Goal: Task Accomplishment & Management: Use online tool/utility

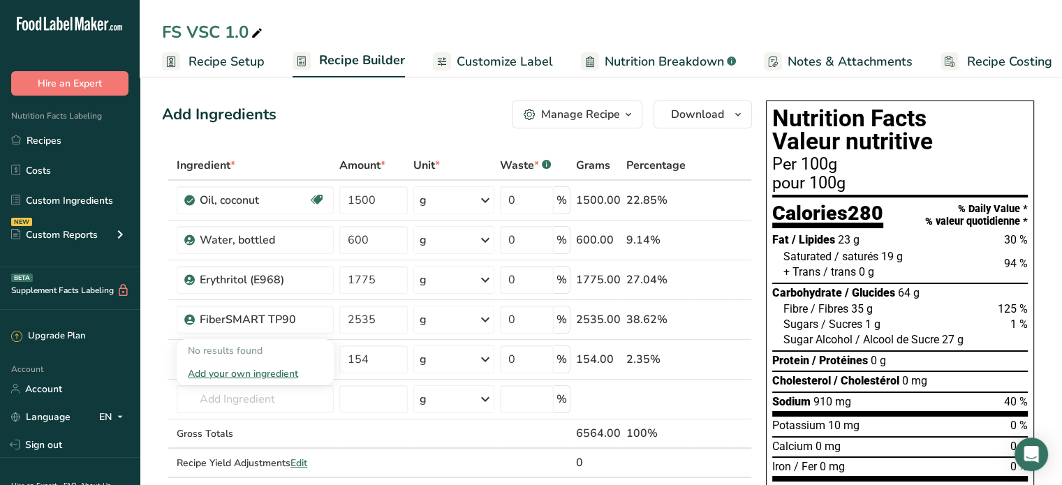
click at [269, 401] on input "text" at bounding box center [255, 399] width 157 height 28
click at [286, 398] on input "whole almonds" at bounding box center [255, 399] width 157 height 28
drag, startPoint x: 280, startPoint y: 396, endPoint x: 168, endPoint y: 399, distance: 112.4
click at [168, 399] on tr "whole almonds No results found Add your own ingredient g Weight Units g kg mg S…" at bounding box center [457, 400] width 588 height 40
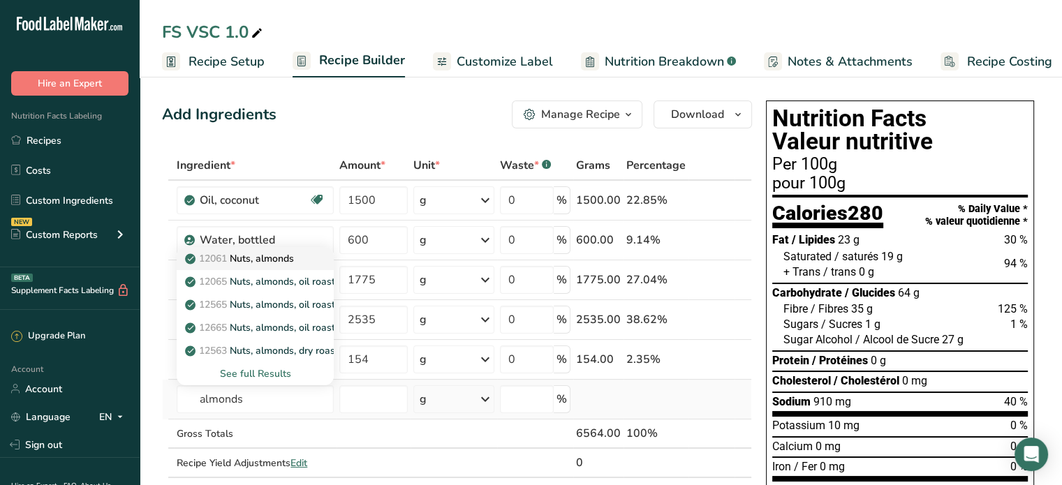
type input "almonds"
click at [280, 260] on p "12061 Nuts, almonds" at bounding box center [241, 258] width 106 height 15
type input "Nuts, almonds"
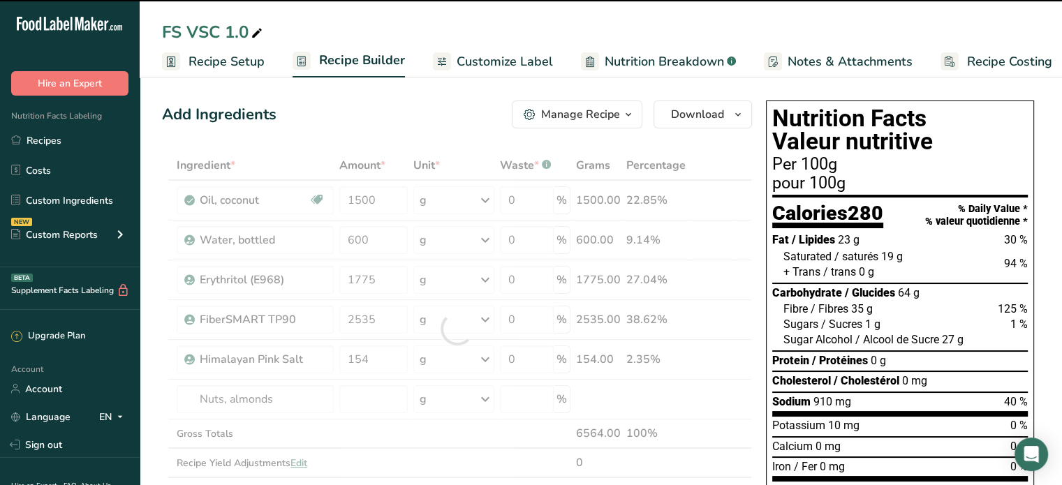
type input "0"
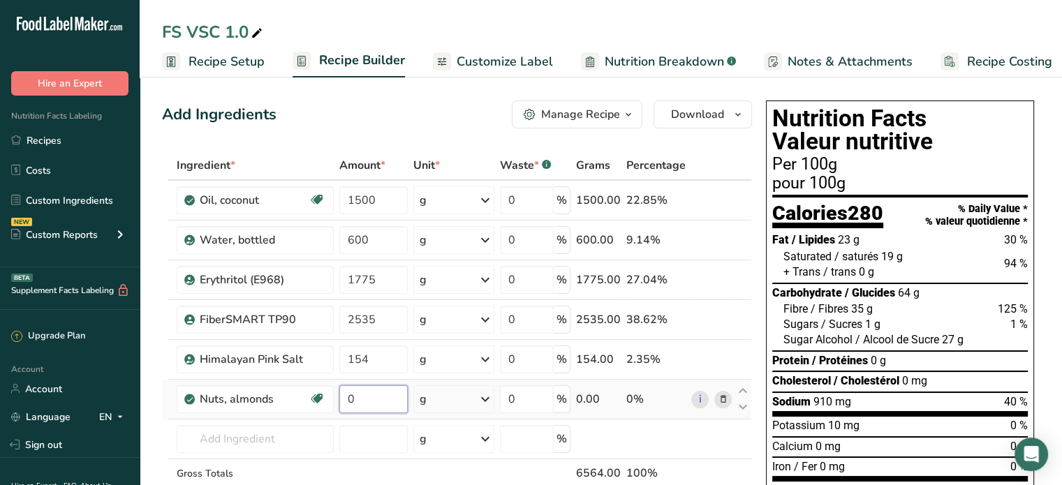
click at [366, 399] on input "0" at bounding box center [373, 399] width 68 height 28
drag, startPoint x: 359, startPoint y: 399, endPoint x: 336, endPoint y: 399, distance: 22.3
click at [336, 399] on td "0" at bounding box center [373, 400] width 74 height 40
type input "1250"
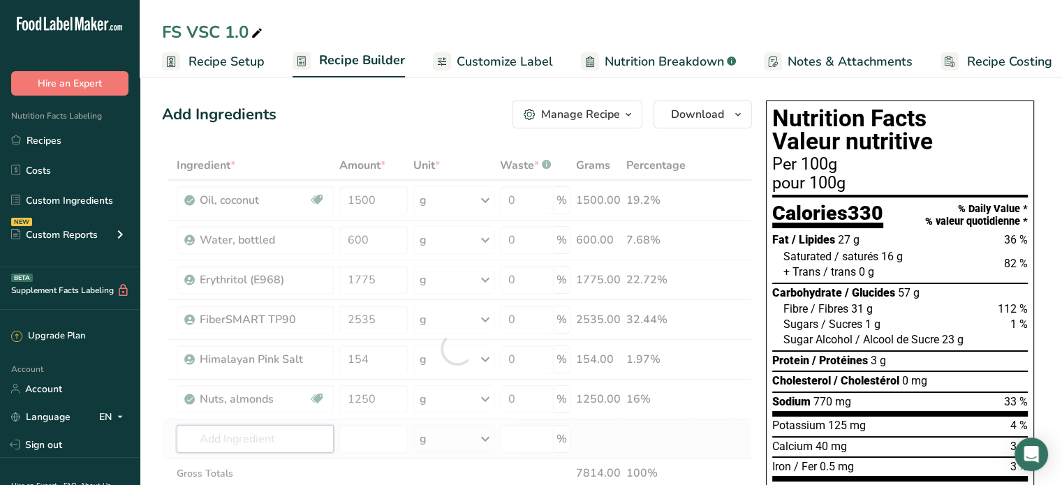
click at [230, 441] on div "Ingredient * Amount * Unit * Waste * .a-a{fill:#347362;}.b-a{fill:#fff;} Grams …" at bounding box center [457, 349] width 590 height 396
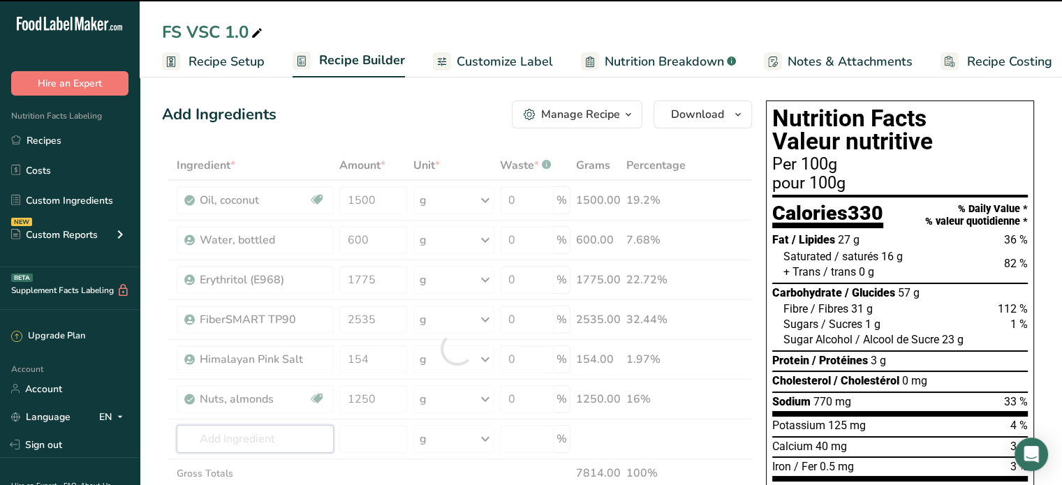
type input "p"
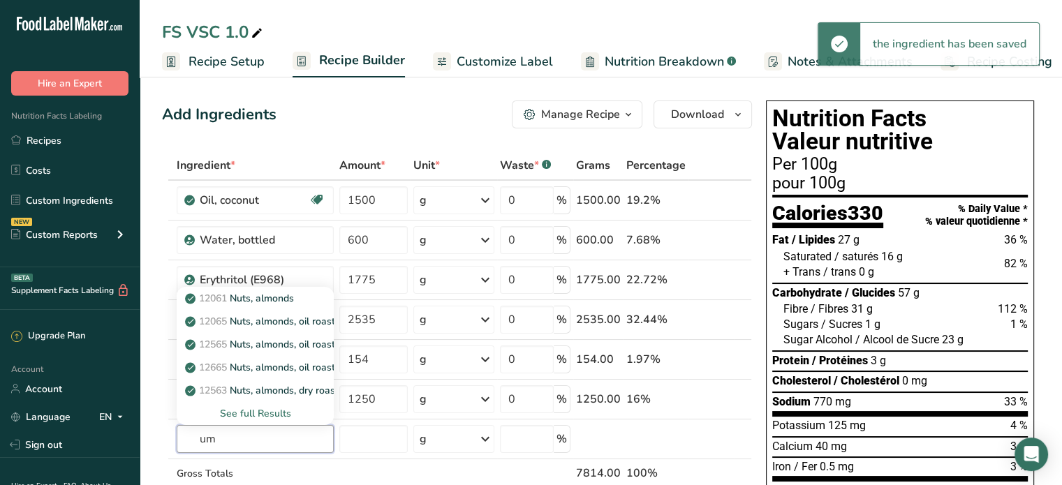
type input "u"
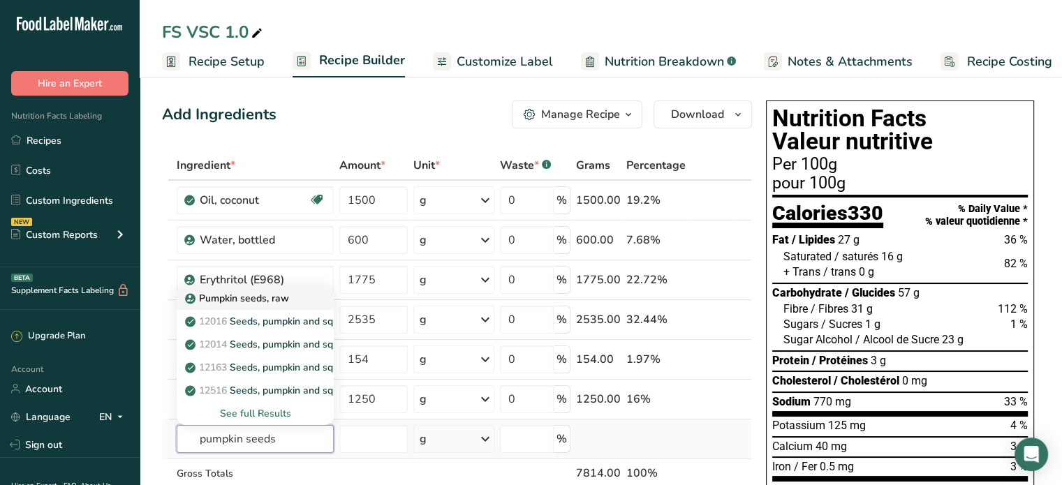
type input "pumpkin seeds"
click at [258, 297] on p "Pumpkin seeds, raw" at bounding box center [238, 298] width 101 height 15
type input "Pumpkin seeds, raw"
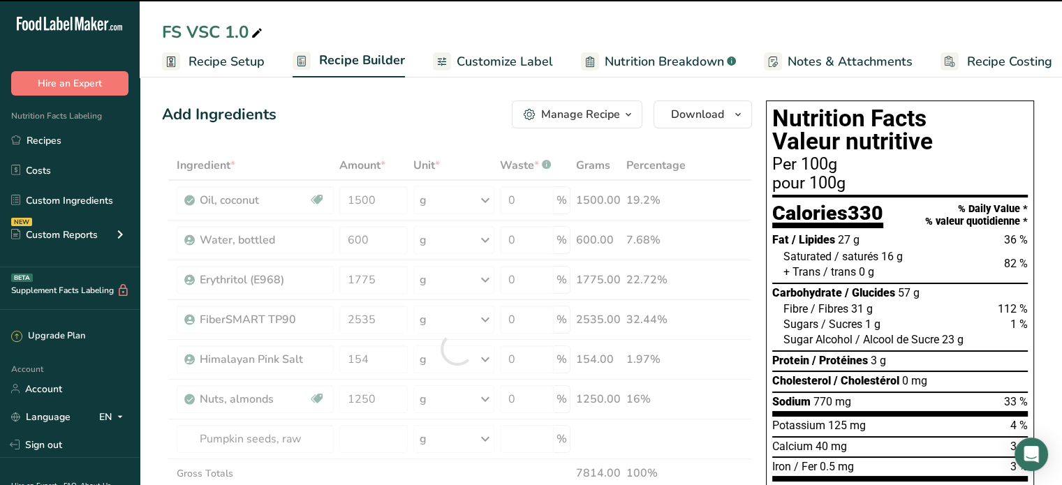
type input "0"
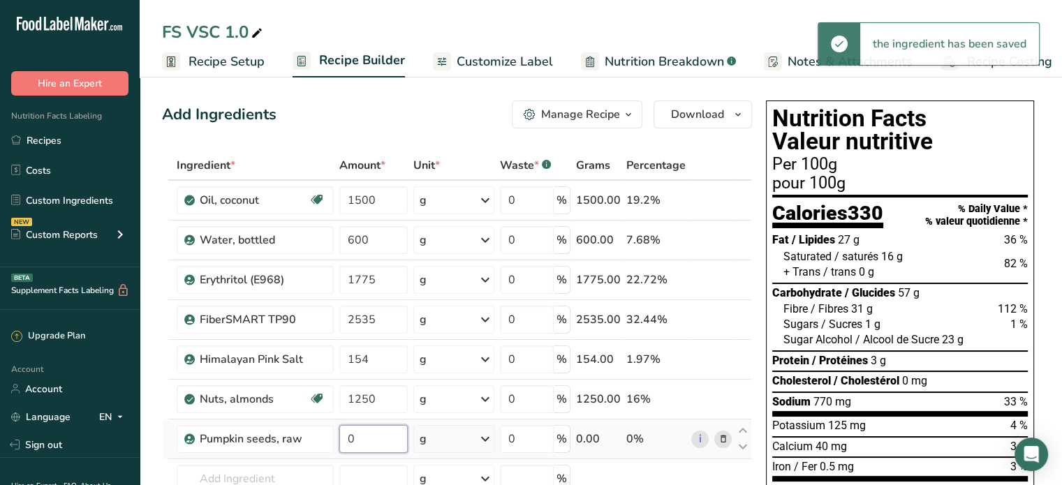
click at [360, 436] on input "0" at bounding box center [373, 439] width 68 height 28
drag, startPoint x: 357, startPoint y: 436, endPoint x: 336, endPoint y: 438, distance: 20.4
click at [336, 438] on td "0" at bounding box center [373, 440] width 74 height 40
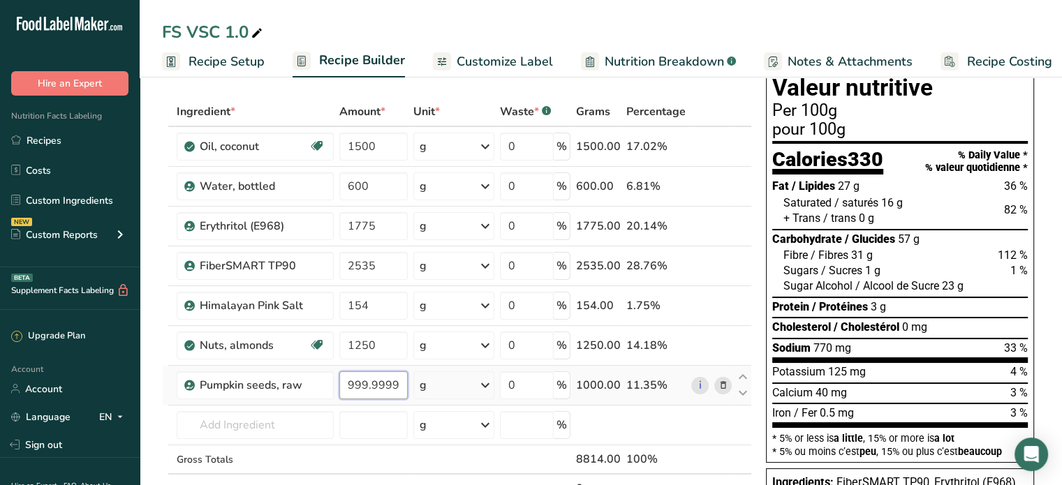
scroll to position [70, 0]
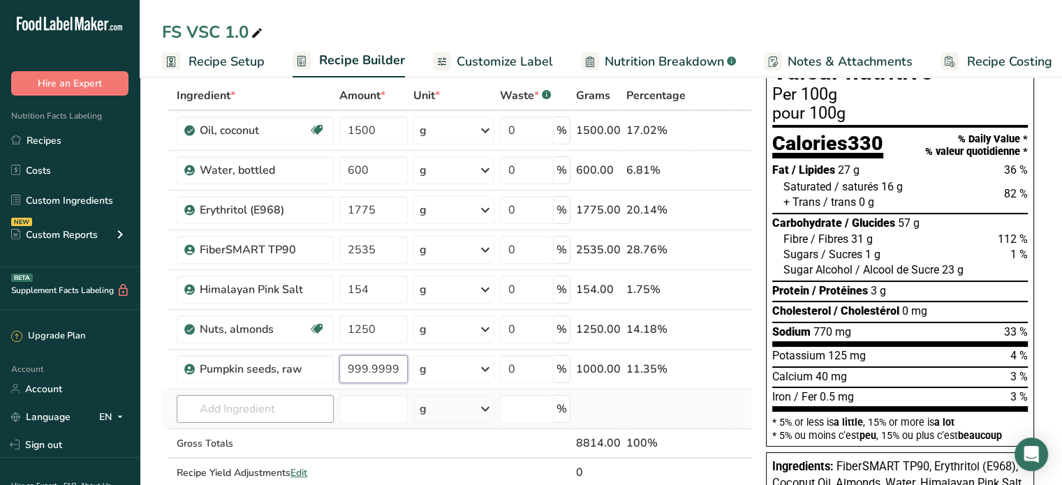
type input "999.999999"
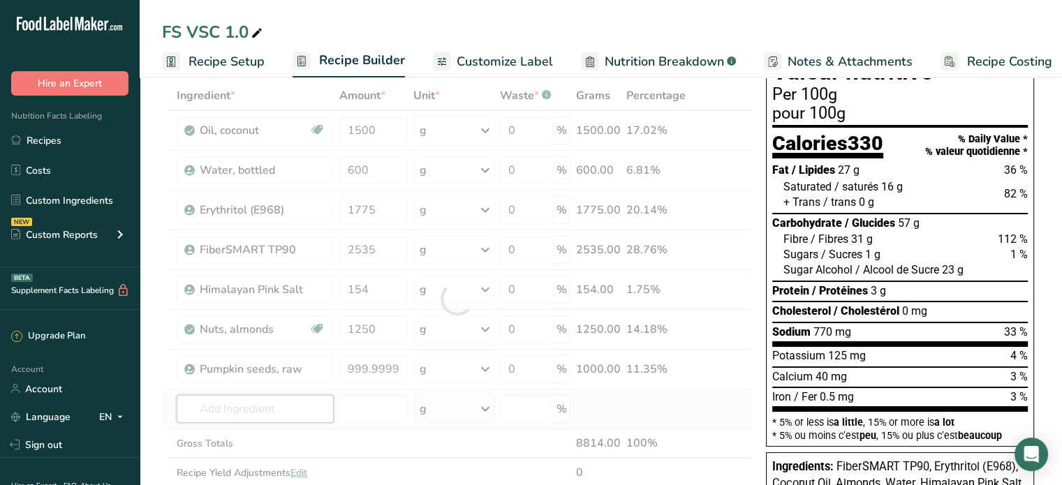
click at [255, 406] on div "Ingredient * Amount * Unit * Waste * .a-a{fill:#347362;}.b-a{fill:#fff;} Grams …" at bounding box center [457, 299] width 590 height 436
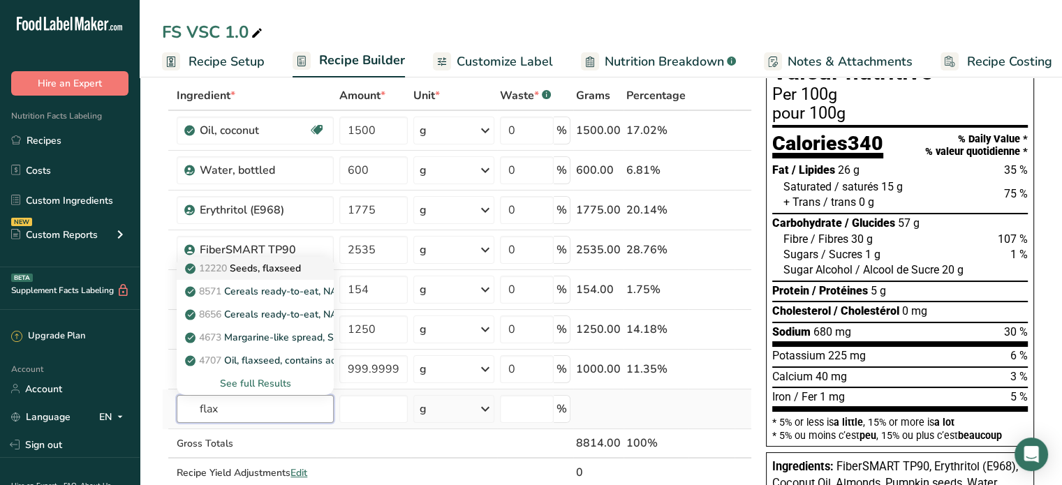
type input "flax"
click at [296, 270] on p "12220 Seeds, flaxseed" at bounding box center [244, 268] width 113 height 15
type input "Seeds, flaxseed"
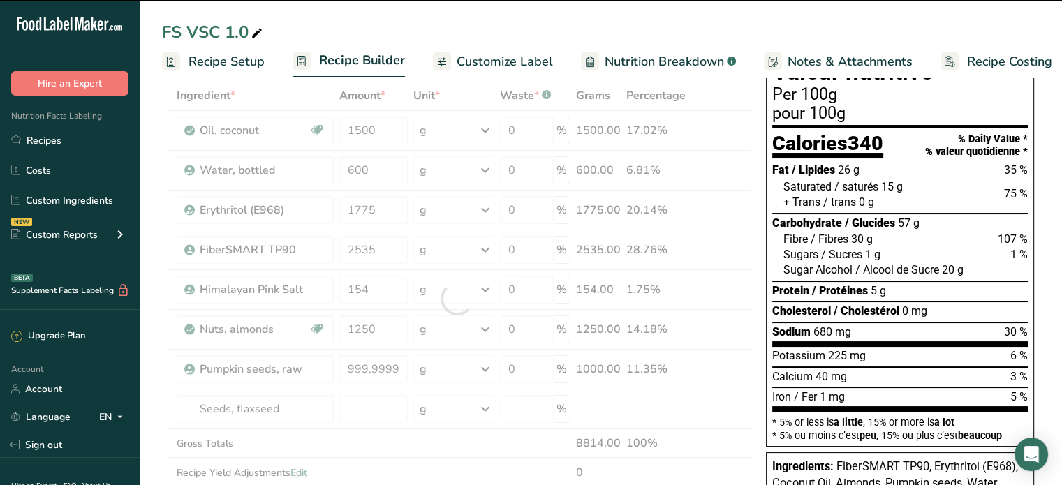
type input "0"
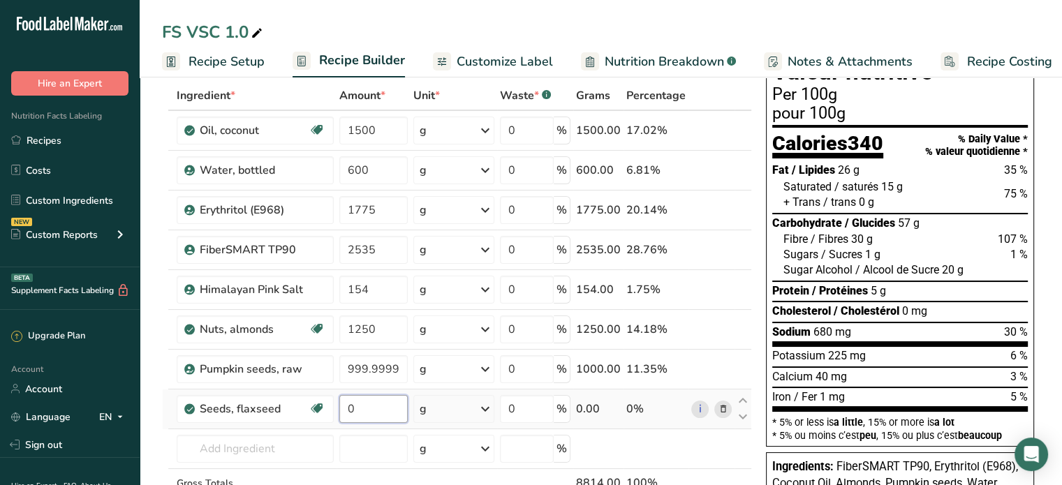
click at [374, 407] on input "0" at bounding box center [373, 409] width 68 height 28
drag, startPoint x: 359, startPoint y: 406, endPoint x: 341, endPoint y: 407, distance: 18.2
click at [341, 407] on input "0" at bounding box center [373, 409] width 68 height 28
type input "1100"
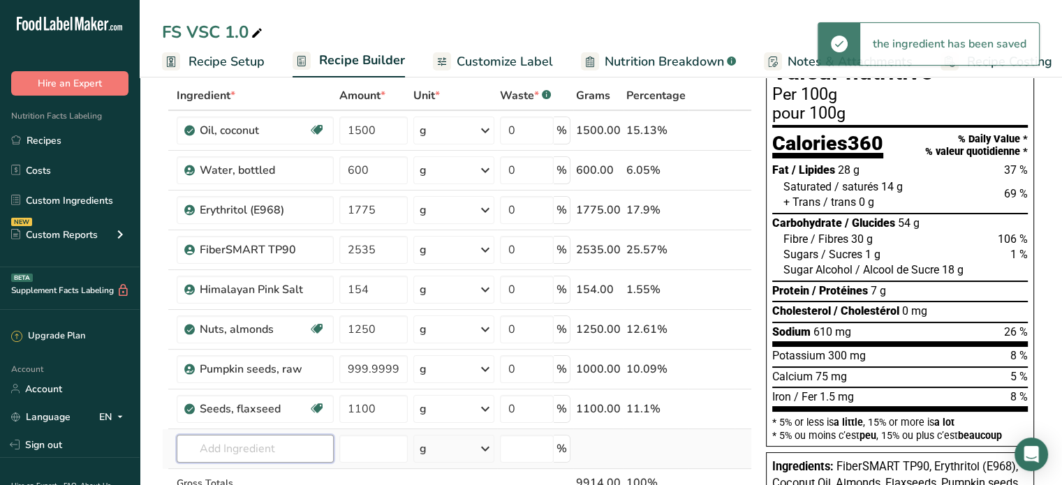
click at [256, 444] on input "text" at bounding box center [255, 449] width 157 height 28
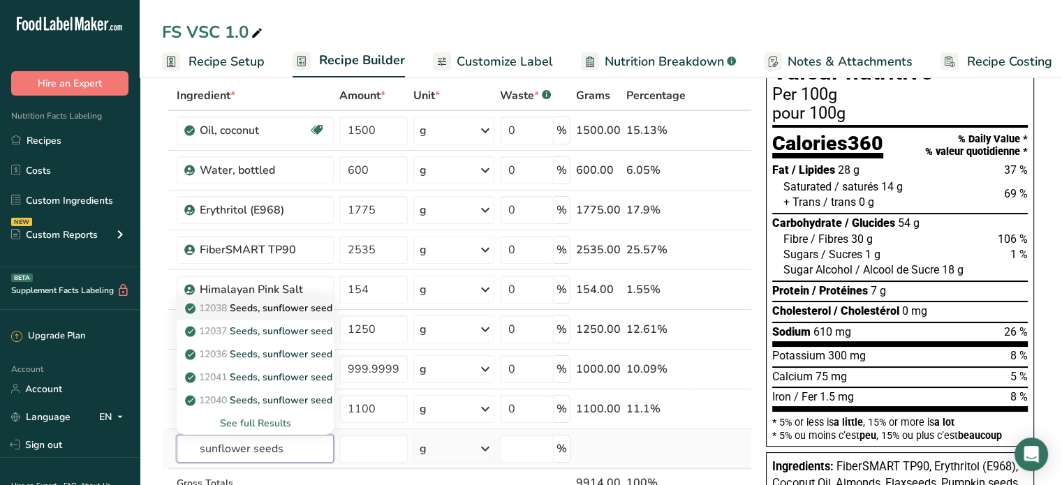
type input "sunflower seeds"
click at [300, 304] on p "12038 Seeds, sunflower seed kernels, oil roasted, without salt" at bounding box center [333, 308] width 291 height 15
type input "Seeds, sunflower seed kernels, oil roasted, without salt"
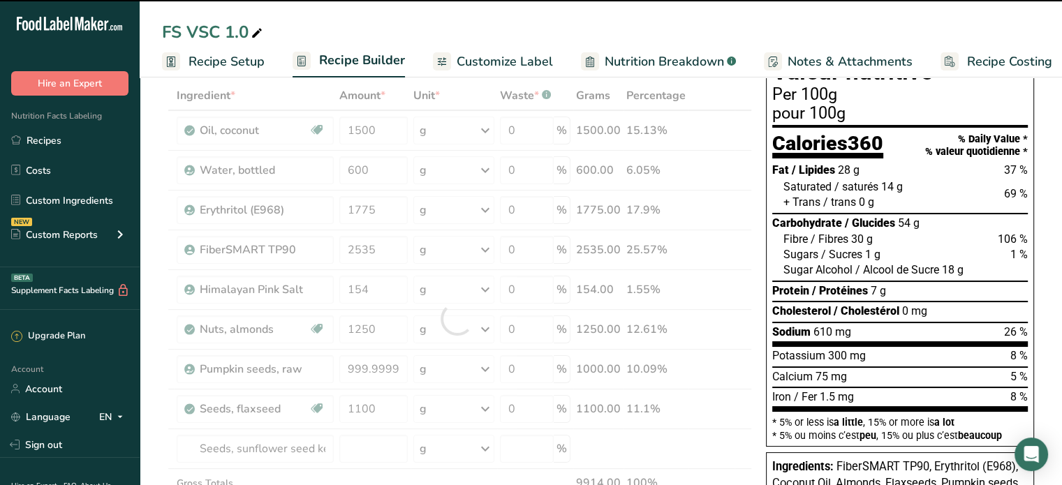
type input "0"
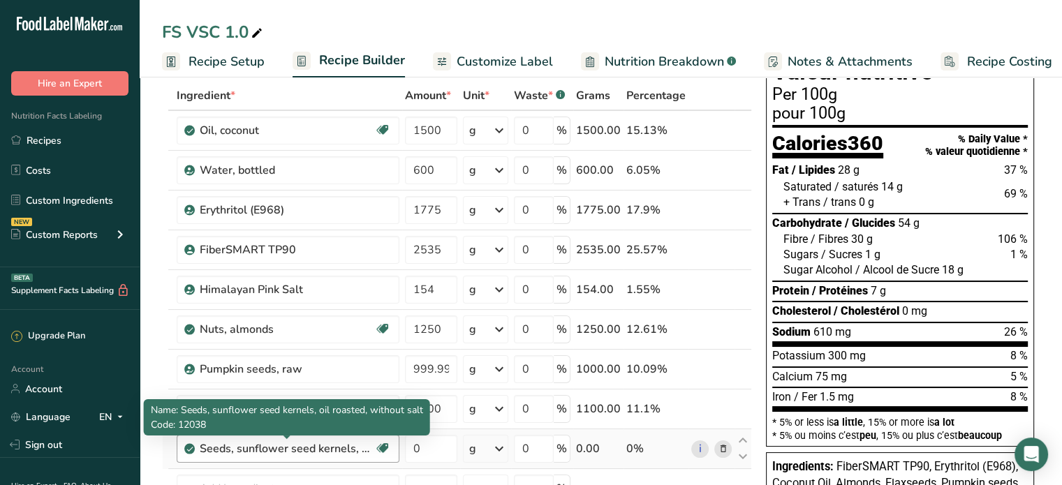
click at [290, 446] on div "Seeds, sunflower seed kernels, oil roasted, without salt" at bounding box center [287, 448] width 175 height 17
click at [235, 448] on div "Seeds, sunflower seed kernels, oil roasted, without salt" at bounding box center [287, 448] width 175 height 17
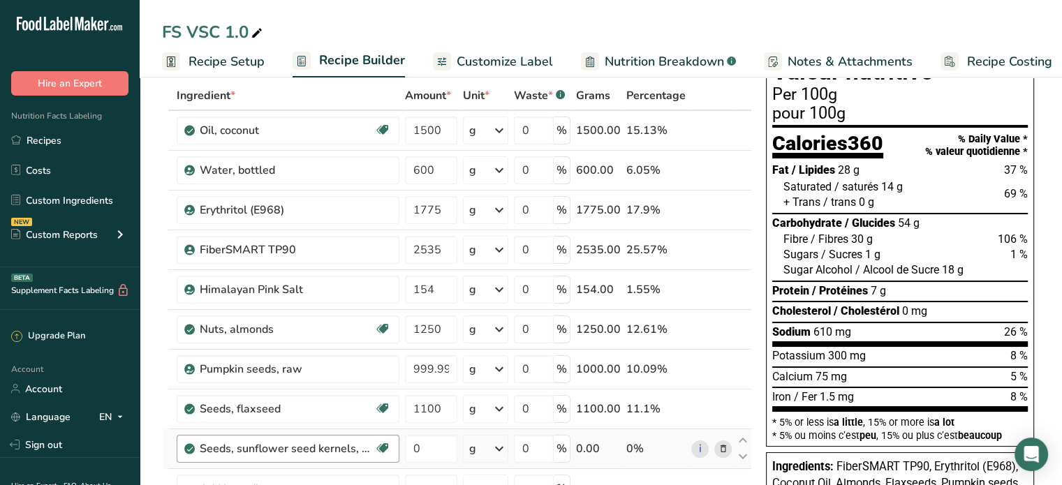
click at [366, 446] on div "Seeds, sunflower seed kernels, oil roasted, without salt" at bounding box center [287, 448] width 175 height 17
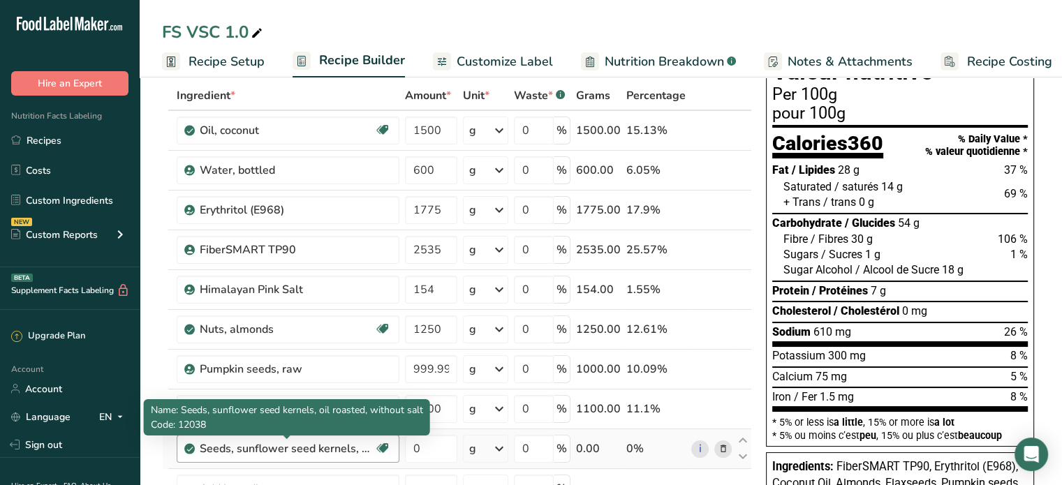
click at [343, 446] on div "Seeds, sunflower seed kernels, oil roasted, without salt" at bounding box center [287, 448] width 175 height 17
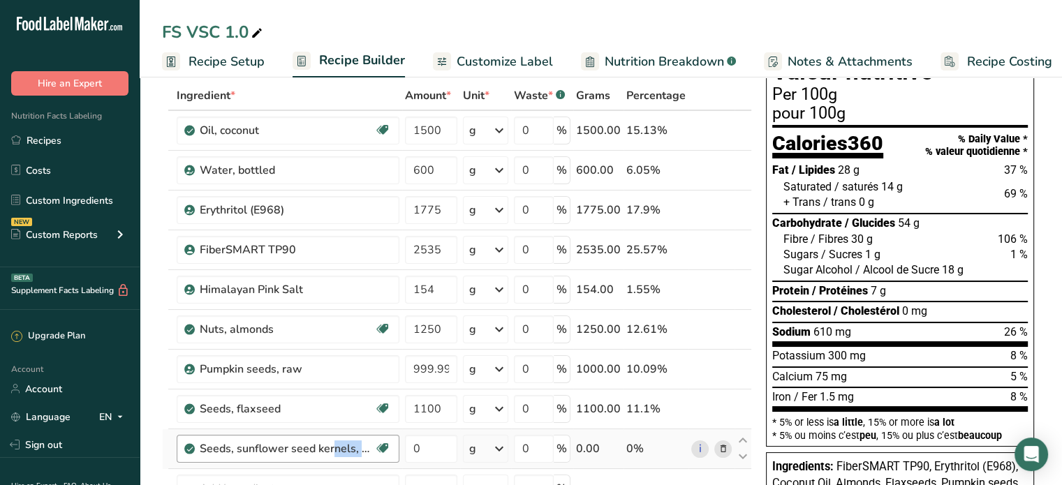
drag, startPoint x: 335, startPoint y: 444, endPoint x: 251, endPoint y: 438, distance: 84.0
click at [251, 438] on div "Seeds, sunflower seed kernels, oil roasted, without salt Dairy free Gluten free…" at bounding box center [288, 449] width 223 height 28
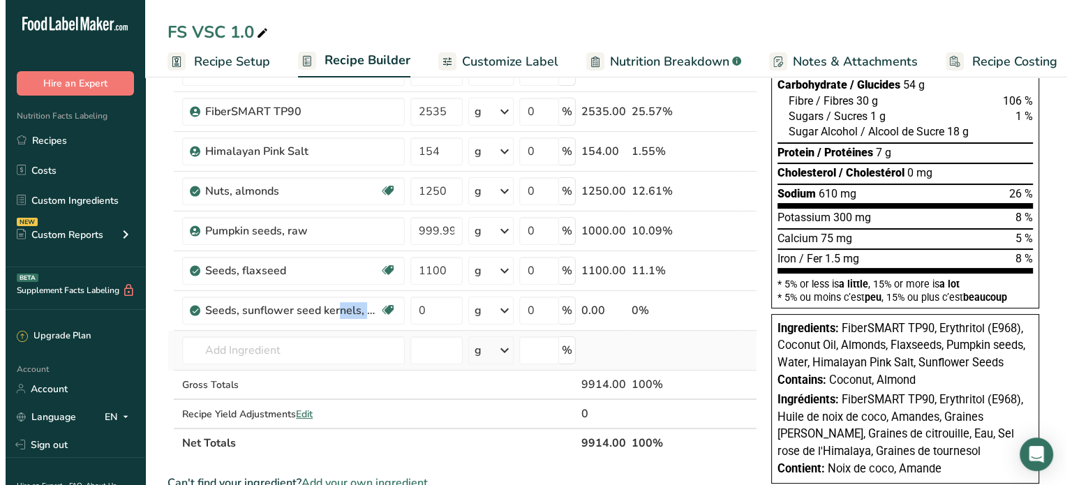
scroll to position [209, 0]
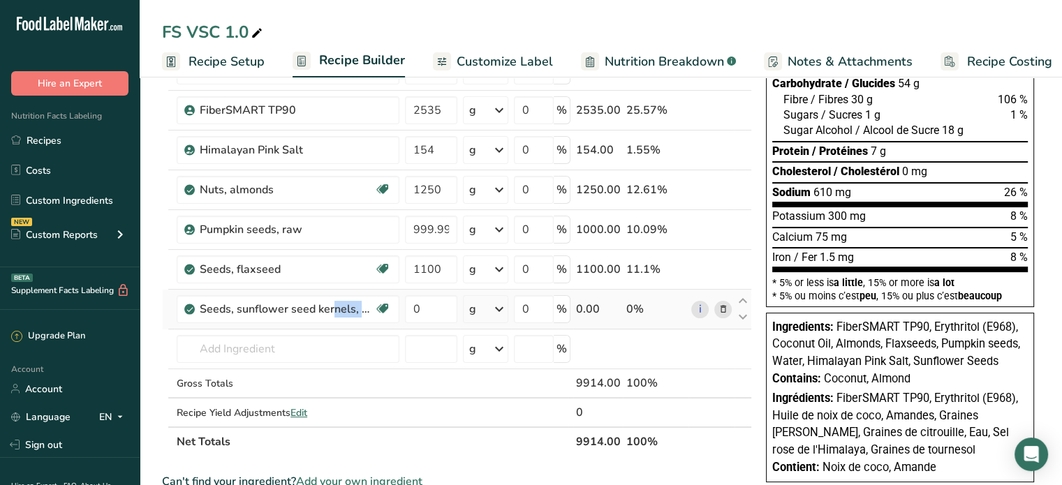
click at [725, 302] on icon at bounding box center [723, 309] width 10 height 15
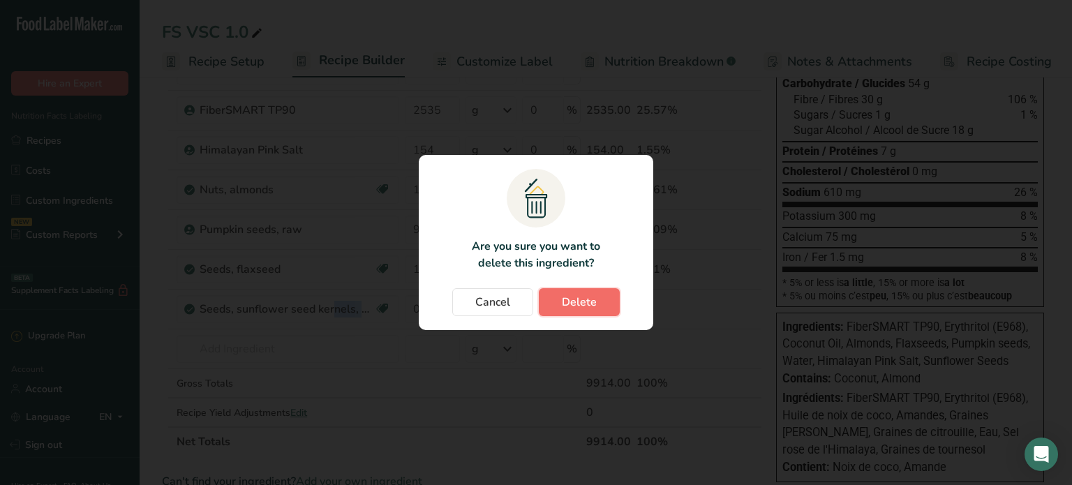
click at [592, 297] on span "Delete" at bounding box center [579, 302] width 35 height 17
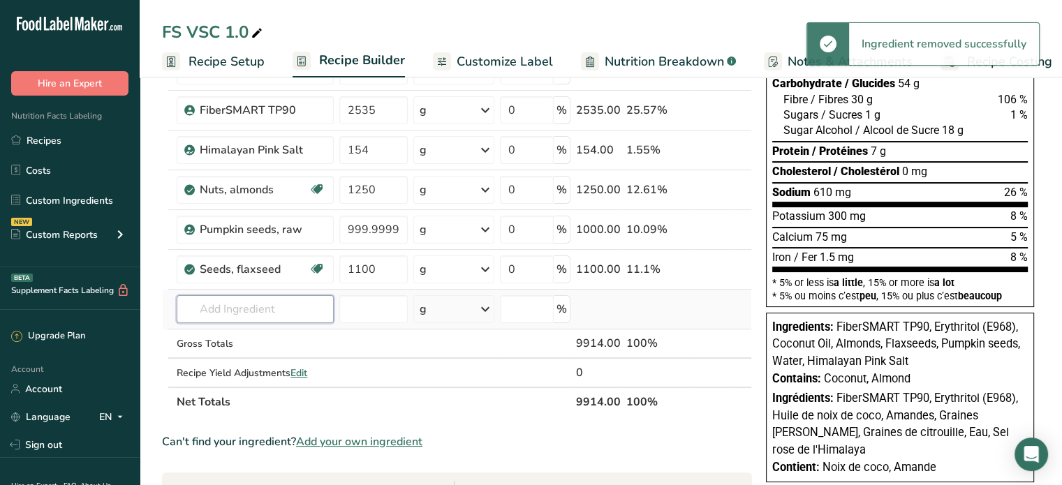
click at [230, 304] on input "text" at bounding box center [255, 309] width 157 height 28
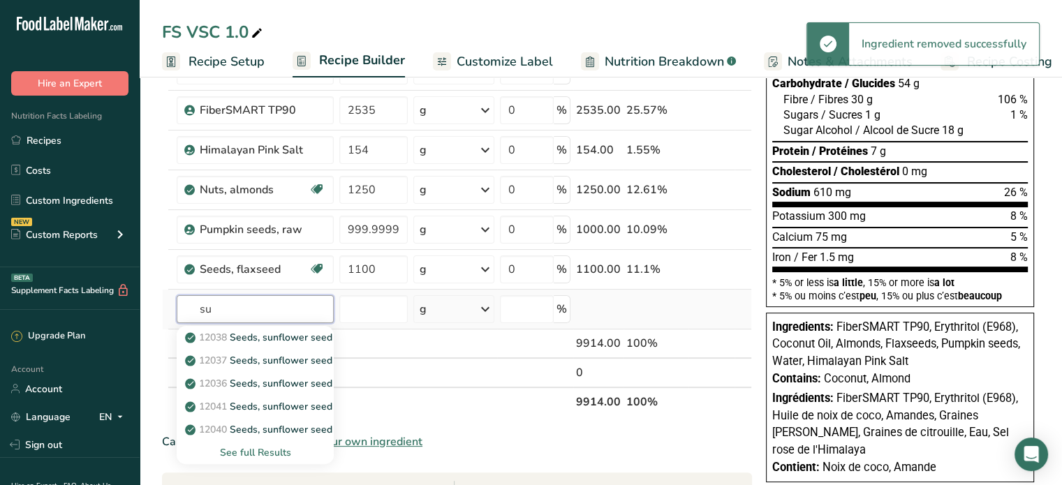
type input "su"
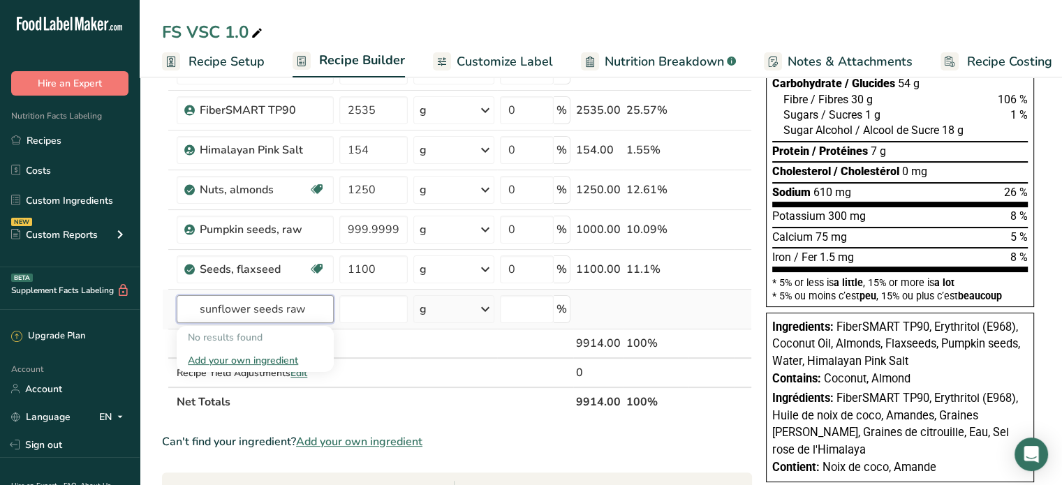
type input "sunflower seeds raw"
type input "l"
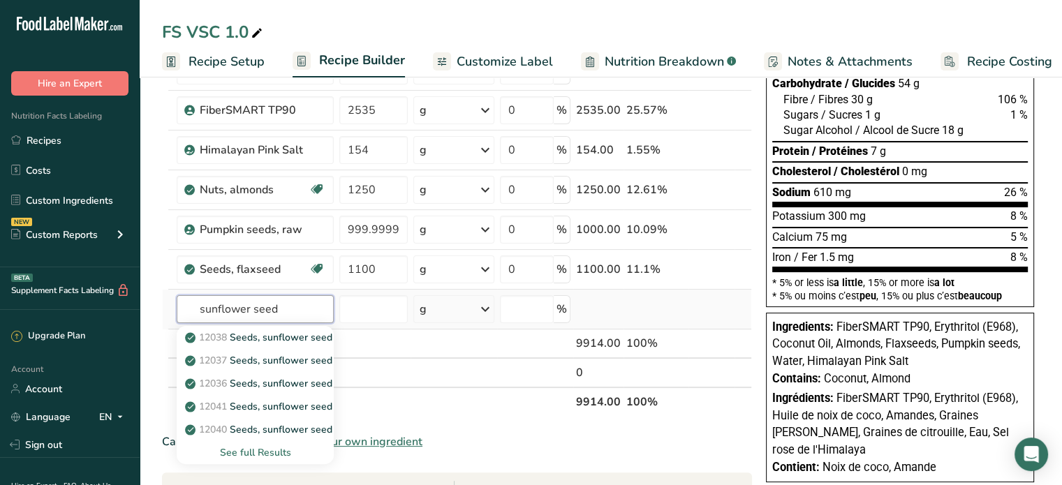
type input "sunflower seed"
click at [267, 452] on div "See full Results" at bounding box center [255, 452] width 135 height 15
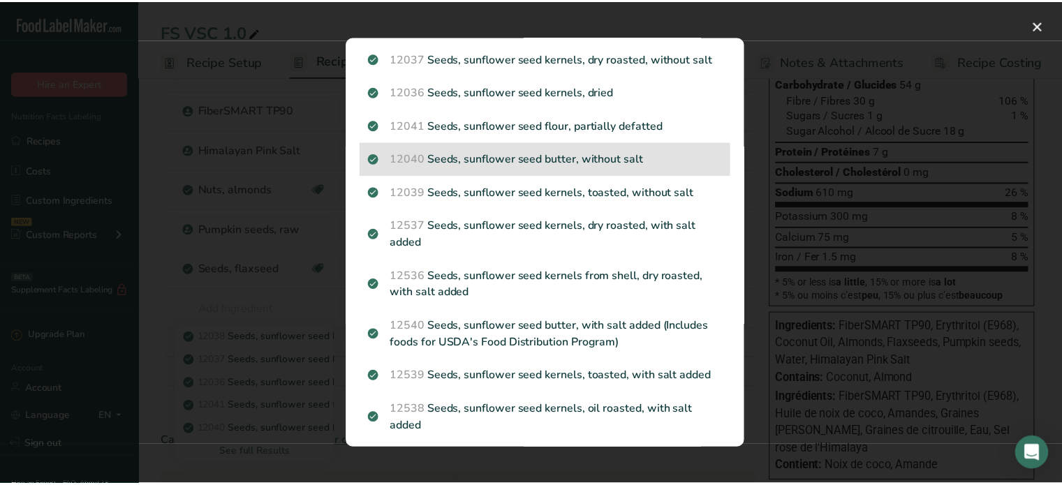
scroll to position [0, 0]
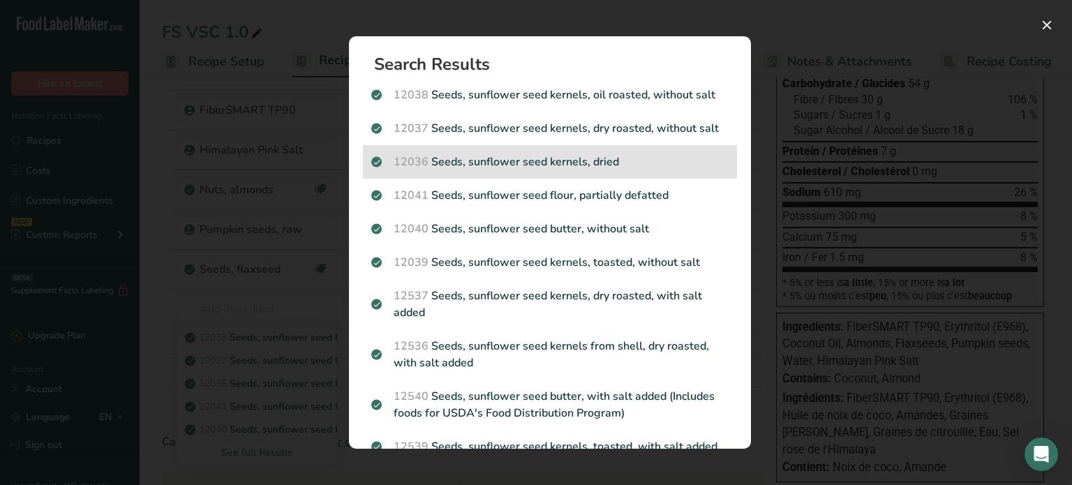
click at [556, 158] on p "12036 Seeds, sunflower seed kernels, dried" at bounding box center [549, 162] width 357 height 17
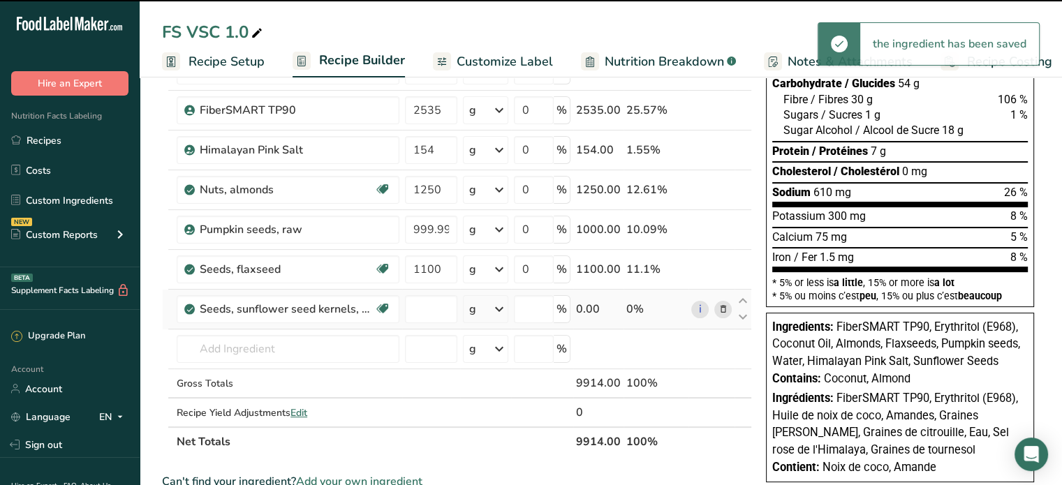
type input "0"
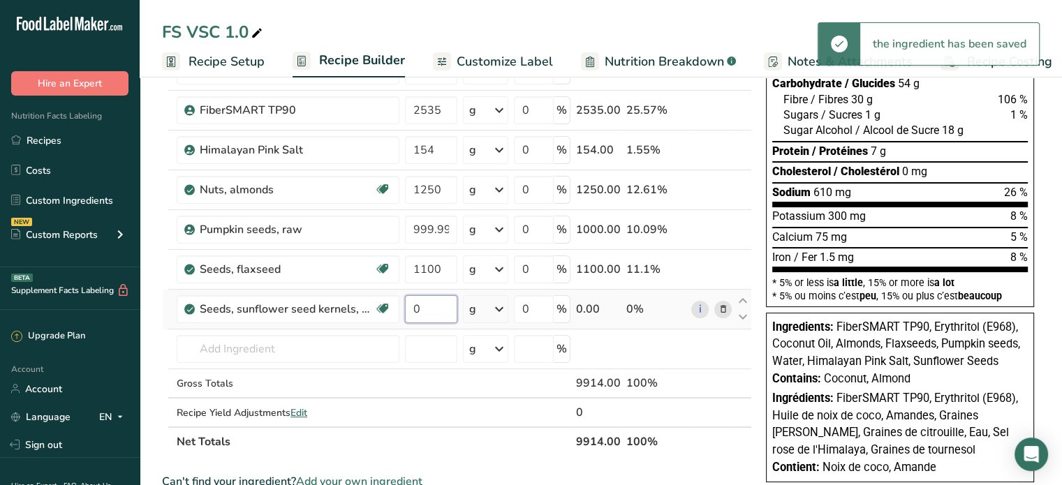
drag, startPoint x: 422, startPoint y: 307, endPoint x: 407, endPoint y: 309, distance: 14.8
click at [407, 309] on input "0" at bounding box center [431, 309] width 52 height 28
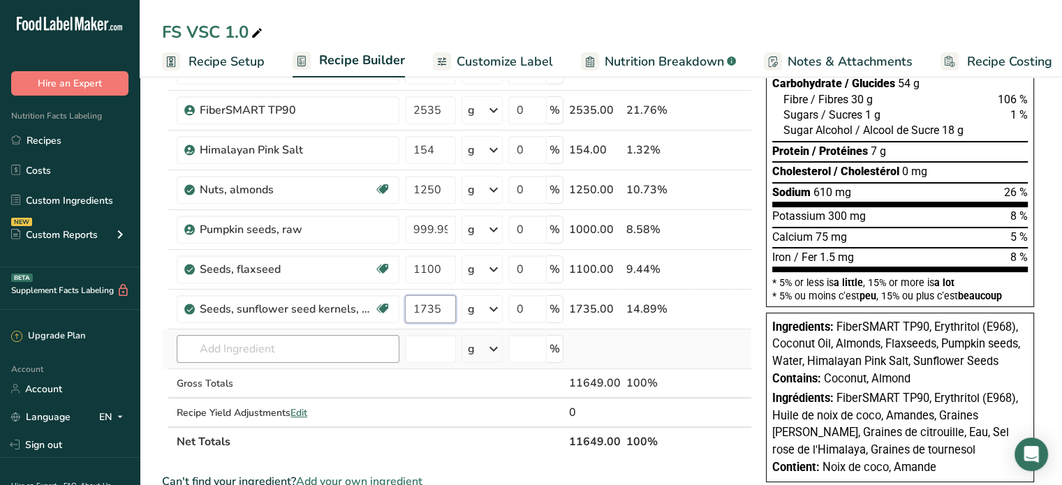
type input "1735"
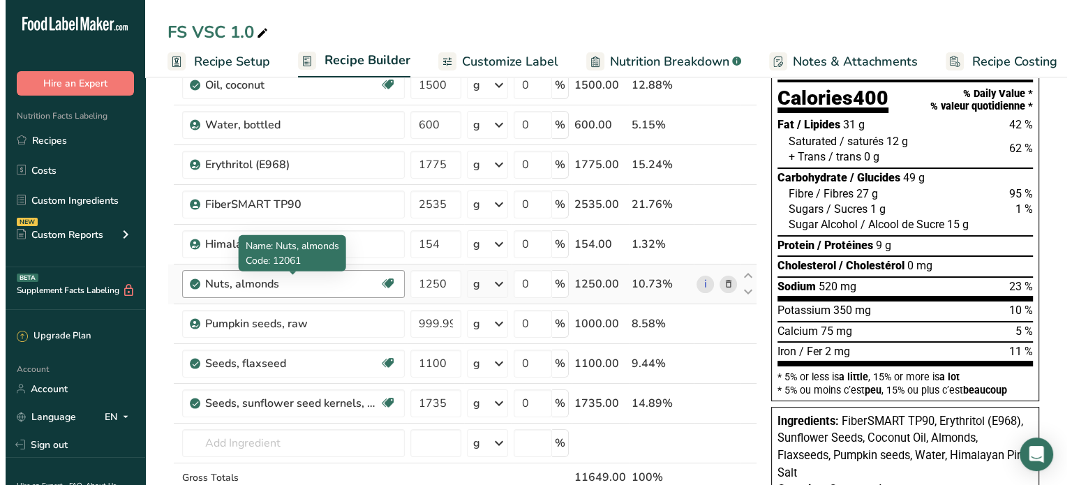
scroll to position [140, 0]
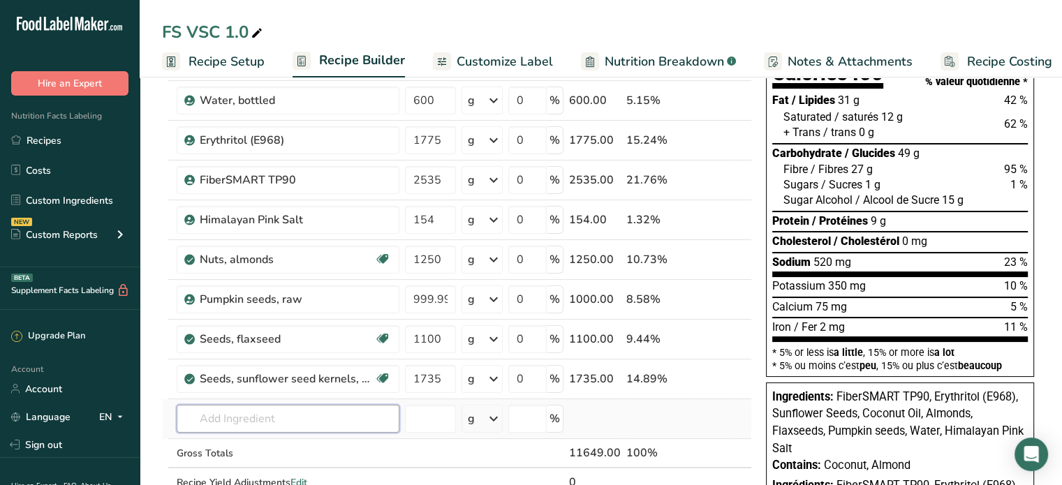
click at [267, 413] on input "text" at bounding box center [288, 419] width 223 height 28
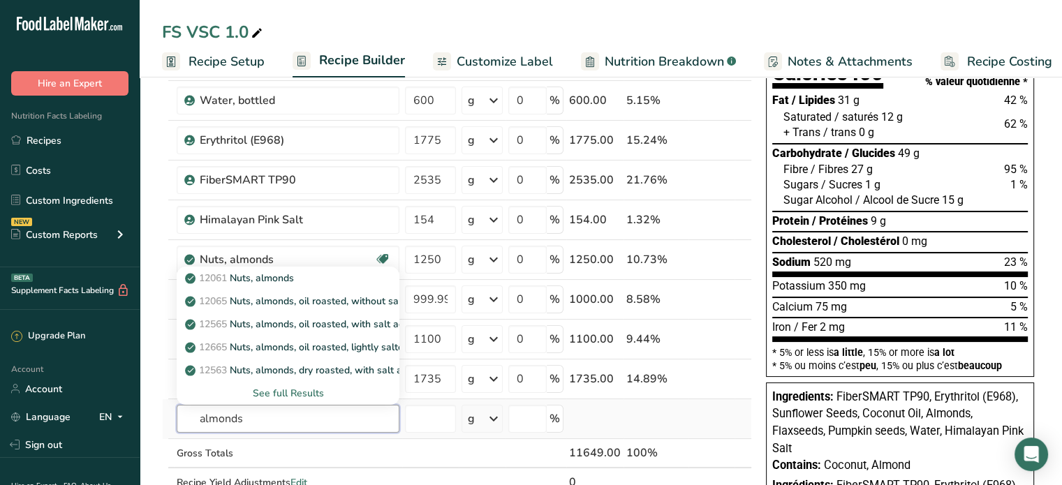
type input "almonds"
click at [289, 387] on div "See full Results" at bounding box center [288, 393] width 200 height 15
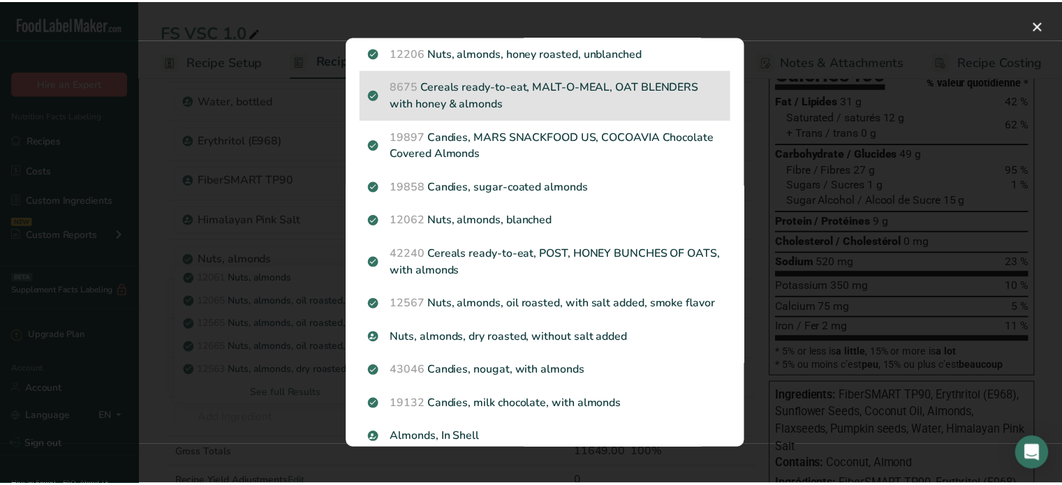
scroll to position [0, 0]
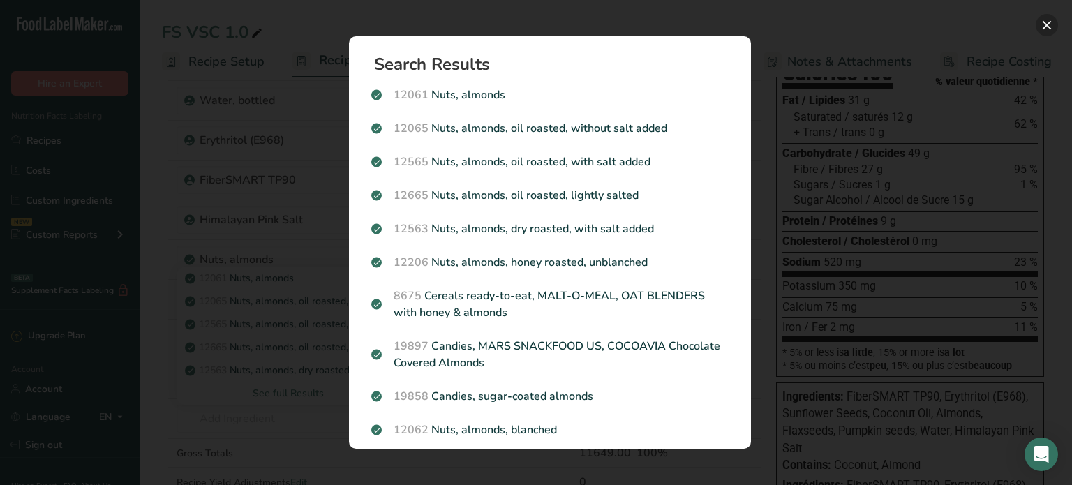
click at [1044, 20] on button "Search results modal" at bounding box center [1047, 25] width 22 height 22
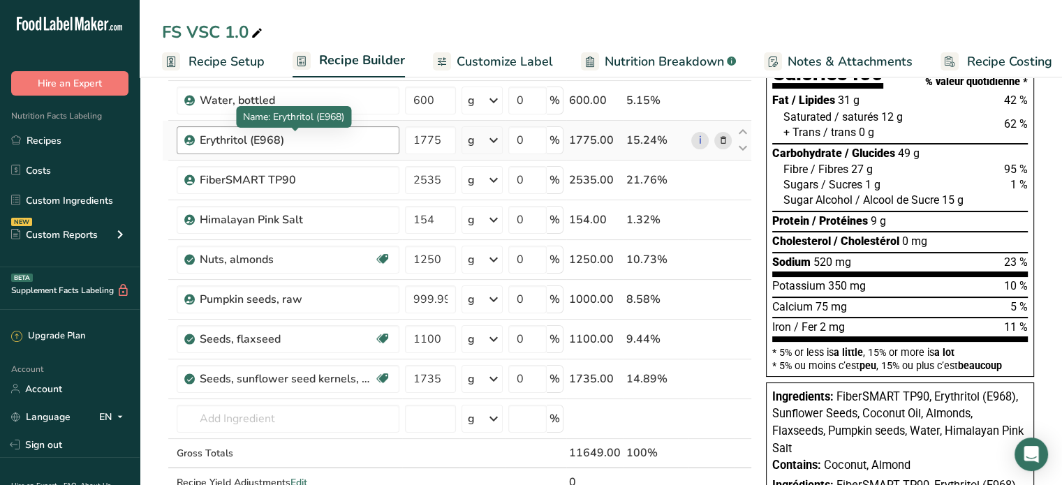
click at [303, 140] on div "Erythritol (E968)" at bounding box center [287, 140] width 175 height 17
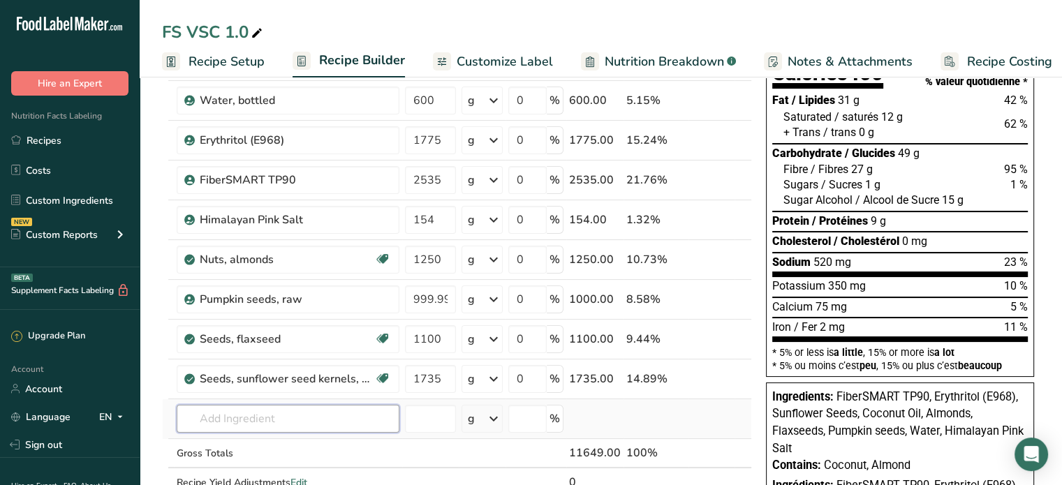
click at [281, 415] on input "text" at bounding box center [288, 419] width 223 height 28
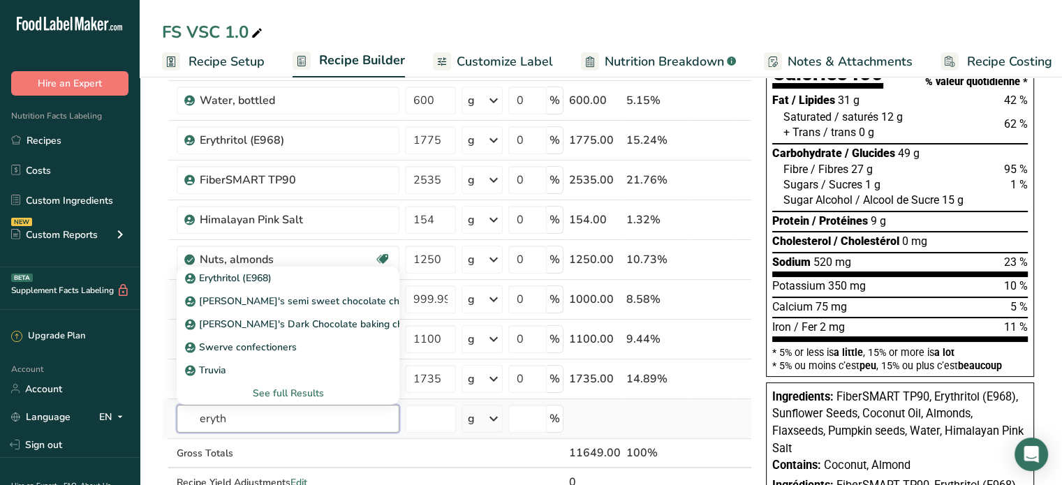
type input "eryth"
click at [290, 390] on div "See full Results" at bounding box center [288, 393] width 200 height 15
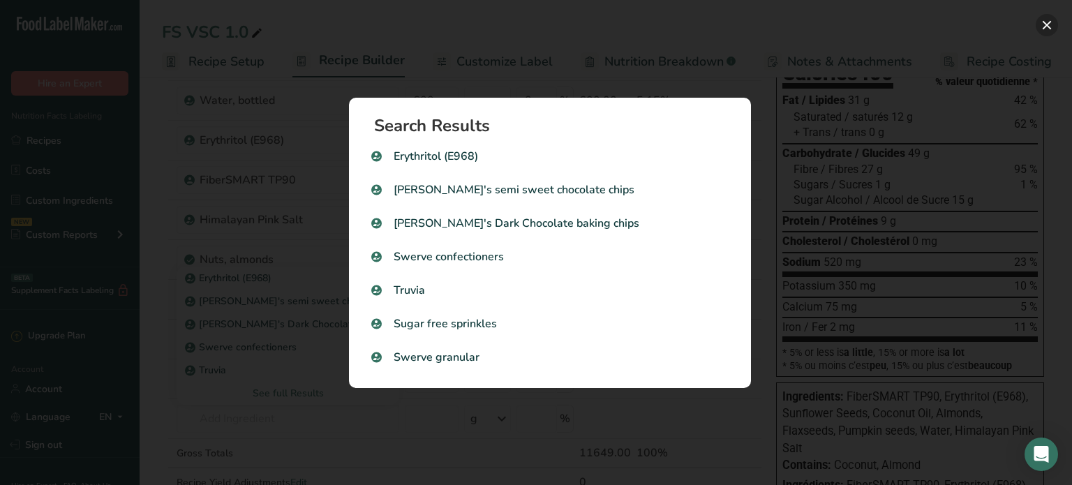
click at [1047, 24] on button "Search results modal" at bounding box center [1047, 25] width 22 height 22
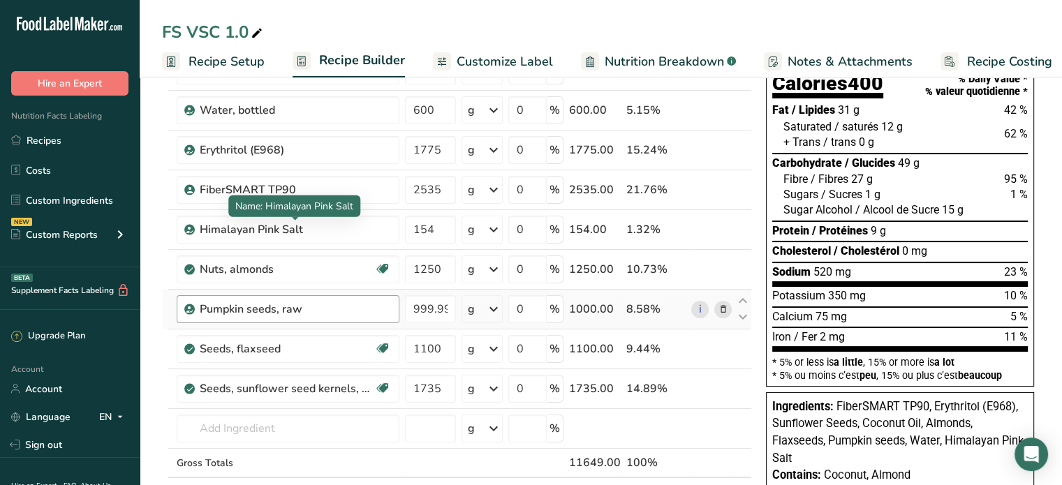
scroll to position [279, 0]
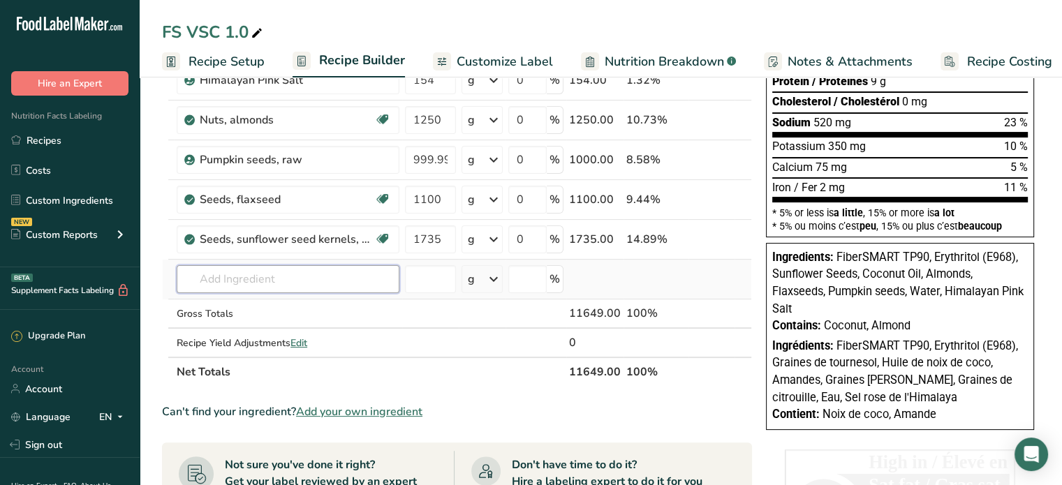
click at [289, 277] on input "text" at bounding box center [288, 279] width 223 height 28
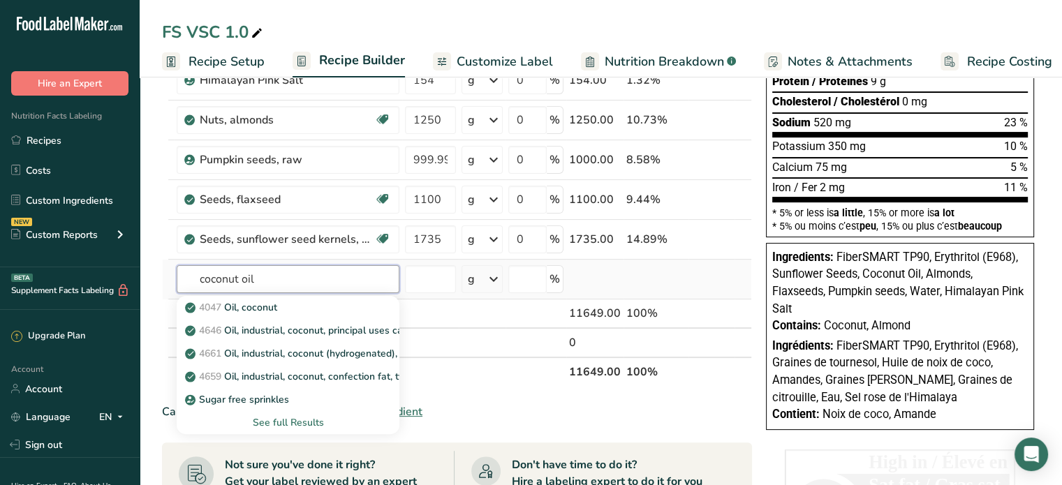
type input "coconut oil"
click at [296, 422] on div "See full Results" at bounding box center [288, 422] width 200 height 15
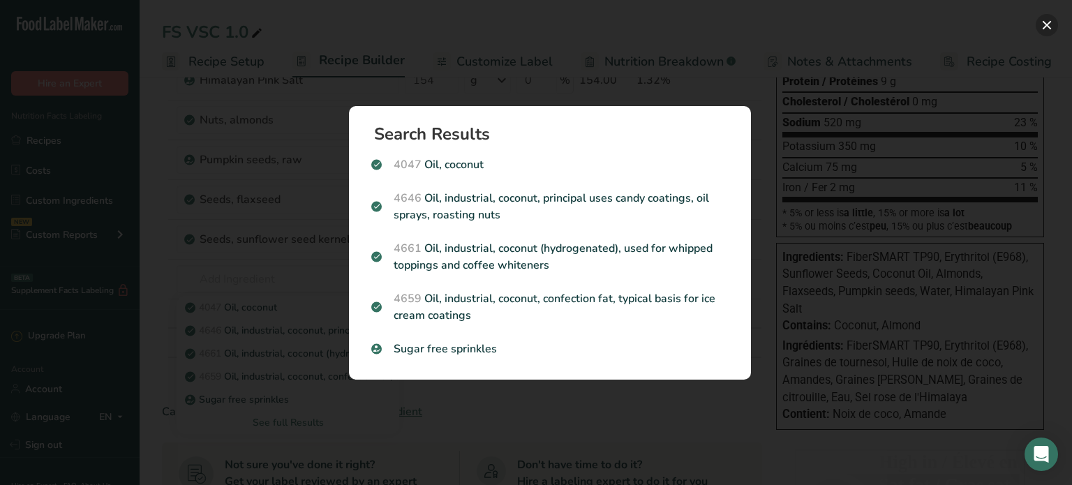
click at [1045, 22] on button "Search results modal" at bounding box center [1047, 25] width 22 height 22
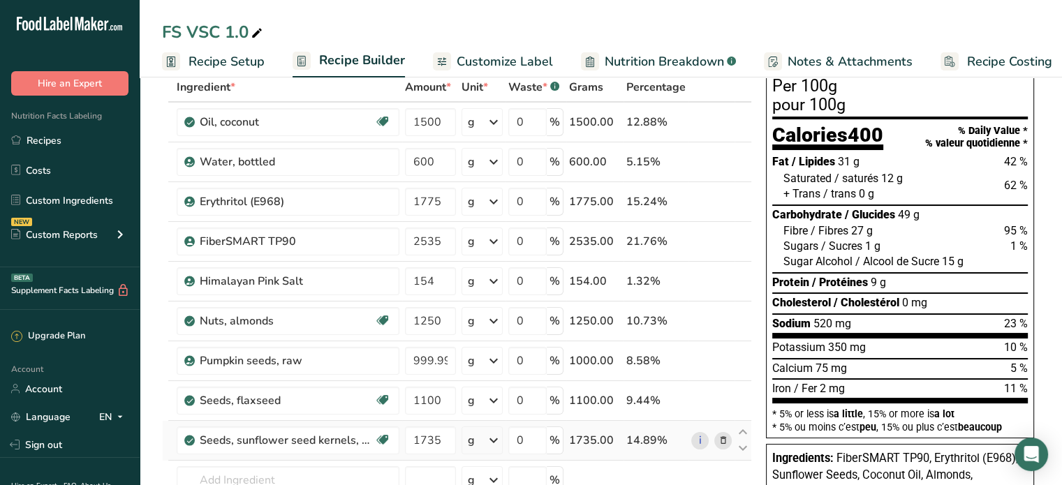
scroll to position [70, 0]
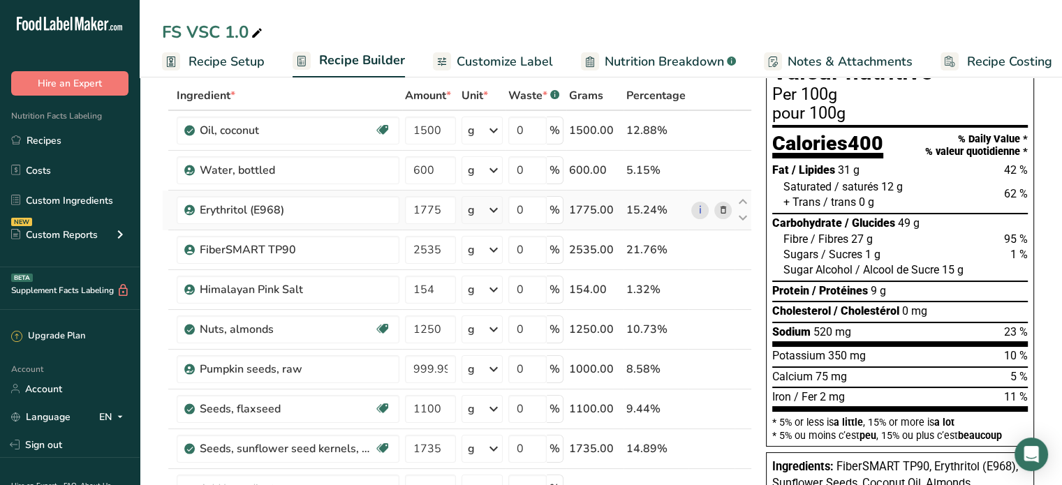
drag, startPoint x: 64, startPoint y: 198, endPoint x: 575, endPoint y: 197, distance: 510.3
click at [64, 198] on link "Custom Ingredients" at bounding box center [70, 200] width 140 height 27
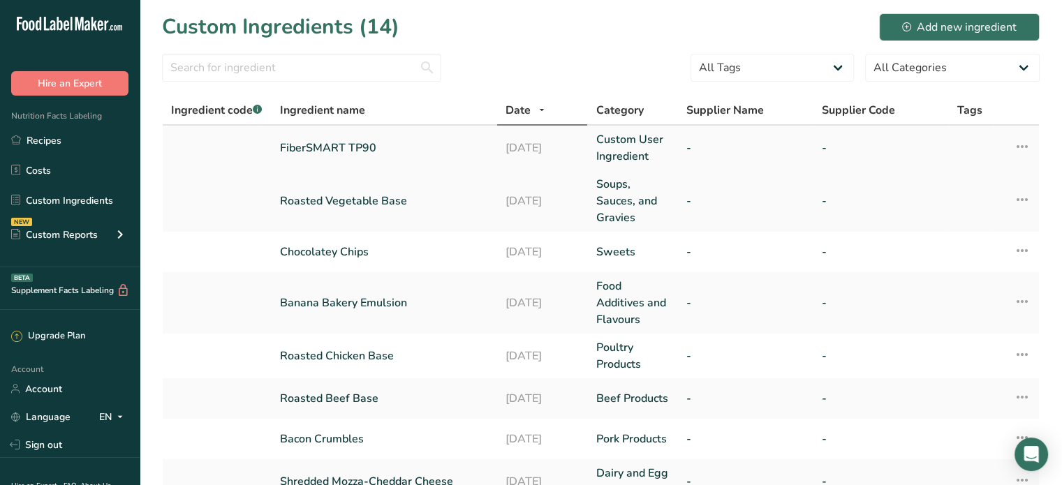
click at [1022, 142] on icon at bounding box center [1022, 146] width 17 height 25
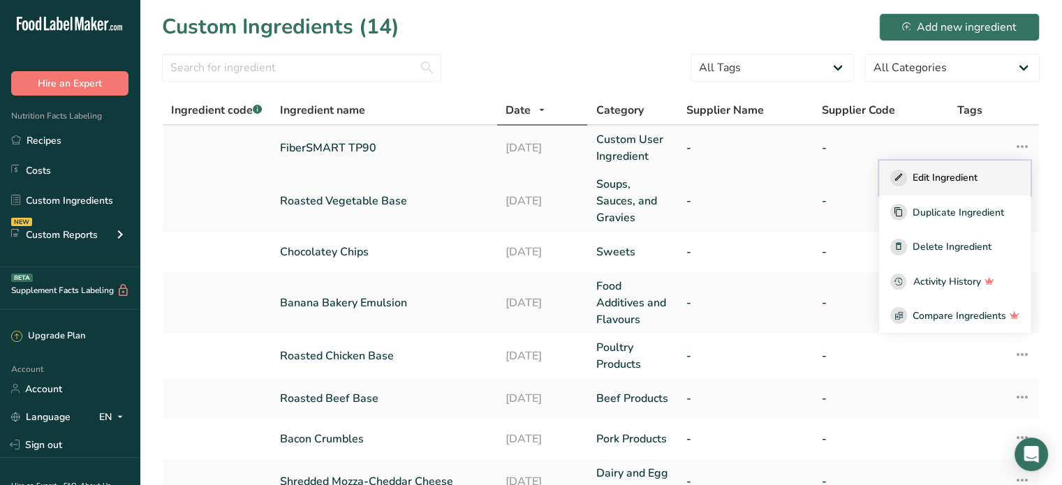
click at [963, 175] on span "Edit Ingredient" at bounding box center [944, 177] width 65 height 15
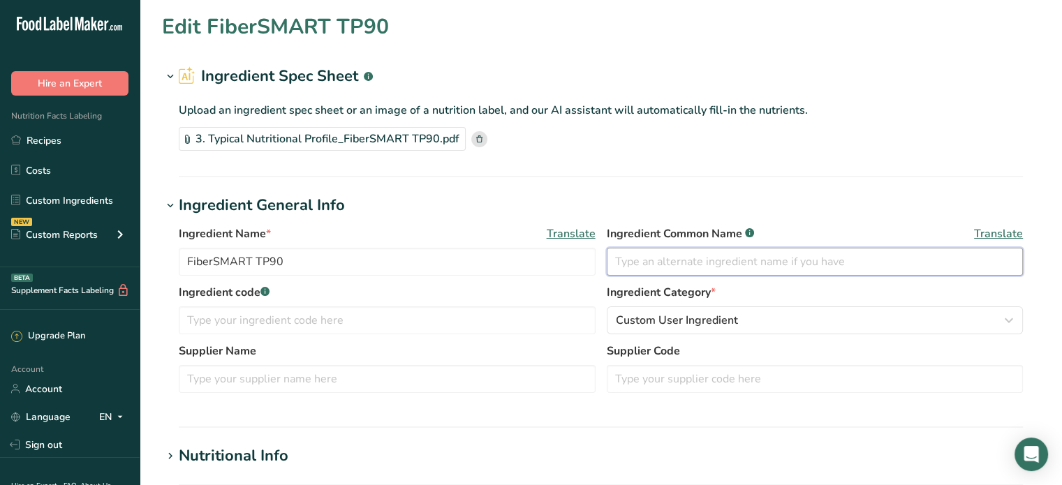
click at [653, 259] on input "text" at bounding box center [815, 262] width 417 height 28
type input "Resistant Cassava Soluble Fiber"
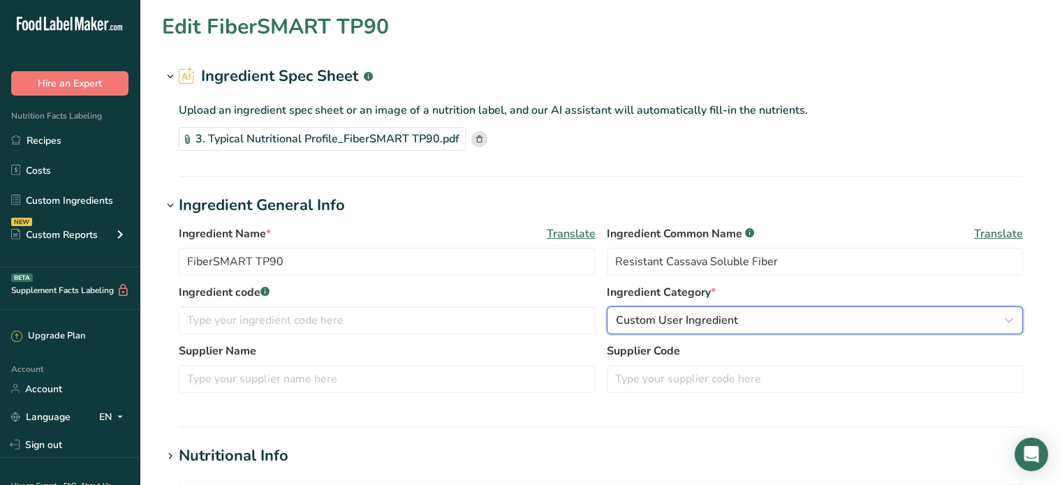
click at [779, 319] on div "Custom User Ingredient" at bounding box center [811, 320] width 390 height 17
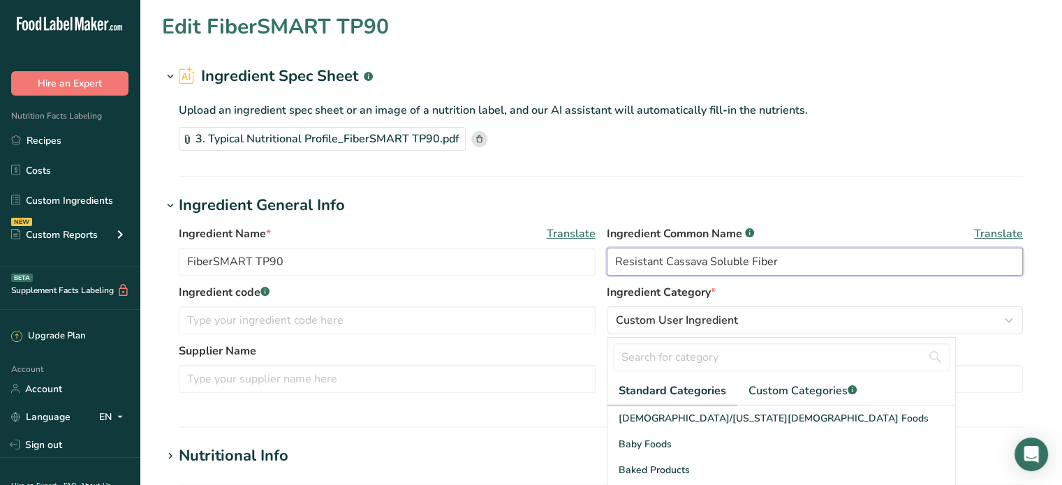
click at [777, 257] on input "Resistant Cassava Soluble Fiber" at bounding box center [815, 262] width 417 height 28
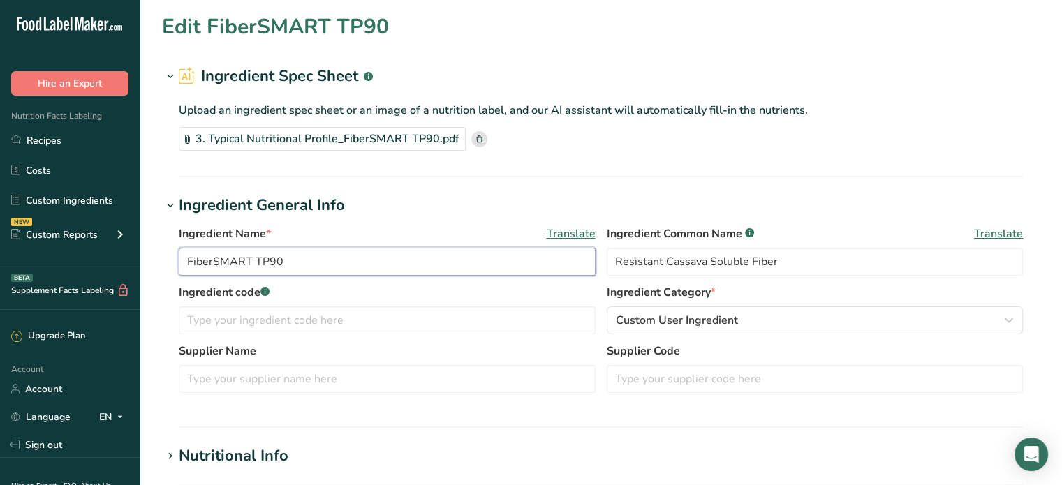
drag, startPoint x: 290, startPoint y: 258, endPoint x: 158, endPoint y: 246, distance: 133.2
click at [158, 246] on section "Edit FiberSMART TP90 Ingredient Spec Sheet .a-a{fill:#347362;}.b-a{fill:#fff;} …" at bounding box center [601, 479] width 922 height 958
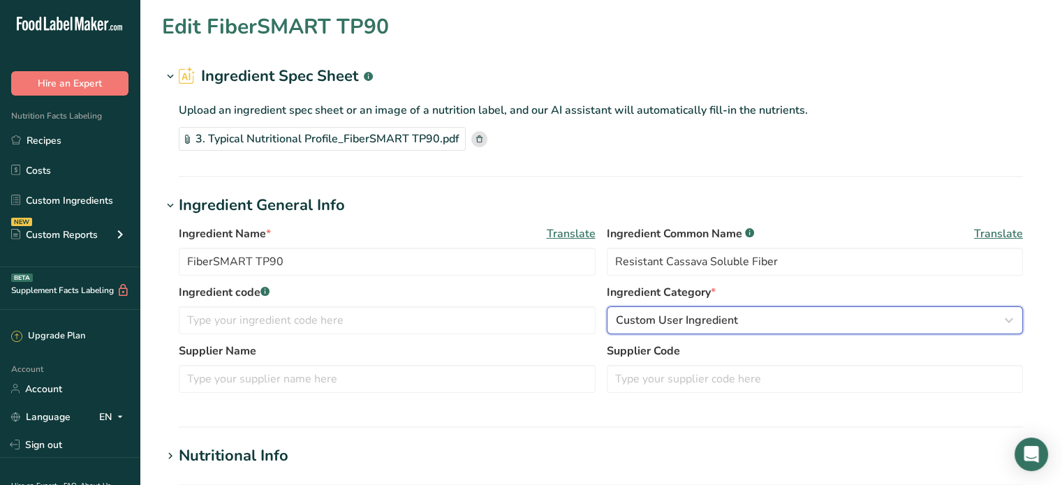
click at [726, 313] on span "Custom User Ingredient" at bounding box center [677, 320] width 122 height 17
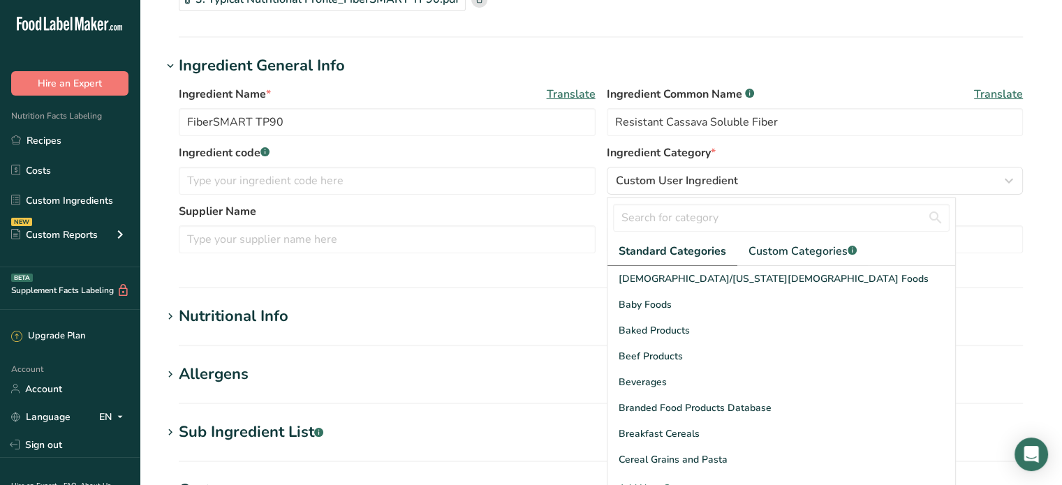
click at [795, 82] on div "Ingredient Name * Translate FiberSMART TP90 Ingredient Common Name .a-a{fill:#3…" at bounding box center [600, 173] width 877 height 193
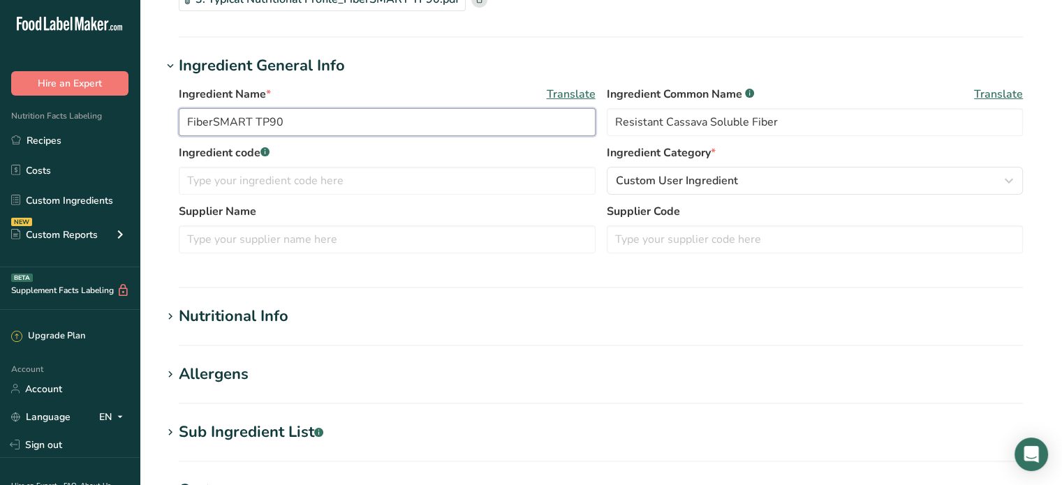
drag, startPoint x: 309, startPoint y: 122, endPoint x: 158, endPoint y: 116, distance: 150.9
click at [158, 116] on section "Edit FiberSMART TP90 Ingredient Spec Sheet .a-a{fill:#347362;}.b-a{fill:#fff;} …" at bounding box center [601, 339] width 922 height 958
type input "Resistant Cassava Soluble Fiber"
click at [405, 179] on input "text" at bounding box center [387, 181] width 417 height 28
click at [357, 238] on input "text" at bounding box center [387, 239] width 417 height 28
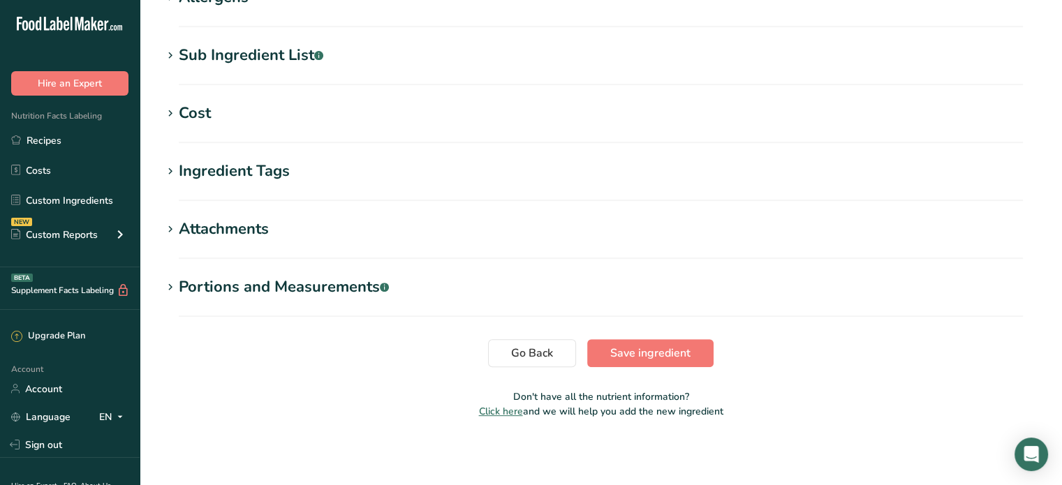
scroll to position [517, 0]
click at [638, 353] on span "Save ingredient" at bounding box center [650, 353] width 80 height 17
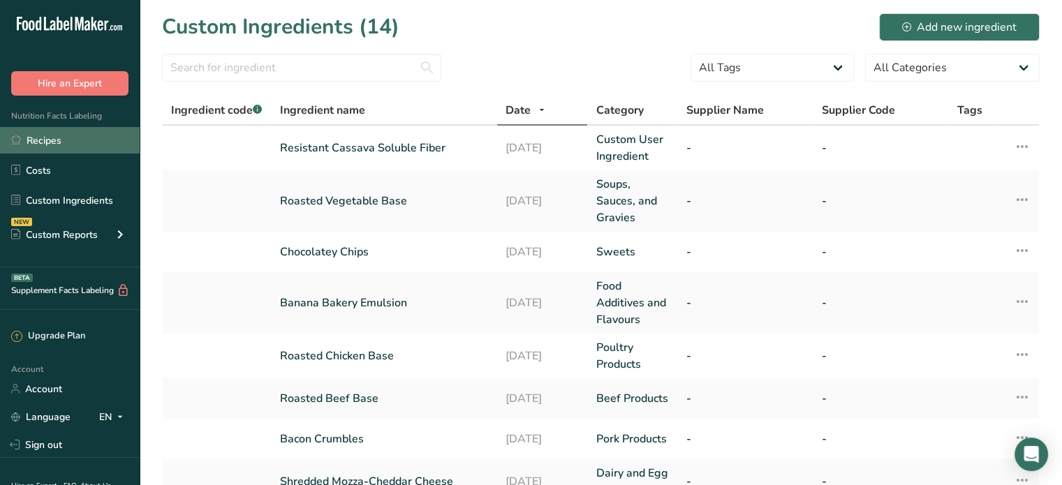
click at [53, 142] on link "Recipes" at bounding box center [70, 140] width 140 height 27
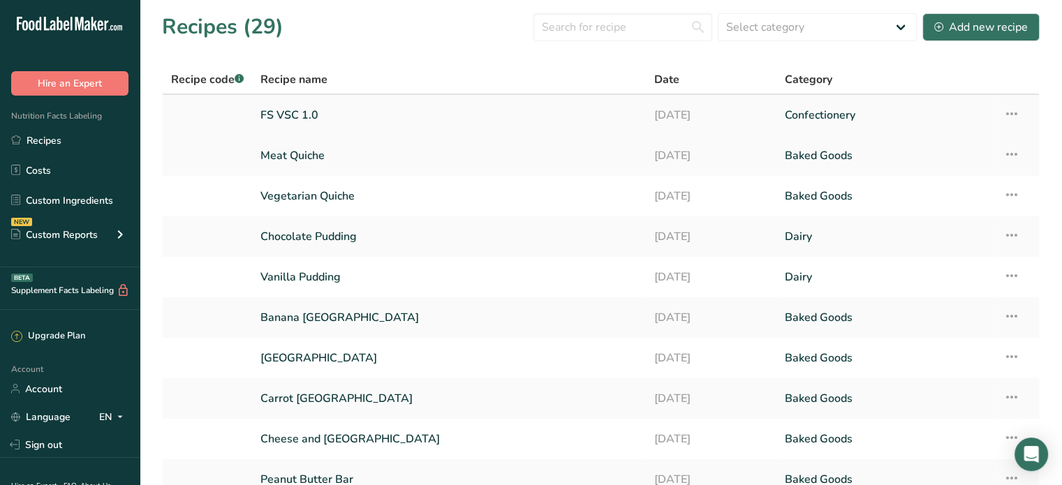
click at [278, 108] on link "FS VSC 1.0" at bounding box center [448, 115] width 376 height 29
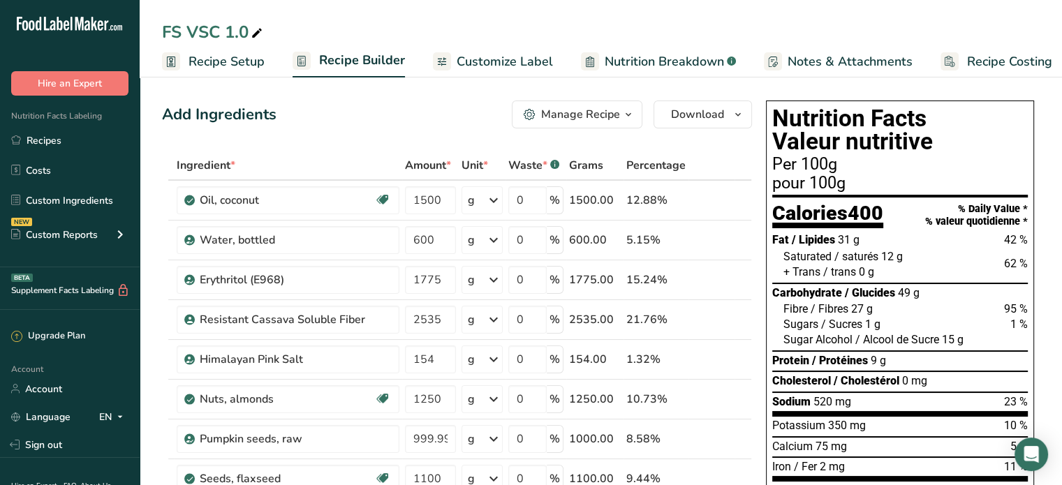
click at [993, 57] on span "Recipe Costing" at bounding box center [1009, 61] width 85 height 19
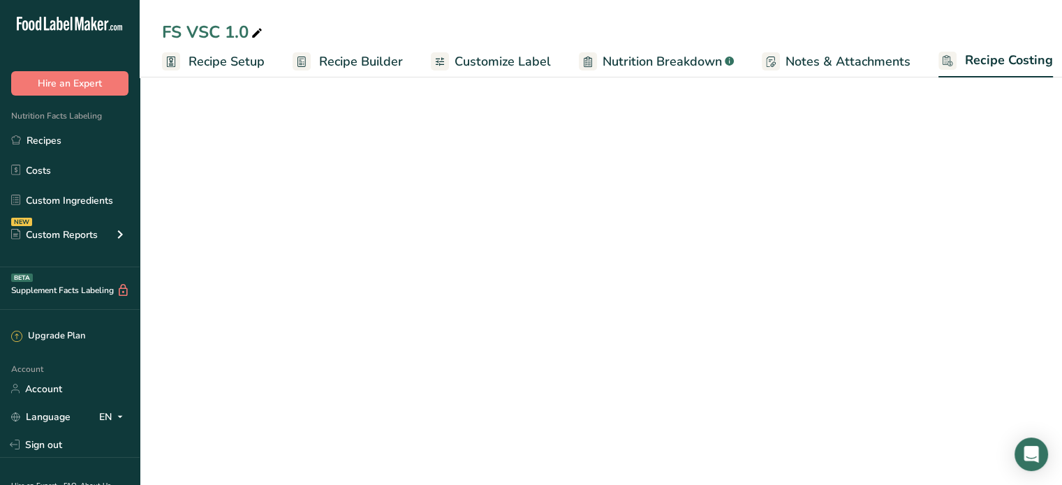
scroll to position [0, 12]
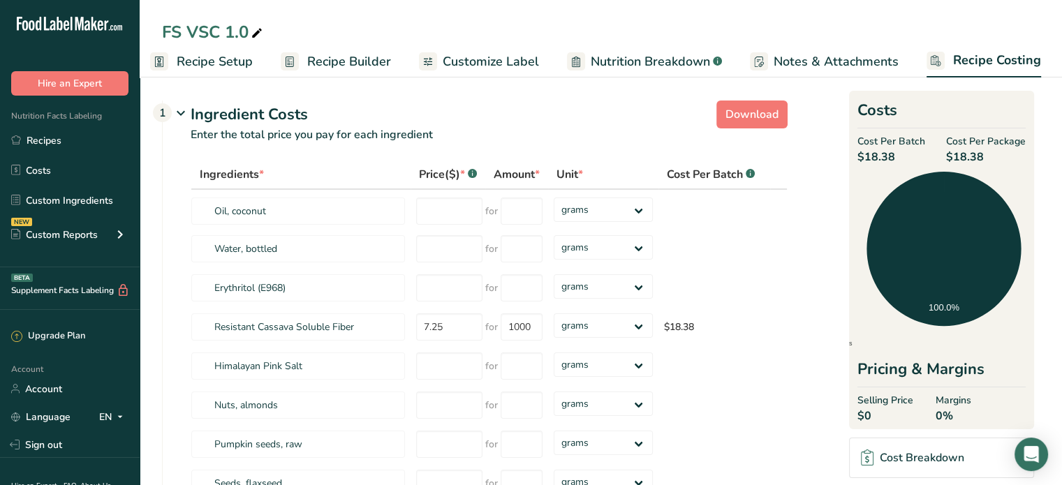
drag, startPoint x: 617, startPoint y: 65, endPoint x: 630, endPoint y: 67, distance: 13.4
click at [617, 65] on span "Nutrition Breakdown" at bounding box center [650, 61] width 119 height 19
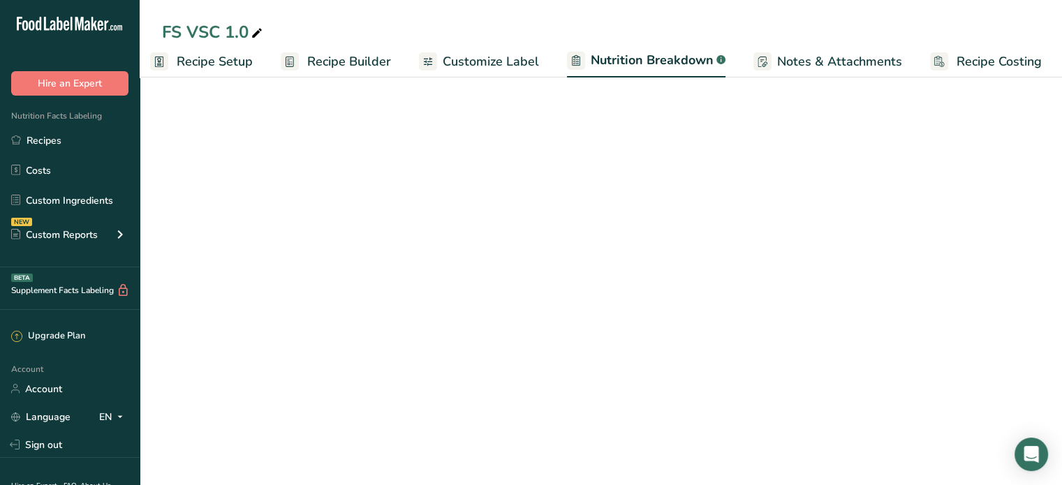
scroll to position [0, 13]
select select "Calories"
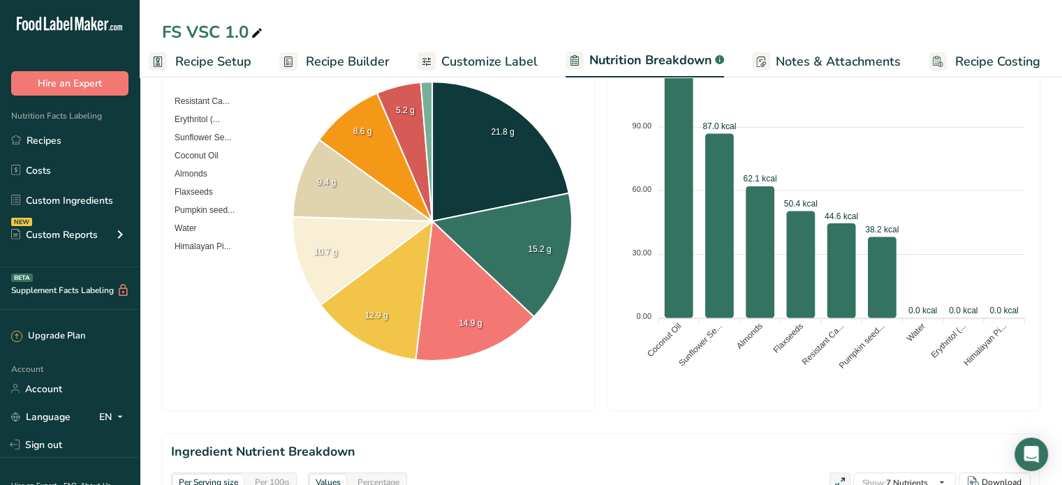
scroll to position [0, 0]
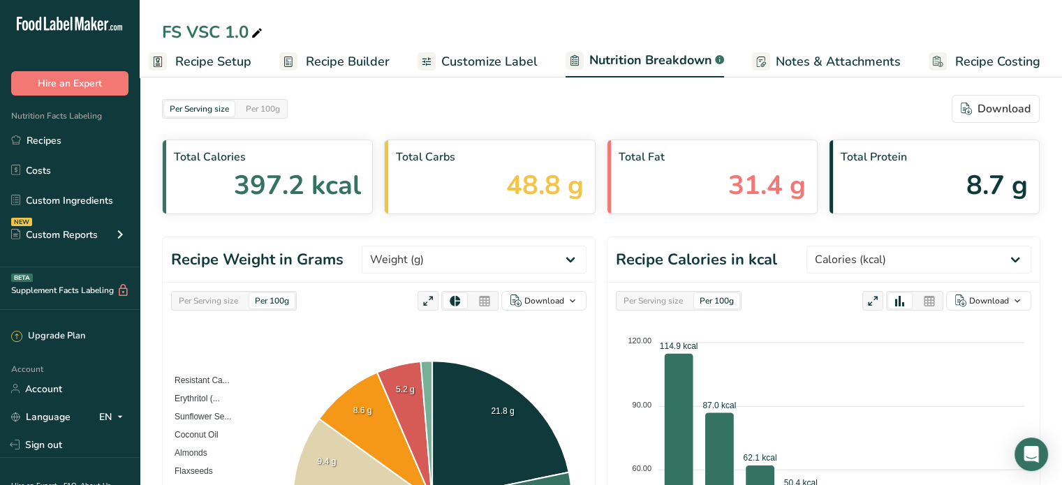
click at [475, 59] on span "Customize Label" at bounding box center [489, 61] width 96 height 19
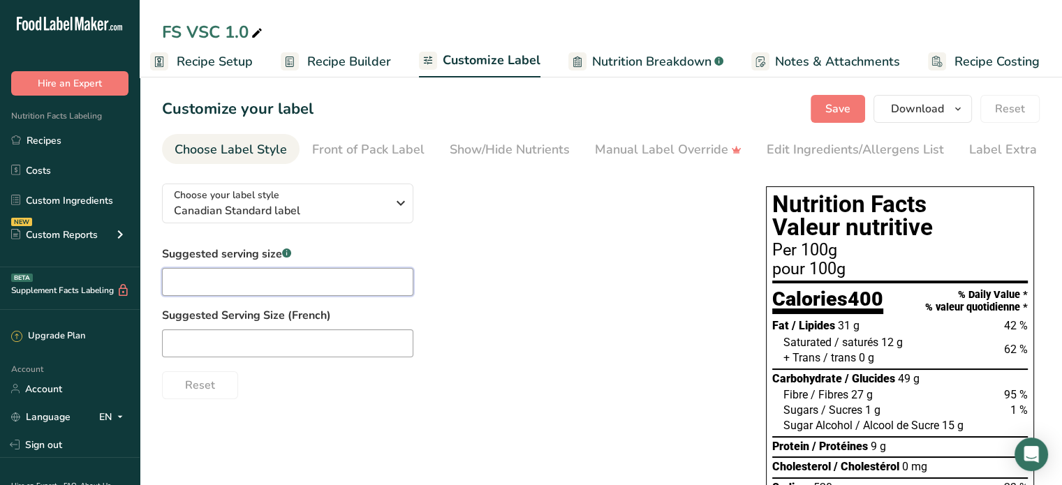
click at [309, 284] on input "text" at bounding box center [287, 282] width 251 height 28
type input "20g"
click at [307, 341] on input "text" at bounding box center [287, 343] width 251 height 28
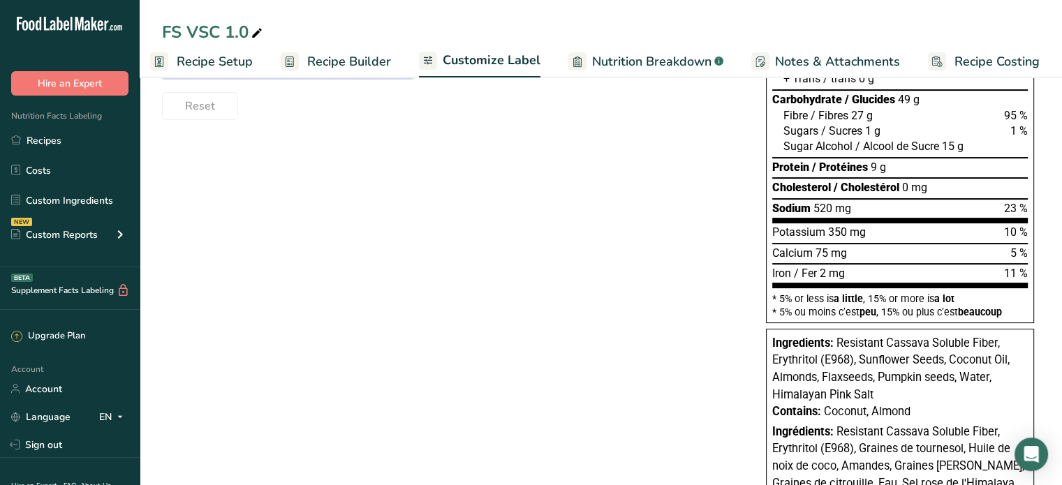
scroll to position [0, 0]
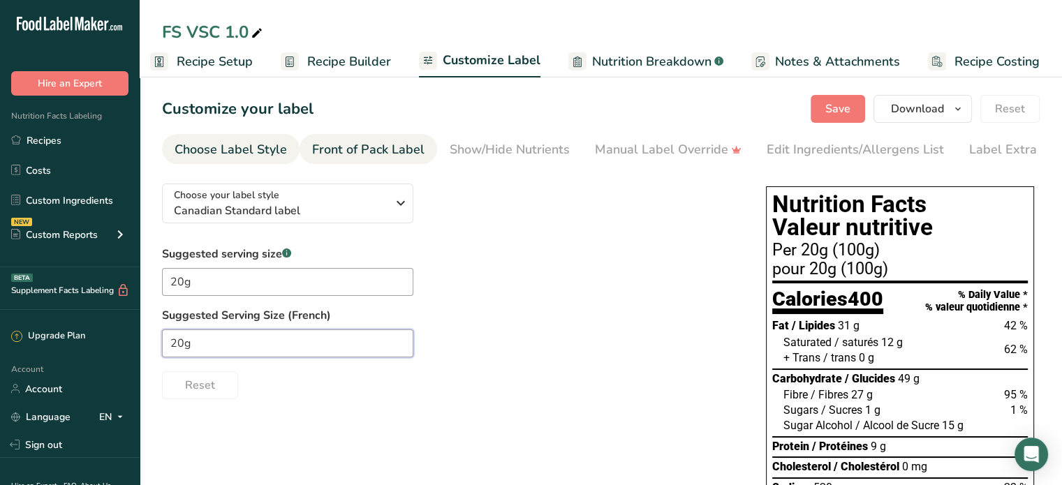
type input "20g"
click at [355, 146] on div "Front of Pack Label" at bounding box center [368, 149] width 112 height 19
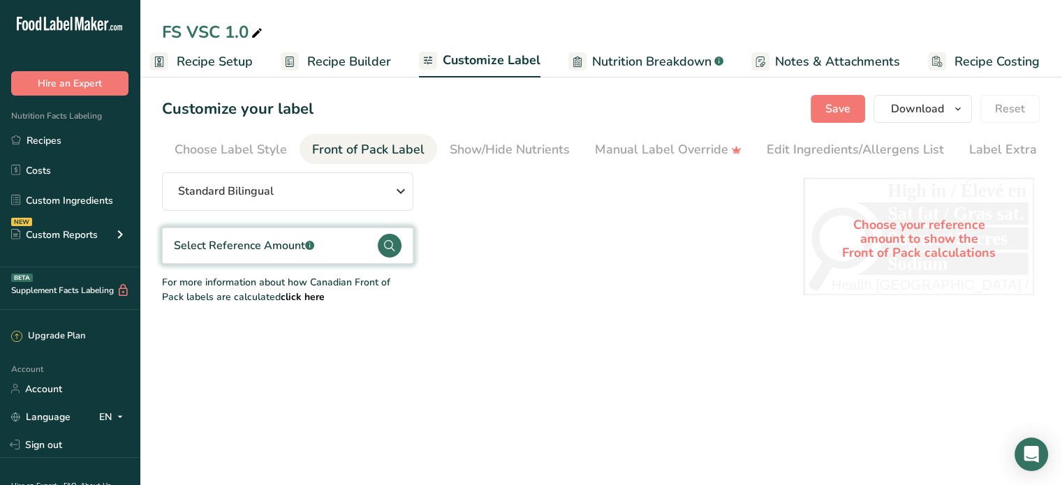
scroll to position [0, 24]
click at [524, 147] on div "Show/Hide Nutrients" at bounding box center [485, 149] width 120 height 19
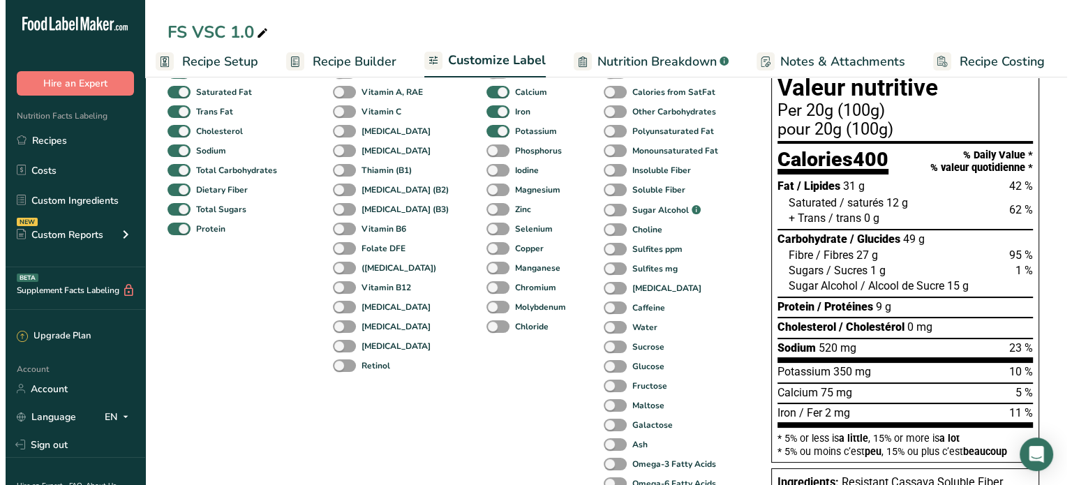
scroll to position [0, 0]
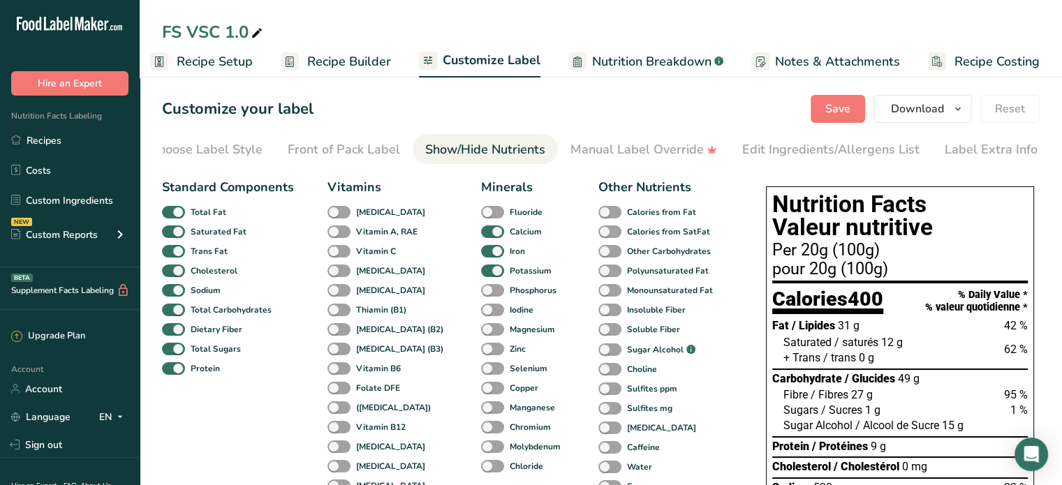
click at [349, 61] on span "Recipe Builder" at bounding box center [349, 61] width 84 height 19
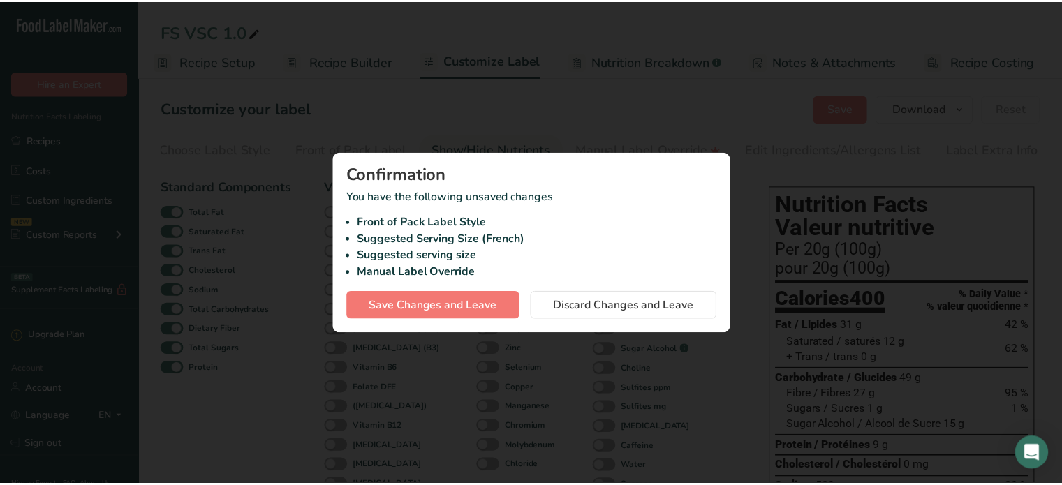
scroll to position [0, 1]
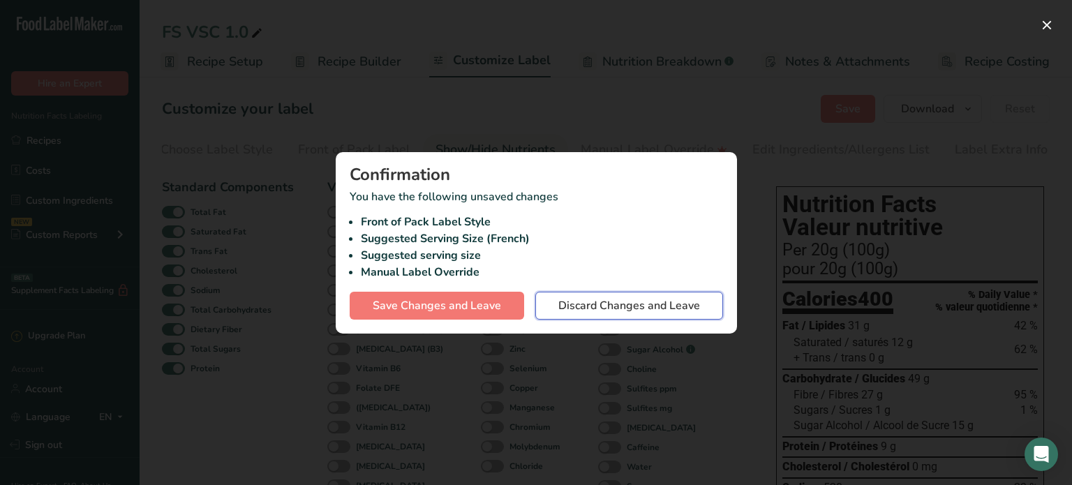
drag, startPoint x: 672, startPoint y: 304, endPoint x: 646, endPoint y: 206, distance: 101.3
click at [672, 303] on span "Discard Changes and Leave" at bounding box center [629, 305] width 142 height 17
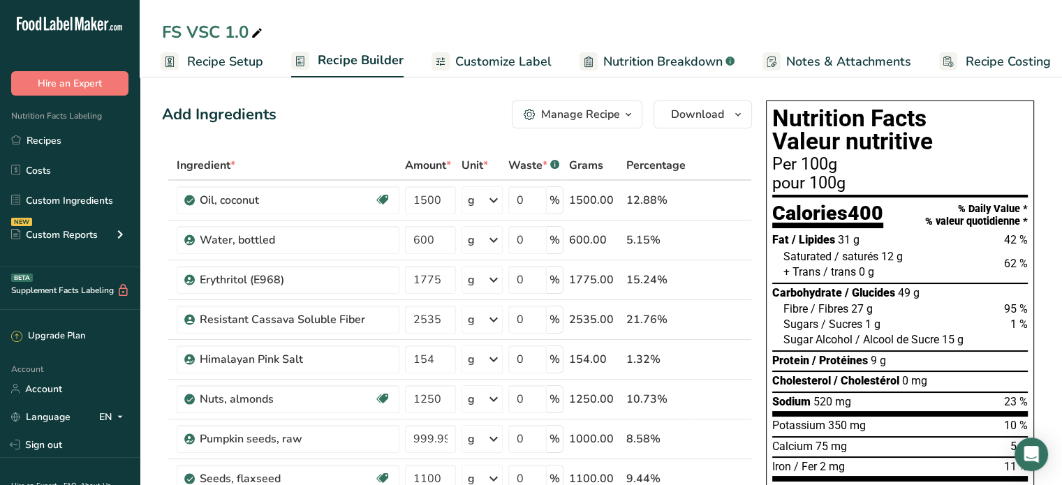
click at [570, 108] on div "Manage Recipe" at bounding box center [580, 114] width 79 height 17
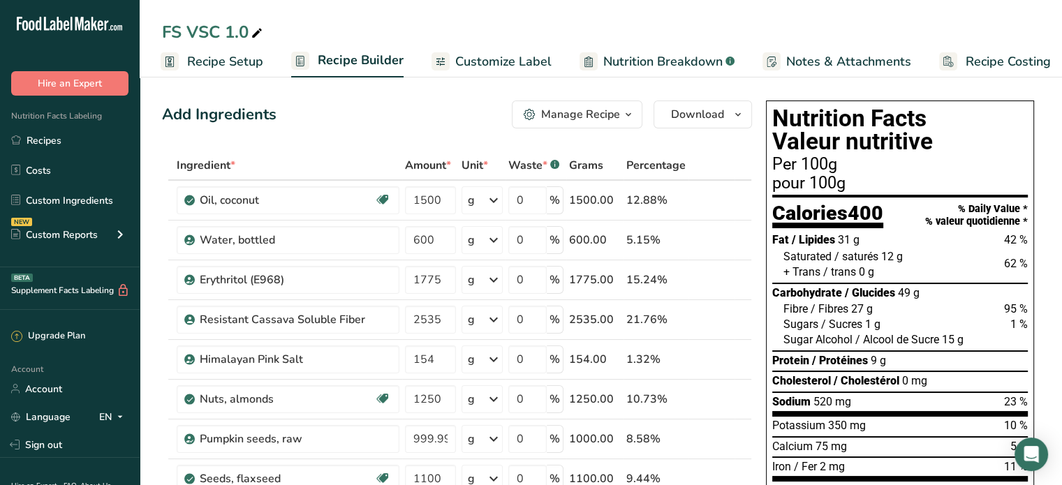
click at [246, 59] on span "Recipe Setup" at bounding box center [225, 61] width 76 height 19
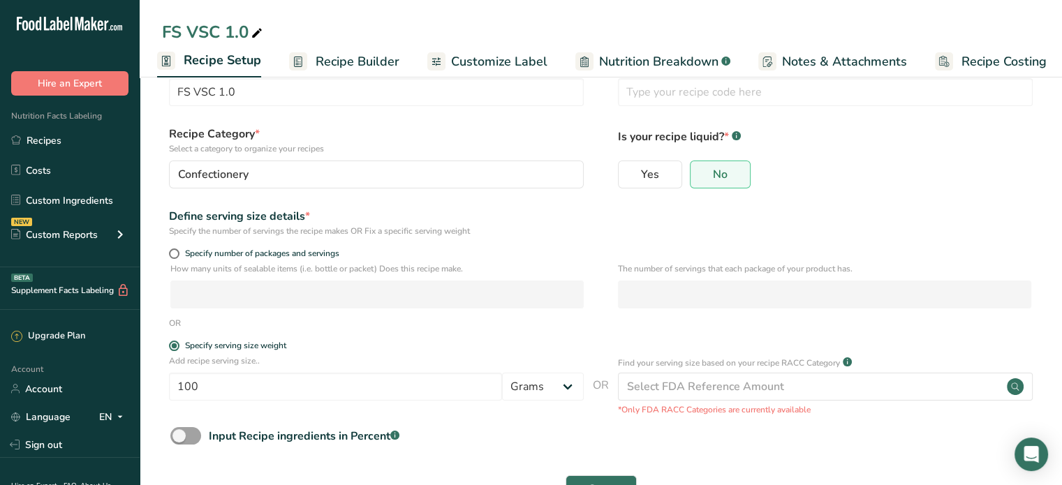
scroll to position [94, 0]
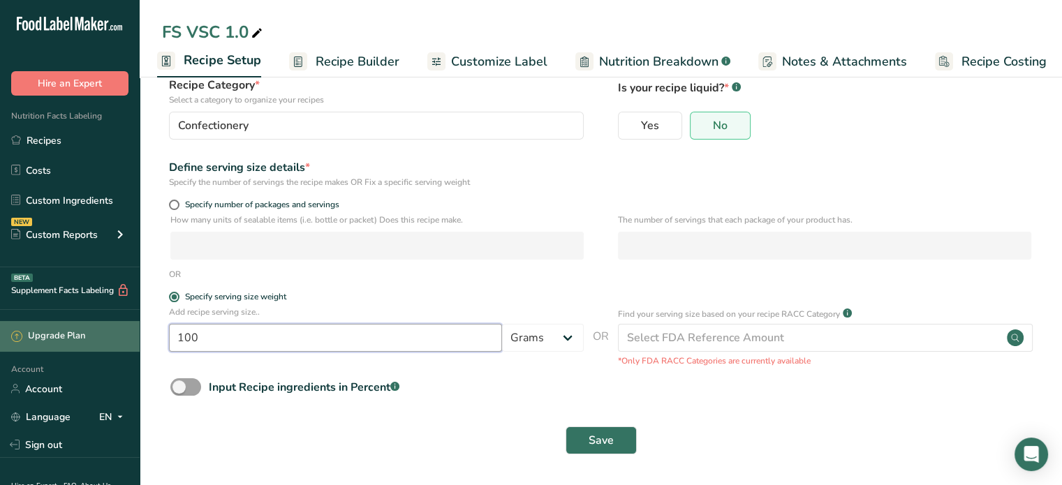
drag, startPoint x: 209, startPoint y: 337, endPoint x: 137, endPoint y: 337, distance: 71.9
click at [137, 337] on div ".a-20{fill:#fff;} Hire an Expert Nutrition Facts Labeling Recipes Costs Custom …" at bounding box center [531, 195] width 1062 height 579
type input "20"
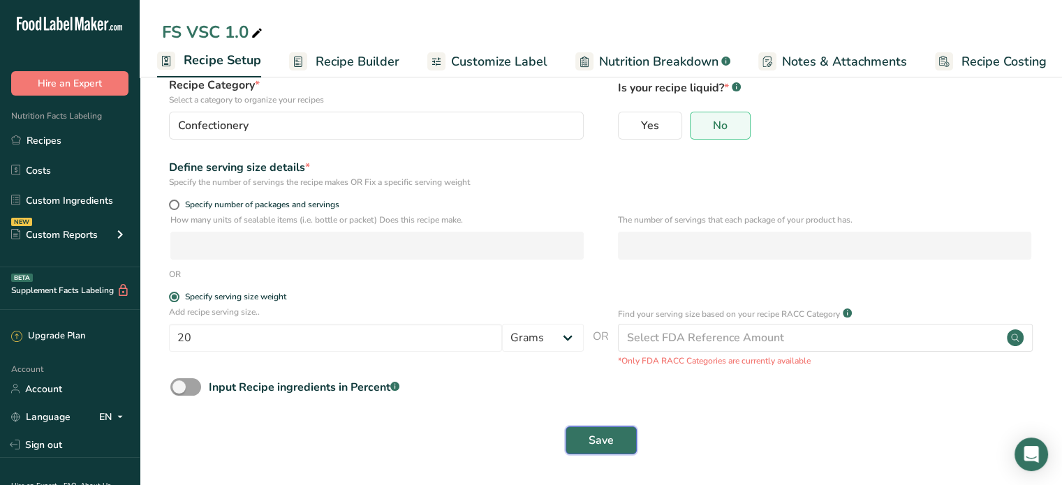
click at [591, 438] on span "Save" at bounding box center [600, 440] width 25 height 17
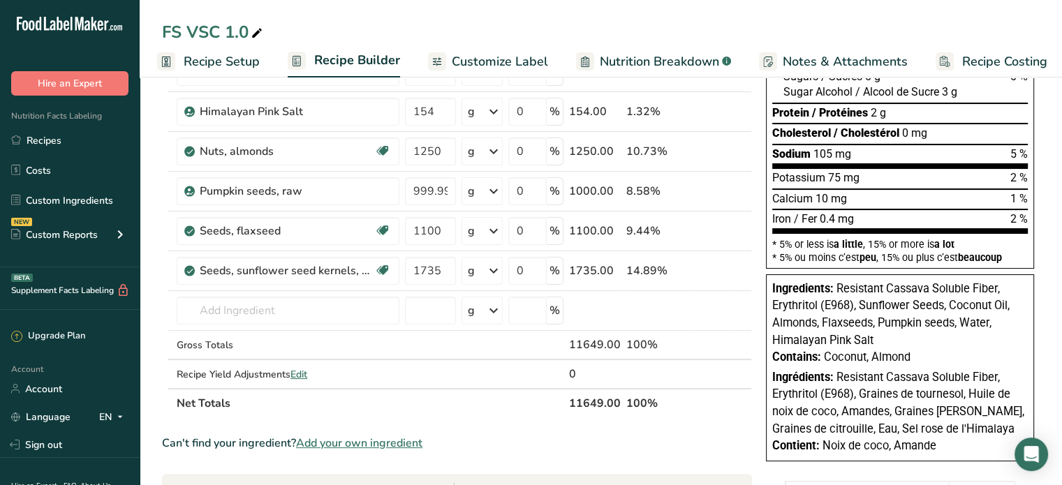
scroll to position [279, 0]
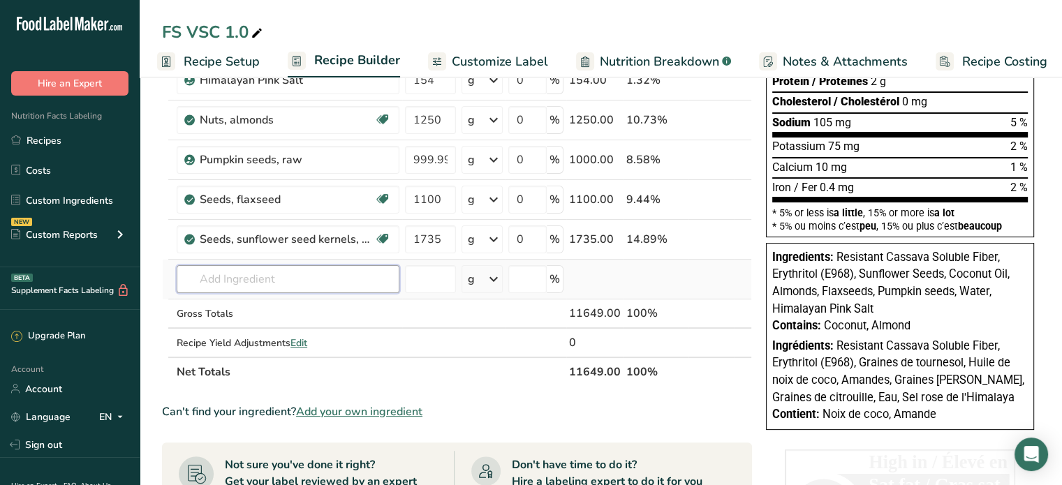
click at [302, 280] on input "text" at bounding box center [288, 279] width 223 height 28
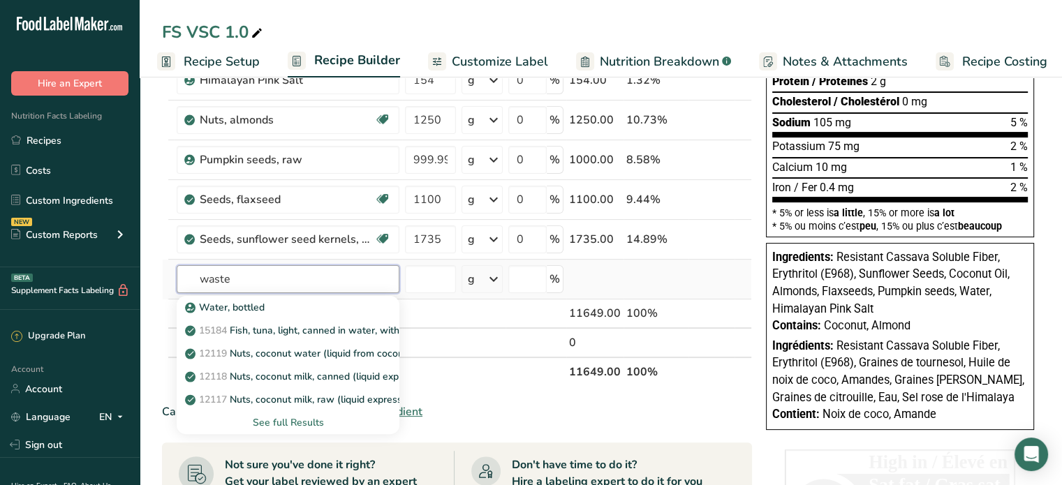
type input "waste"
click at [536, 418] on section "Ingredient * Amount * Unit * Waste * .a-a{fill:#347362;}.b-a{fill:#fff;} Grams …" at bounding box center [457, 345] width 590 height 947
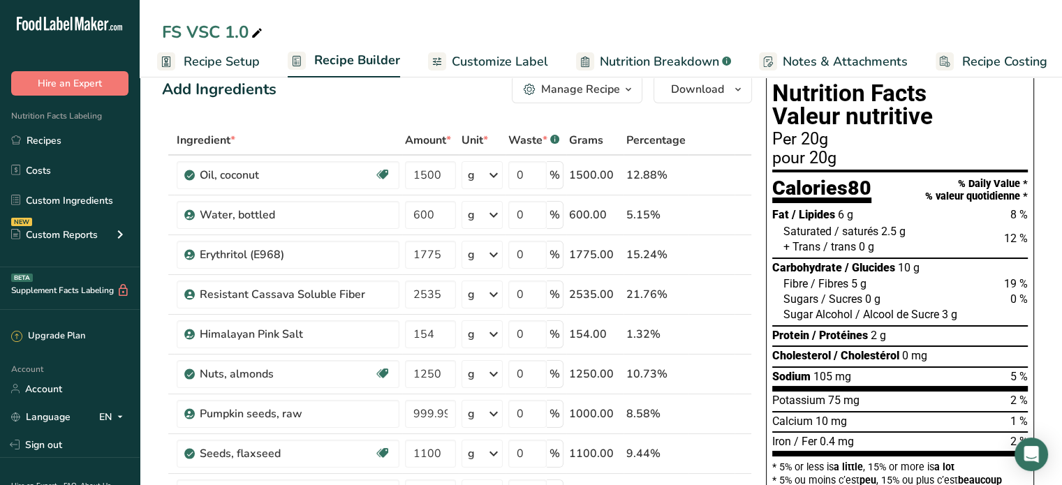
scroll to position [0, 0]
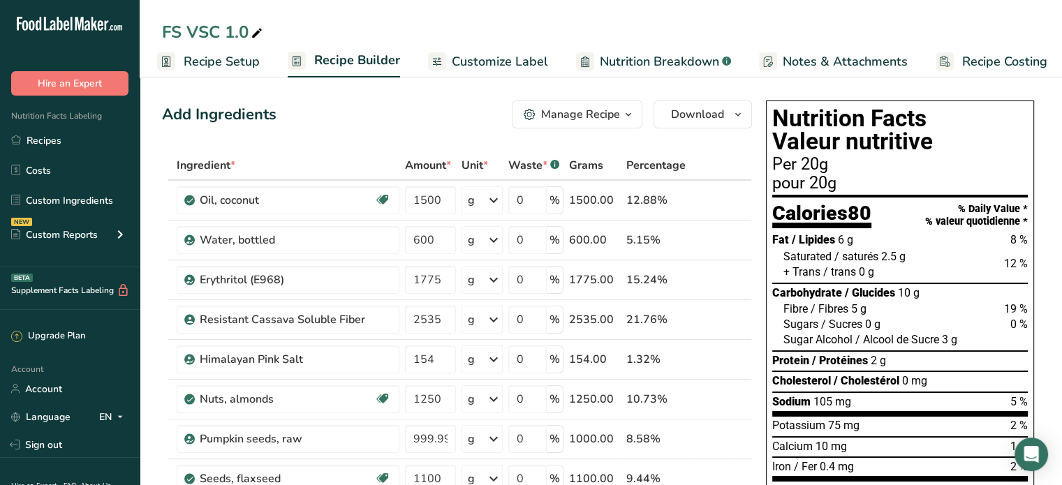
click at [623, 111] on span "button" at bounding box center [628, 114] width 17 height 17
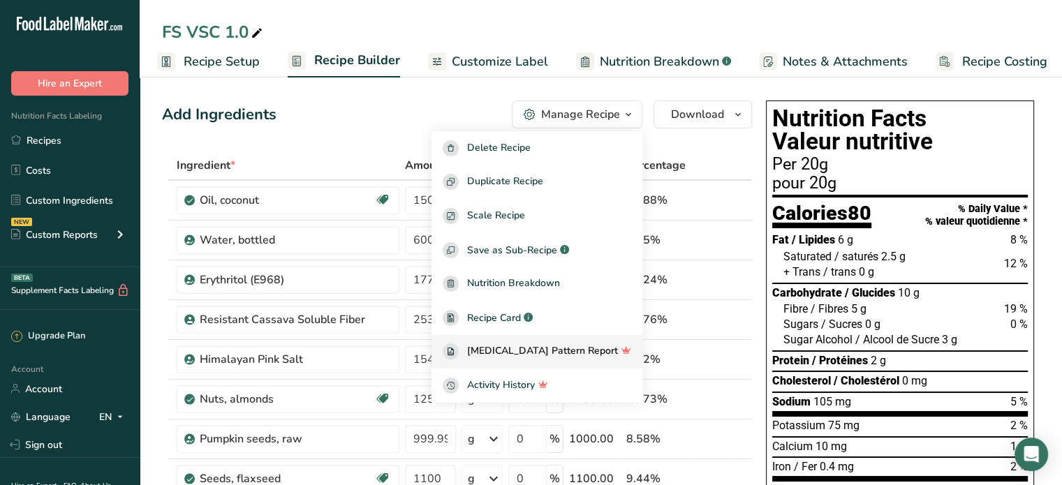
scroll to position [70, 0]
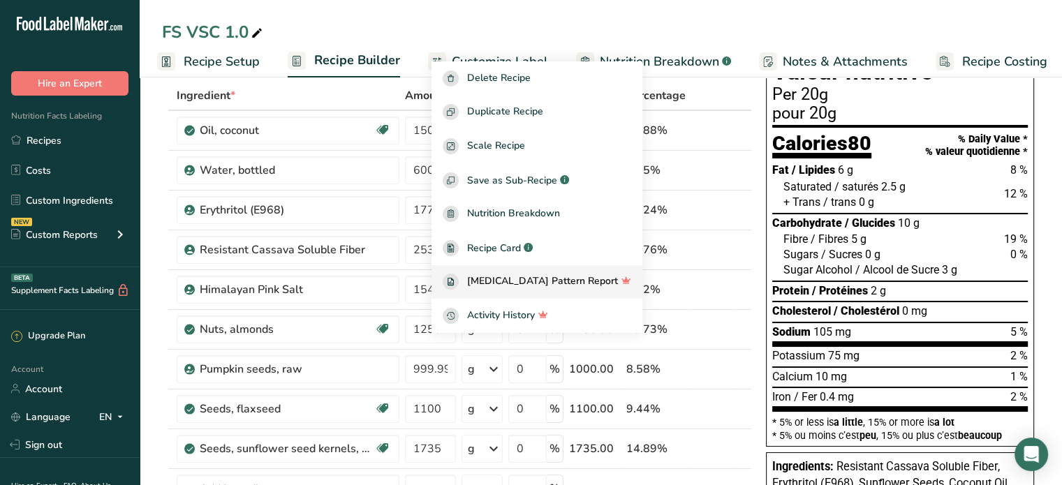
click at [533, 276] on span "[MEDICAL_DATA] Pattern Report" at bounding box center [542, 282] width 151 height 16
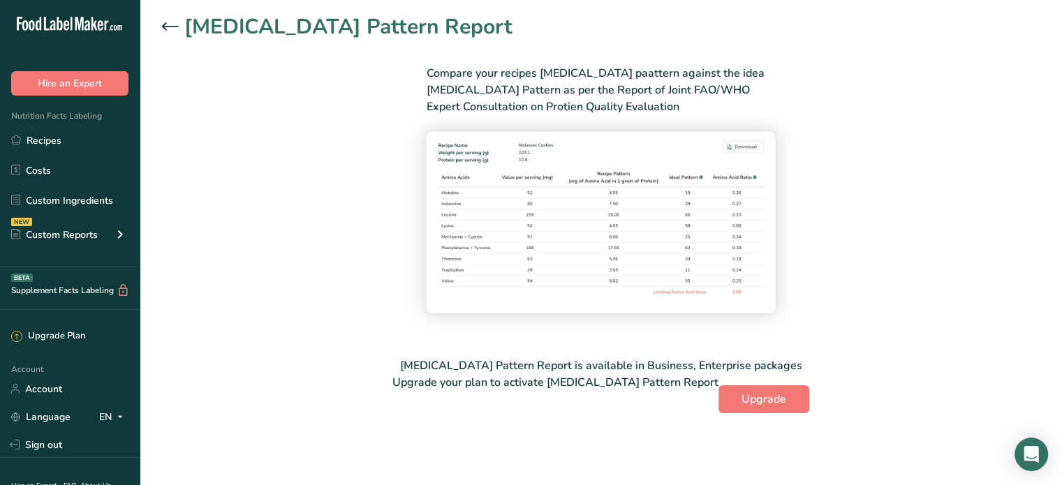
drag, startPoint x: 165, startPoint y: 21, endPoint x: 445, endPoint y: 40, distance: 280.6
click at [165, 20] on div at bounding box center [173, 27] width 22 height 17
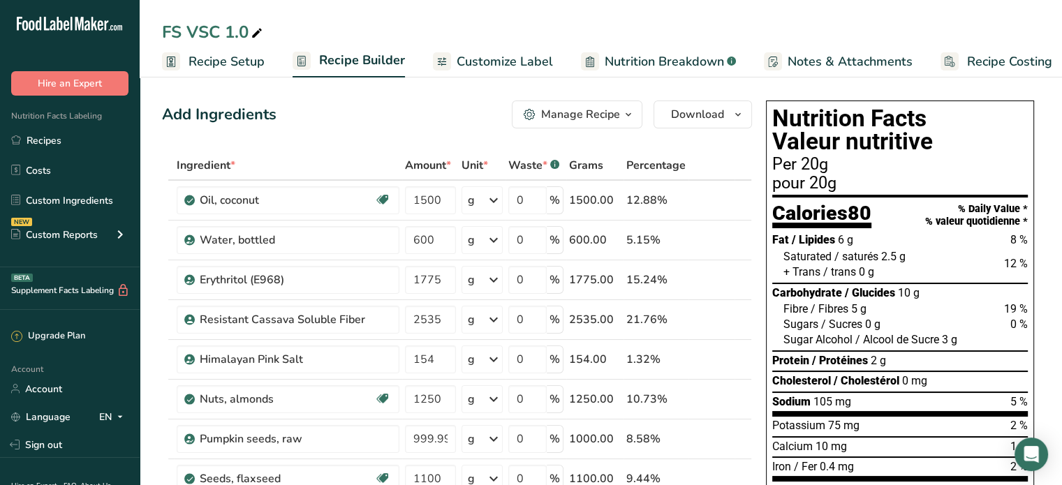
scroll to position [0, 10]
click at [854, 61] on span "Notes & Attachments" at bounding box center [839, 61] width 125 height 19
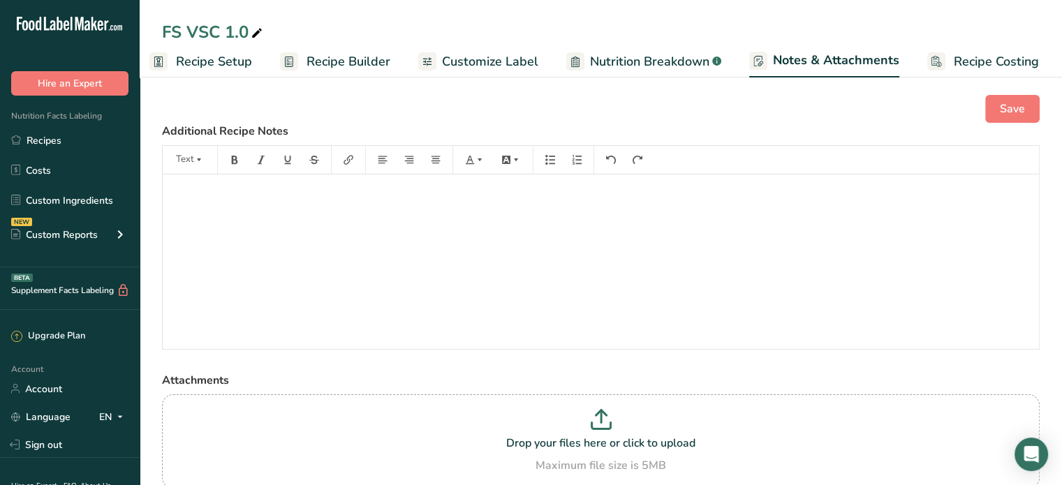
click at [613, 56] on span "Nutrition Breakdown" at bounding box center [649, 61] width 119 height 19
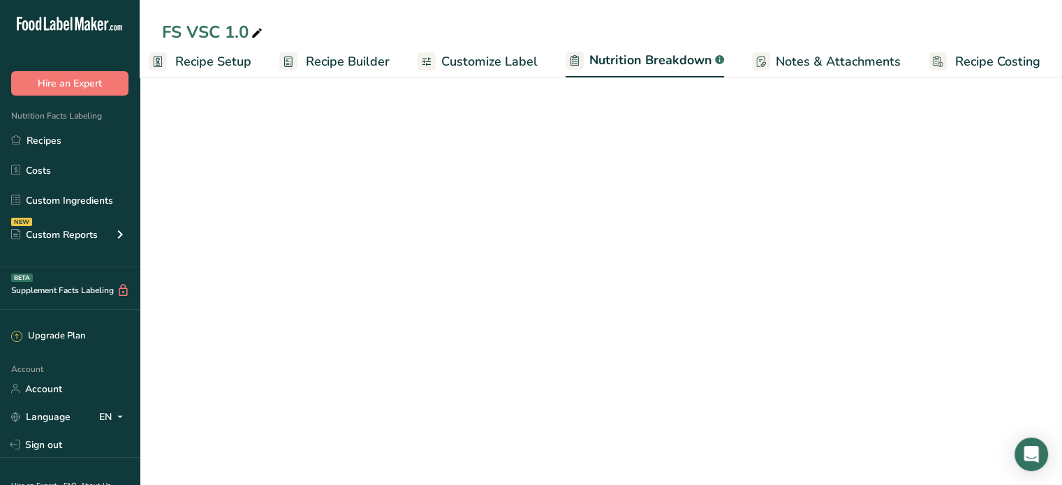
select select "Calories"
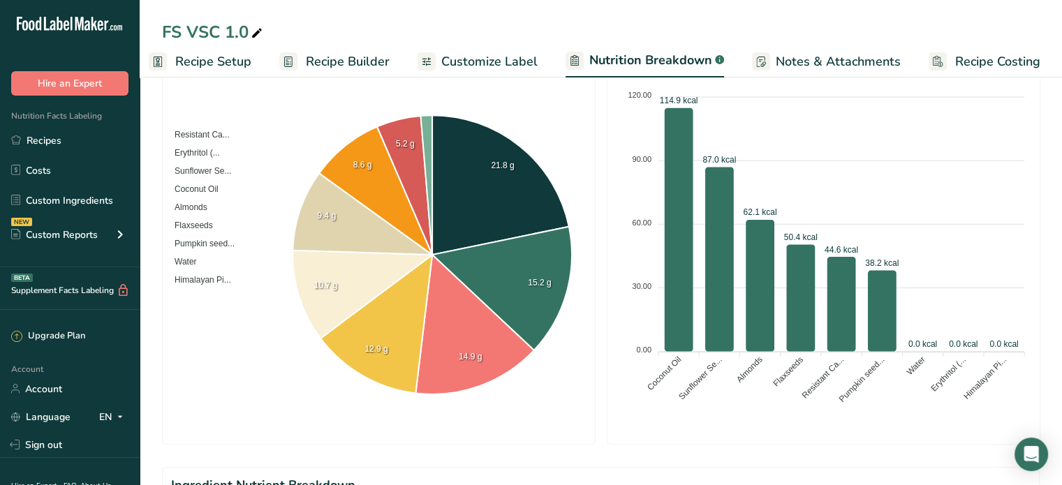
scroll to position [0, 0]
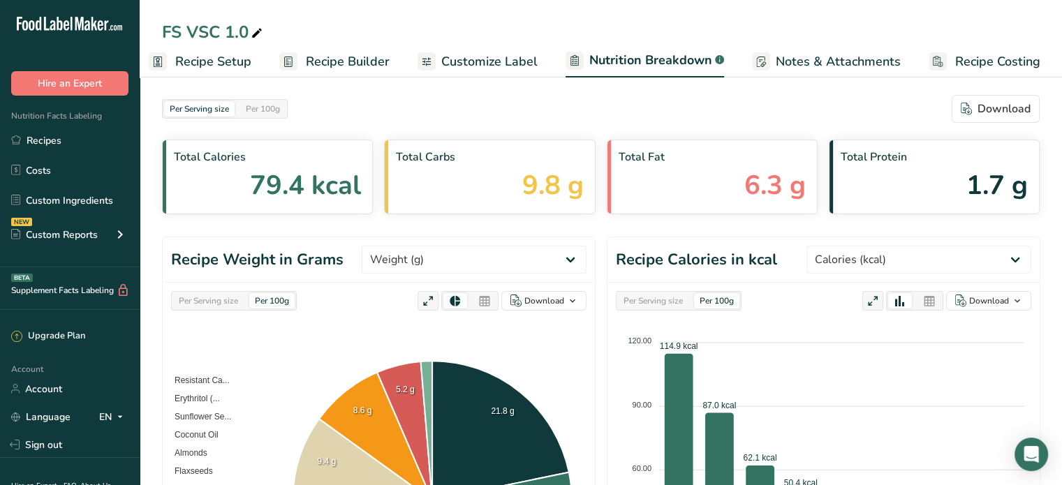
click at [225, 58] on span "Recipe Setup" at bounding box center [213, 61] width 76 height 19
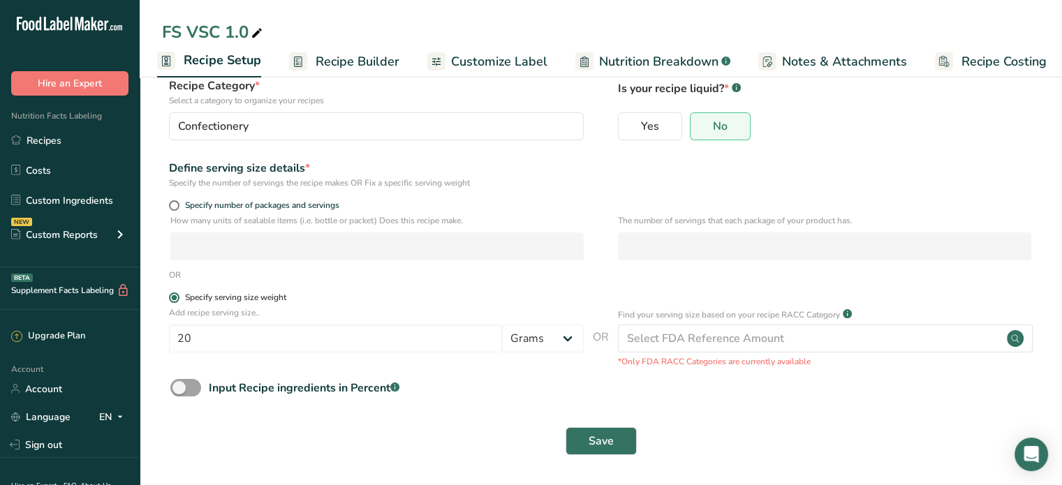
scroll to position [94, 0]
click at [600, 438] on span "Save" at bounding box center [600, 440] width 25 height 17
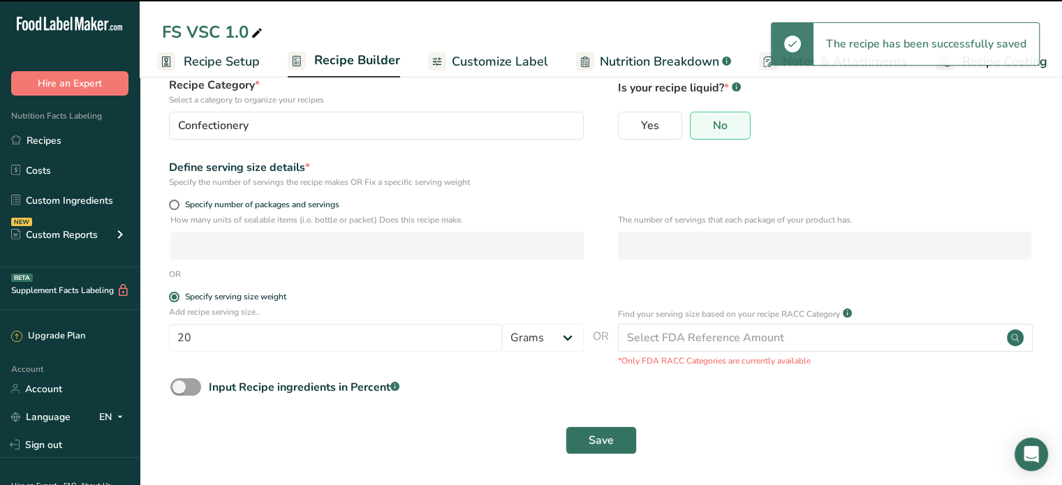
click at [346, 59] on span "Recipe Builder" at bounding box center [357, 60] width 86 height 19
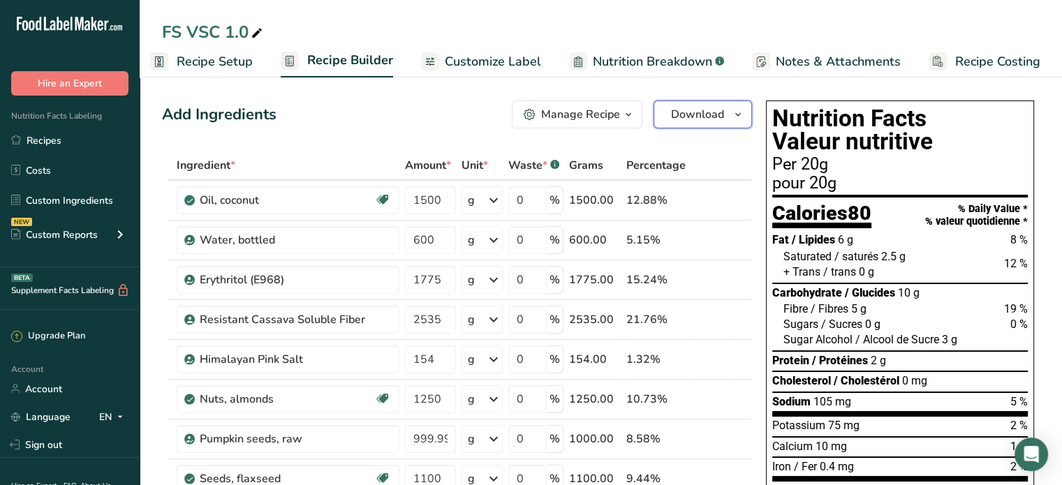
click at [704, 112] on span "Download" at bounding box center [697, 114] width 53 height 17
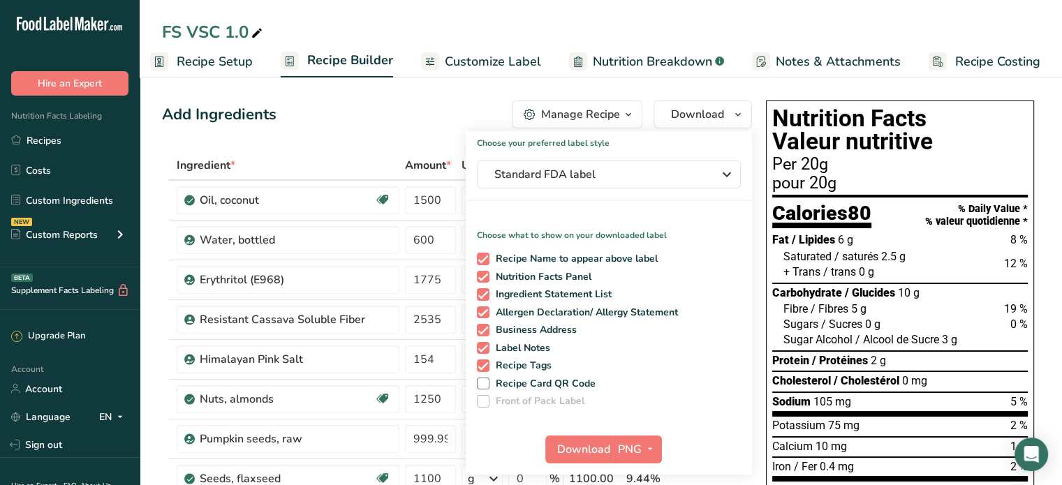
click at [442, 111] on div "Add Ingredients Manage Recipe Delete Recipe Duplicate Recipe Scale Recipe Save …" at bounding box center [457, 115] width 590 height 28
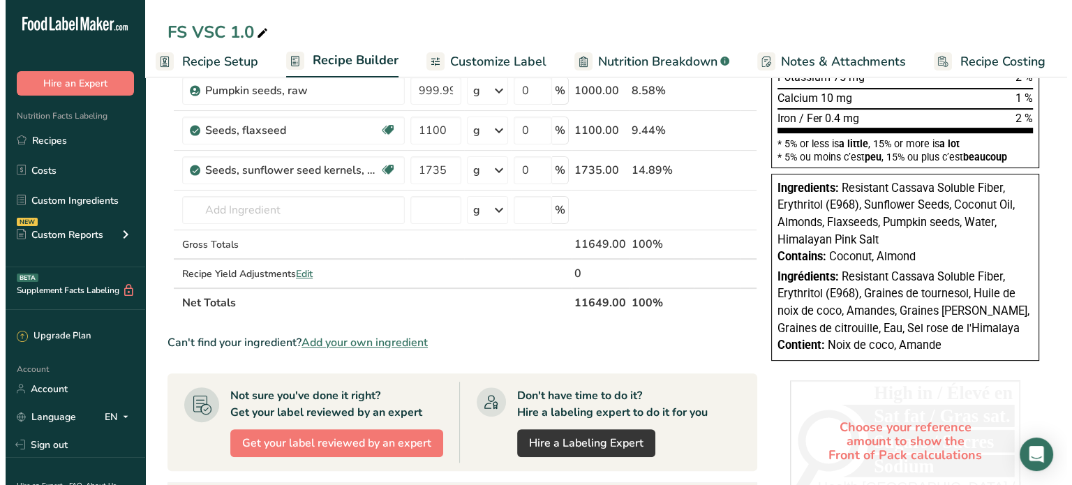
scroll to position [349, 0]
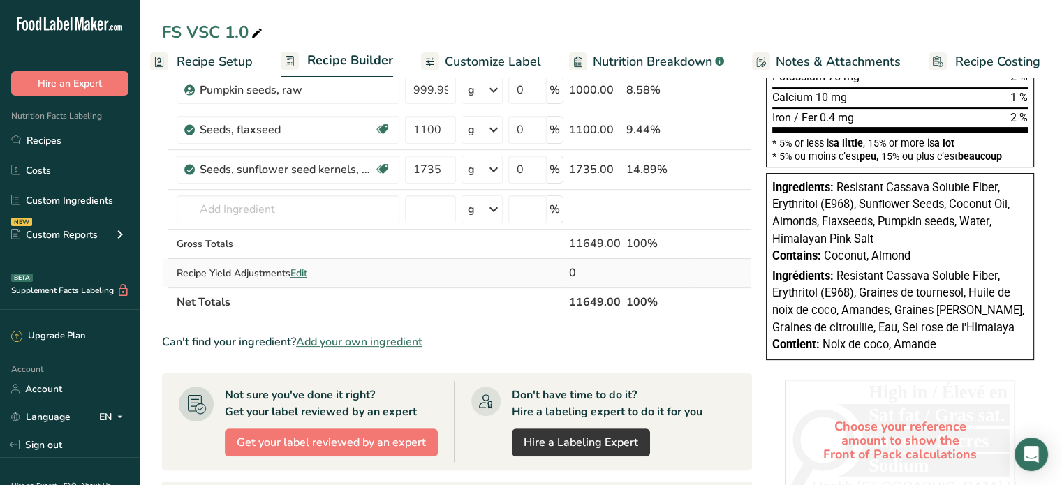
click at [304, 267] on span "Edit" at bounding box center [298, 273] width 17 height 13
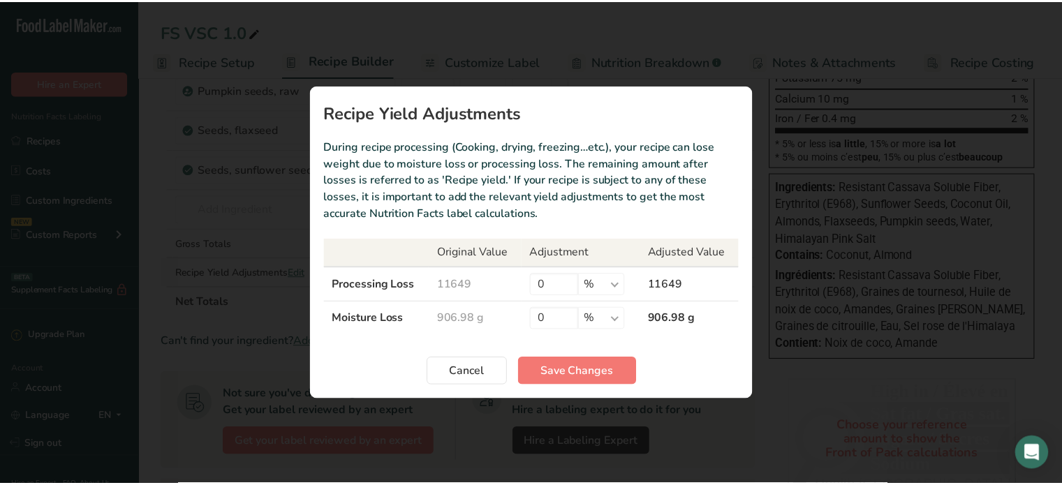
scroll to position [0, 1]
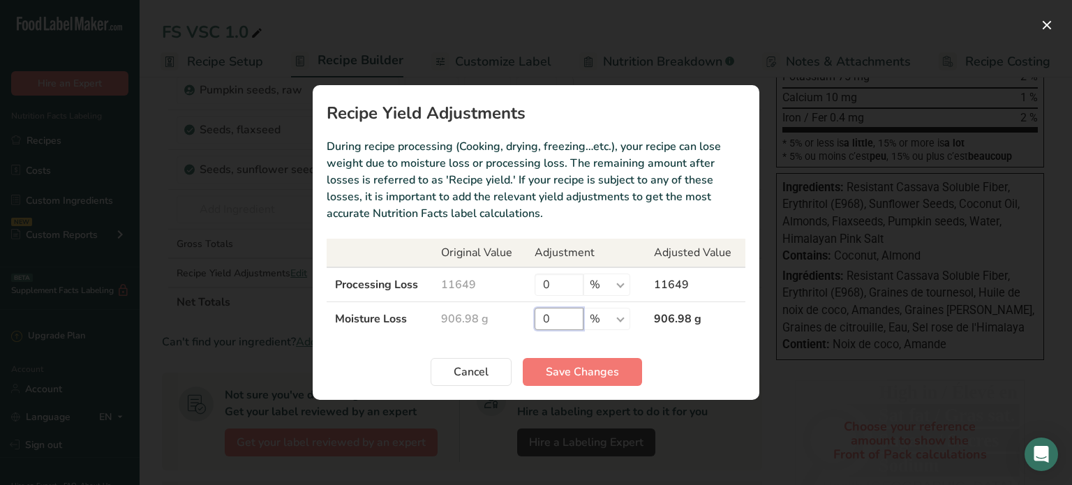
click at [569, 320] on input "0" at bounding box center [559, 319] width 49 height 22
drag, startPoint x: 555, startPoint y: 318, endPoint x: 516, endPoint y: 318, distance: 39.1
click at [516, 318] on tr "Moisture Loss 906.98 g 0 % g kg mg mcg lb oz 906.98 g" at bounding box center [536, 319] width 419 height 34
type input "6.9"
click at [665, 321] on td "844.4 g" at bounding box center [696, 319] width 100 height 34
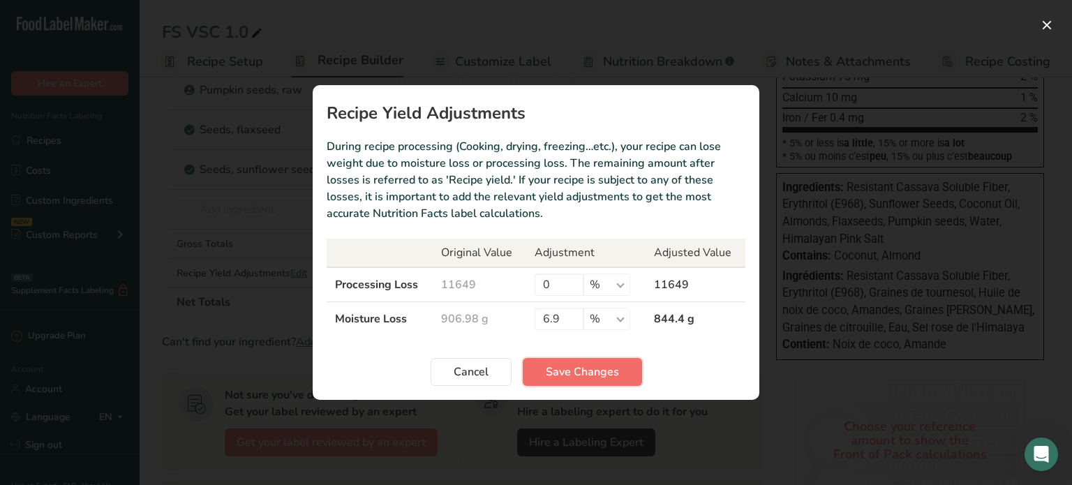
click at [598, 370] on span "Save Changes" at bounding box center [582, 372] width 73 height 17
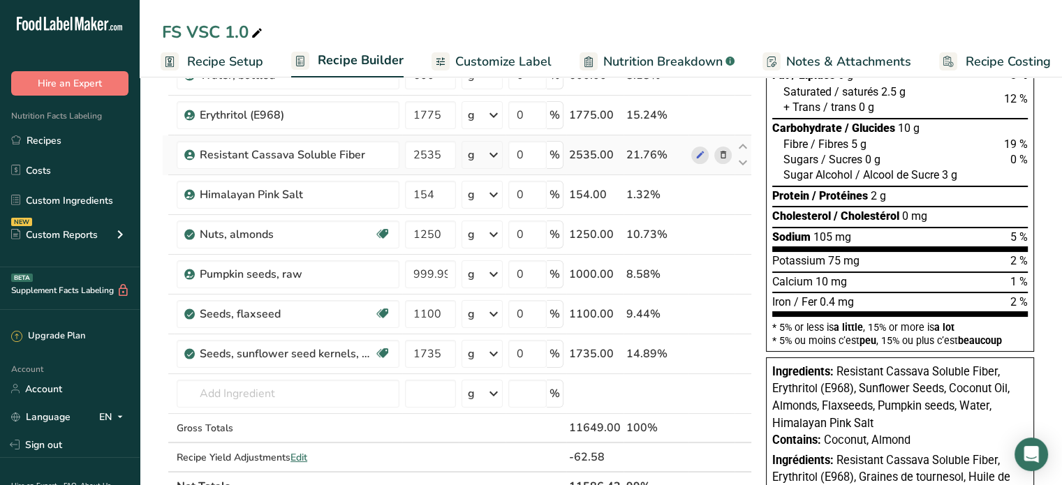
scroll to position [0, 0]
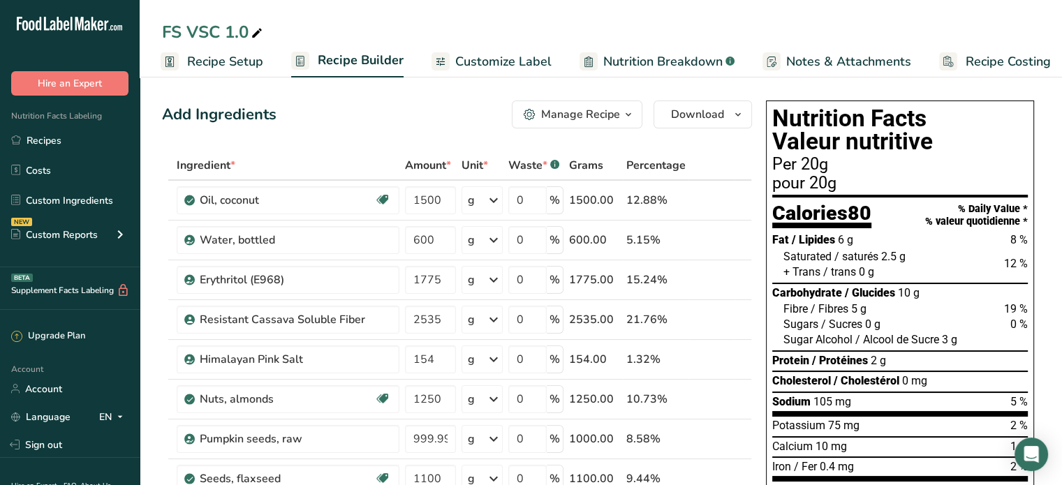
drag, startPoint x: 48, startPoint y: 138, endPoint x: 564, endPoint y: 94, distance: 517.8
click at [48, 138] on link "Recipes" at bounding box center [70, 140] width 140 height 27
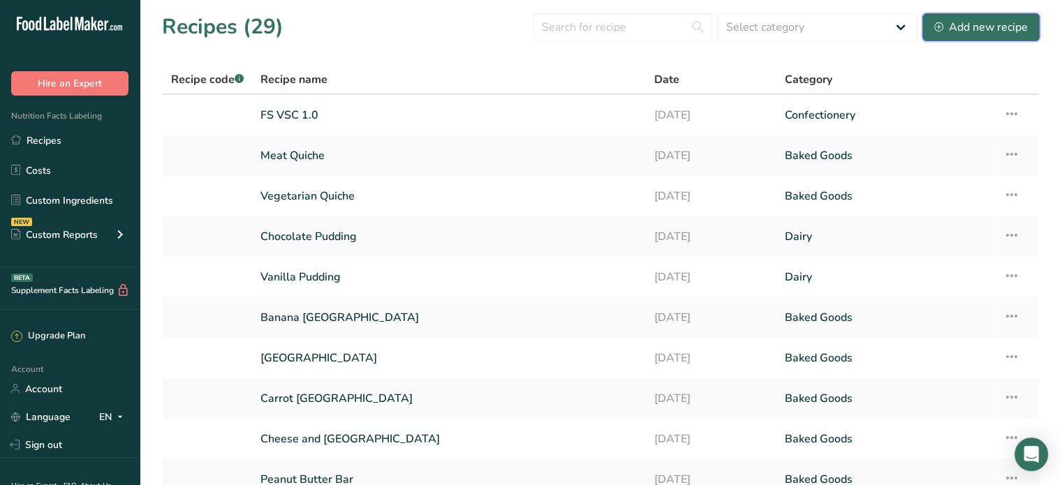
click at [984, 22] on div "Add new recipe" at bounding box center [981, 27] width 94 height 17
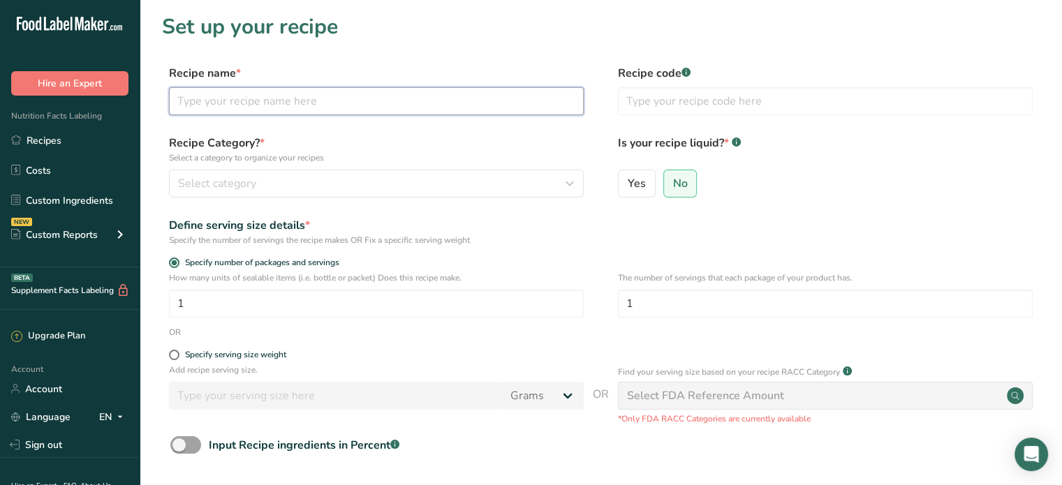
click at [282, 98] on input "text" at bounding box center [376, 101] width 415 height 28
type input "FS MR 1.0"
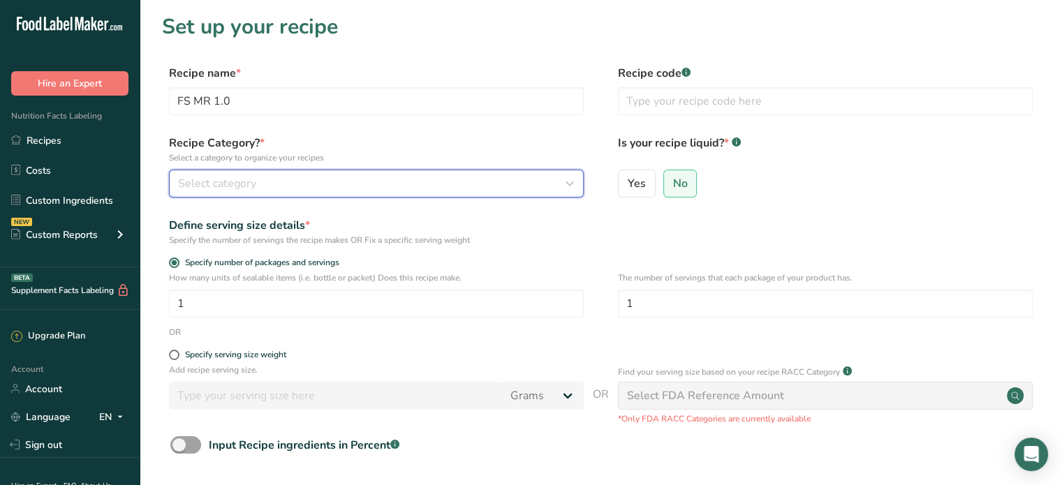
click at [363, 185] on div "Select category" at bounding box center [372, 183] width 388 height 17
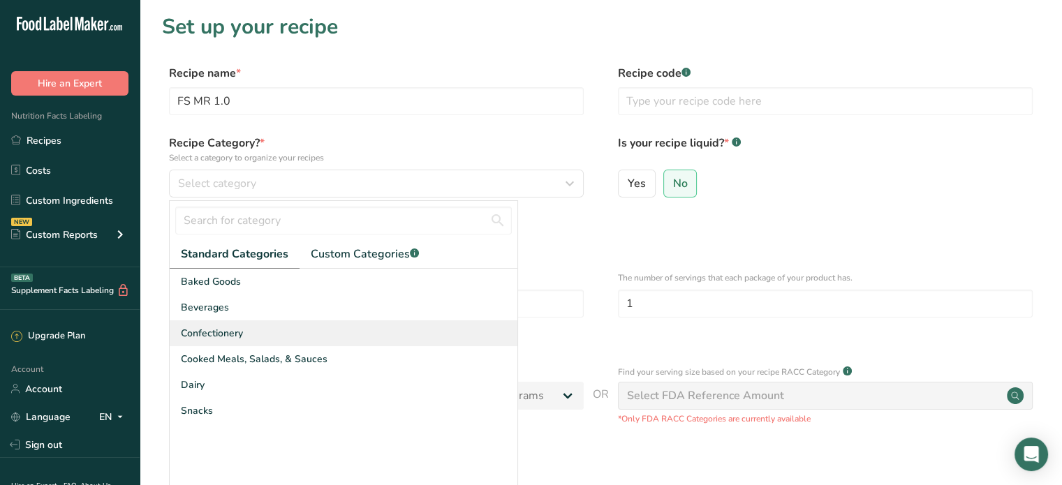
click at [239, 337] on span "Confectionery" at bounding box center [212, 333] width 62 height 15
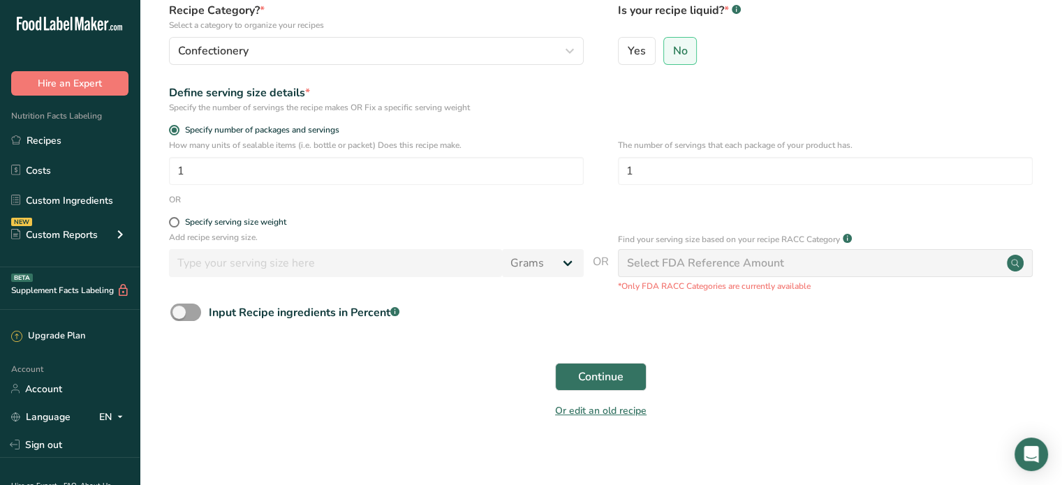
scroll to position [140, 0]
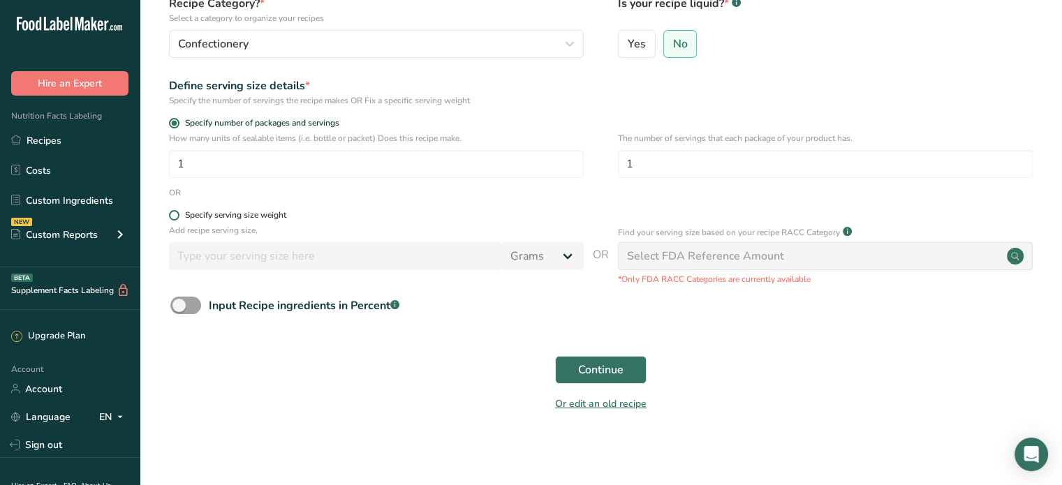
click at [174, 214] on span at bounding box center [174, 215] width 10 height 10
click at [174, 214] on input "Specify serving size weight" at bounding box center [173, 215] width 9 height 9
radio input "true"
radio input "false"
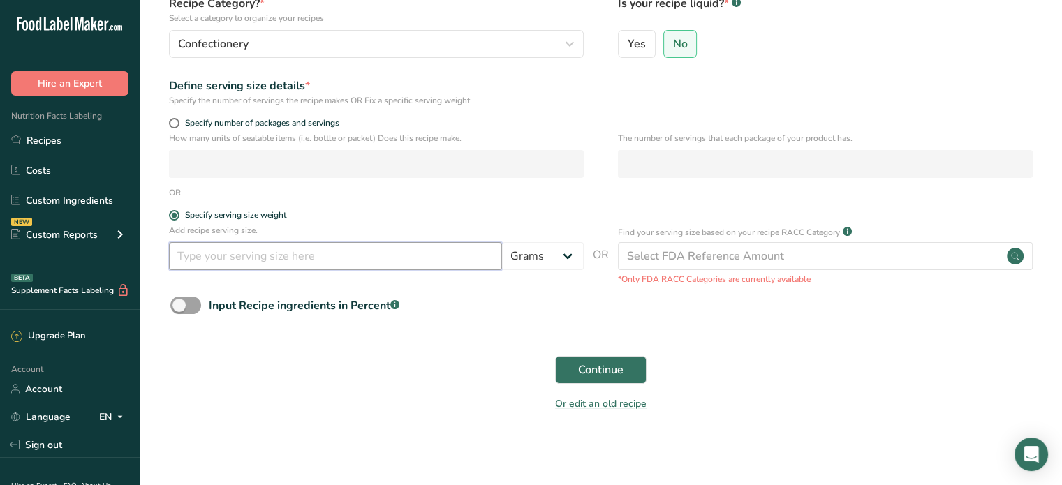
click at [189, 253] on input "number" at bounding box center [335, 256] width 333 height 28
type input "20"
click at [606, 368] on span "Continue" at bounding box center [600, 370] width 45 height 17
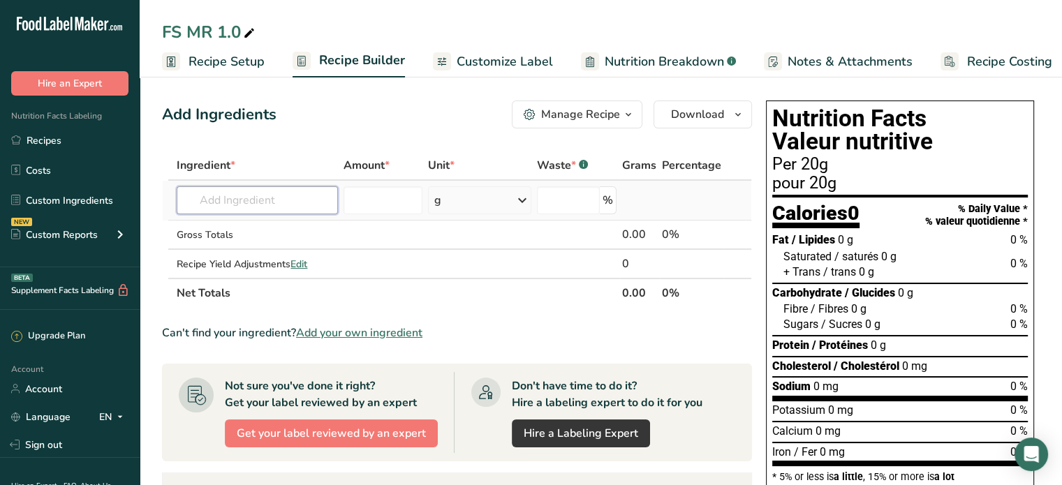
click at [268, 195] on input "text" at bounding box center [257, 200] width 161 height 28
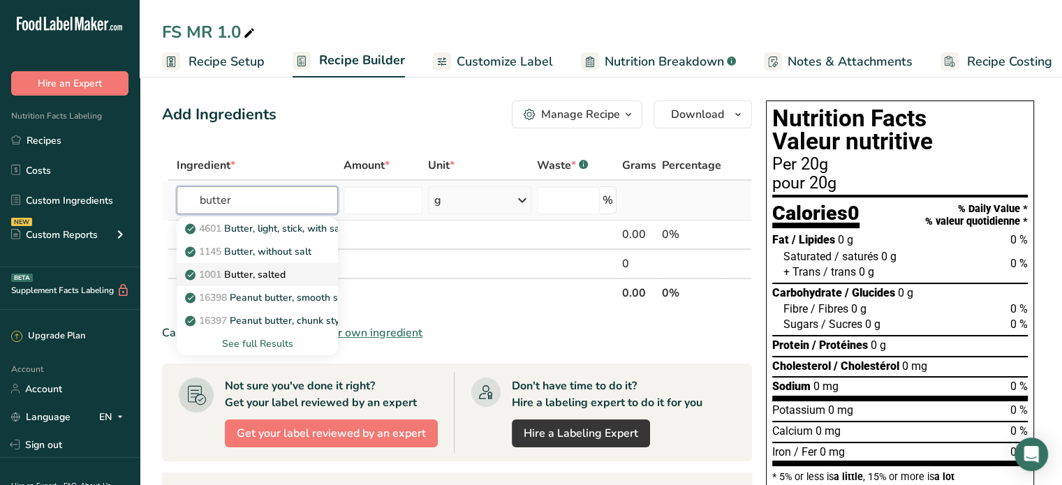
type input "butter"
click at [288, 272] on div "1001 Butter, salted" at bounding box center [246, 274] width 116 height 15
type input "Butter, salted"
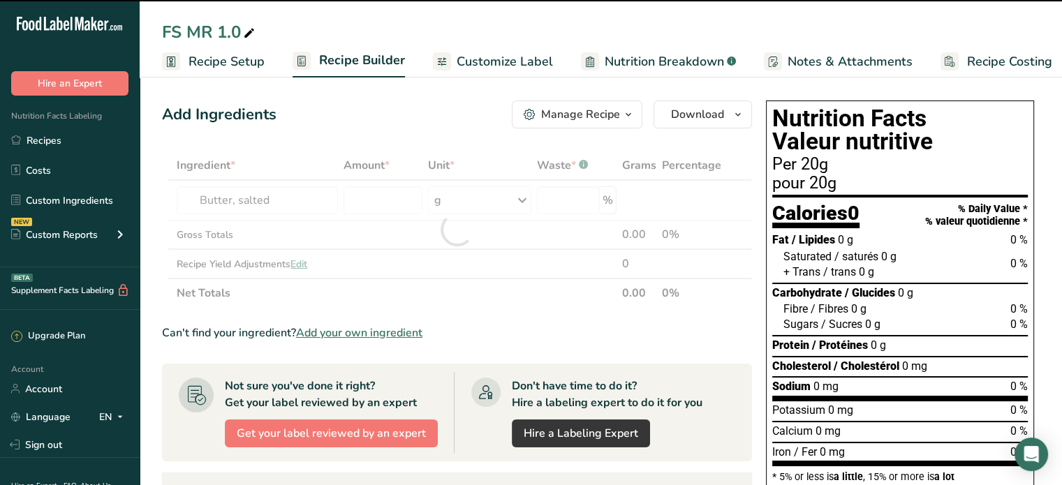
click at [385, 197] on div at bounding box center [457, 229] width 590 height 157
type input "0"
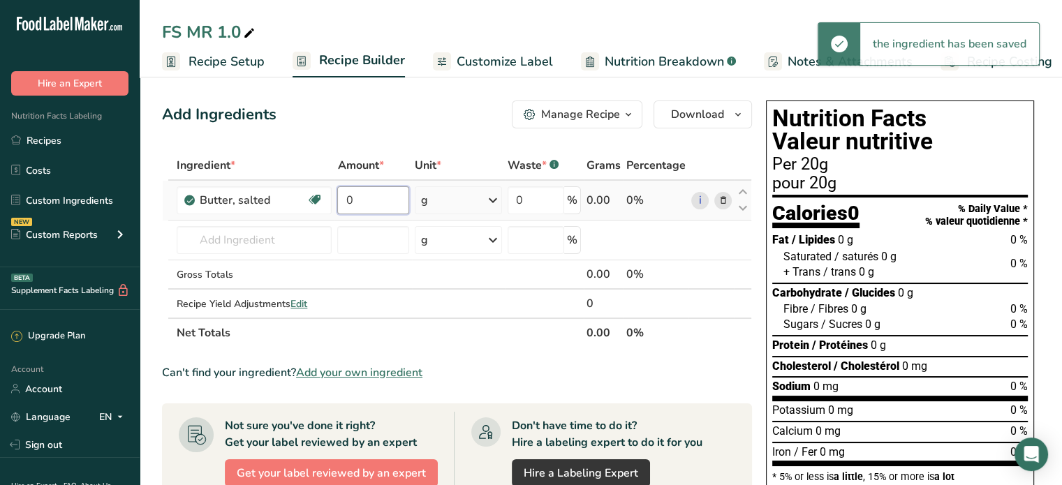
click at [374, 195] on input "0" at bounding box center [373, 200] width 72 height 28
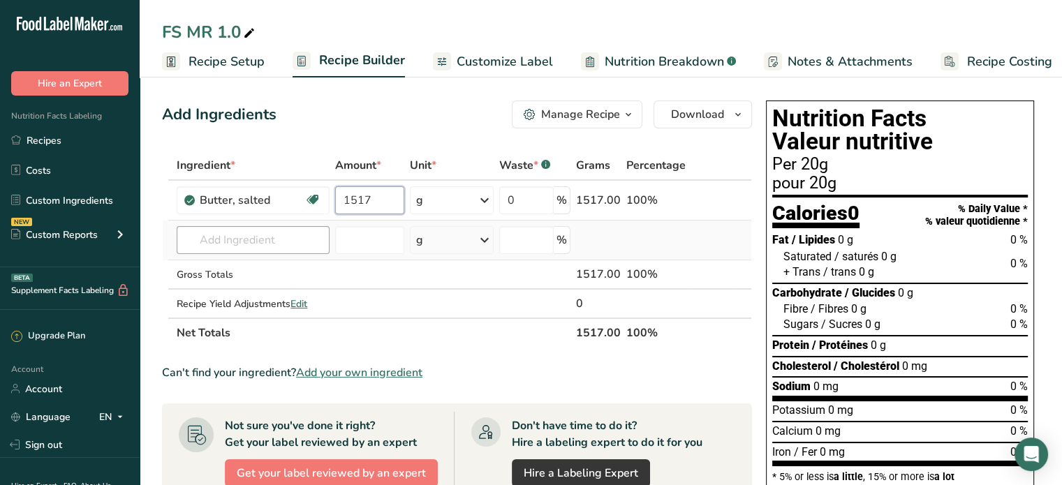
type input "1517"
click at [237, 238] on div "Ingredient * Amount * Unit * Waste * .a-a{fill:#347362;}.b-a{fill:#fff;} Grams …" at bounding box center [457, 249] width 590 height 197
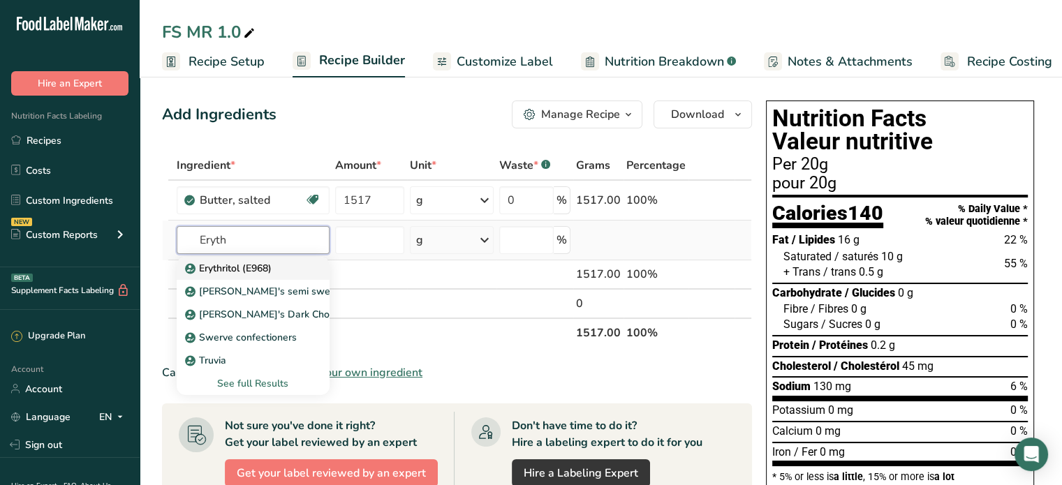
type input "Eryth"
click at [224, 266] on p "Erythritol (E968)" at bounding box center [230, 268] width 84 height 15
type input "Erythritol (E968)"
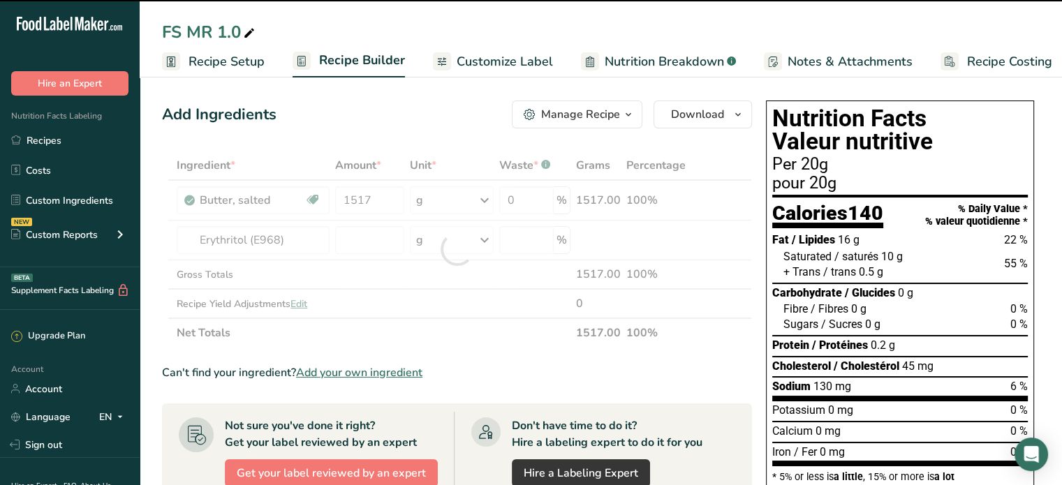
type input "0"
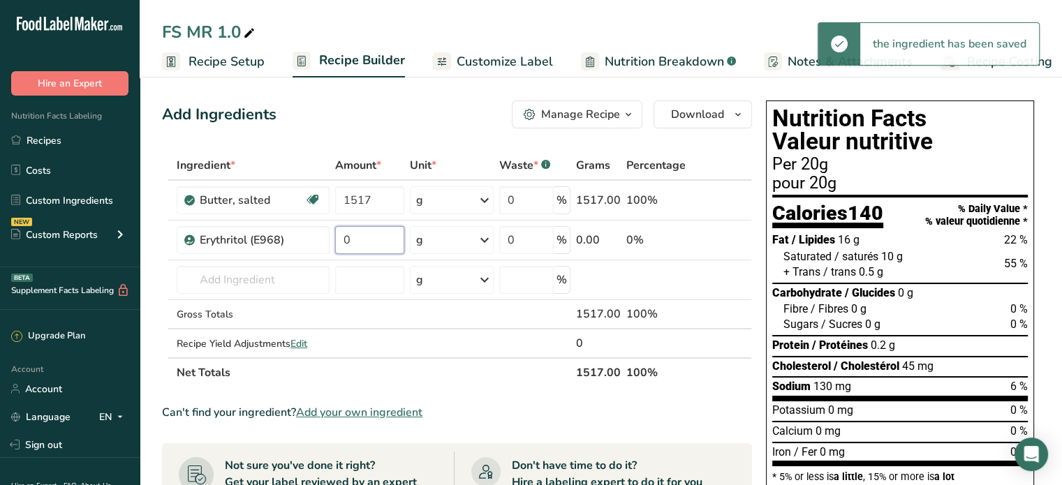
click at [360, 239] on input "0" at bounding box center [370, 240] width 70 height 28
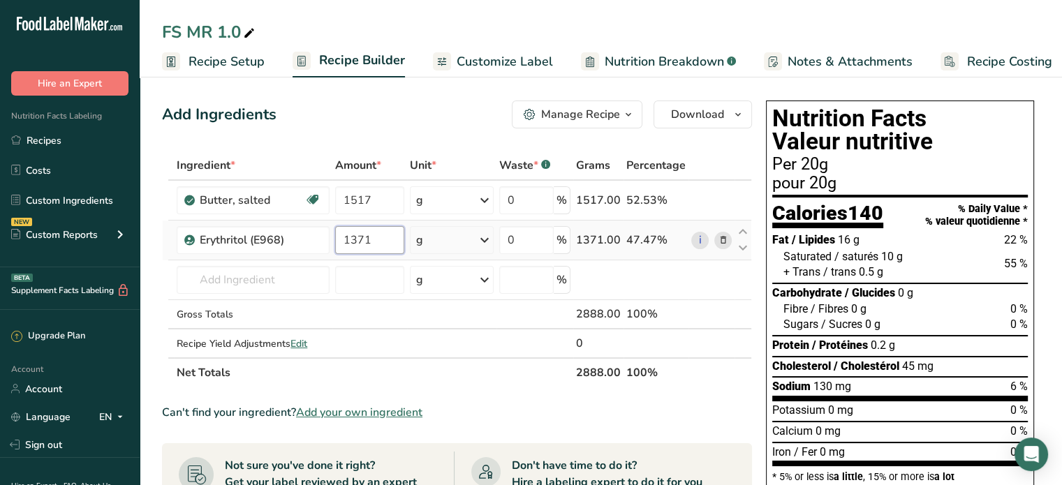
type input "1371"
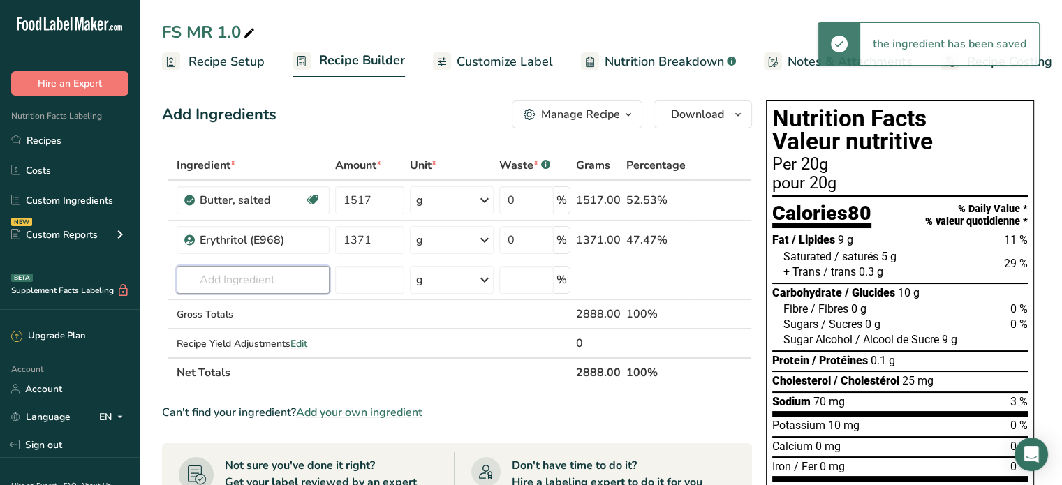
click at [220, 276] on div "Ingredient * Amount * Unit * Waste * .a-a{fill:#347362;}.b-a{fill:#fff;} Grams …" at bounding box center [457, 269] width 590 height 237
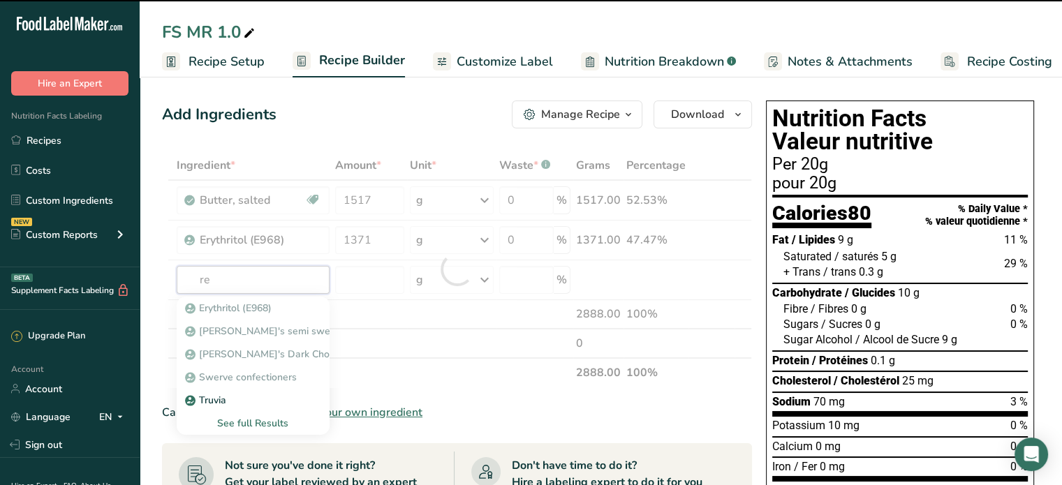
type input "res"
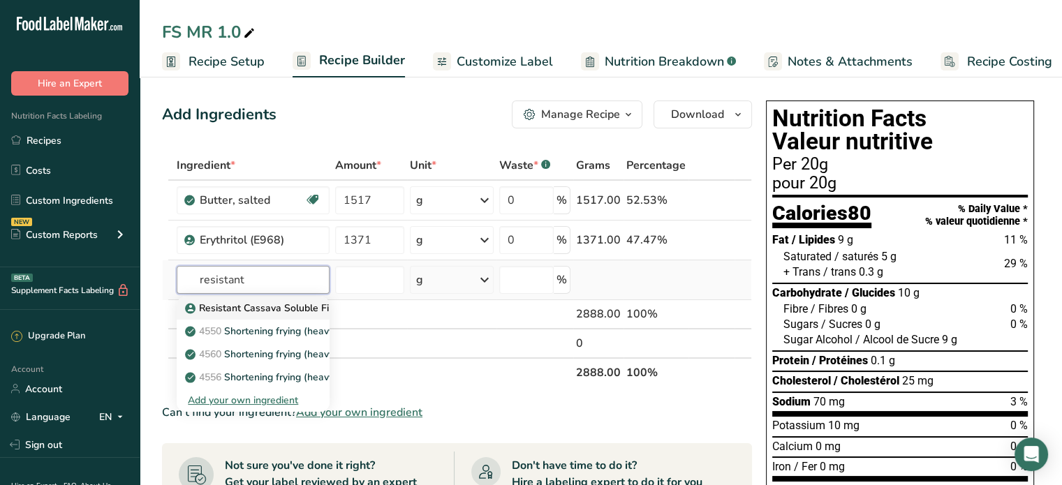
type input "resistant"
click at [255, 309] on p "Resistant Cassava Soluble Fiber" at bounding box center [266, 308] width 156 height 15
type input "Resistant Cassava Soluble Fiber"
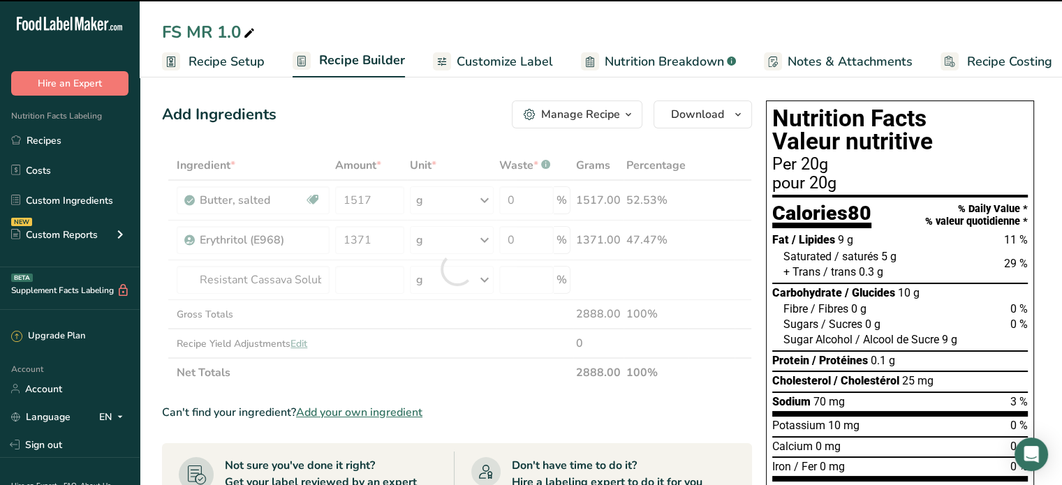
type input "0"
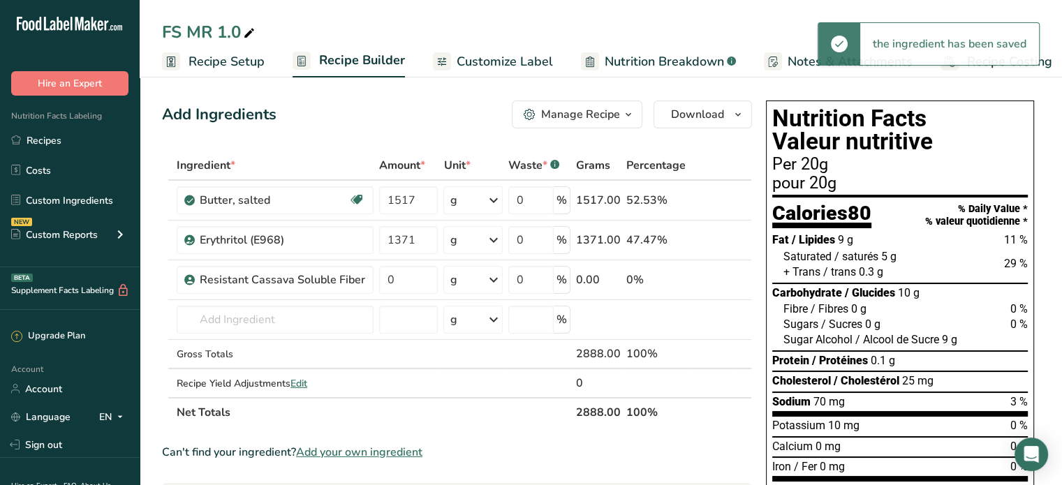
click at [372, 279] on td "Resistant Cassava Soluble Fiber" at bounding box center [275, 280] width 202 height 40
click at [392, 277] on input "0" at bounding box center [408, 280] width 59 height 28
drag, startPoint x: 396, startPoint y: 277, endPoint x: 369, endPoint y: 279, distance: 27.3
click at [369, 279] on tr "Resistant Cassava Soluble Fiber 0 g Weight Units g kg mg See more Volume Units …" at bounding box center [457, 280] width 588 height 40
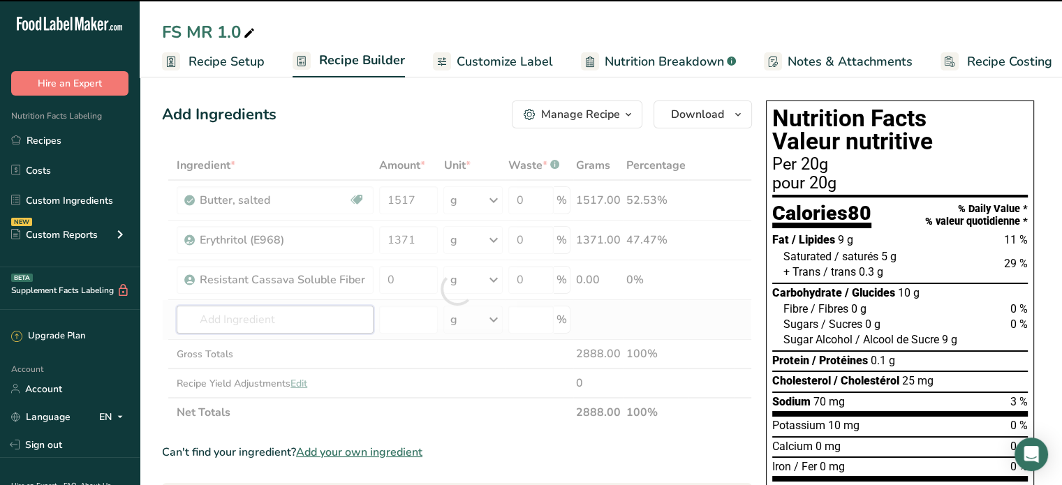
click at [225, 320] on div "Ingredient * Amount * Unit * Waste * .a-a{fill:#347362;}.b-a{fill:#fff;} Grams …" at bounding box center [457, 289] width 590 height 276
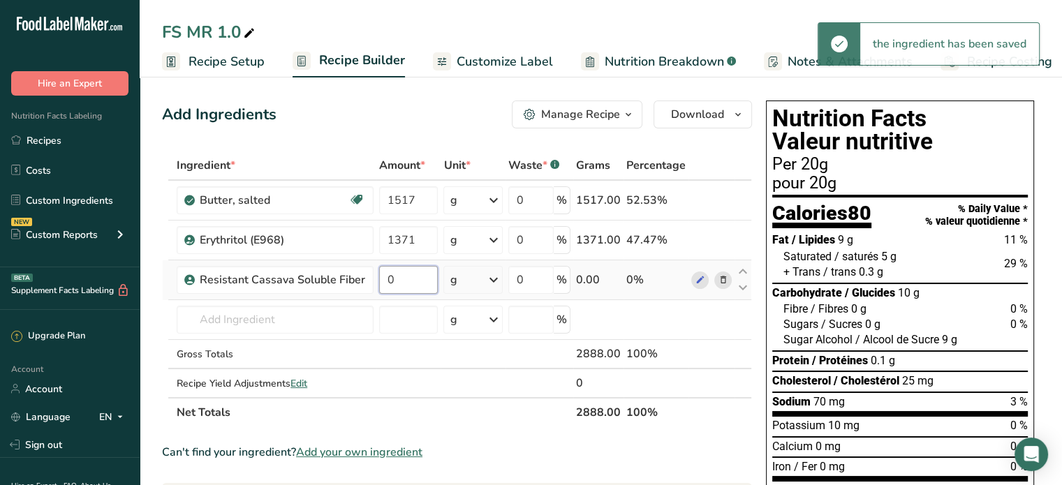
click at [403, 279] on input "0" at bounding box center [408, 280] width 59 height 28
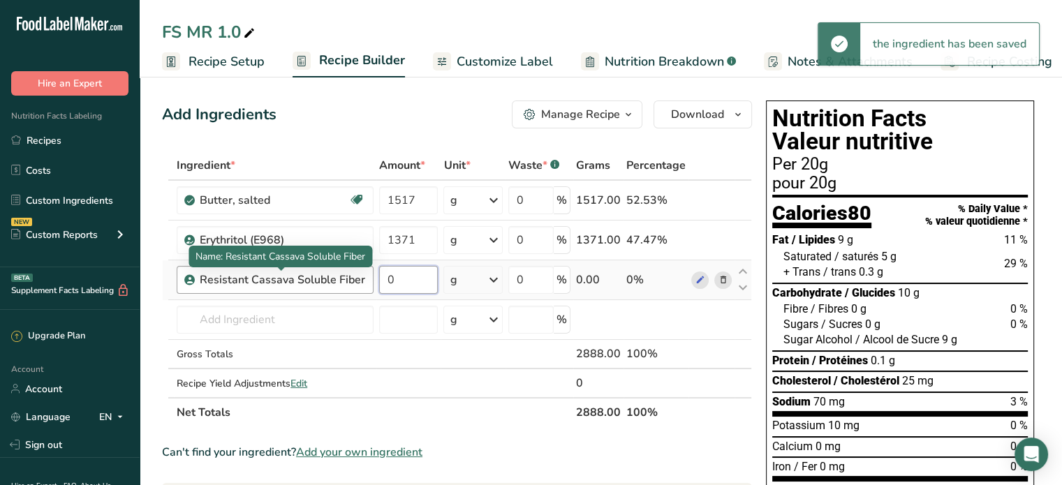
drag, startPoint x: 402, startPoint y: 279, endPoint x: 360, endPoint y: 279, distance: 41.9
click at [360, 279] on tr "Resistant Cassava Soluble Fiber 0 g Weight Units g kg mg See more Volume Units …" at bounding box center [457, 280] width 588 height 40
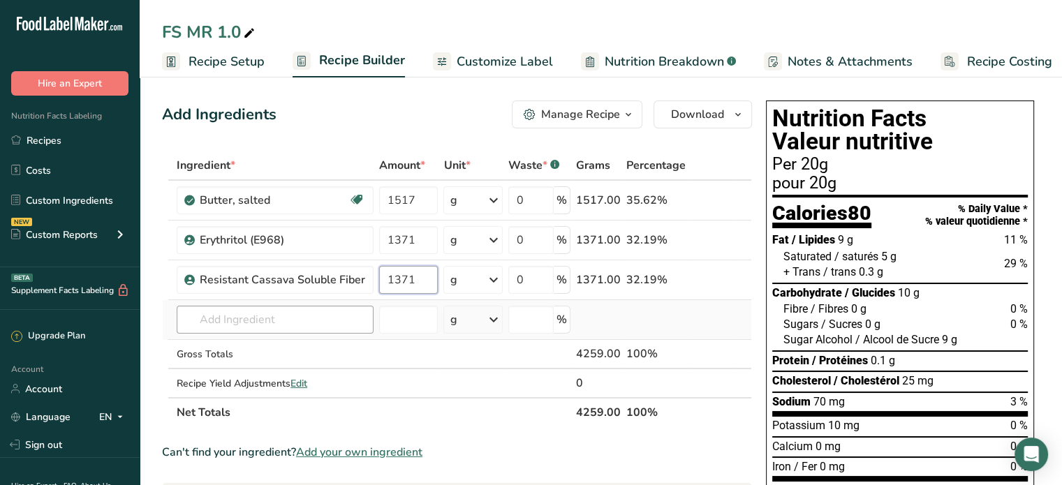
type input "1371"
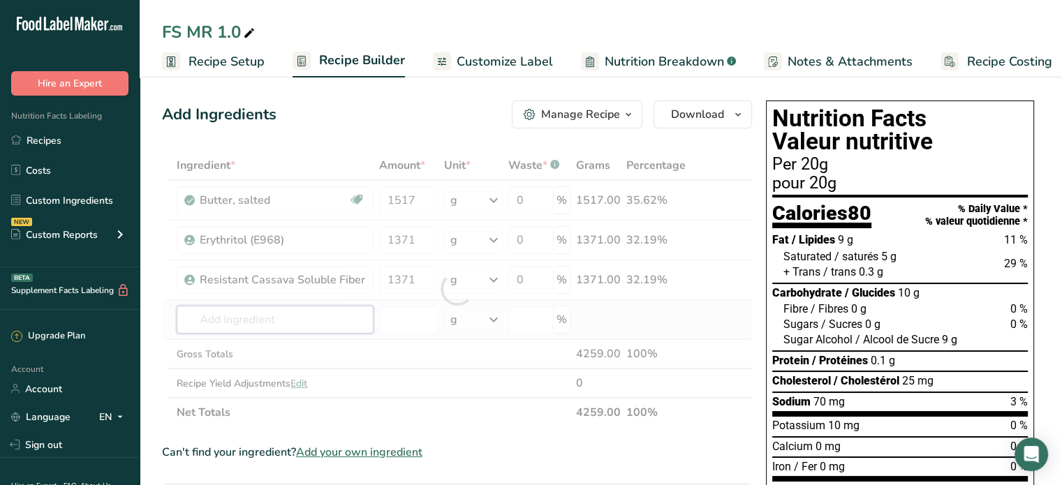
click at [290, 315] on div "Ingredient * Amount * Unit * Waste * .a-a{fill:#347362;}.b-a{fill:#fff;} Grams …" at bounding box center [457, 289] width 590 height 276
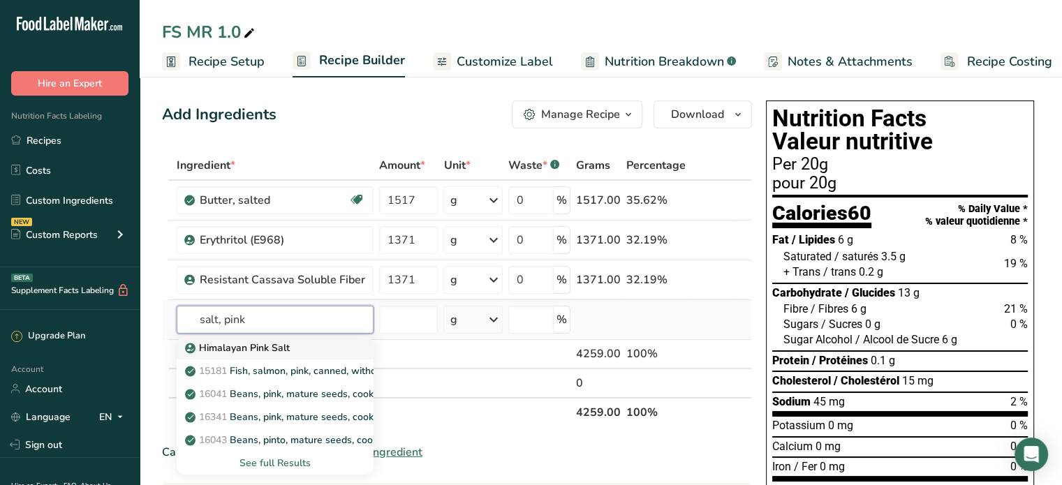
type input "salt, pink"
click at [255, 343] on p "Himalayan Pink Salt" at bounding box center [239, 348] width 102 height 15
type input "Himalayan Pink Salt"
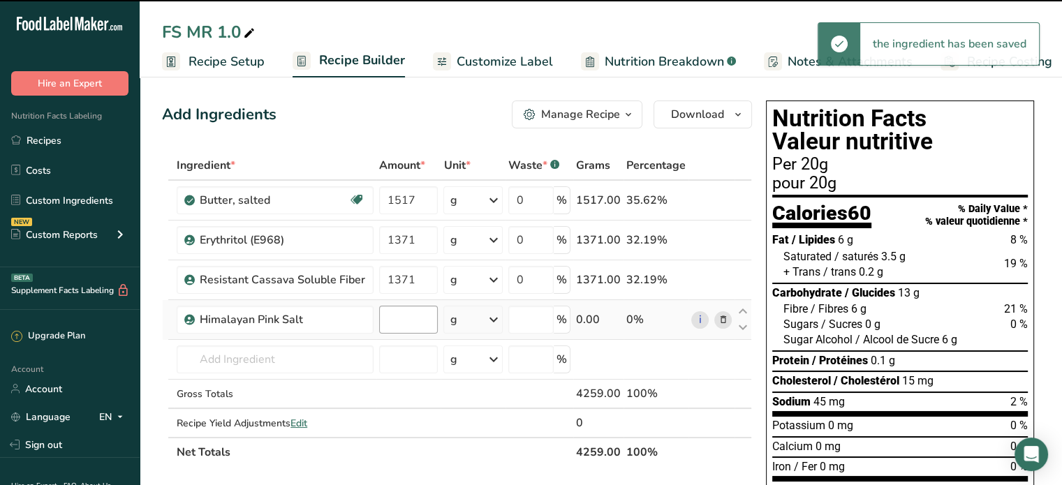
type input "0"
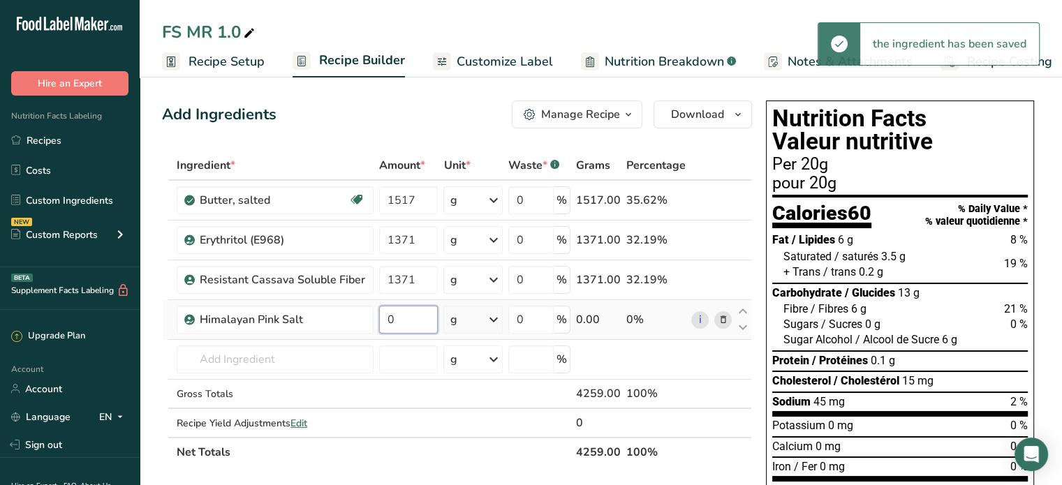
click at [406, 318] on input "0" at bounding box center [408, 320] width 59 height 28
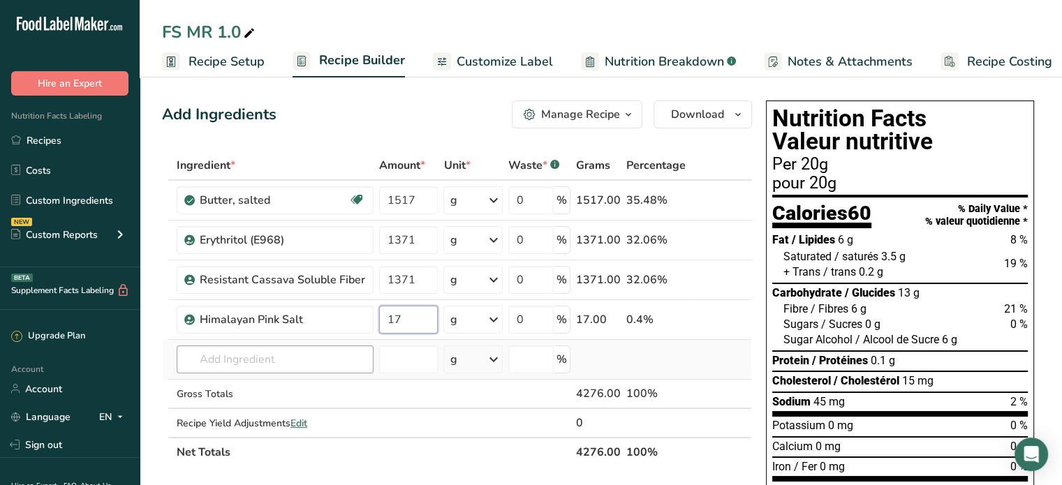
type input "17"
click at [279, 361] on div "Ingredient * Amount * Unit * Waste * .a-a{fill:#347362;}.b-a{fill:#fff;} Grams …" at bounding box center [457, 309] width 590 height 316
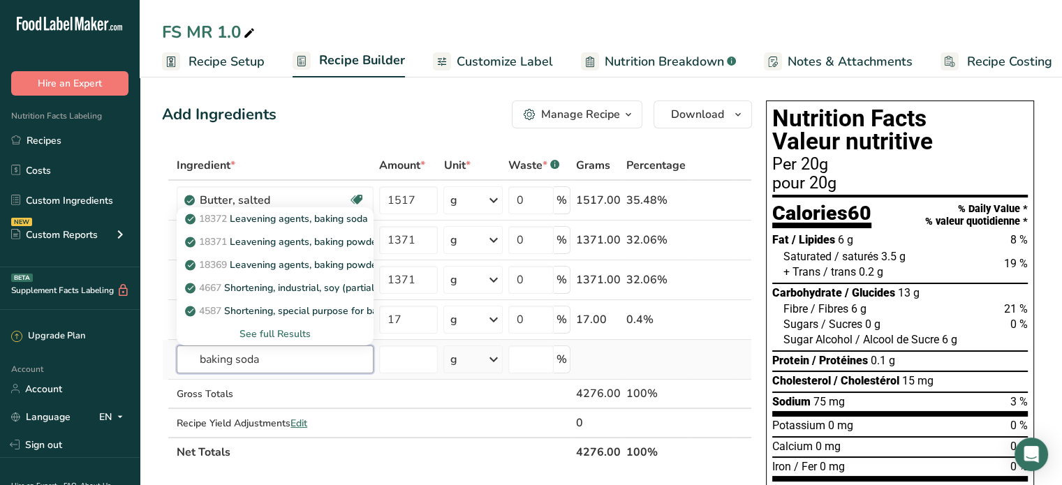
type input "baking soda"
click at [264, 330] on div "See full Results" at bounding box center [275, 334] width 175 height 15
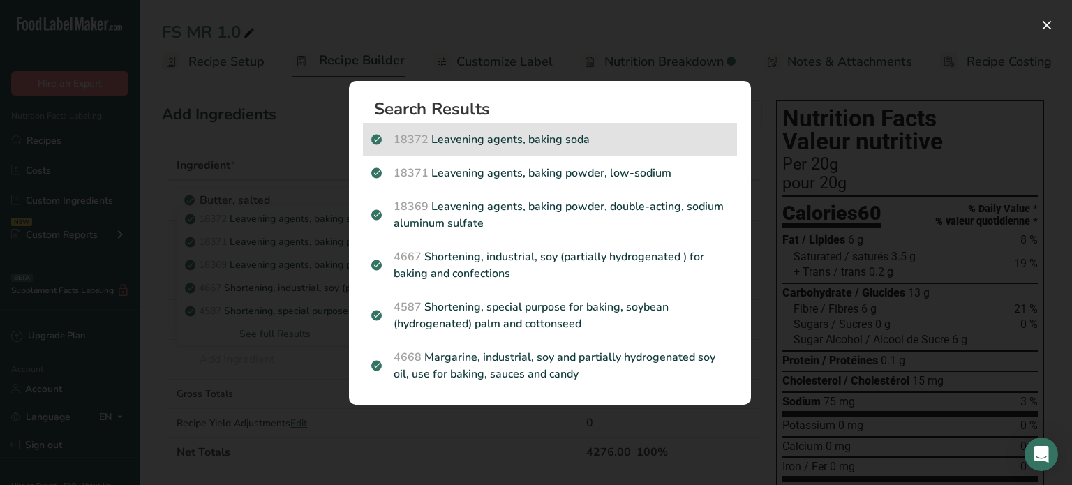
click at [498, 138] on p "18372 Leavening agents, baking soda" at bounding box center [549, 139] width 357 height 17
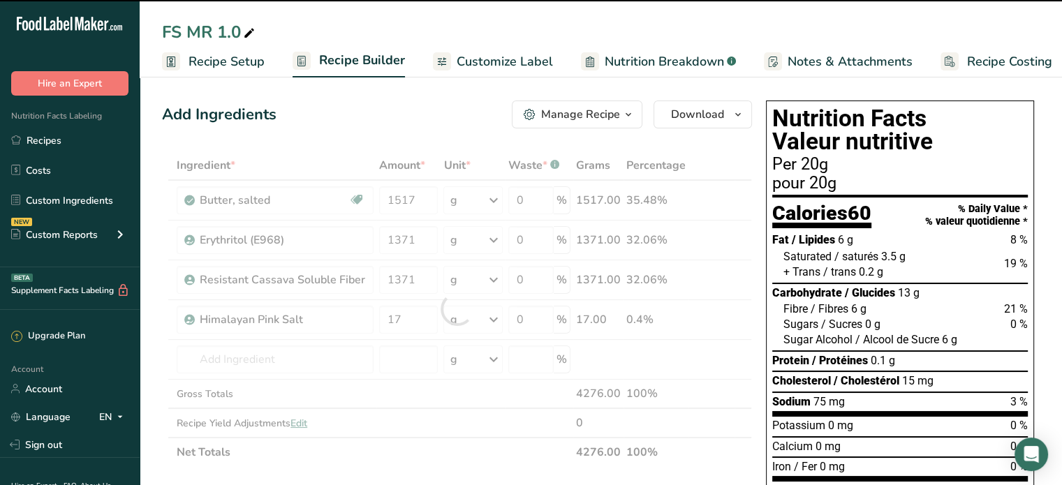
type input "0"
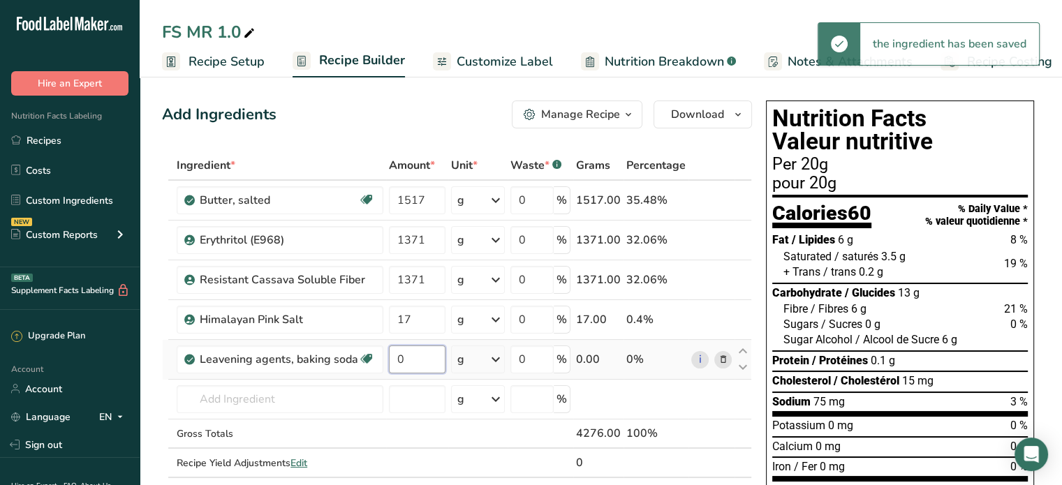
drag, startPoint x: 410, startPoint y: 360, endPoint x: 391, endPoint y: 360, distance: 19.6
click at [391, 360] on input "0" at bounding box center [417, 360] width 57 height 28
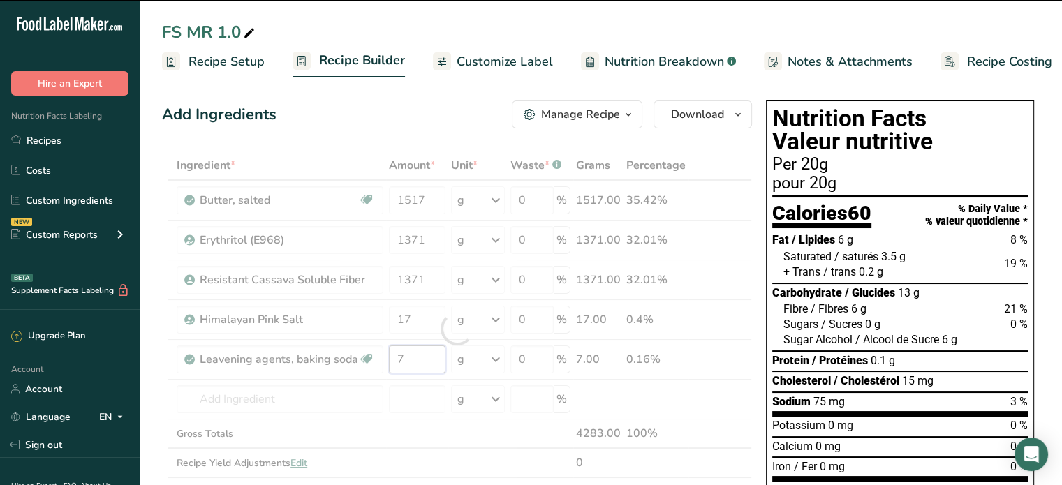
type input "0"
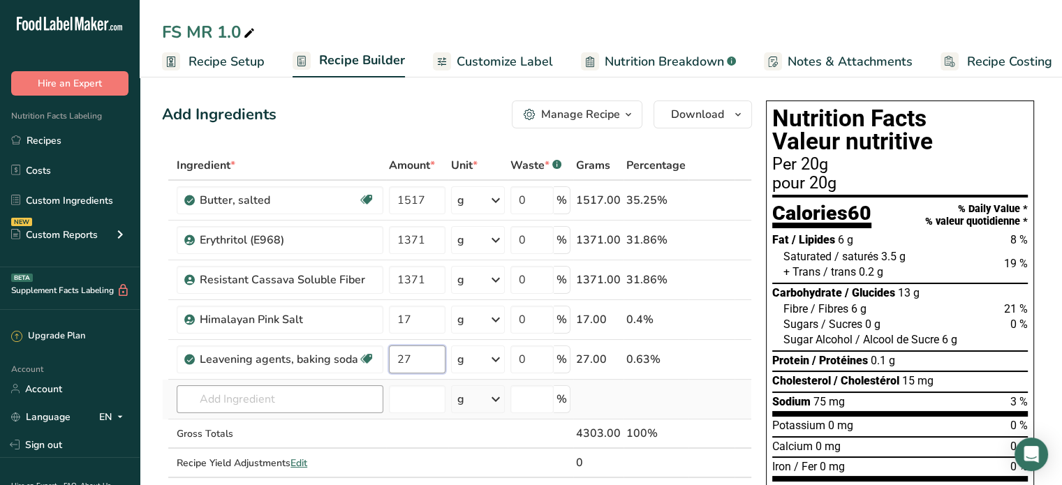
type input "27"
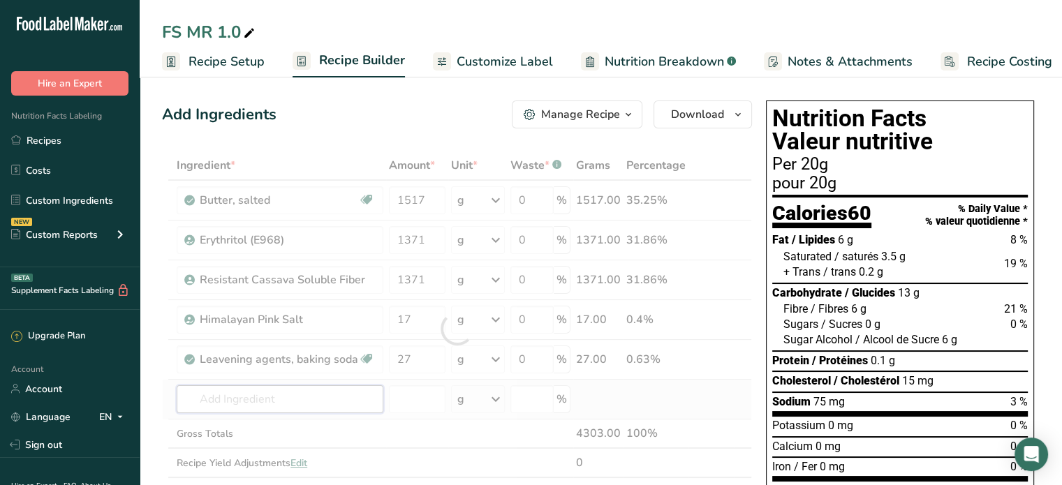
click at [274, 398] on div "Ingredient * Amount * Unit * Waste * .a-a{fill:#347362;}.b-a{fill:#fff;} Grams …" at bounding box center [457, 329] width 590 height 356
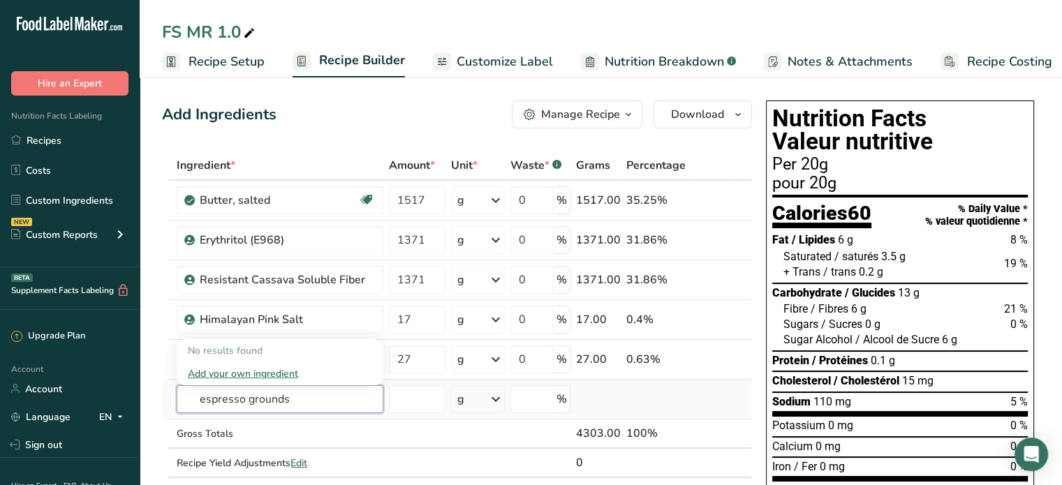
type input "espresso grounds"
click at [242, 373] on div "Add your own ingredient" at bounding box center [280, 373] width 184 height 15
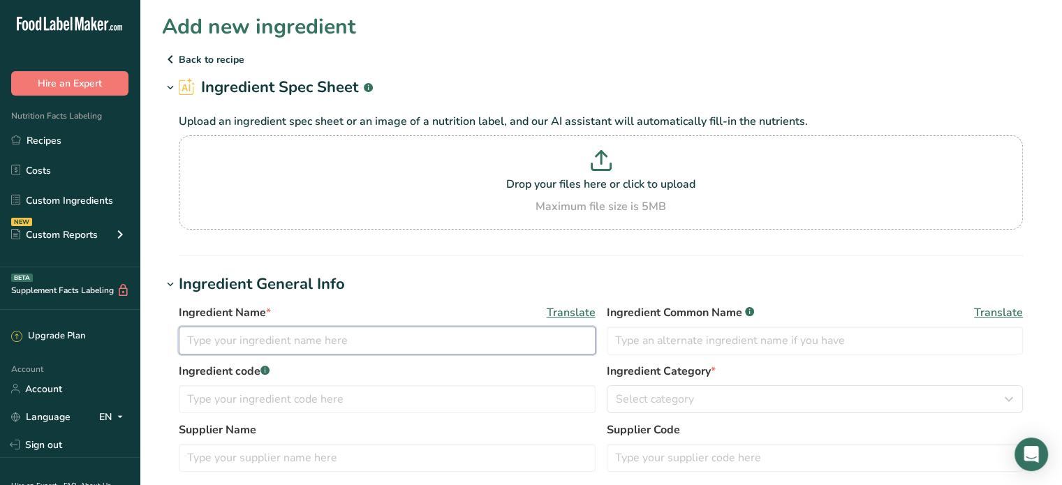
click at [285, 335] on input "text" at bounding box center [387, 341] width 417 height 28
type input "North Roast Ground Espresso"
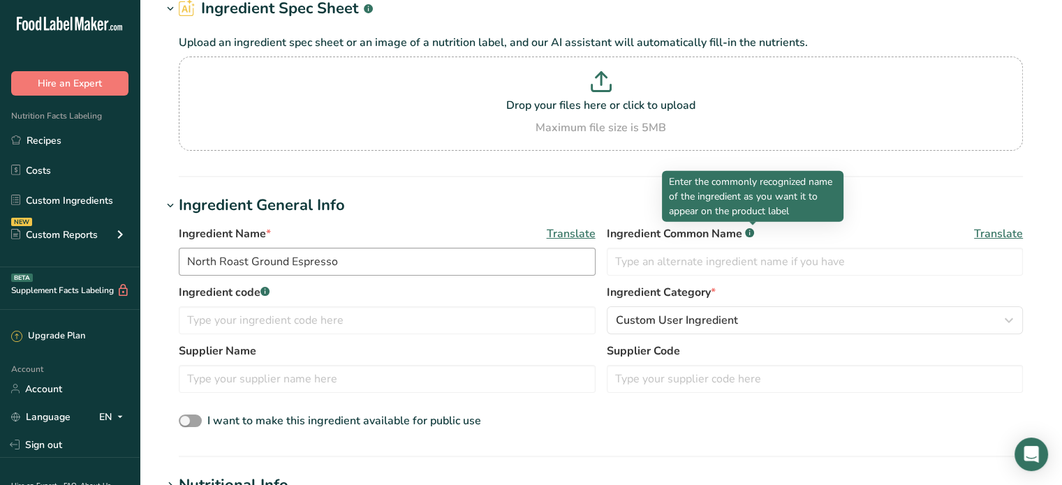
scroll to position [209, 0]
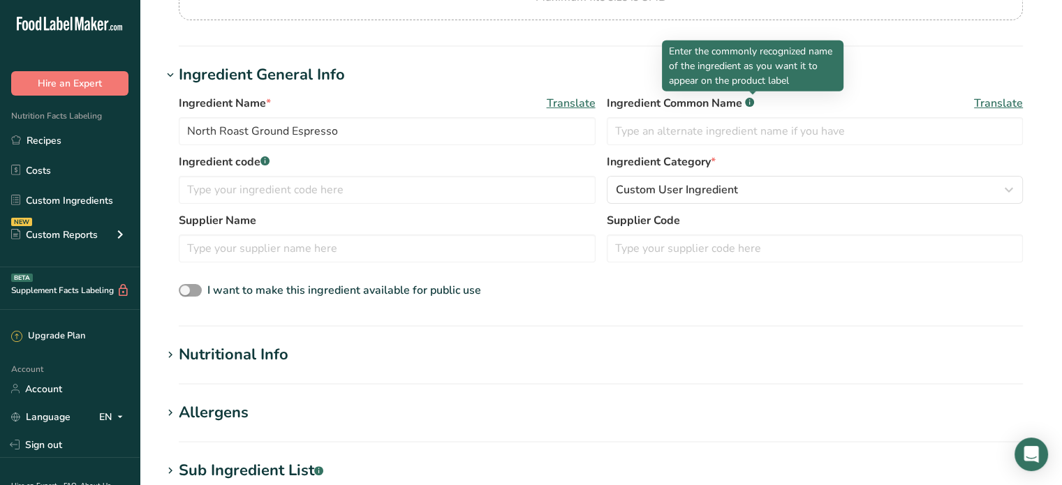
click at [251, 353] on div "Nutritional Info" at bounding box center [234, 354] width 110 height 23
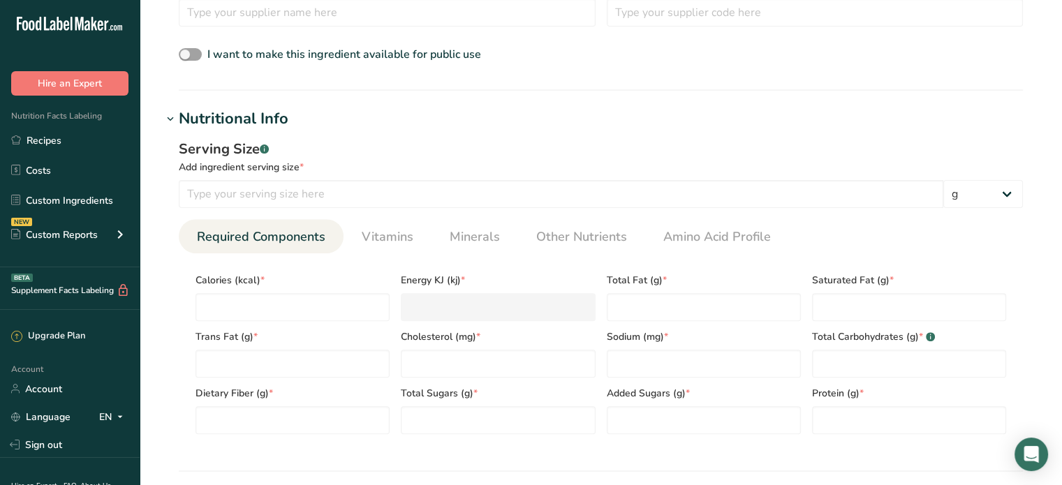
scroll to position [489, 0]
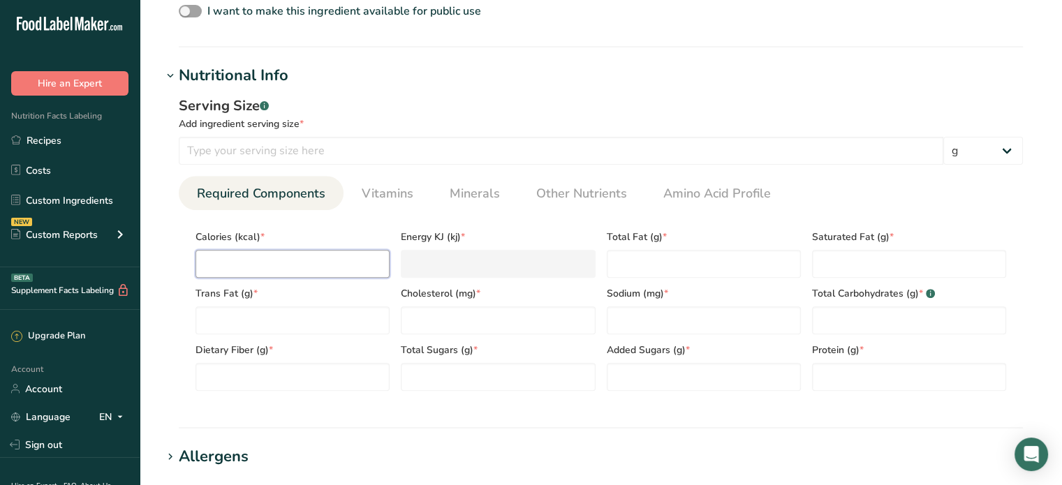
click at [288, 259] on input "number" at bounding box center [292, 264] width 194 height 28
type input "0"
type KJ "0"
type input "0"
type Fat "0"
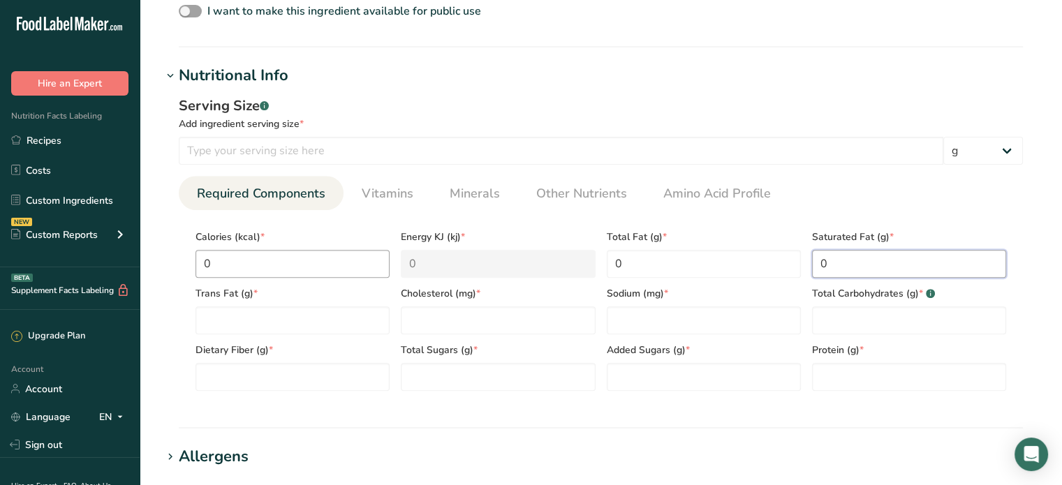
type Fat "0"
type input "0"
type Carbohydrates "0"
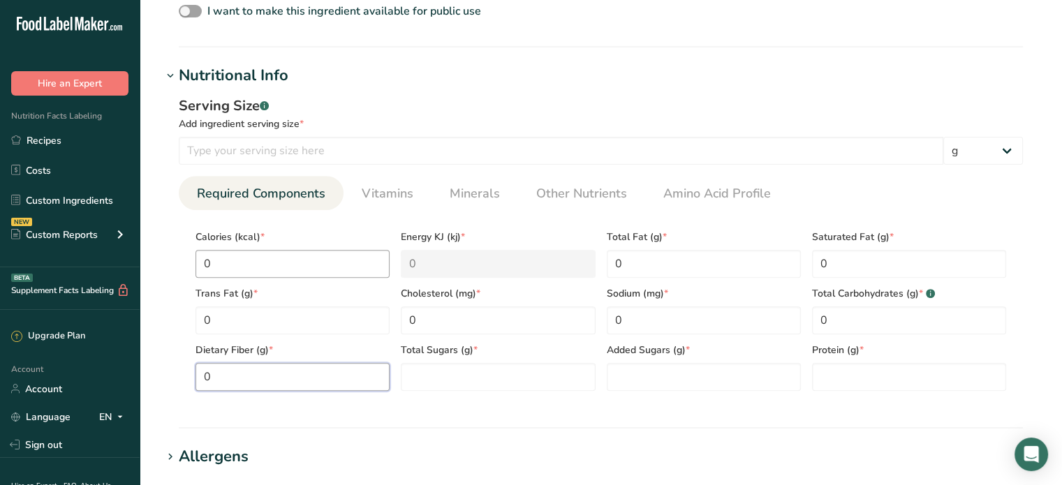
type Fiber "0"
type Sugars "0"
type input "0"
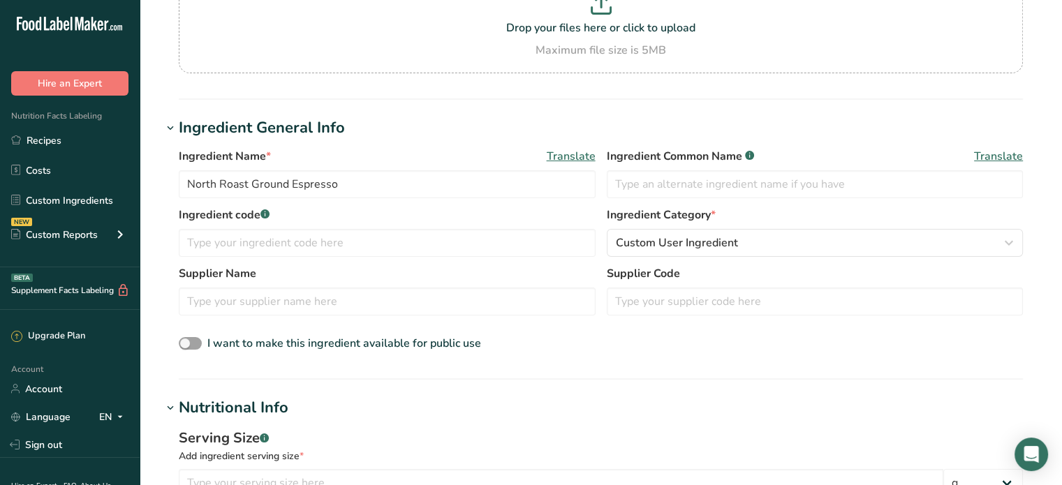
scroll to position [133, 0]
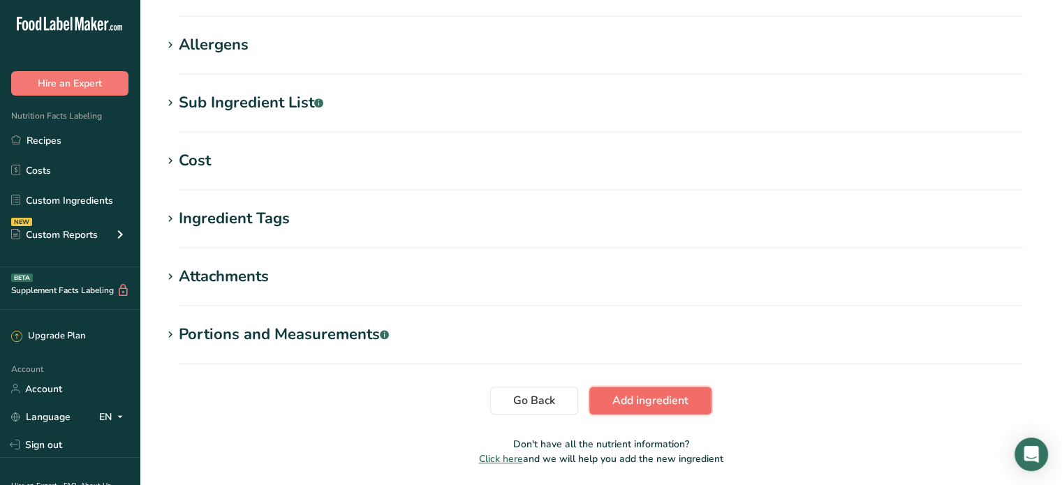
click at [646, 396] on span "Add ingredient" at bounding box center [650, 400] width 76 height 17
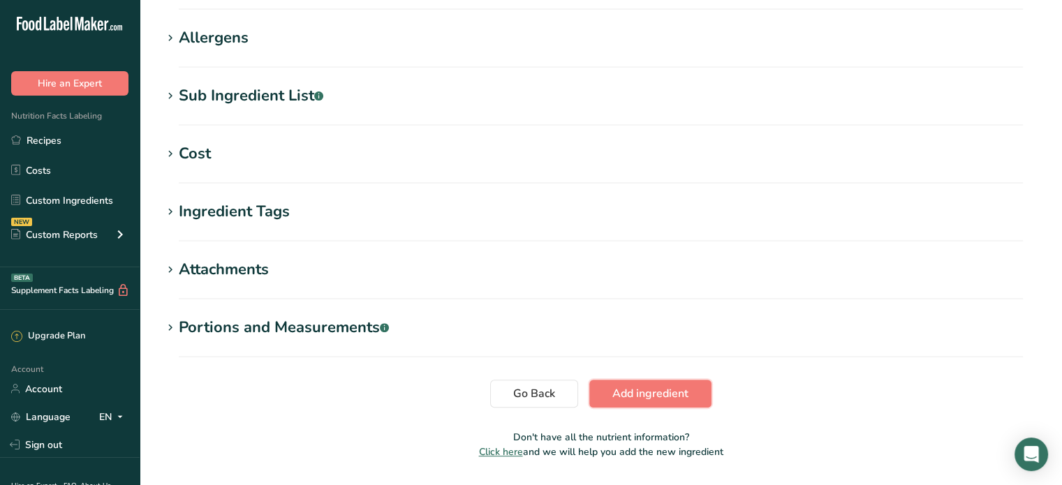
scroll to position [553, 0]
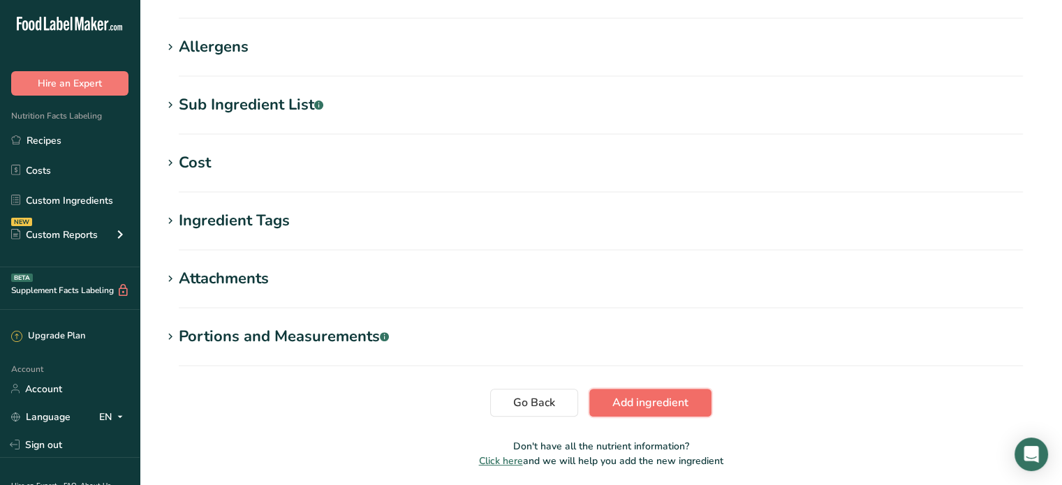
click at [641, 399] on span "Add ingredient" at bounding box center [650, 402] width 76 height 17
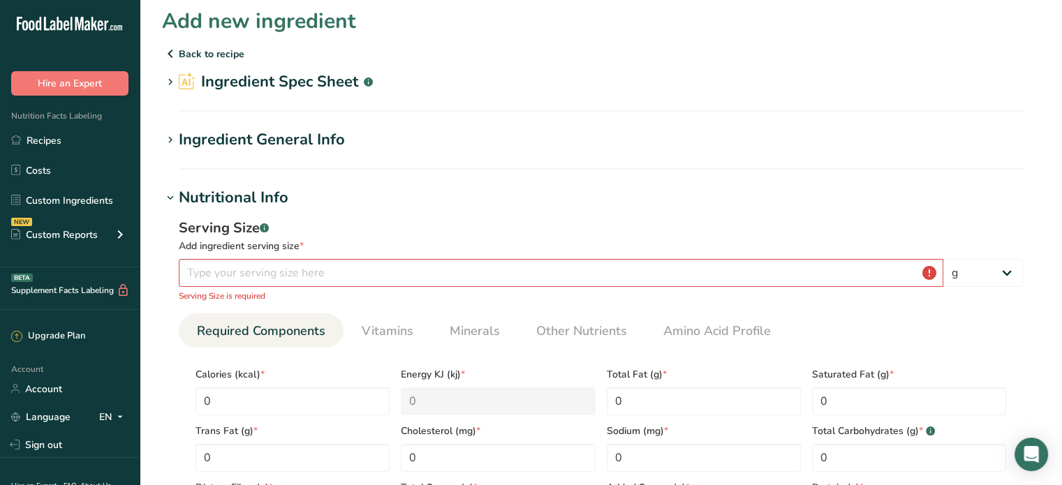
scroll to position [0, 0]
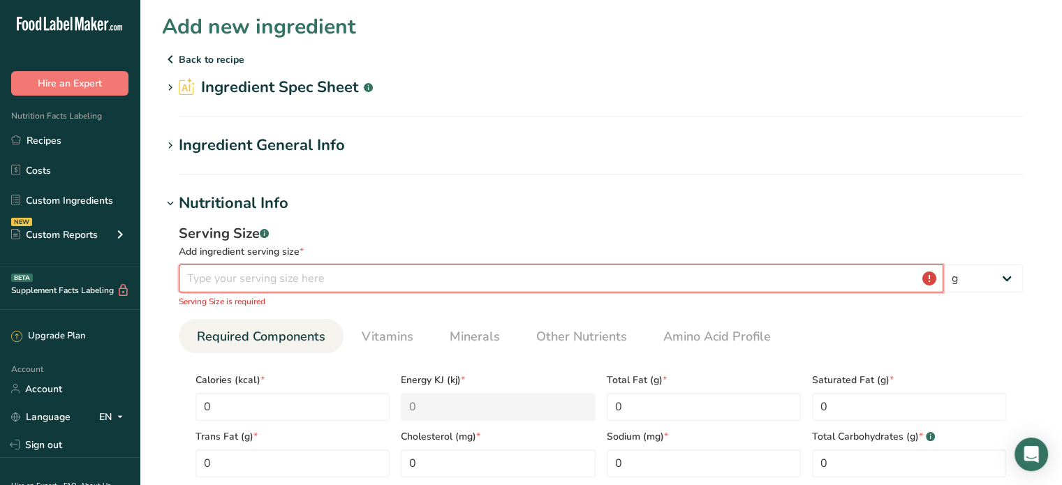
click at [235, 278] on input "number" at bounding box center [561, 279] width 764 height 28
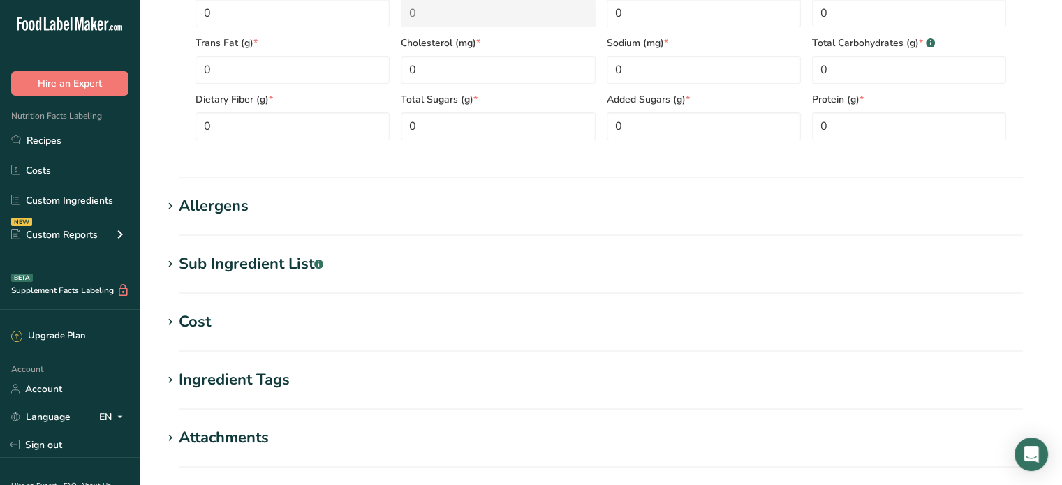
scroll to position [489, 0]
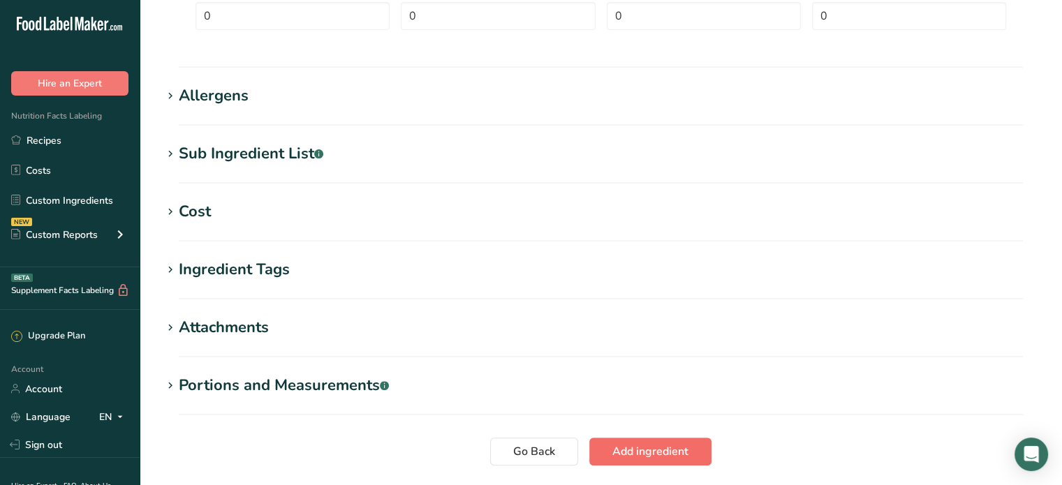
type input "100"
drag, startPoint x: 659, startPoint y: 449, endPoint x: 656, endPoint y: 285, distance: 164.1
click at [659, 448] on span "Add ingredient" at bounding box center [650, 451] width 76 height 17
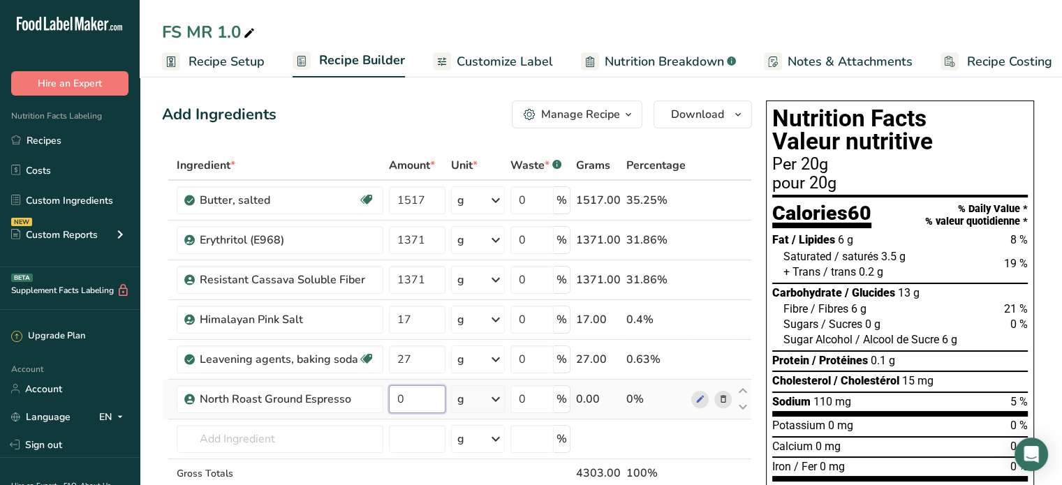
drag, startPoint x: 415, startPoint y: 399, endPoint x: 380, endPoint y: 394, distance: 35.2
click at [378, 395] on tr "North Roast Ground Espresso 0 g Weight Units g kg mg See more Volume Units l Vo…" at bounding box center [457, 400] width 588 height 40
click at [436, 399] on input "99.999999" at bounding box center [417, 399] width 57 height 28
drag, startPoint x: 441, startPoint y: 394, endPoint x: 402, endPoint y: 398, distance: 39.3
click at [402, 398] on input "99.999999" at bounding box center [417, 399] width 57 height 28
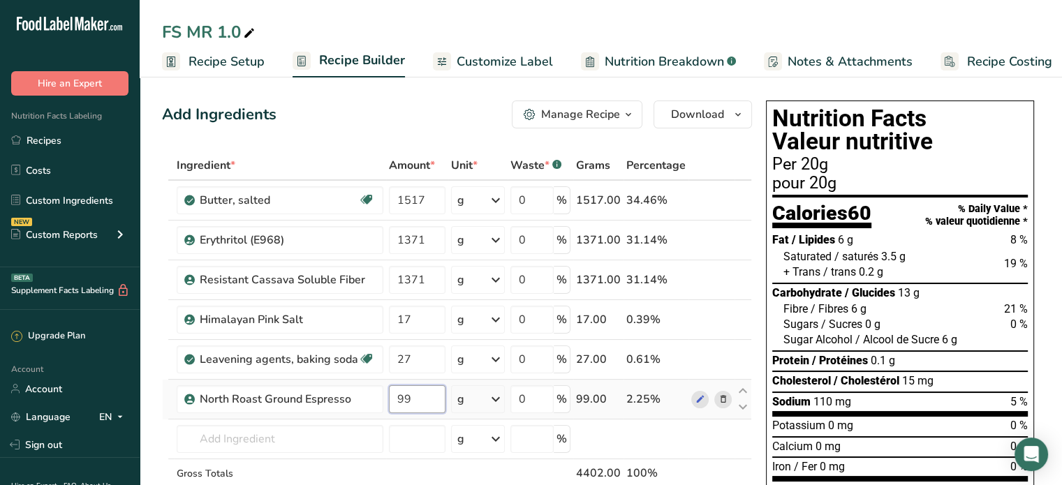
type input "9"
type input "100"
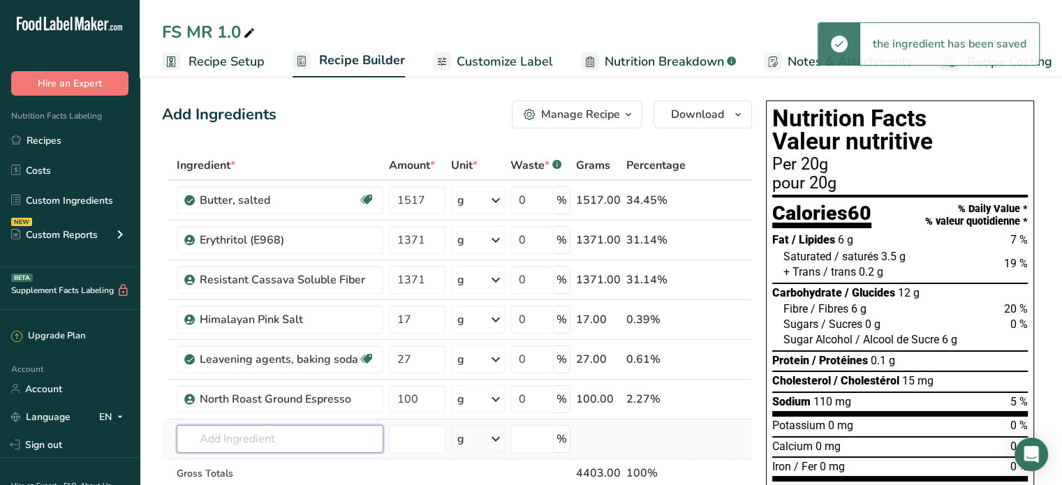
click at [339, 437] on div "Ingredient * Amount * Unit * Waste * .a-a{fill:#347362;}.b-a{fill:#fff;} Grams …" at bounding box center [457, 349] width 590 height 396
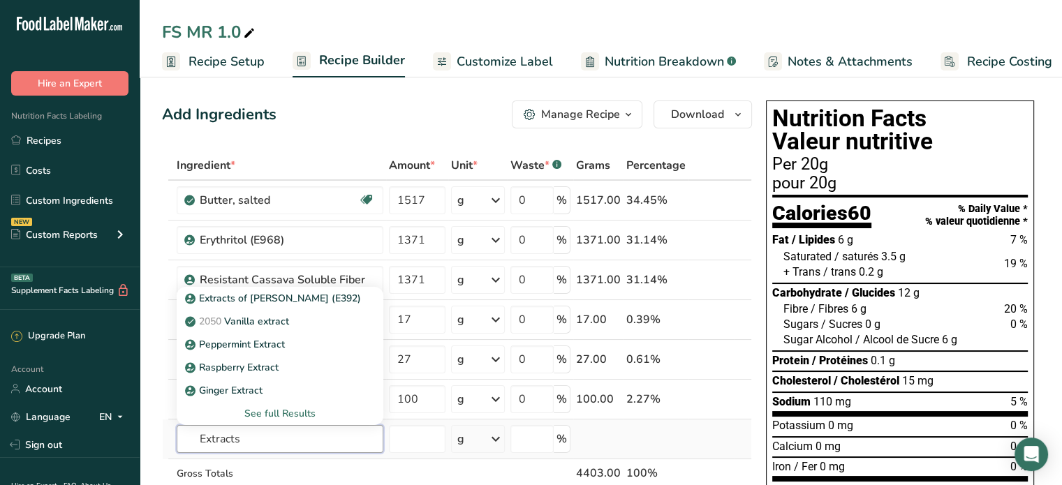
type input "Extracts"
click at [313, 406] on div "See full Results" at bounding box center [280, 413] width 184 height 15
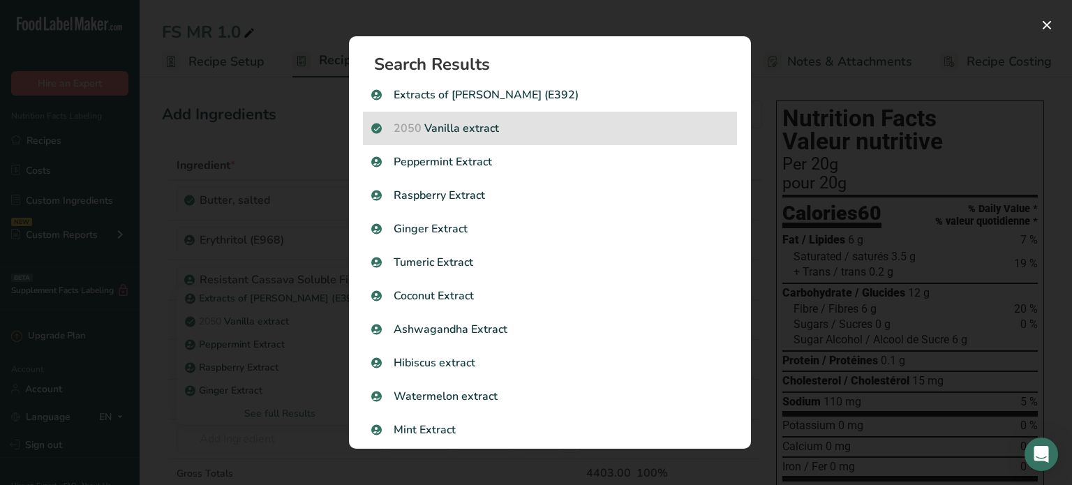
click at [503, 127] on p "2050 Vanilla extract" at bounding box center [549, 128] width 357 height 17
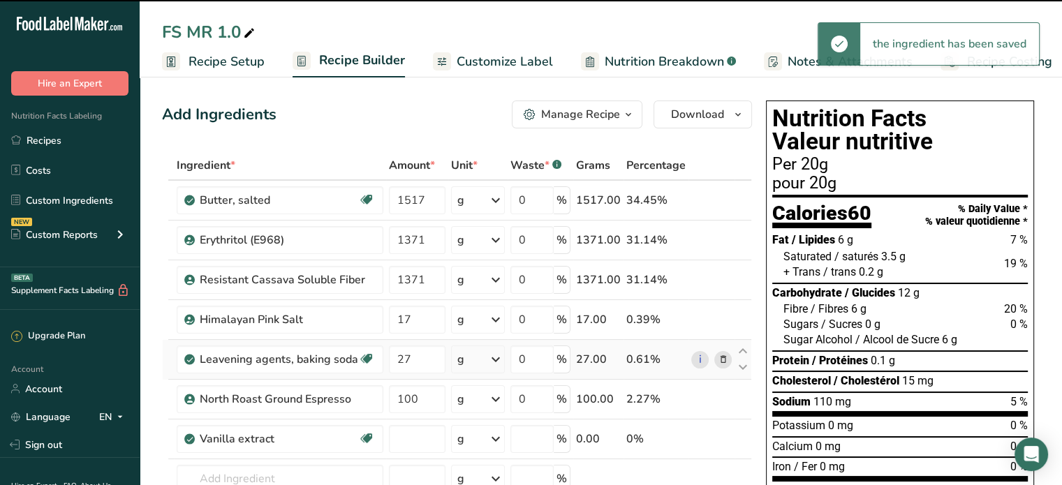
type input "0"
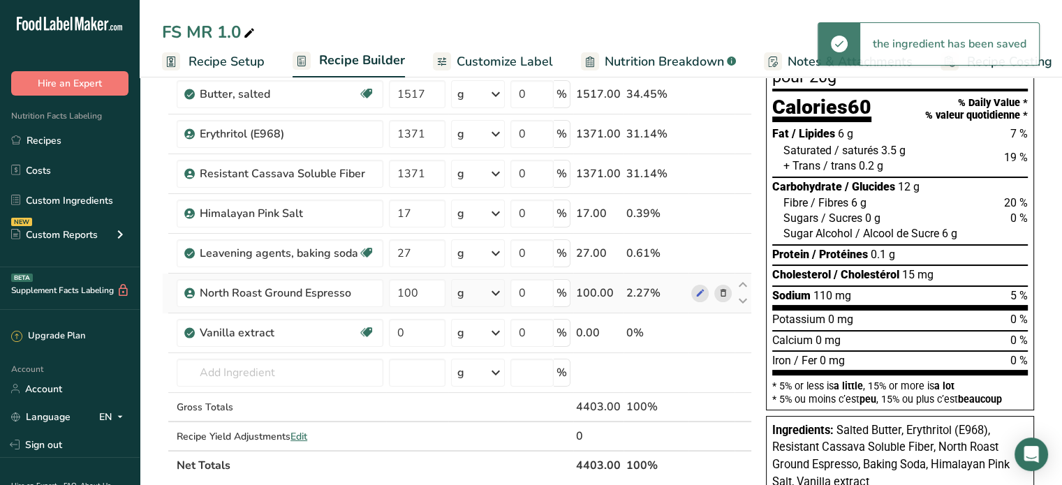
scroll to position [140, 0]
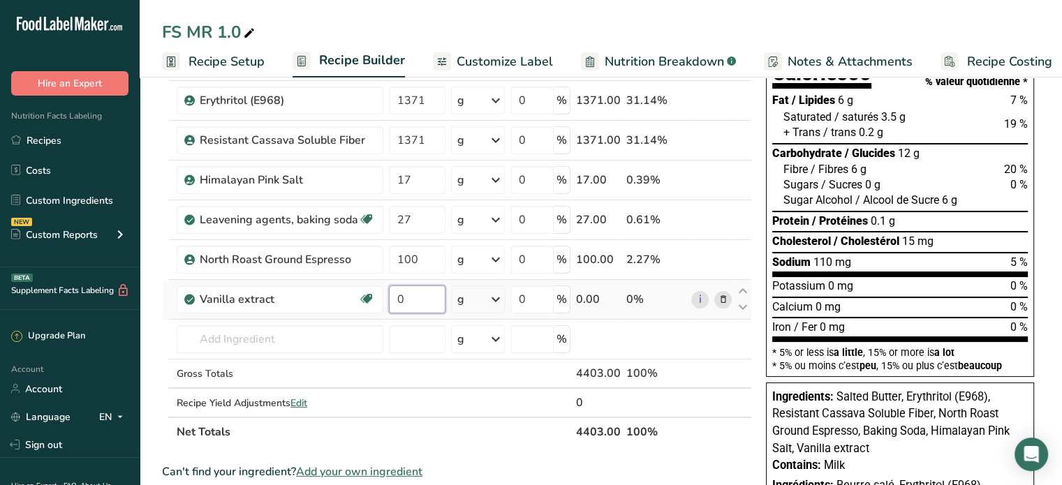
drag, startPoint x: 413, startPoint y: 298, endPoint x: 385, endPoint y: 299, distance: 27.9
click at [386, 299] on td "0" at bounding box center [417, 300] width 62 height 40
type input "74"
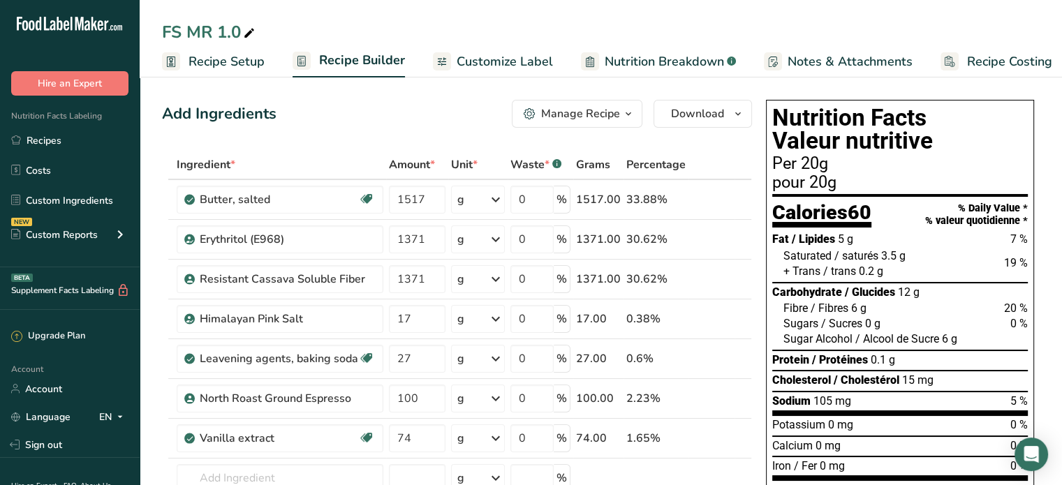
scroll to position [0, 0]
click at [41, 134] on link "Recipes" at bounding box center [70, 140] width 140 height 27
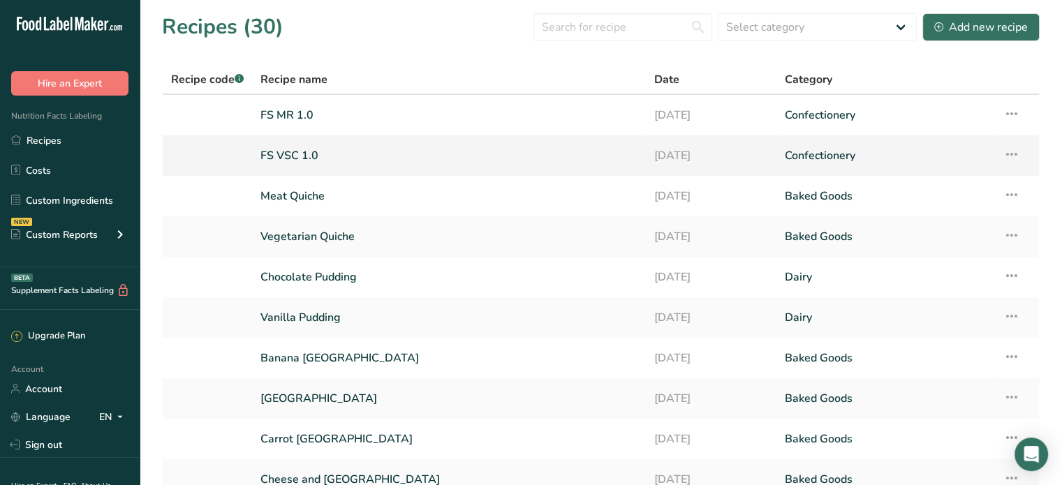
click at [323, 154] on link "FS VSC 1.0" at bounding box center [448, 155] width 376 height 29
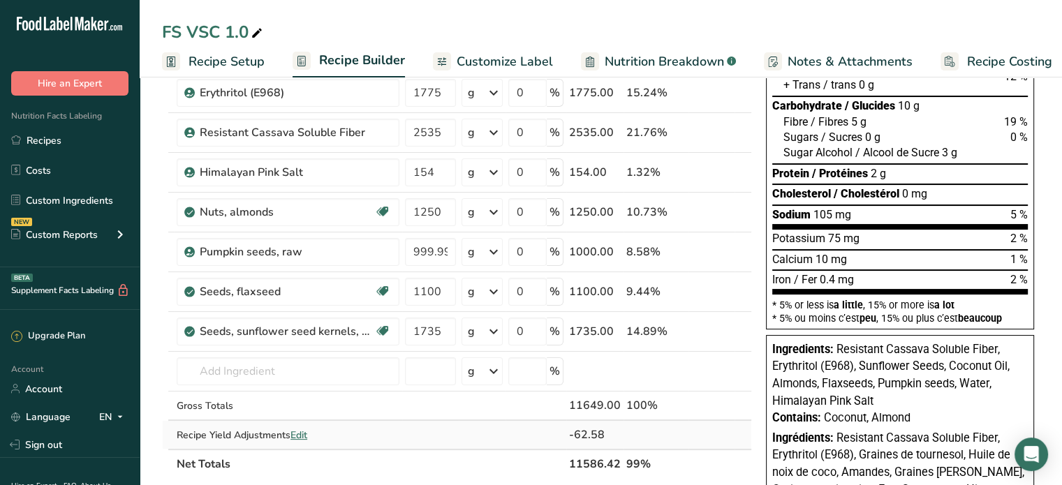
scroll to position [209, 0]
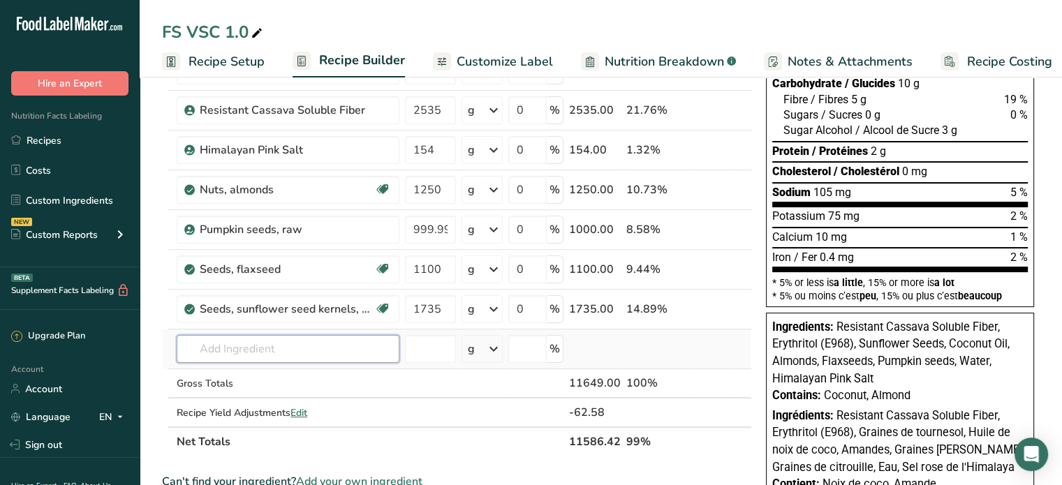
click at [240, 340] on input "text" at bounding box center [288, 349] width 223 height 28
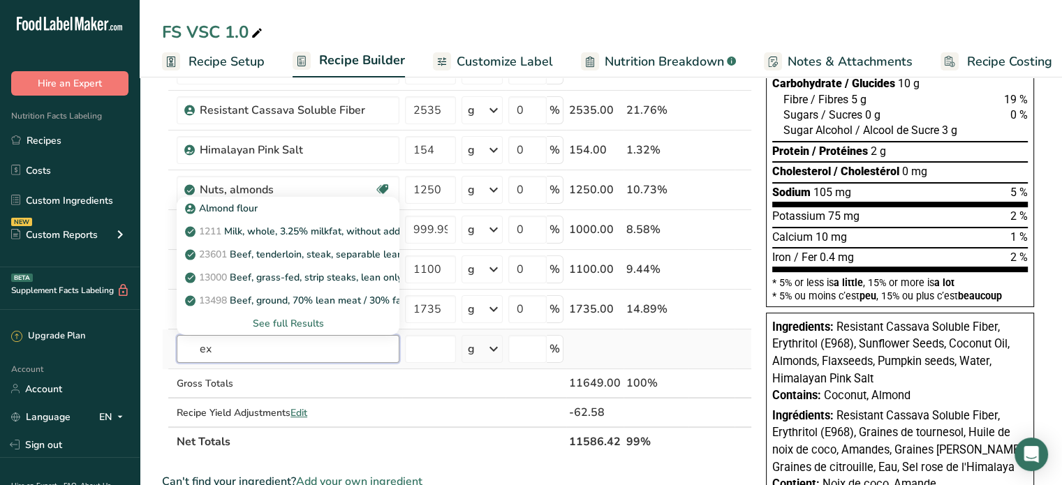
type input "e"
type input "stevia"
click at [297, 318] on div "See full Results" at bounding box center [288, 323] width 200 height 15
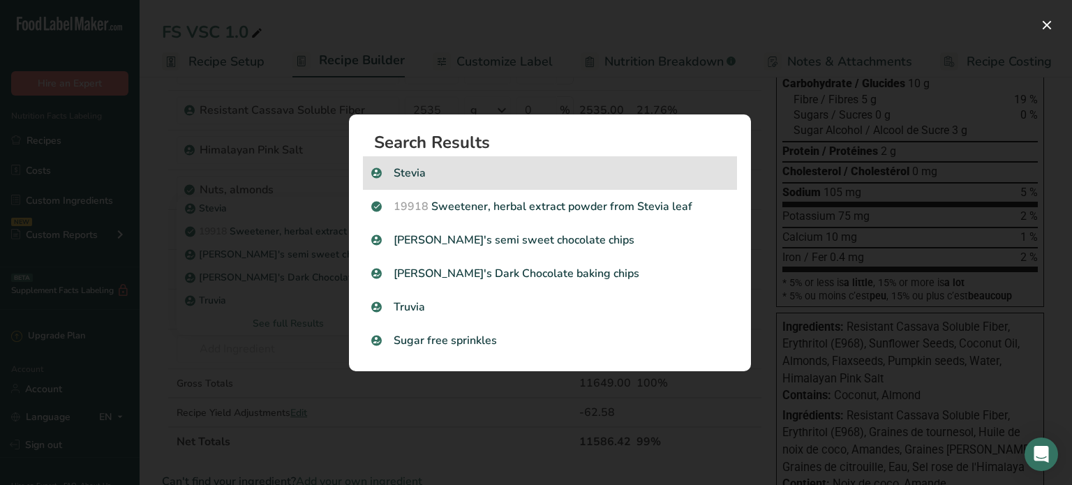
click at [413, 169] on p "Stevia" at bounding box center [549, 173] width 357 height 17
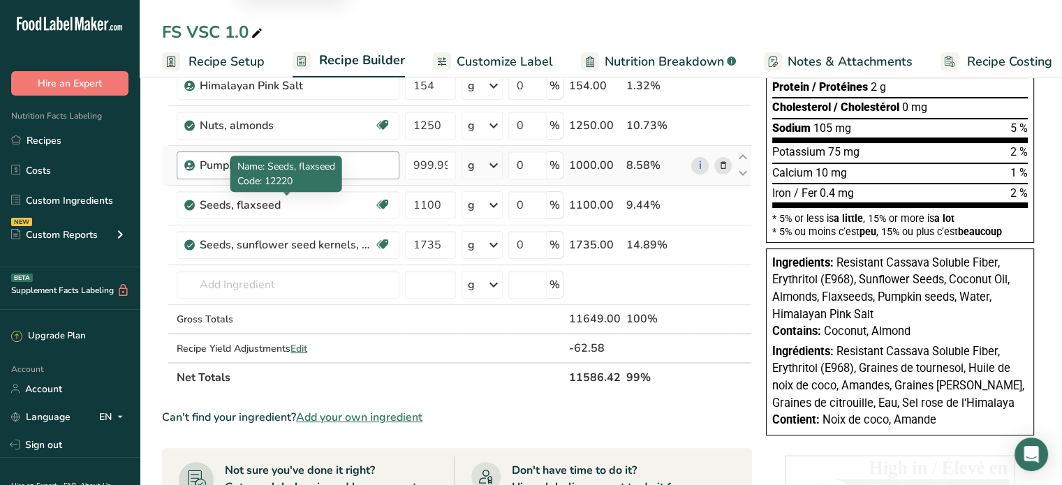
scroll to position [279, 0]
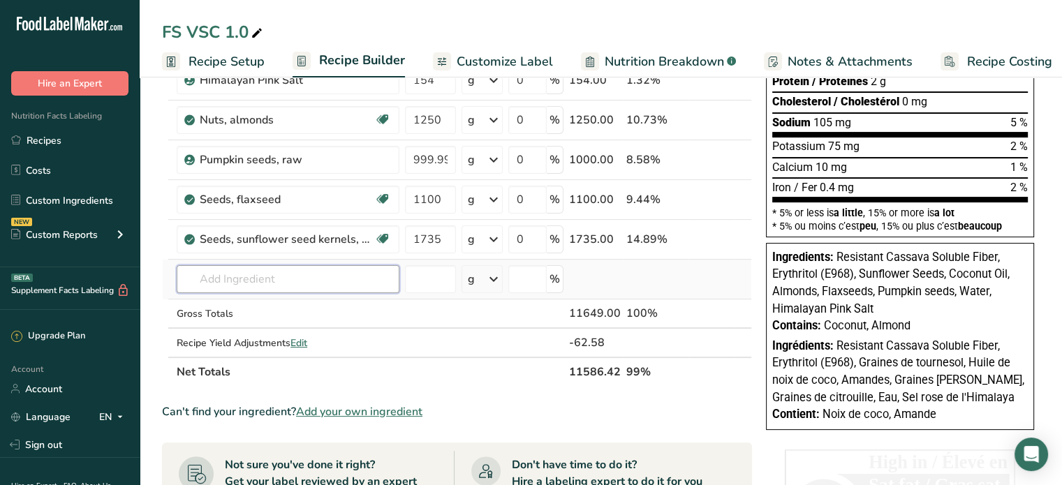
click at [327, 281] on input "text" at bounding box center [288, 279] width 223 height 28
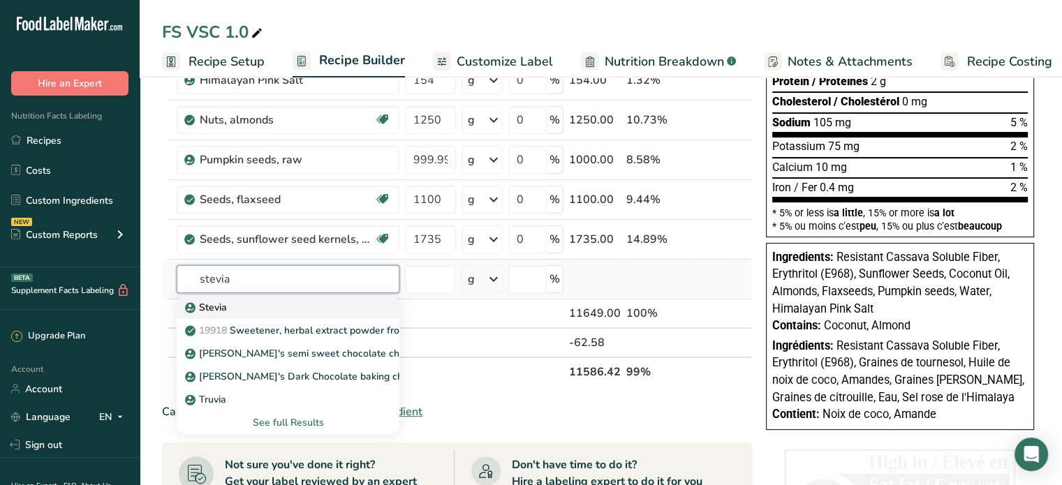
type input "stevia"
click at [217, 301] on p "Stevia" at bounding box center [207, 307] width 39 height 15
type input "Stevia"
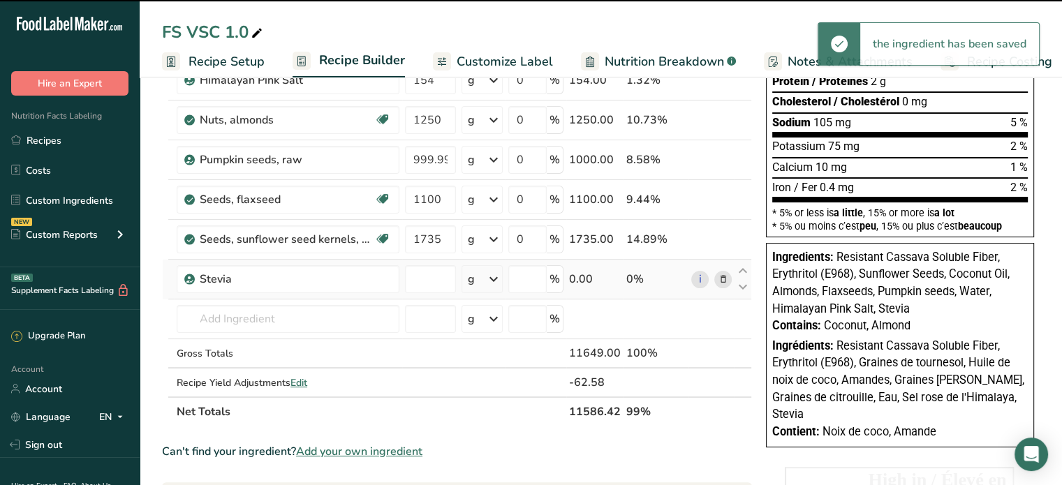
type input "0"
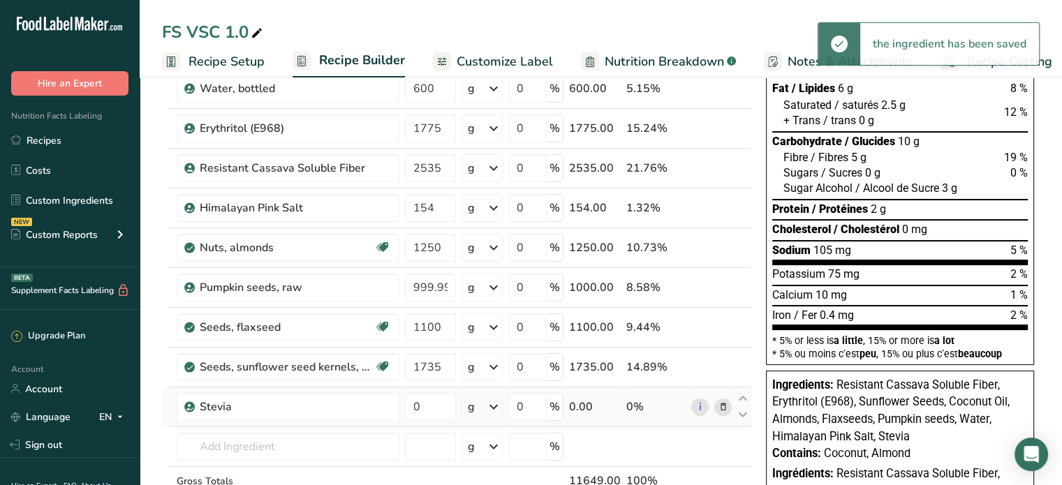
scroll to position [140, 0]
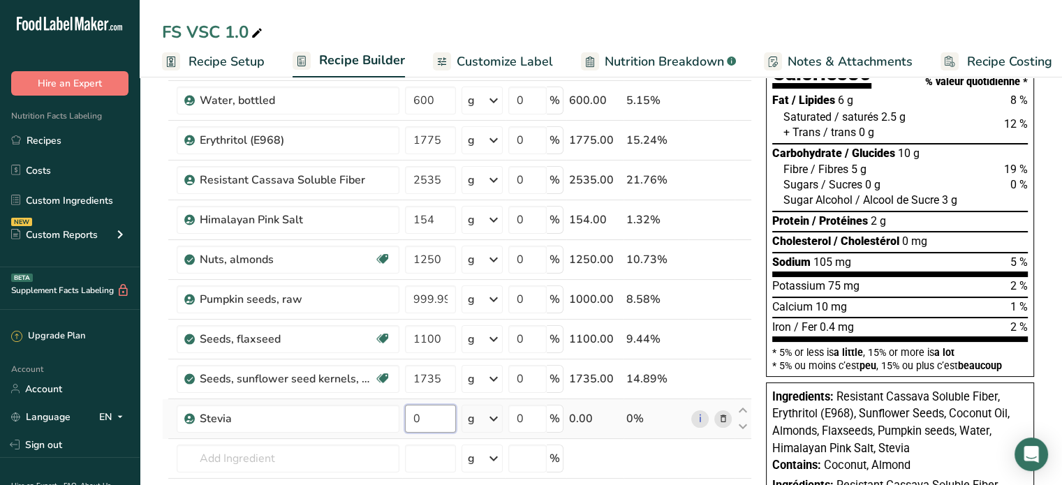
drag, startPoint x: 422, startPoint y: 415, endPoint x: 412, endPoint y: 408, distance: 13.0
click at [402, 418] on td "0" at bounding box center [430, 419] width 57 height 40
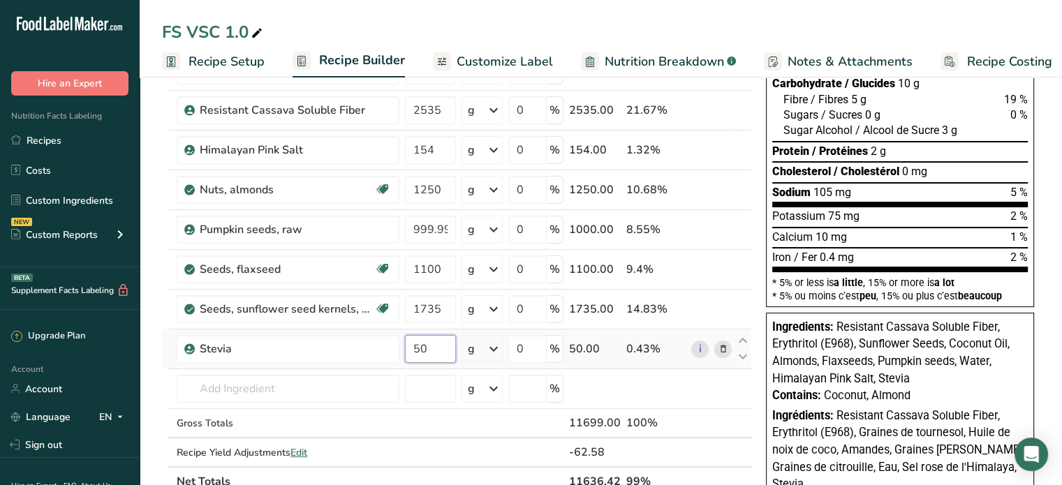
type input "50"
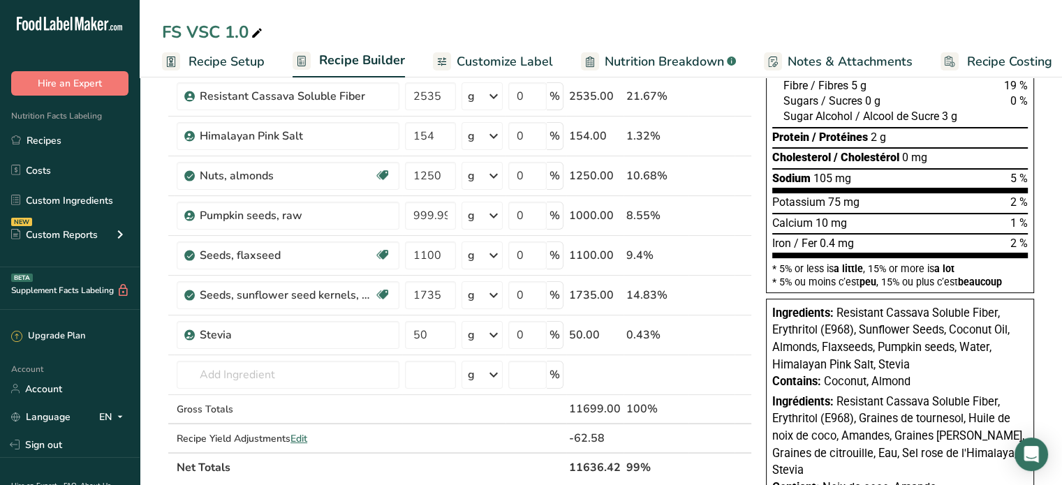
scroll to position [279, 0]
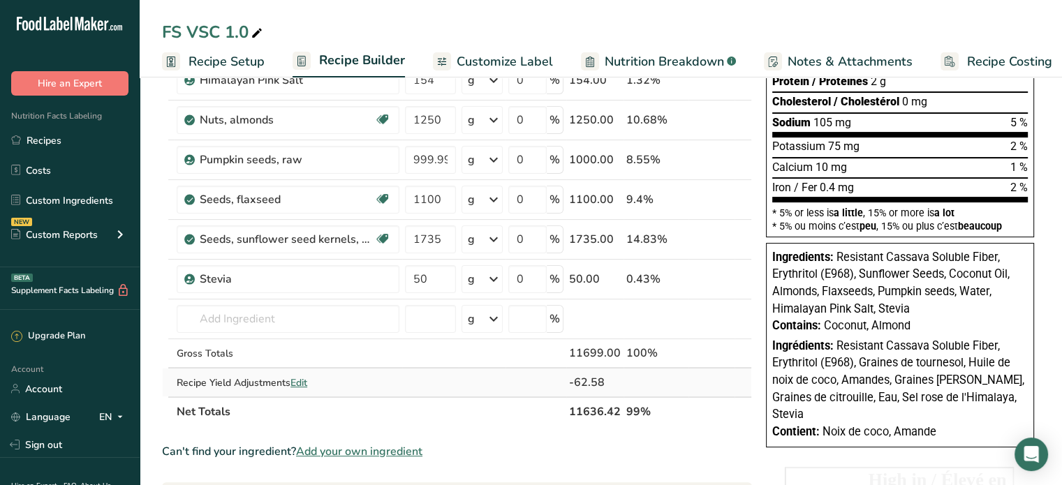
click at [301, 379] on span "Edit" at bounding box center [298, 382] width 17 height 13
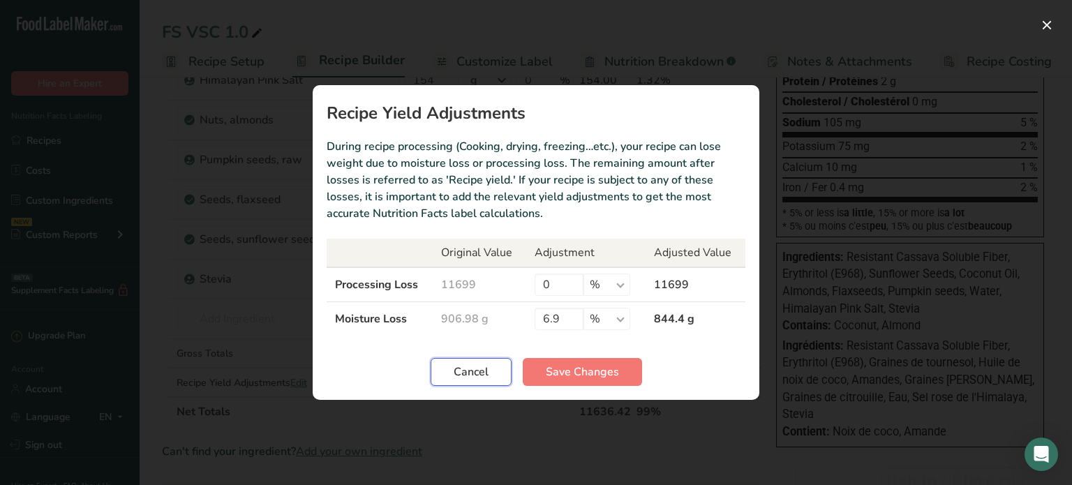
click at [477, 371] on span "Cancel" at bounding box center [471, 372] width 35 height 17
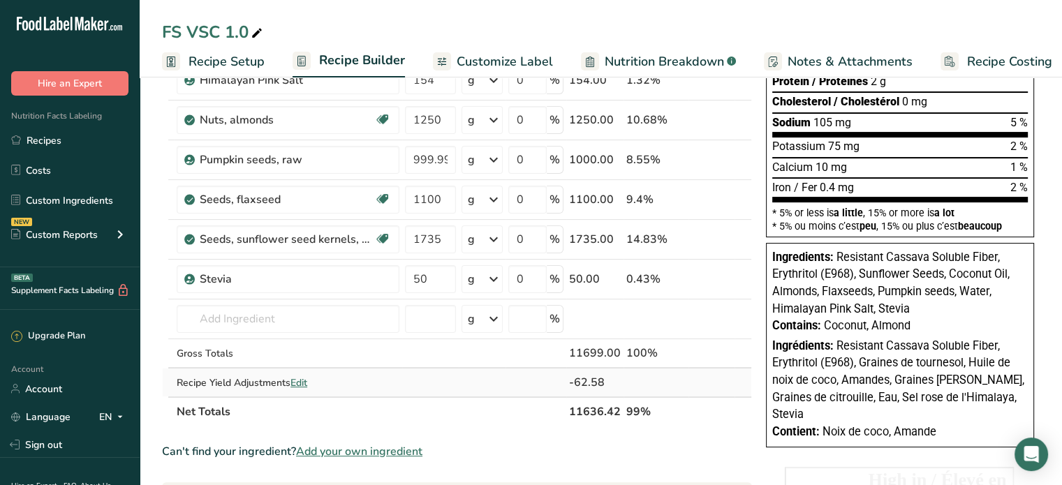
click at [299, 378] on span "Edit" at bounding box center [298, 382] width 17 height 13
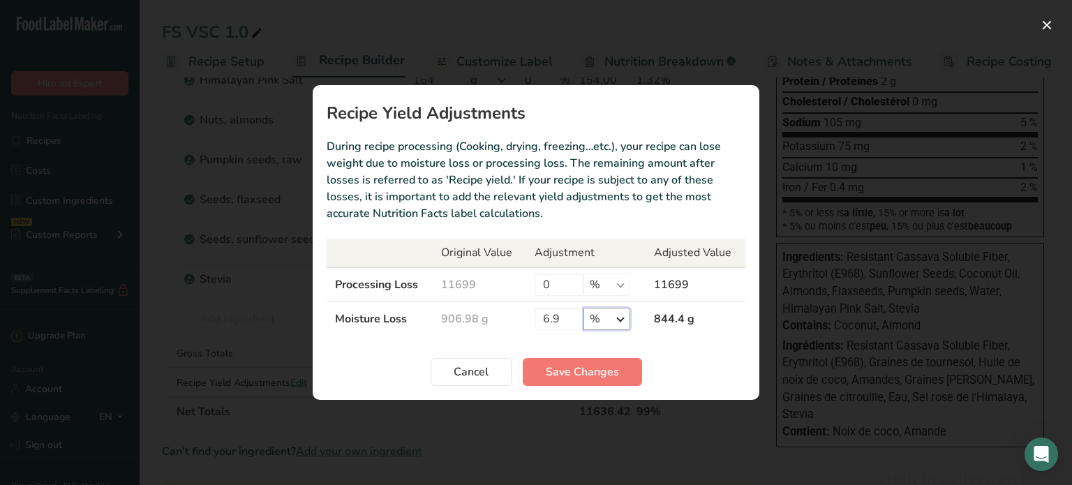
click at [621, 322] on select "% g kg mg mcg lb oz" at bounding box center [607, 319] width 47 height 22
select select "0"
click at [584, 308] on select "% g kg mg mcg lb oz" at bounding box center [607, 319] width 47 height 22
drag, startPoint x: 568, startPoint y: 318, endPoint x: 542, endPoint y: 317, distance: 26.5
click at [542, 317] on input "6.9" at bounding box center [559, 319] width 49 height 22
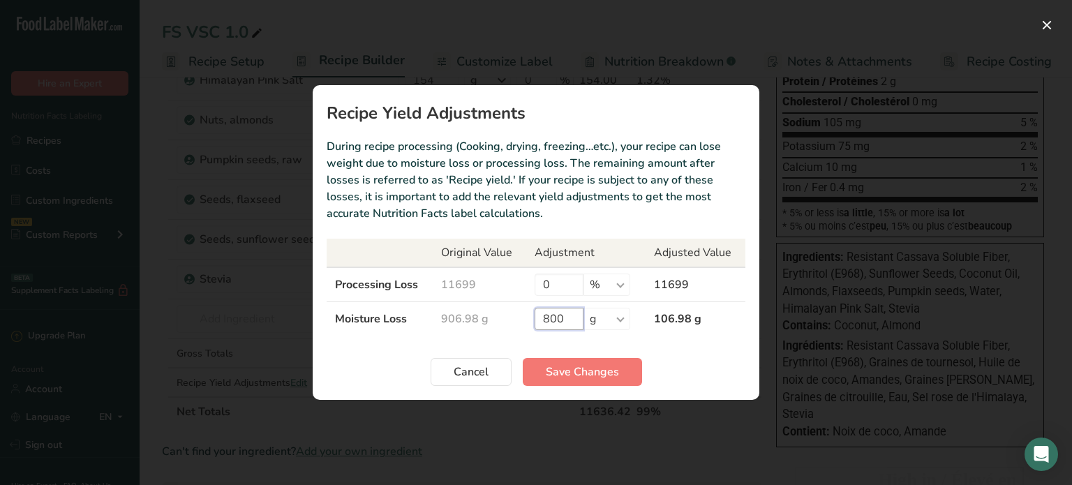
type input "800"
click at [605, 371] on span "Save Changes" at bounding box center [582, 372] width 73 height 17
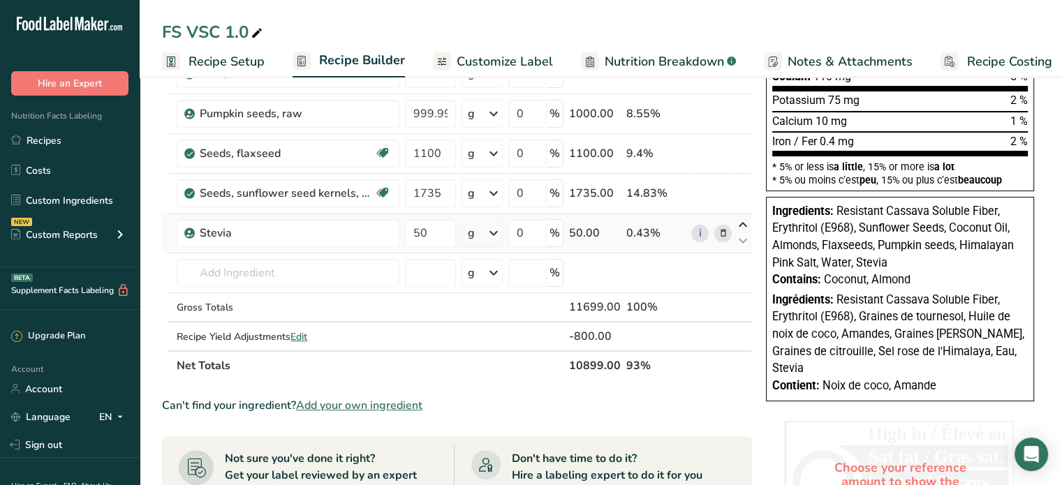
scroll to position [349, 0]
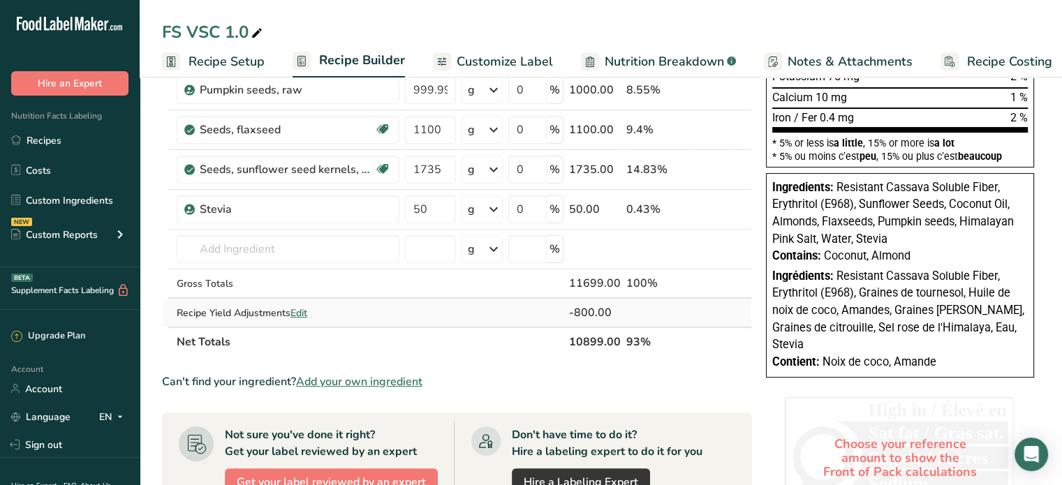
click at [297, 309] on span "Edit" at bounding box center [298, 312] width 17 height 13
select select "0"
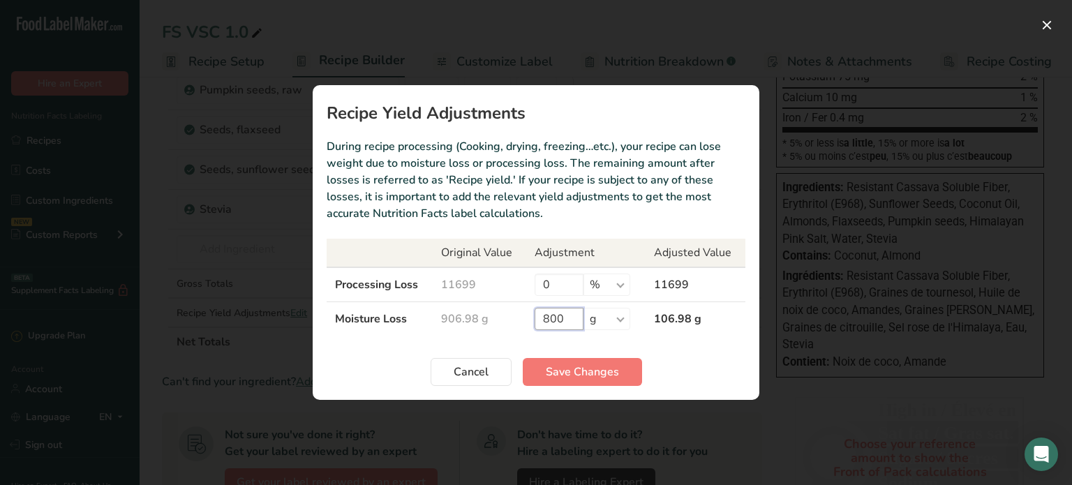
click at [563, 315] on input "800" at bounding box center [559, 319] width 49 height 22
type input "827"
click at [597, 371] on span "Save Changes" at bounding box center [582, 372] width 73 height 17
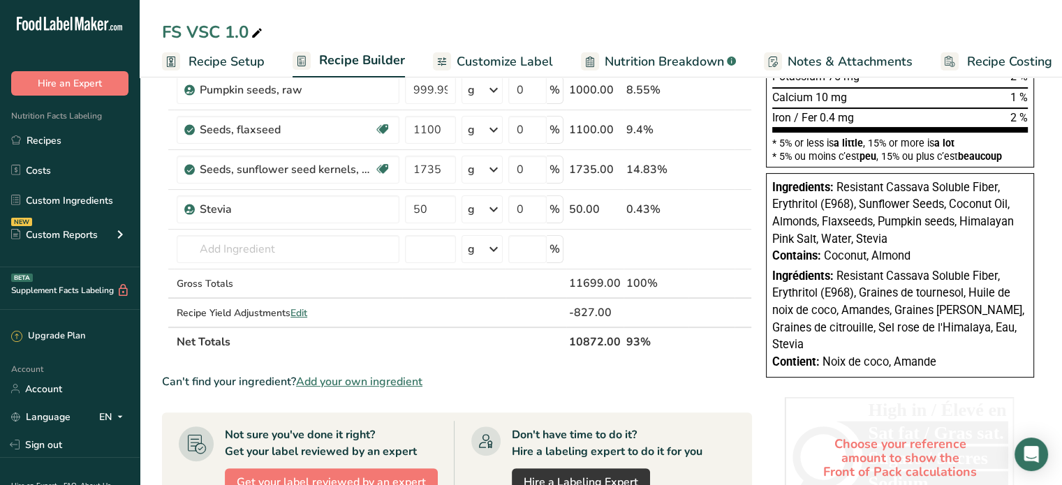
scroll to position [419, 0]
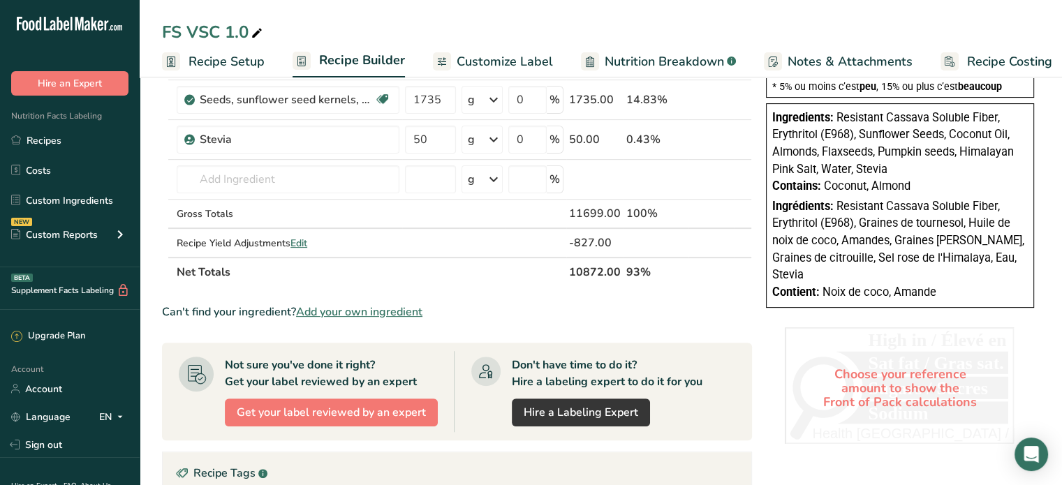
click at [909, 369] on div "Choose your reference amount to show the Front of Pack calculations" at bounding box center [900, 388] width 230 height 122
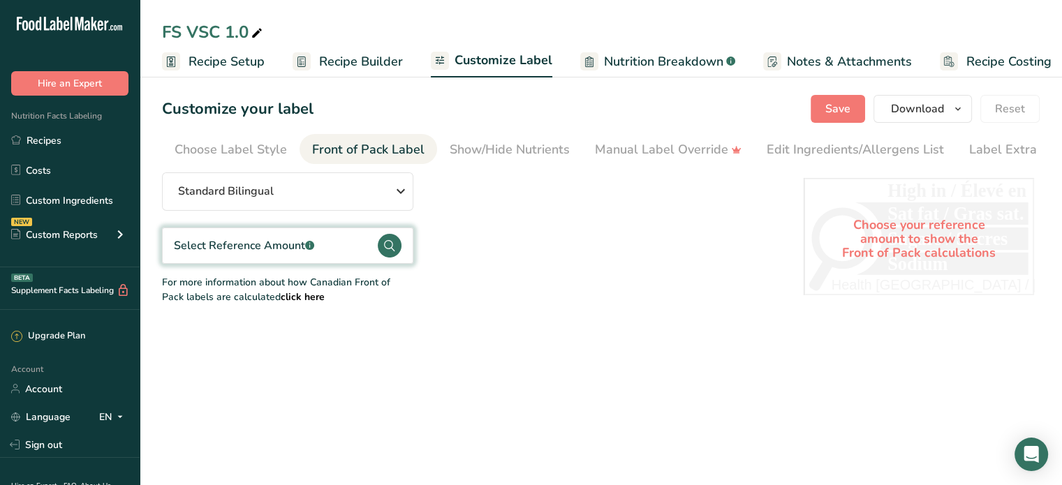
click at [390, 243] on icon at bounding box center [389, 245] width 10 height 11
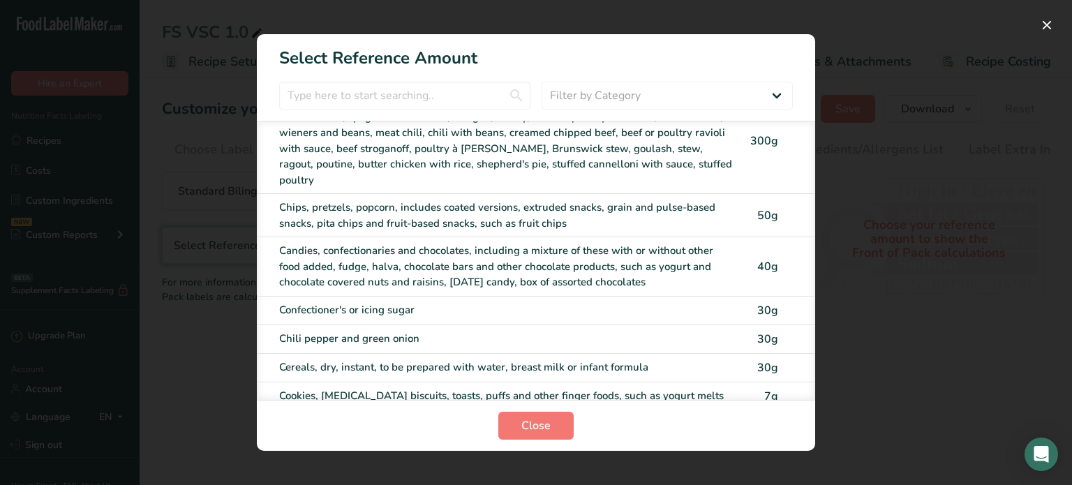
scroll to position [1606, 0]
click at [519, 242] on div "Candies, confectionaries and chocolates, including a mixture of these with or w…" at bounding box center [507, 265] width 456 height 47
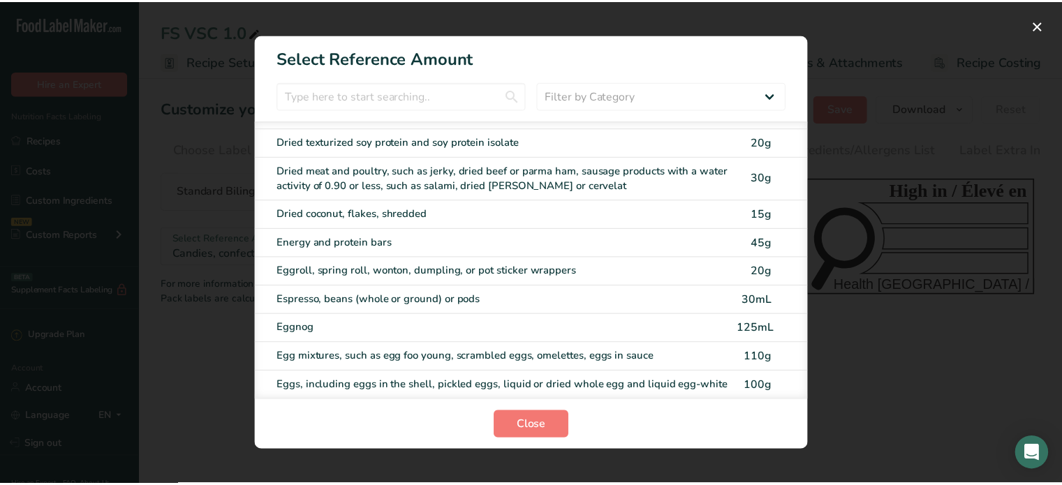
scroll to position [2094, 0]
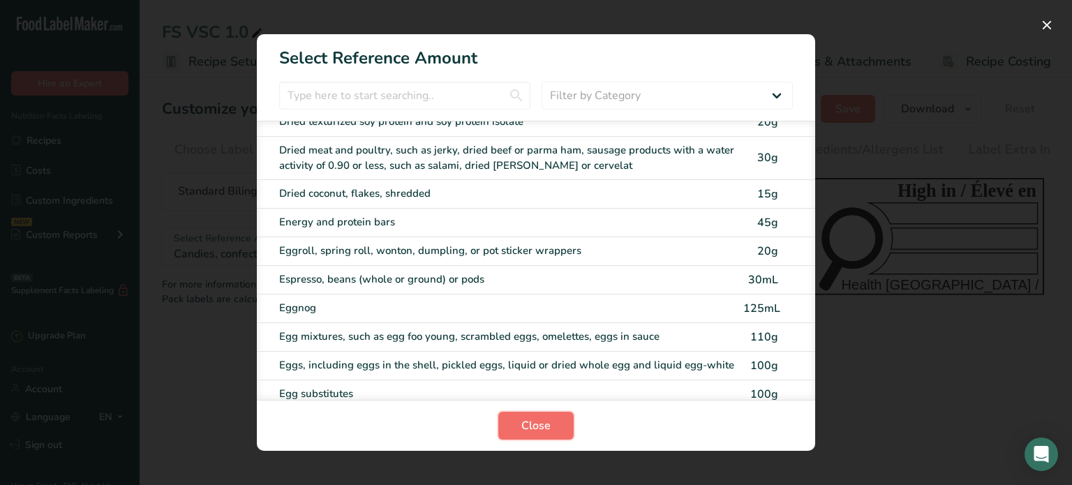
click at [523, 421] on span "Close" at bounding box center [535, 425] width 29 height 17
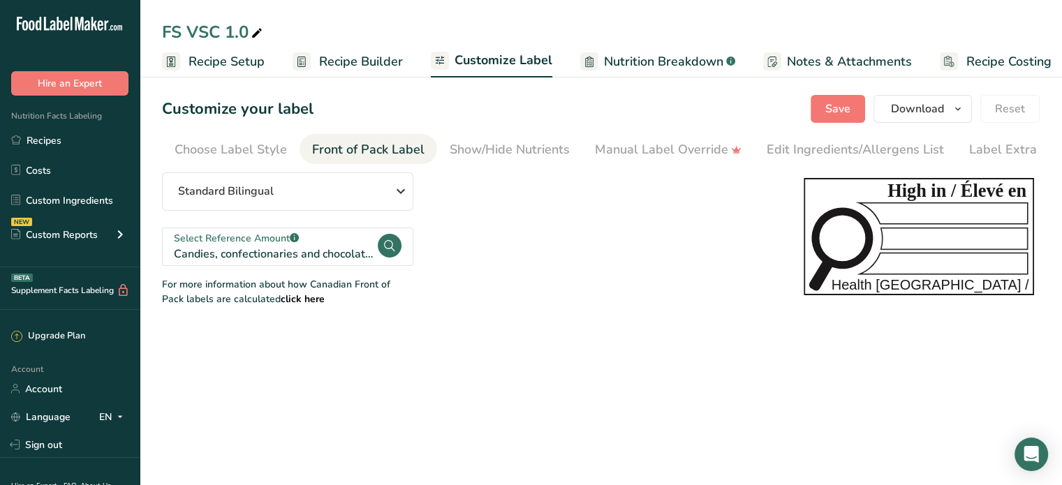
click at [281, 301] on b "click here" at bounding box center [303, 298] width 44 height 13
drag, startPoint x: 235, startPoint y: 154, endPoint x: 676, endPoint y: 321, distance: 472.6
click at [235, 154] on div "Choose Label Style" at bounding box center [231, 149] width 112 height 19
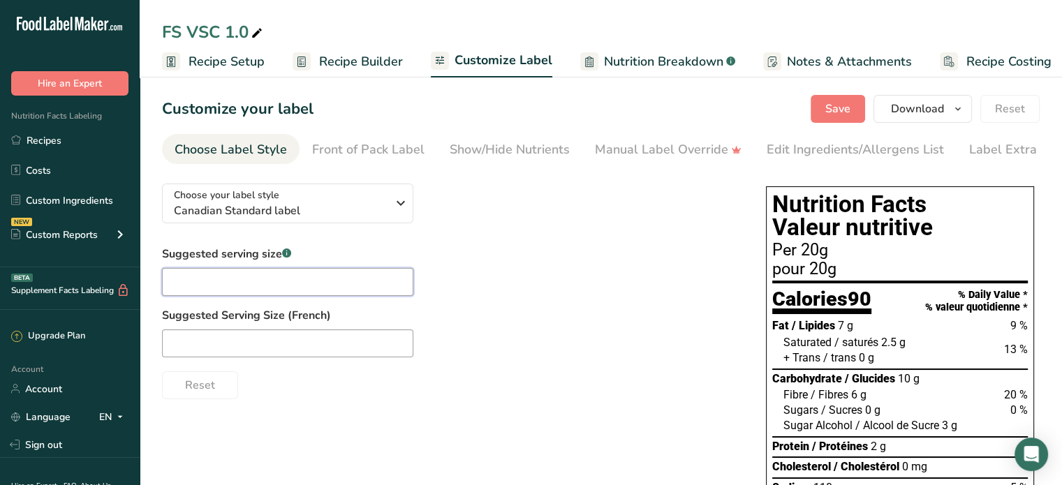
click at [358, 286] on input "text" at bounding box center [287, 282] width 251 height 28
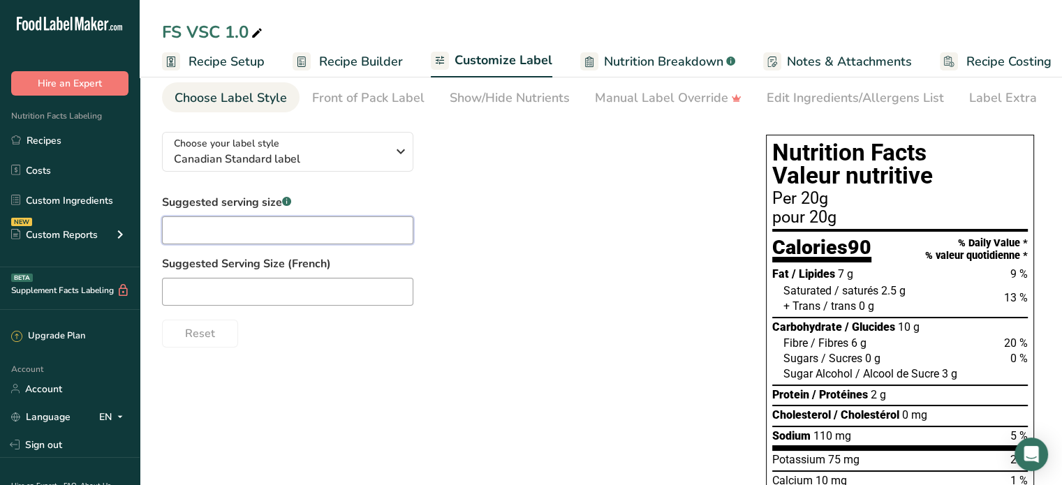
scroll to position [0, 0]
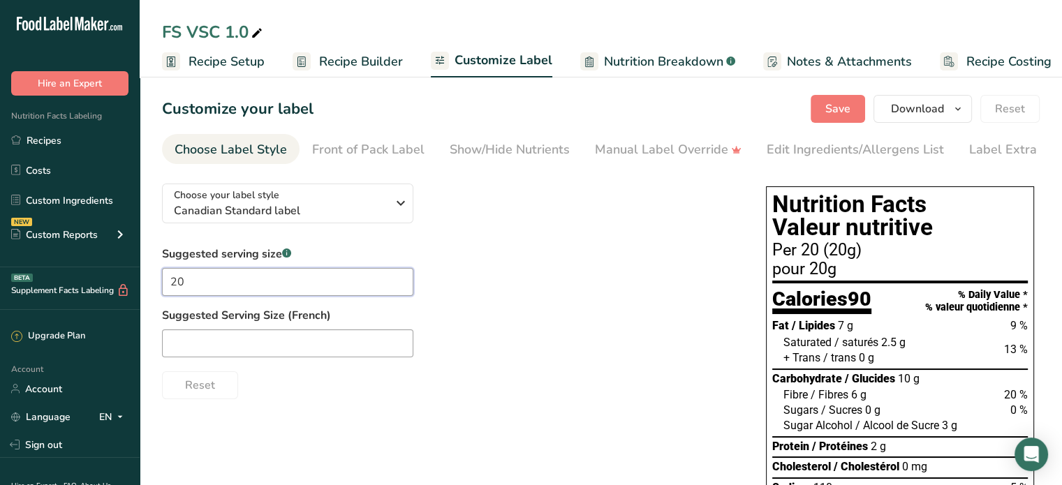
type input "2"
click at [243, 276] on input "20g" at bounding box center [287, 282] width 251 height 28
type input "2"
click at [346, 56] on span "Recipe Builder" at bounding box center [361, 61] width 84 height 19
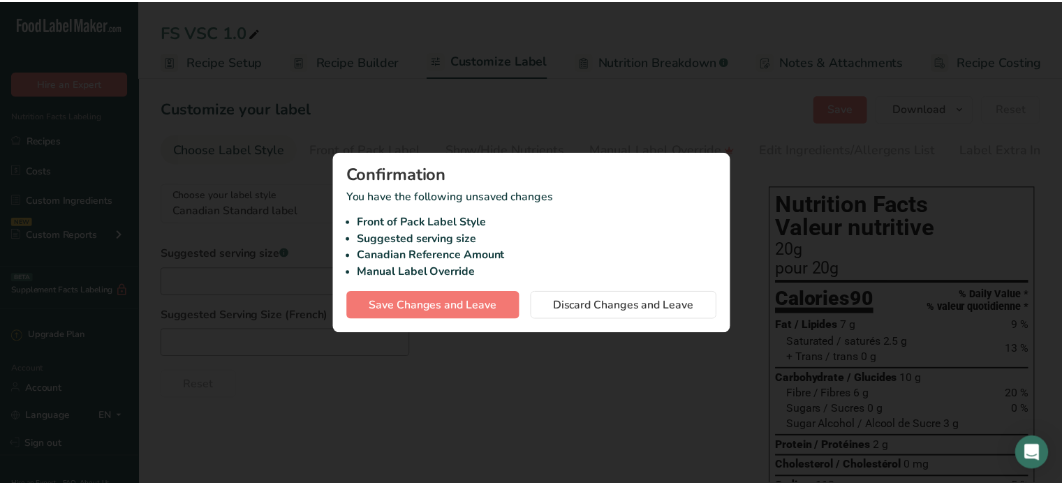
scroll to position [0, 1]
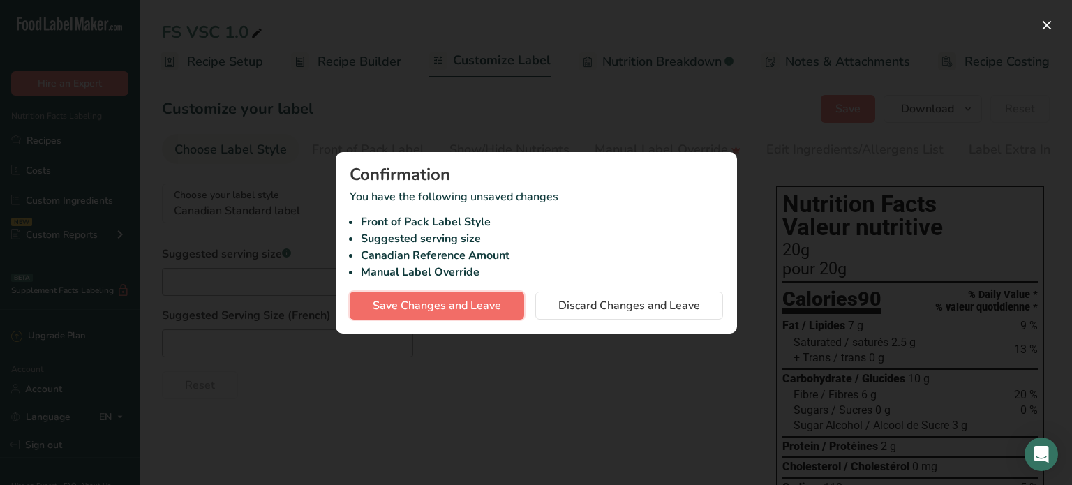
click at [427, 303] on span "Save Changes and Leave" at bounding box center [437, 305] width 128 height 17
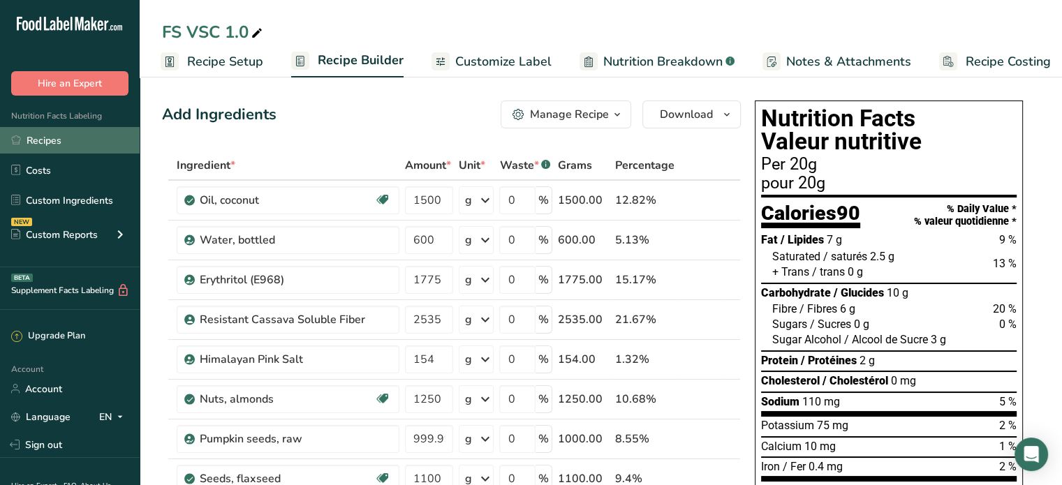
click at [47, 142] on link "Recipes" at bounding box center [70, 140] width 140 height 27
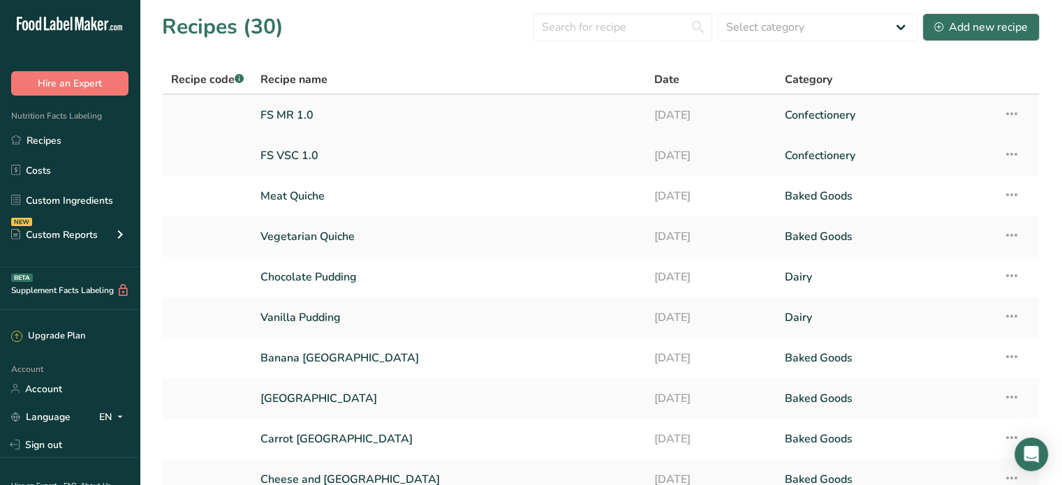
click at [295, 108] on link "FS MR 1.0" at bounding box center [448, 115] width 376 height 29
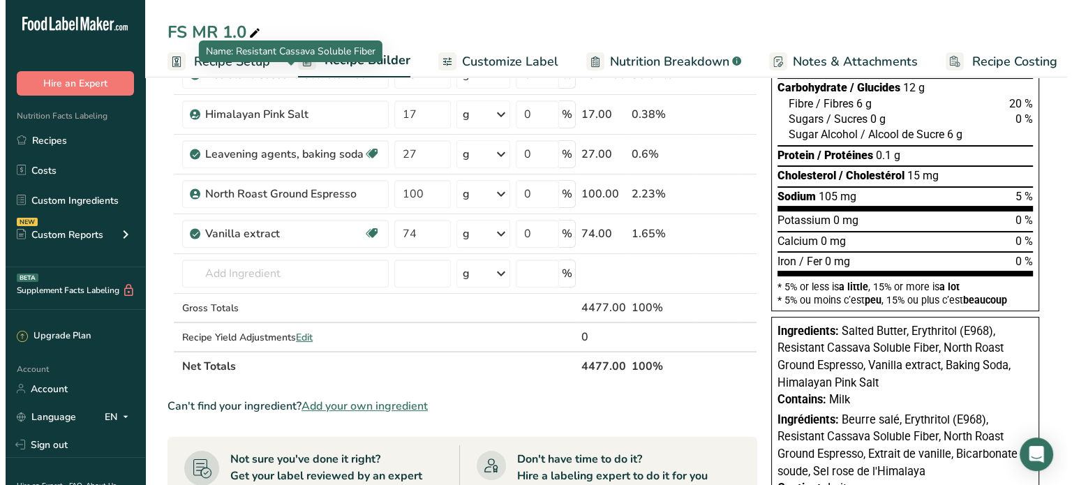
scroll to position [209, 0]
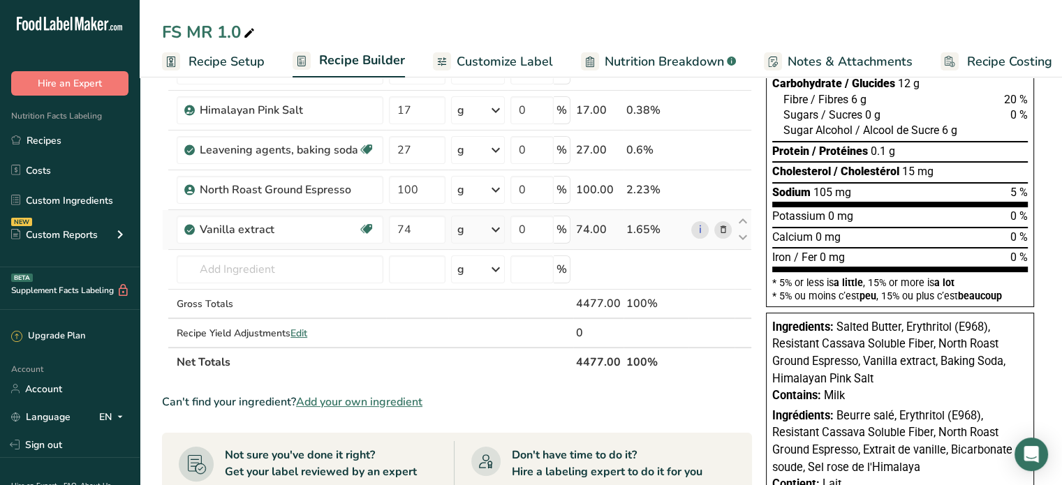
click at [723, 225] on icon at bounding box center [723, 230] width 10 height 15
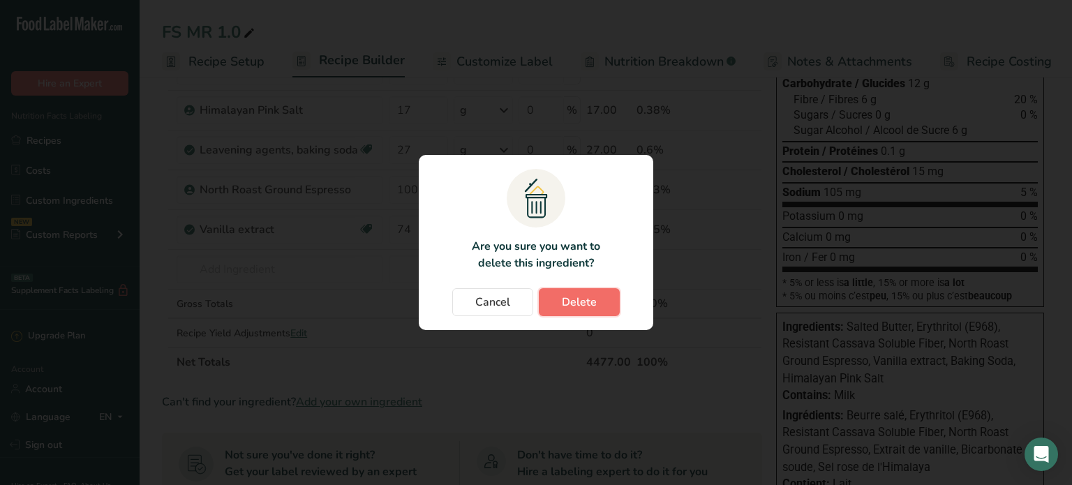
click at [559, 304] on button "Delete" at bounding box center [579, 302] width 81 height 28
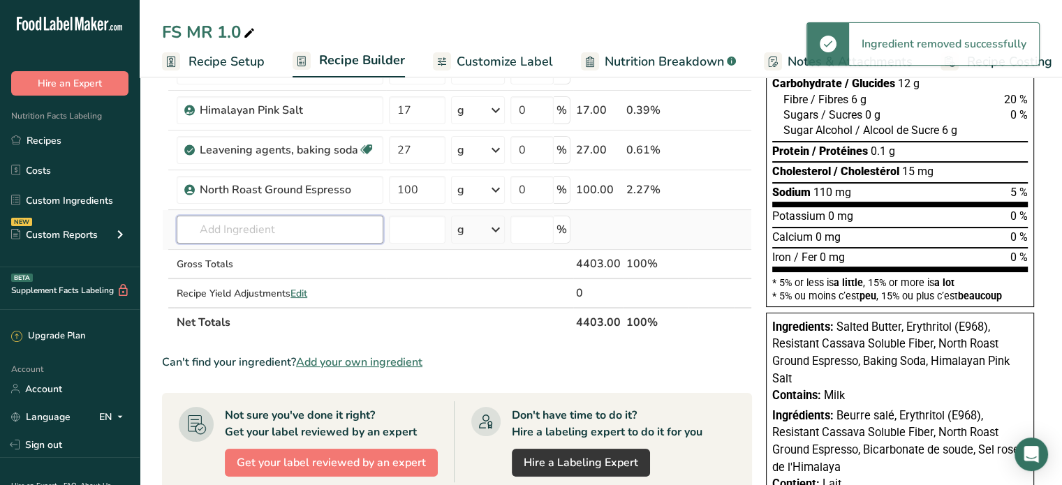
click at [313, 223] on input "text" at bounding box center [280, 230] width 207 height 28
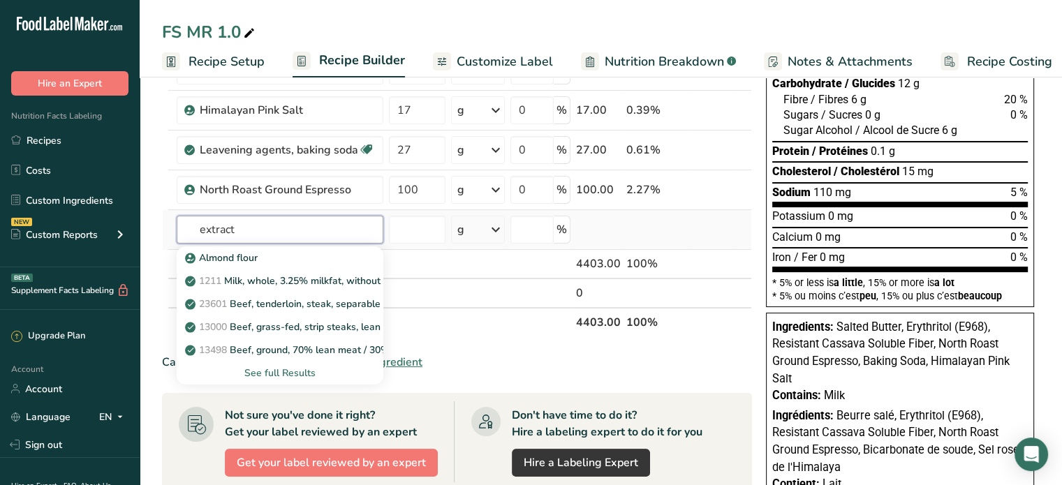
type input "extract"
click at [297, 372] on div "See full Results" at bounding box center [280, 373] width 184 height 15
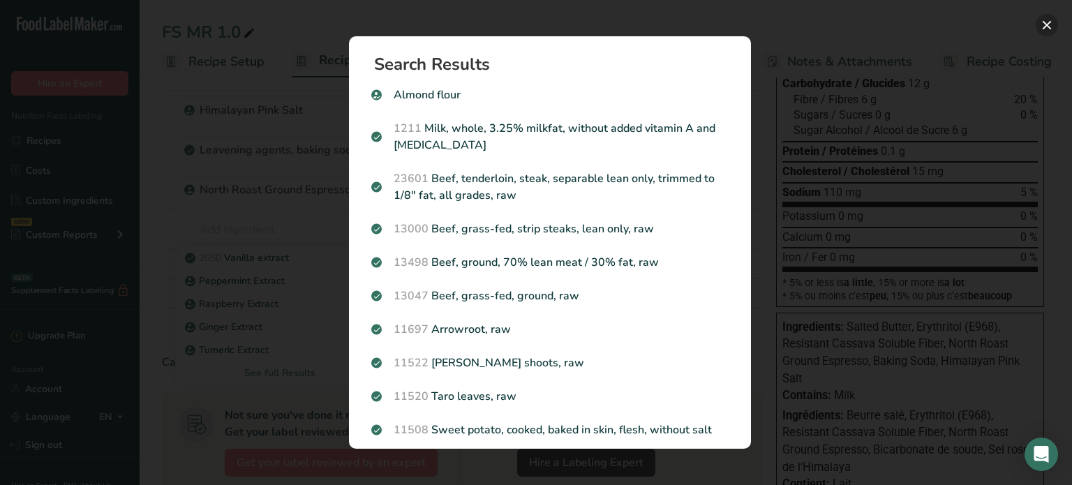
click at [1051, 22] on button "Search results modal" at bounding box center [1047, 25] width 22 height 22
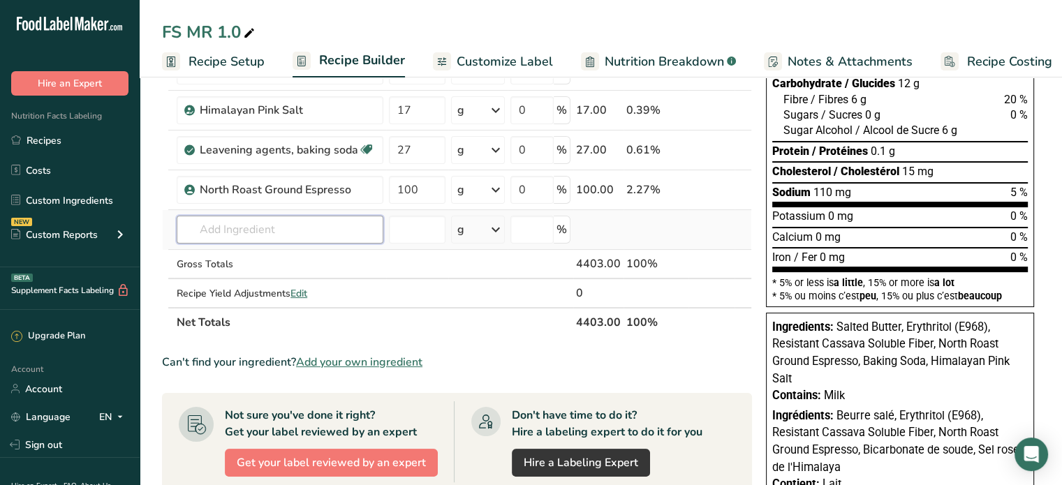
click at [246, 223] on input "text" at bounding box center [280, 230] width 207 height 28
drag, startPoint x: 273, startPoint y: 226, endPoint x: 175, endPoint y: 225, distance: 98.4
click at [175, 225] on td "english toffee No results found Add your own ingredient" at bounding box center [280, 230] width 212 height 40
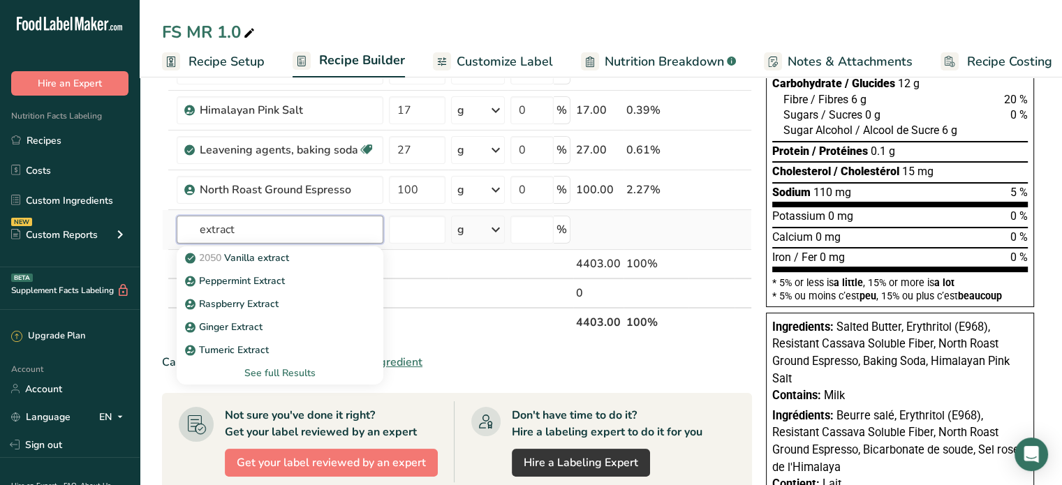
type input "extract"
click at [295, 371] on div "See full Results" at bounding box center [280, 373] width 184 height 15
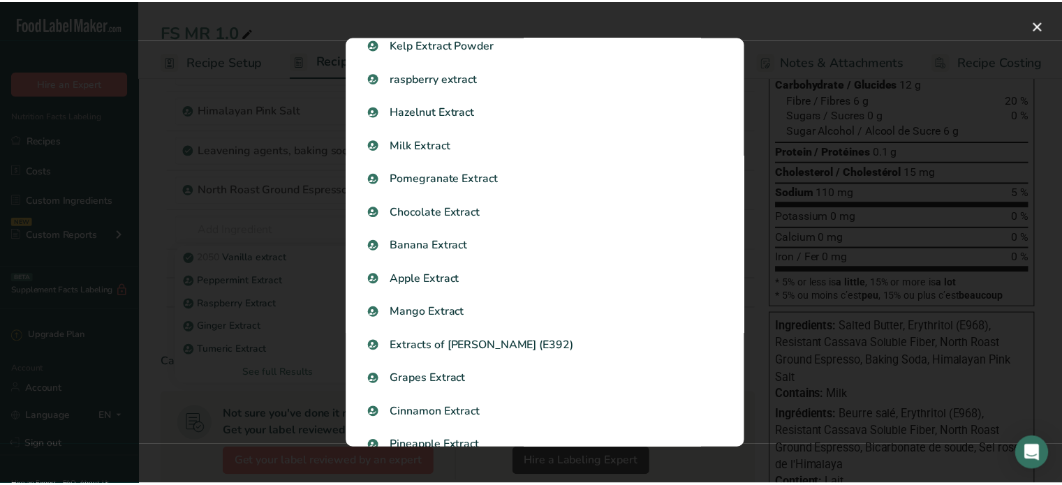
scroll to position [0, 0]
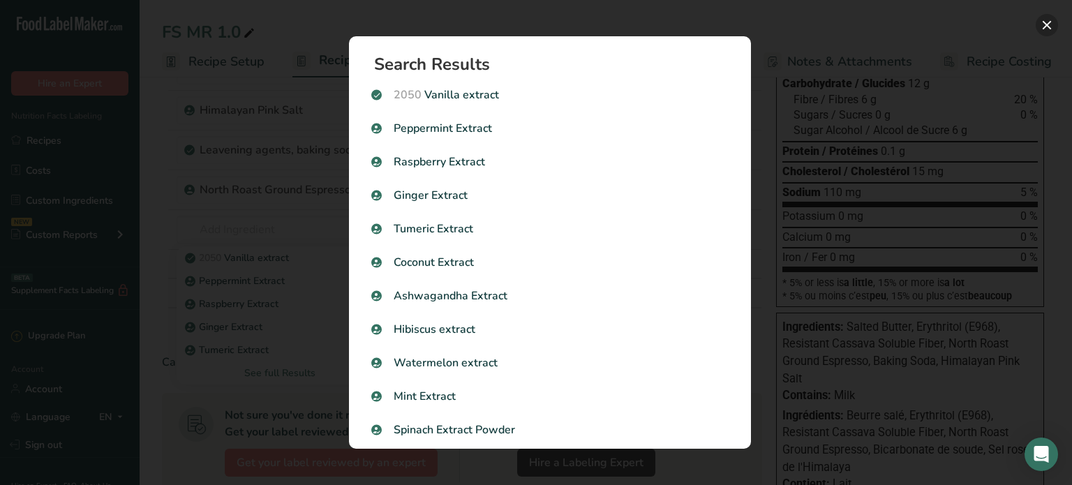
click at [1045, 26] on button "Search results modal" at bounding box center [1047, 25] width 22 height 22
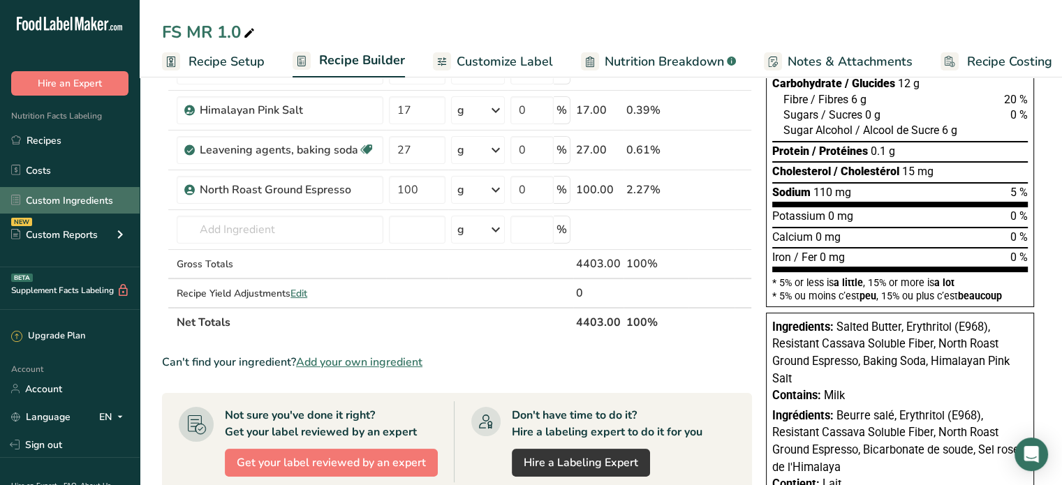
click at [81, 202] on link "Custom Ingredients" at bounding box center [70, 200] width 140 height 27
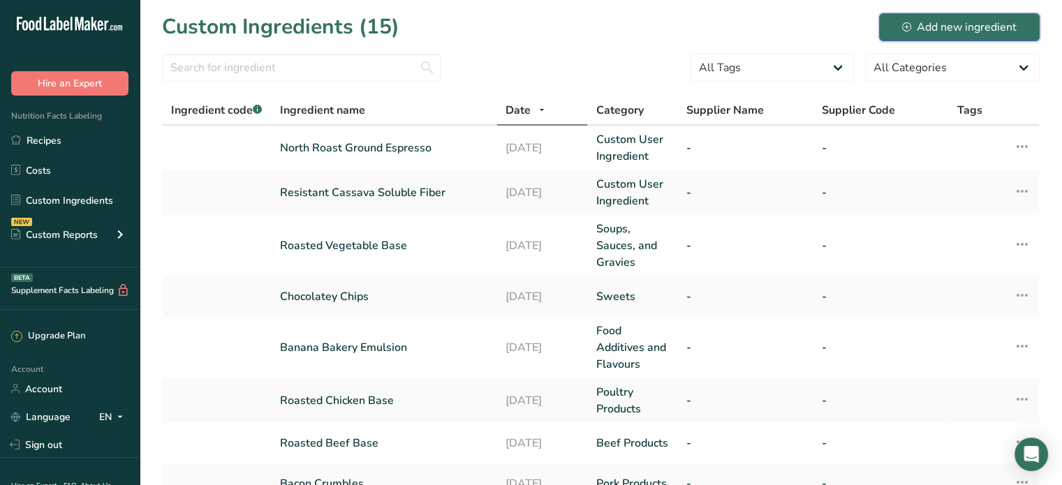
click at [959, 20] on div "Add new ingredient" at bounding box center [959, 27] width 114 height 17
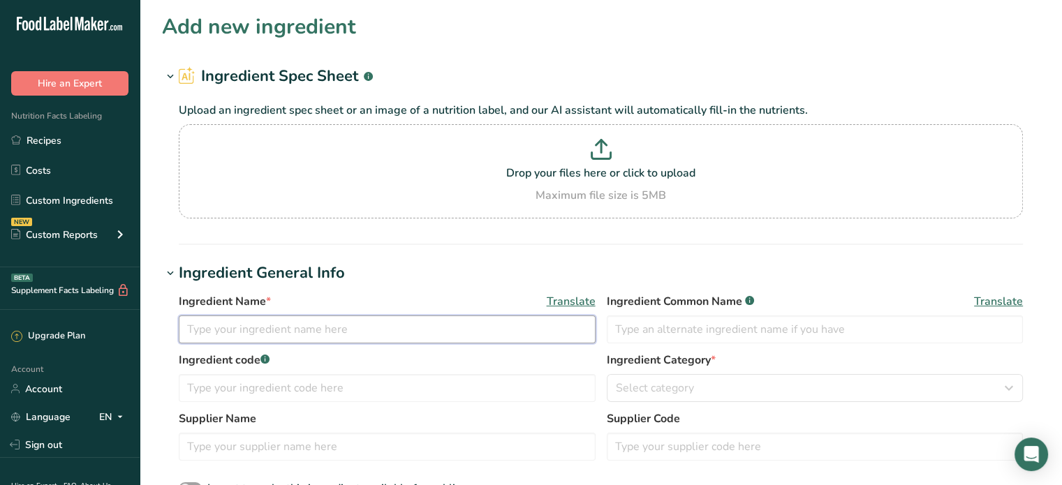
click at [327, 323] on input "text" at bounding box center [387, 330] width 417 height 28
type input "E"
type input "Stevia Extract"
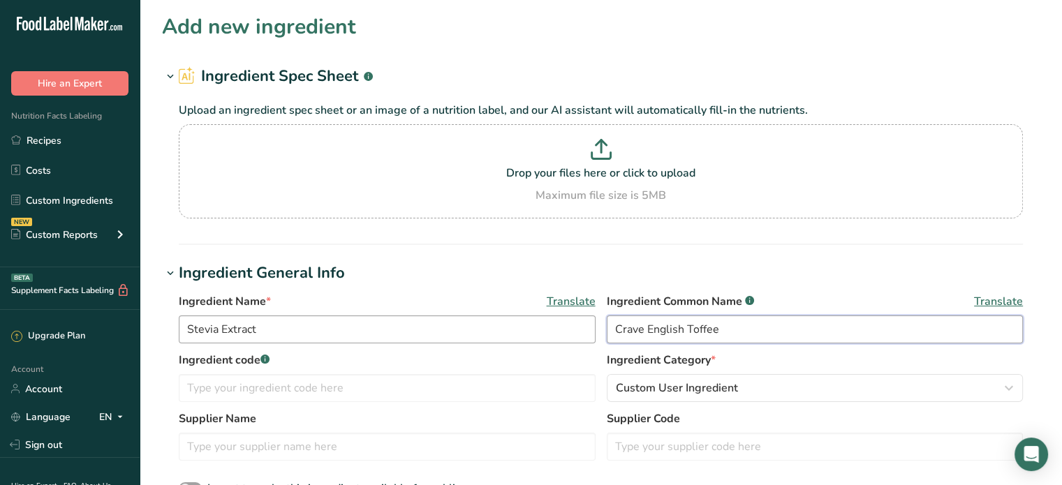
type input "Crave English Toffee"
click at [285, 329] on input "Stevia Extract" at bounding box center [387, 330] width 417 height 28
drag, startPoint x: 186, startPoint y: 326, endPoint x: 318, endPoint y: 309, distance: 133.0
click at [188, 325] on input "Stevia Extract" at bounding box center [387, 330] width 417 height 28
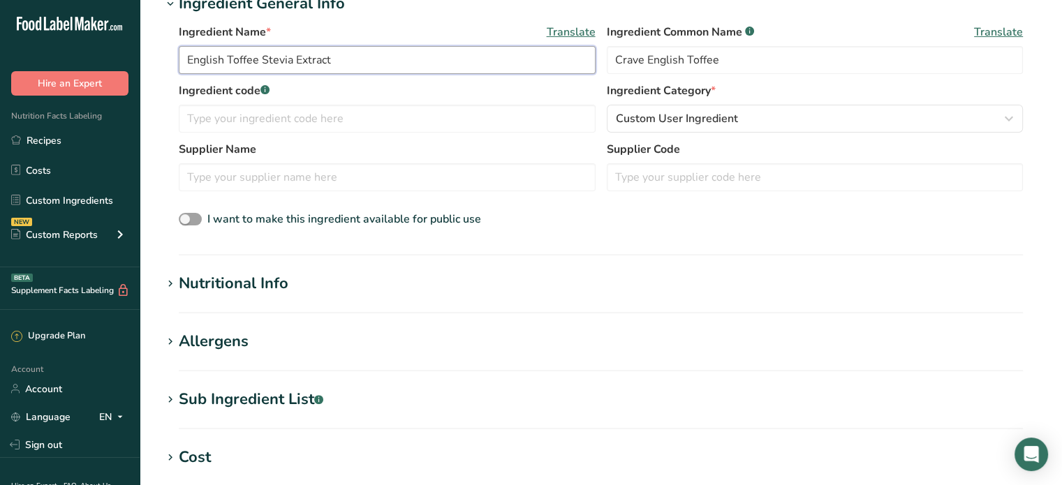
scroll to position [279, 0]
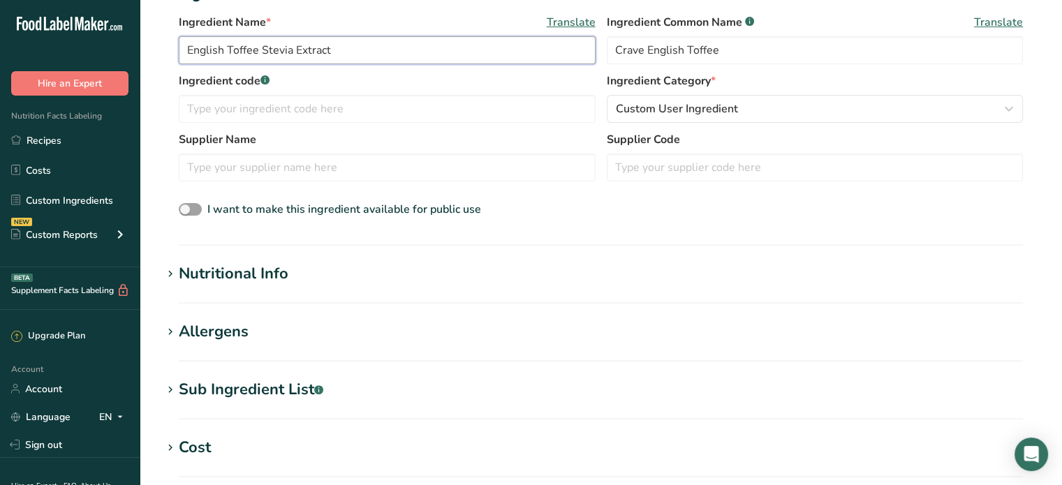
type input "English Toffee Stevia Extract"
click at [501, 279] on h1 "Nutritional Info" at bounding box center [600, 273] width 877 height 23
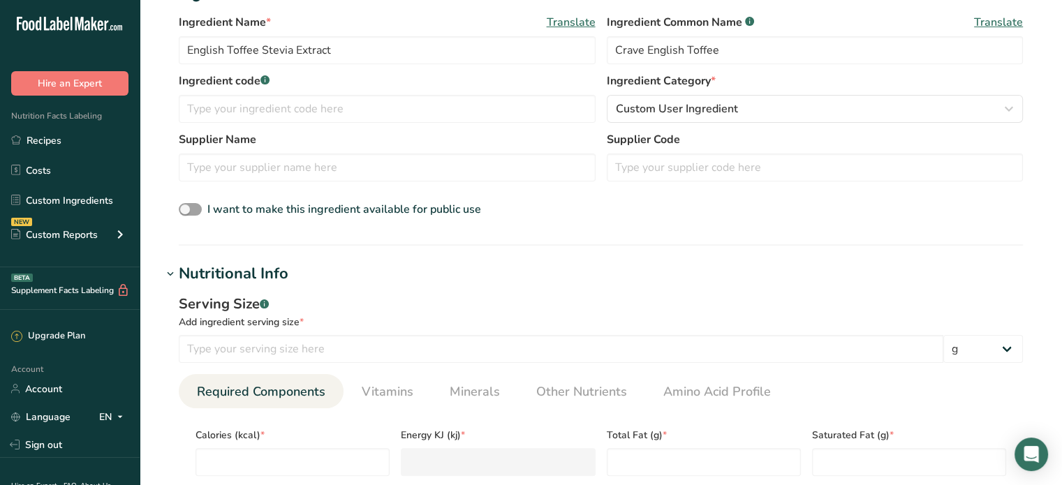
scroll to position [419, 0]
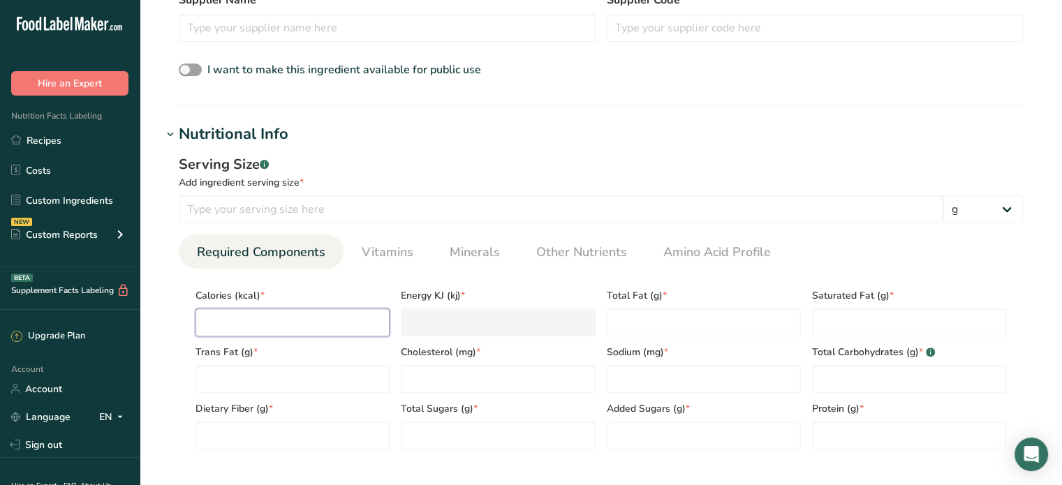
click at [329, 325] on input "number" at bounding box center [292, 323] width 194 height 28
type input "0"
type KJ "0"
type input "0"
type Fat "0"
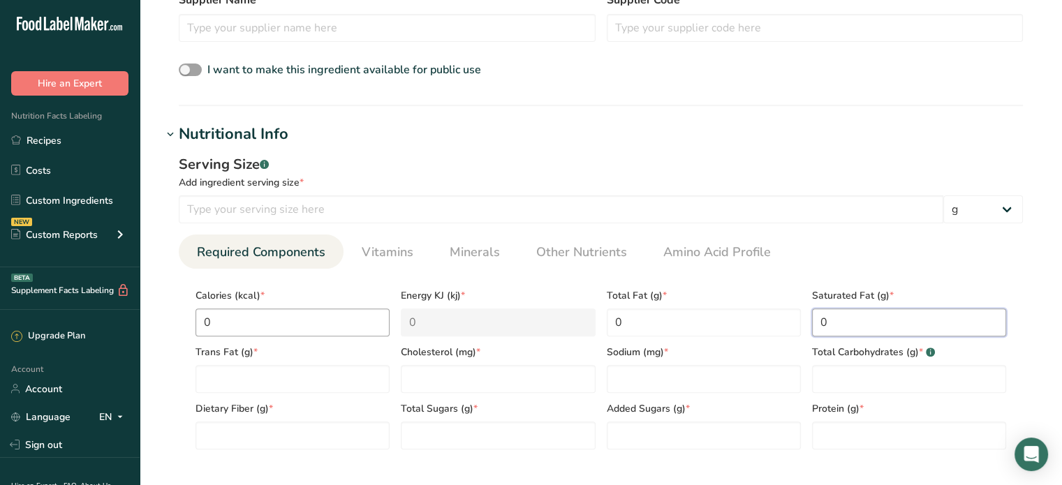
type Fat "0"
type input "0"
type Carbohydrates "0"
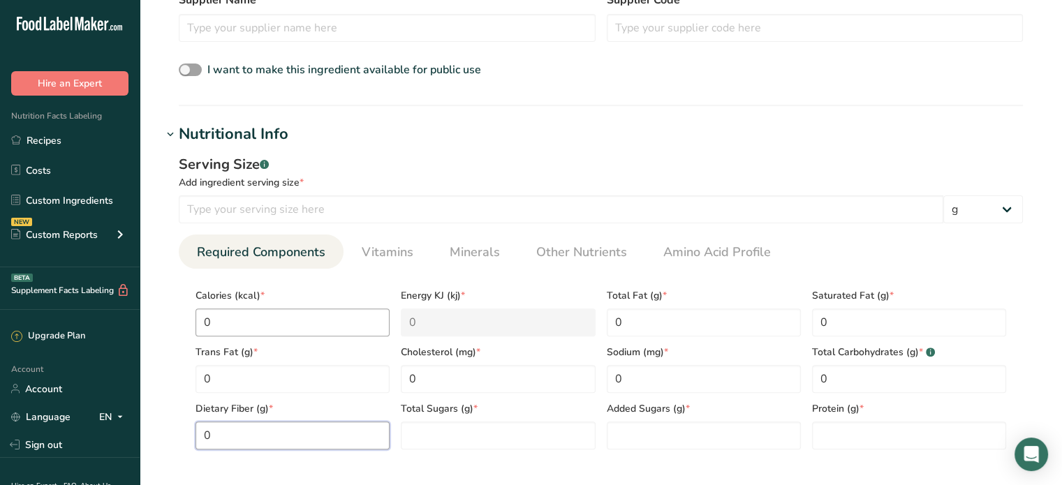
type Fiber "0"
type Sugars "0"
type input "0"
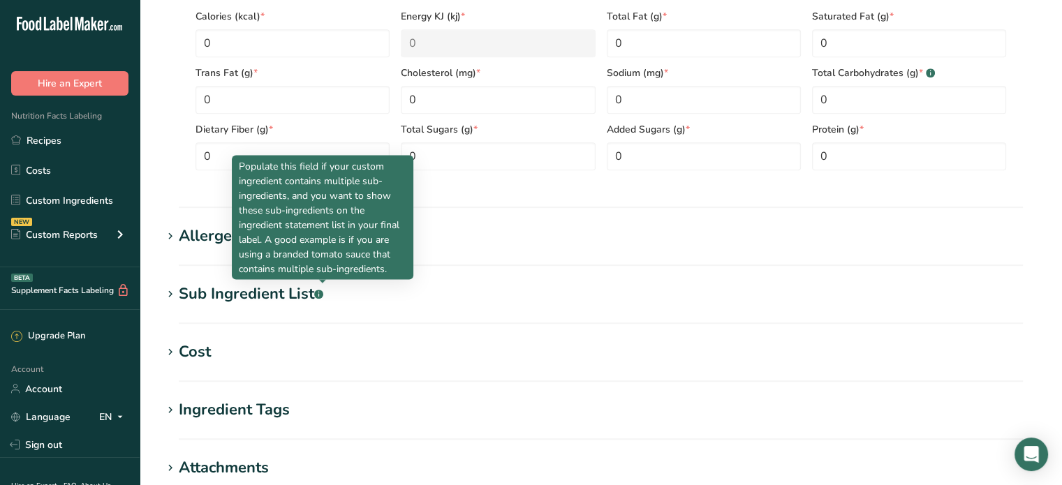
scroll to position [938, 0]
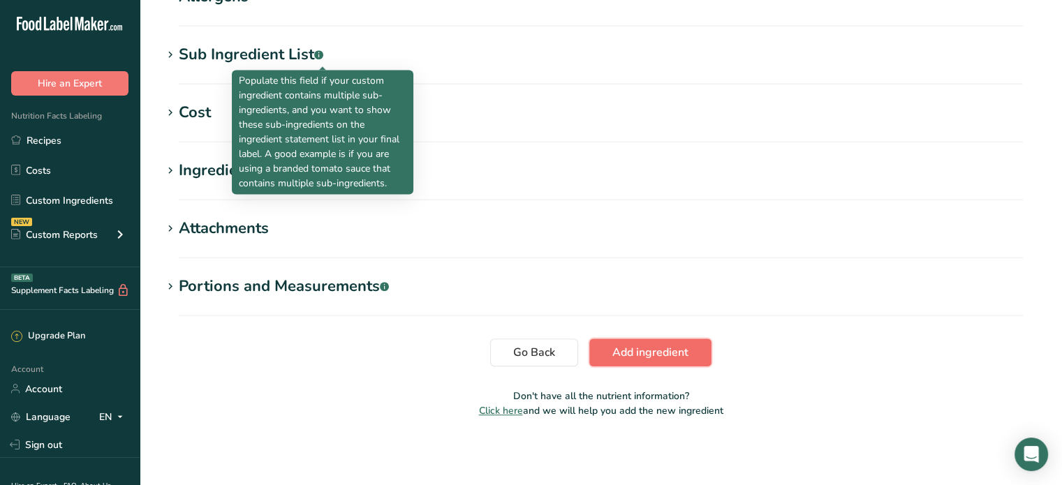
click at [665, 349] on span "Add ingredient" at bounding box center [650, 352] width 76 height 17
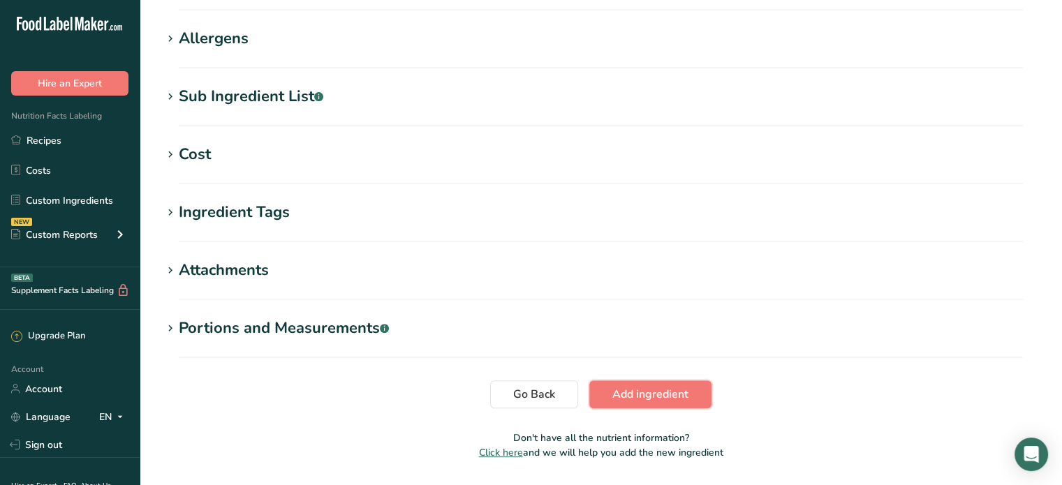
scroll to position [542, 0]
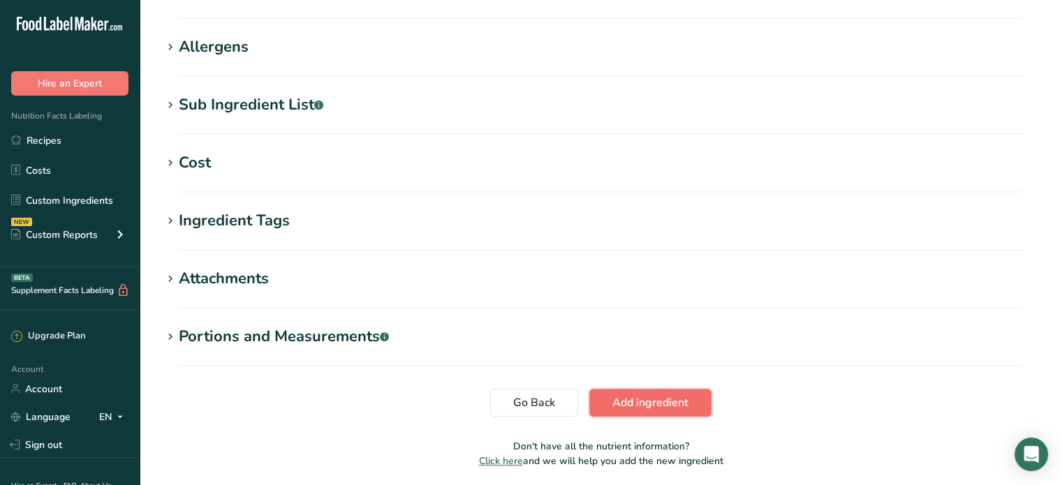
click at [637, 399] on span "Add ingredient" at bounding box center [650, 402] width 76 height 17
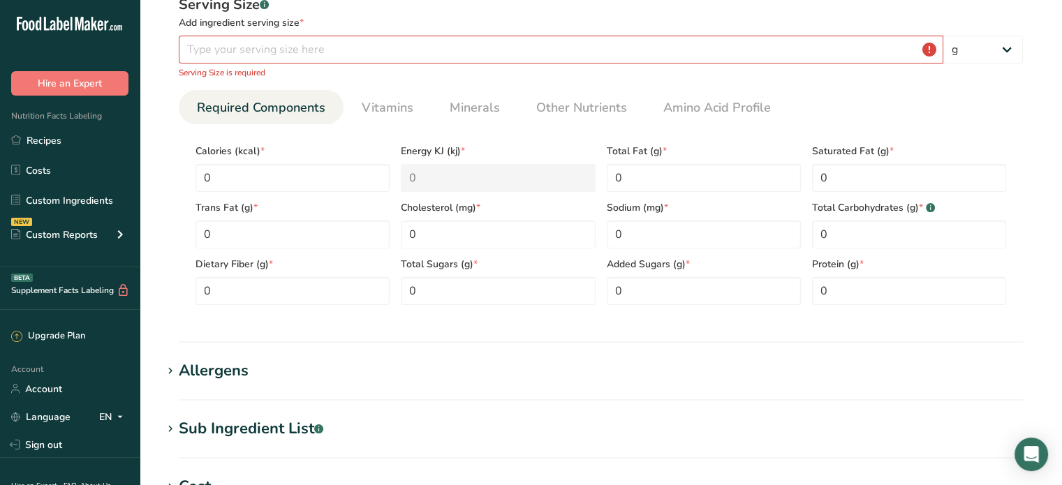
scroll to position [181, 0]
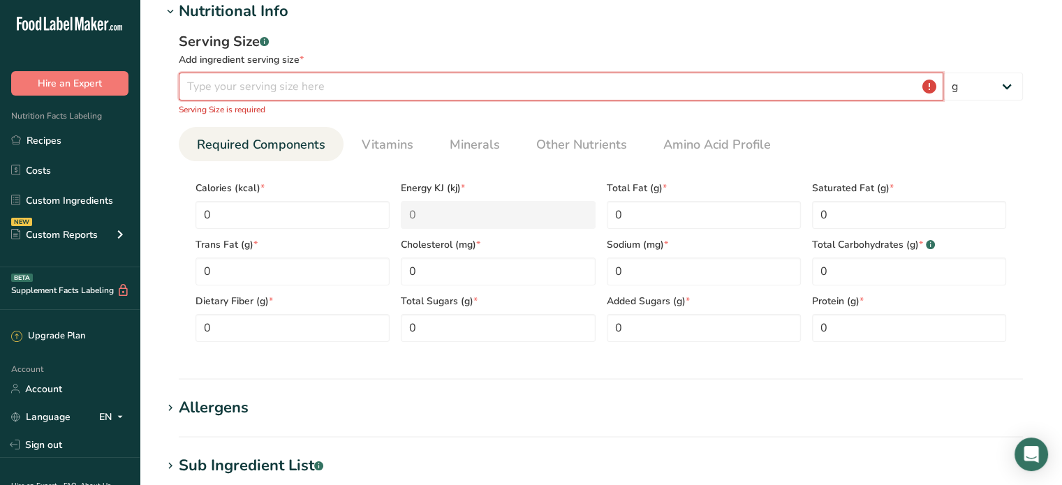
click at [363, 88] on input "number" at bounding box center [561, 87] width 764 height 28
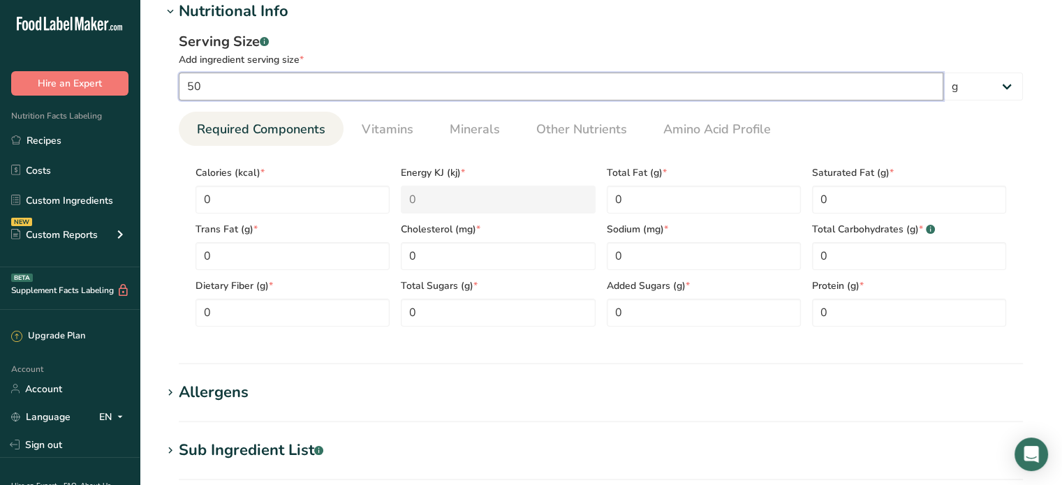
type input "50"
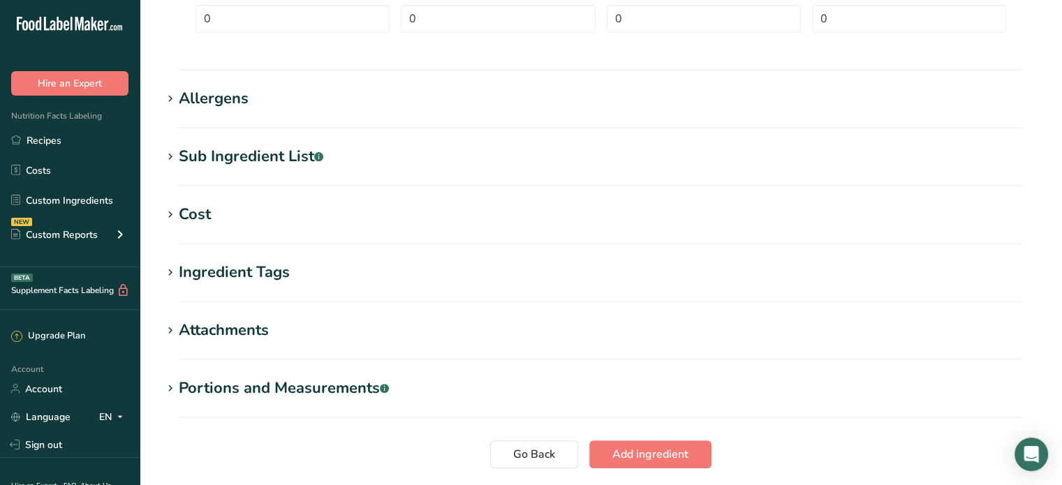
scroll to position [576, 0]
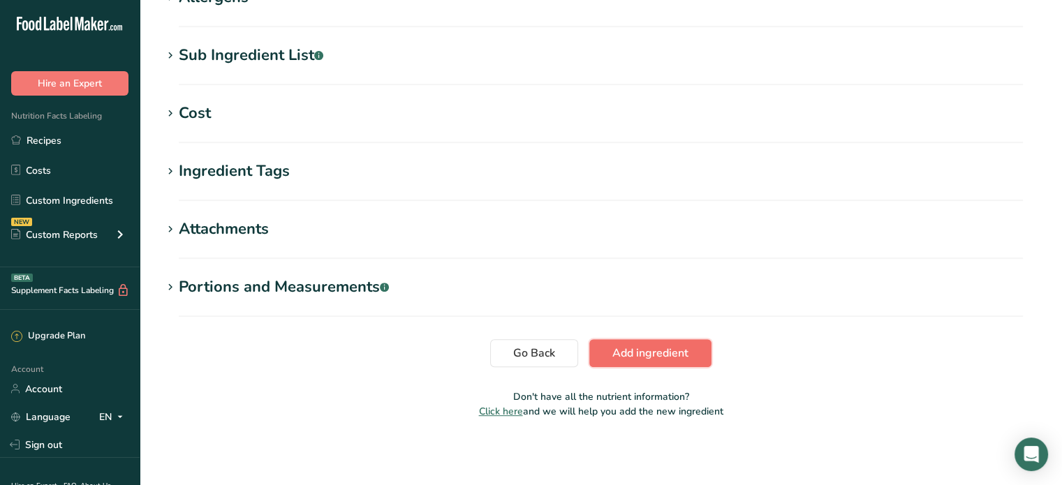
click at [627, 355] on span "Add ingredient" at bounding box center [650, 353] width 76 height 17
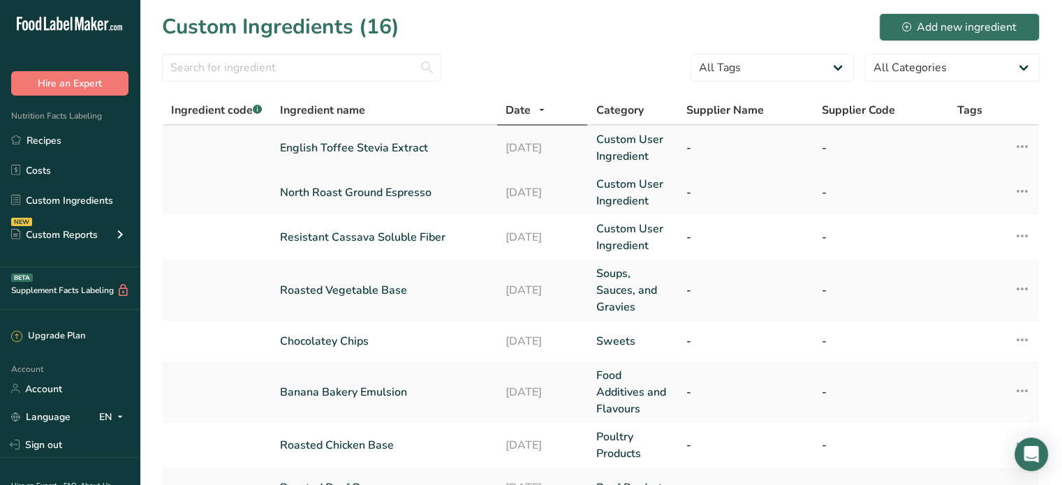
click at [356, 149] on link "English Toffee Stevia Extract" at bounding box center [384, 148] width 209 height 17
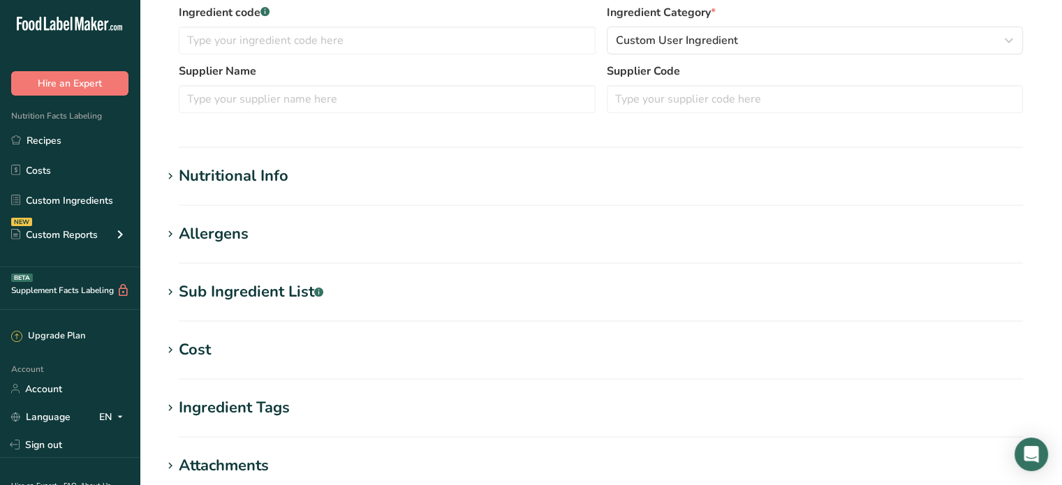
scroll to position [349, 0]
click at [235, 292] on div "Sub Ingredient List .a-a{fill:#347362;}.b-a{fill:#fff;}" at bounding box center [251, 290] width 145 height 23
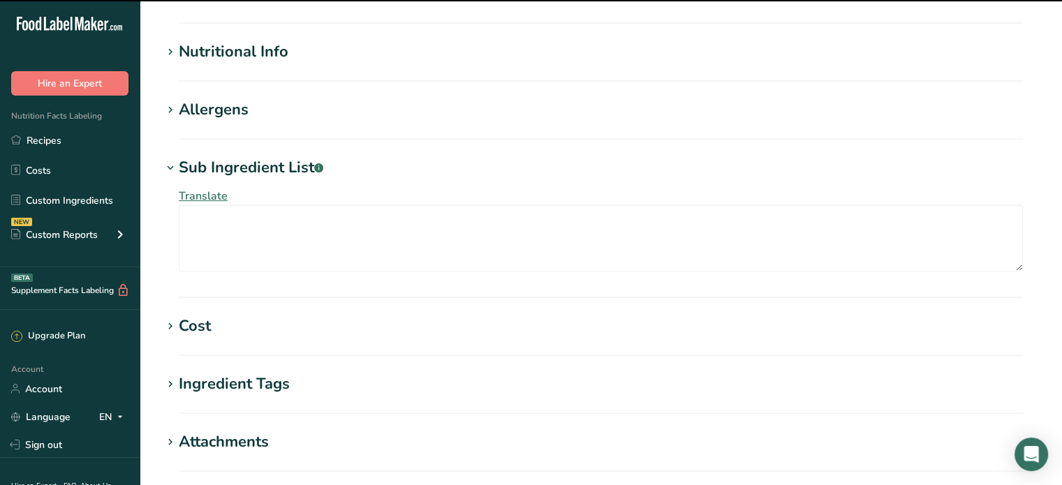
scroll to position [489, 0]
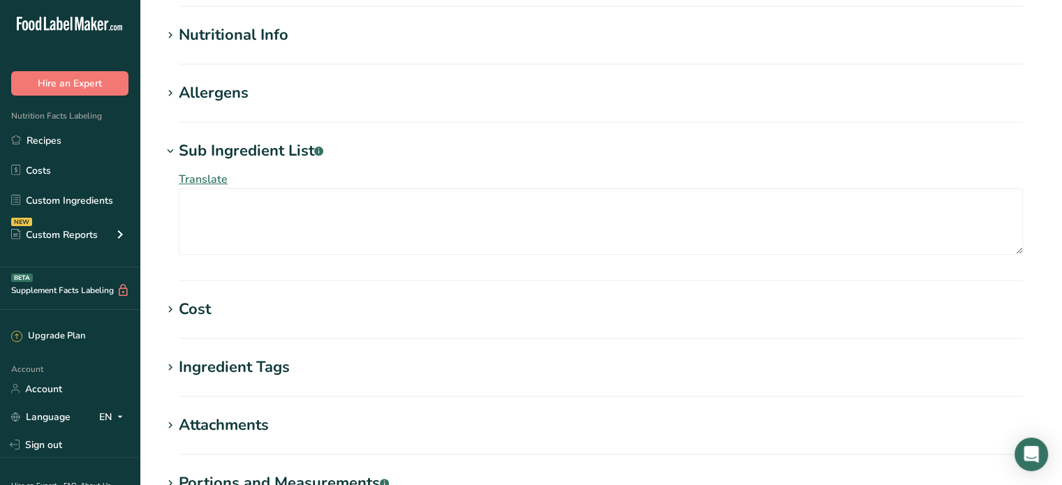
click at [170, 151] on icon at bounding box center [170, 152] width 13 height 20
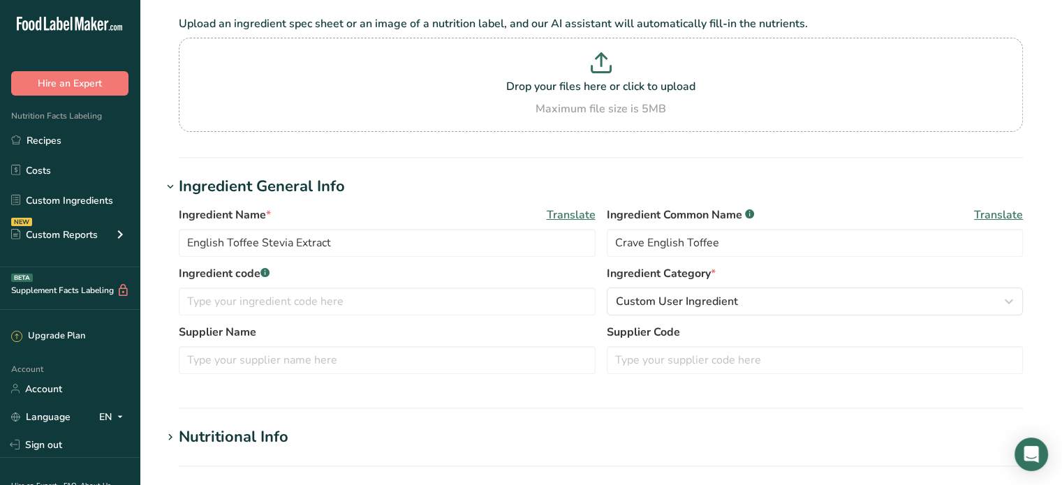
scroll to position [70, 0]
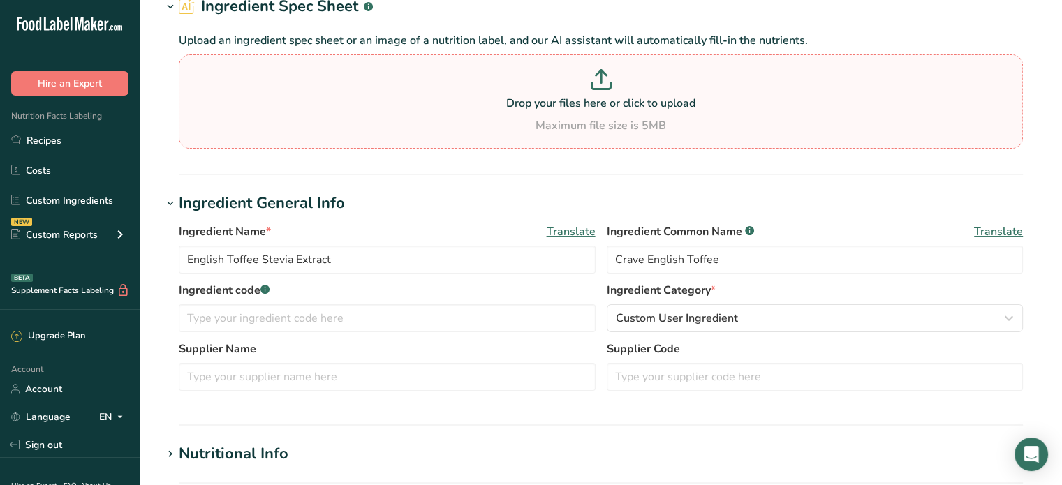
click at [542, 77] on p at bounding box center [600, 82] width 837 height 26
click at [542, 77] on input "Drop your files here or click to upload Maximum file size is 5MB" at bounding box center [601, 101] width 844 height 94
click at [591, 80] on icon at bounding box center [601, 79] width 21 height 21
click at [590, 80] on input "Drop your files here or click to upload Maximum file size is 5MB" at bounding box center [601, 101] width 844 height 94
type input "C:\fakepath\Crave Extract Ingredients.docx"
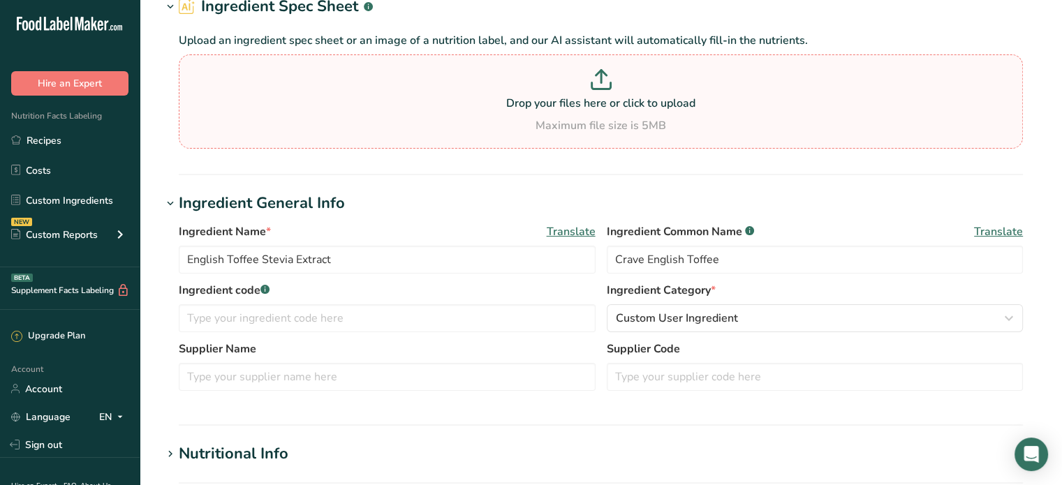
click at [646, 102] on p "Drop your files here or click to upload" at bounding box center [600, 103] width 837 height 17
click at [646, 102] on input "Drop your files here or click to upload Maximum file size is 5MB" at bounding box center [601, 101] width 844 height 94
type input "C:\fakepath\Crave Extract Ingredients.pdf"
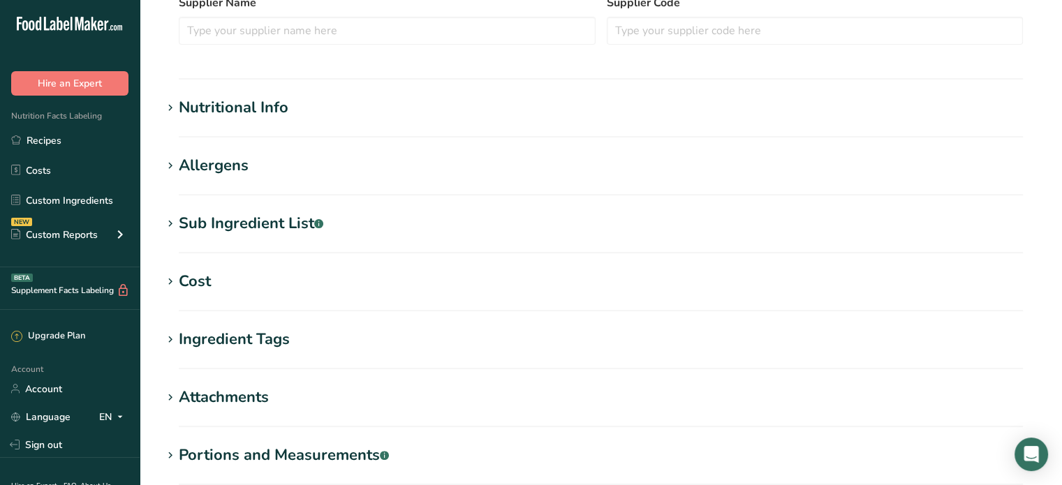
scroll to position [349, 0]
click at [310, 109] on h1 "Nutritional Info" at bounding box center [600, 107] width 877 height 23
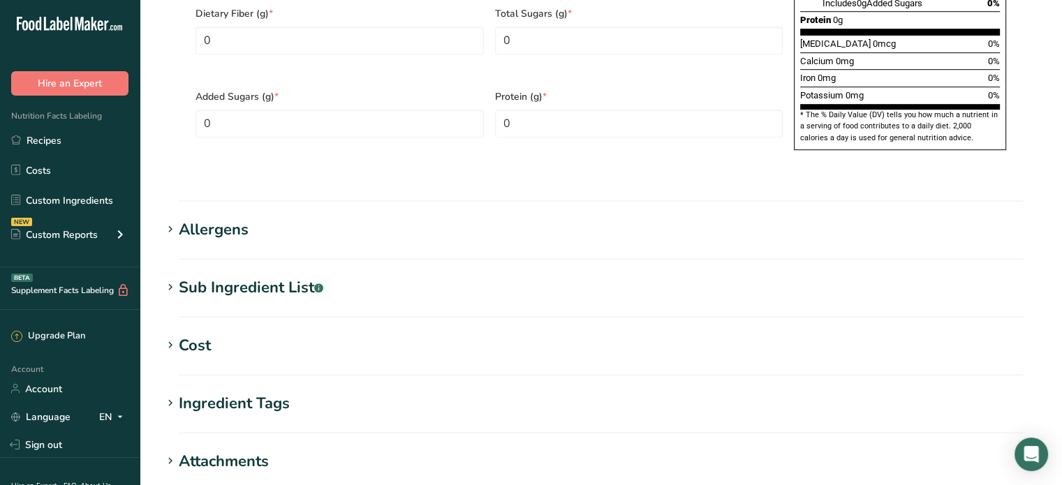
scroll to position [977, 0]
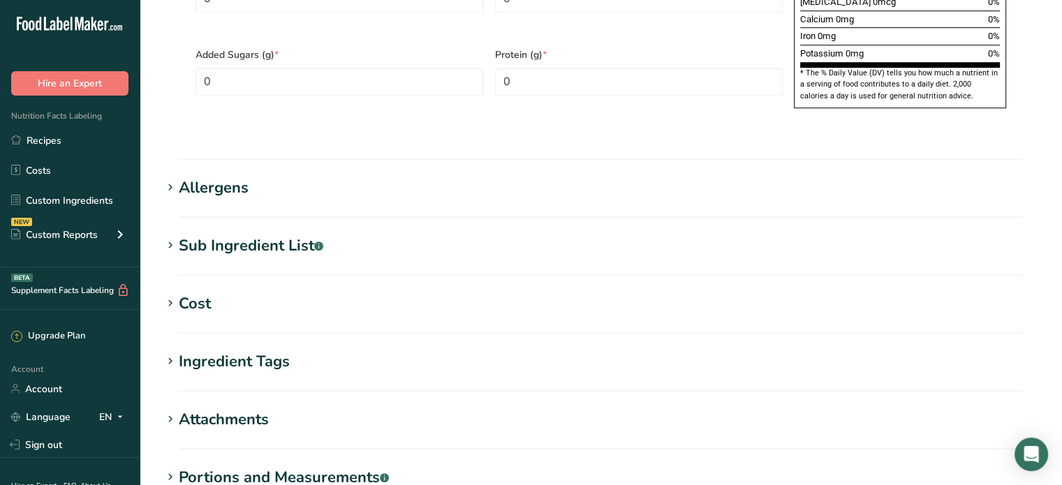
click at [251, 177] on h1 "Allergens" at bounding box center [600, 188] width 877 height 23
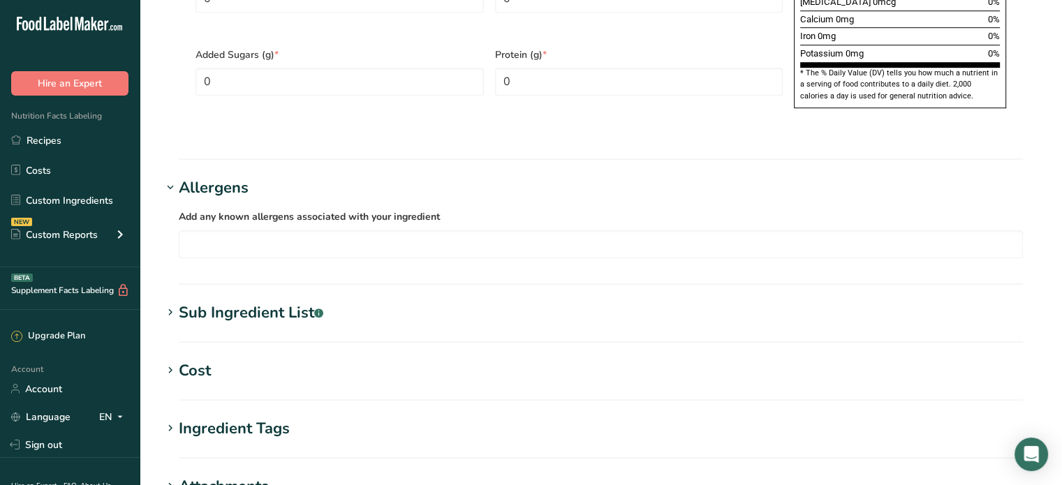
click at [462, 302] on h1 "Sub Ingredient List .a-a{fill:#347362;}.b-a{fill:#fff;}" at bounding box center [600, 313] width 877 height 23
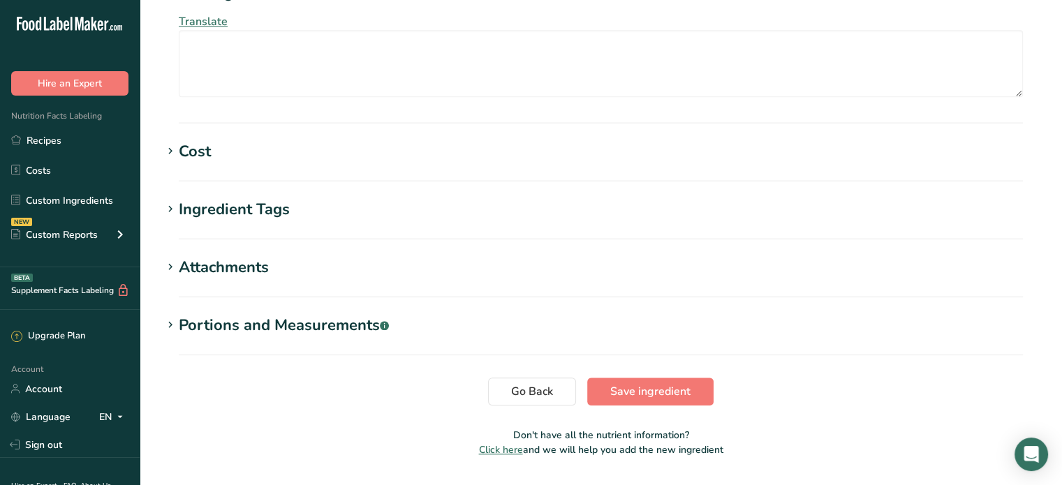
scroll to position [1300, 0]
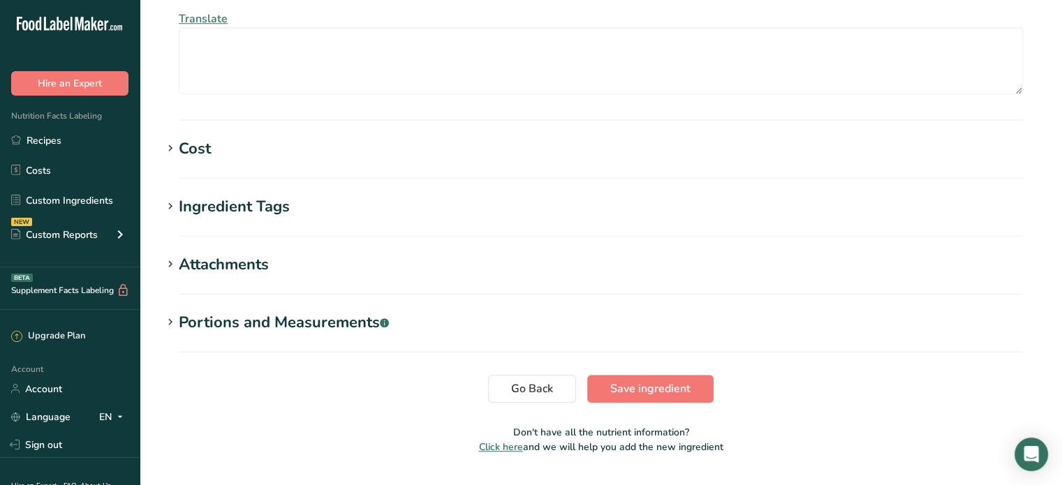
click at [290, 253] on h1 "Attachments" at bounding box center [600, 264] width 877 height 23
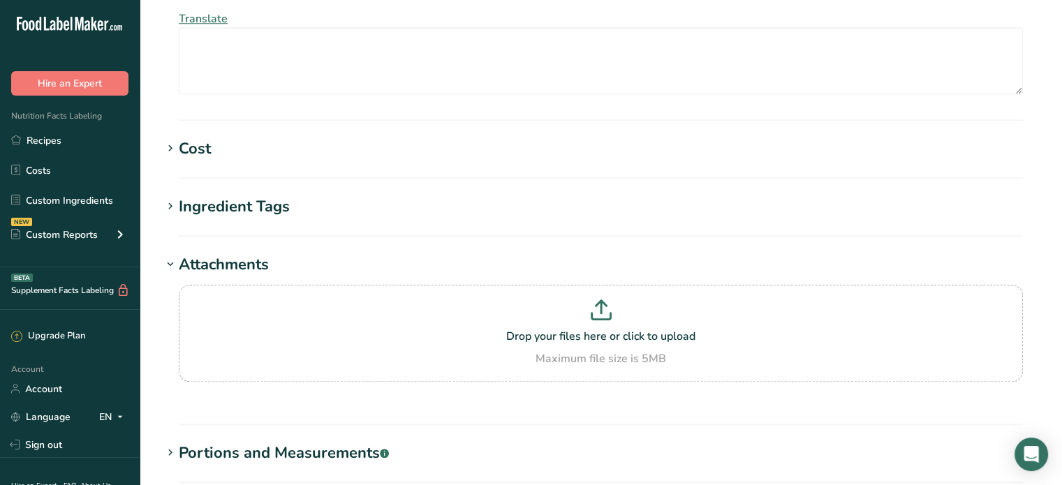
click at [269, 195] on div "Ingredient Tags" at bounding box center [234, 206] width 111 height 23
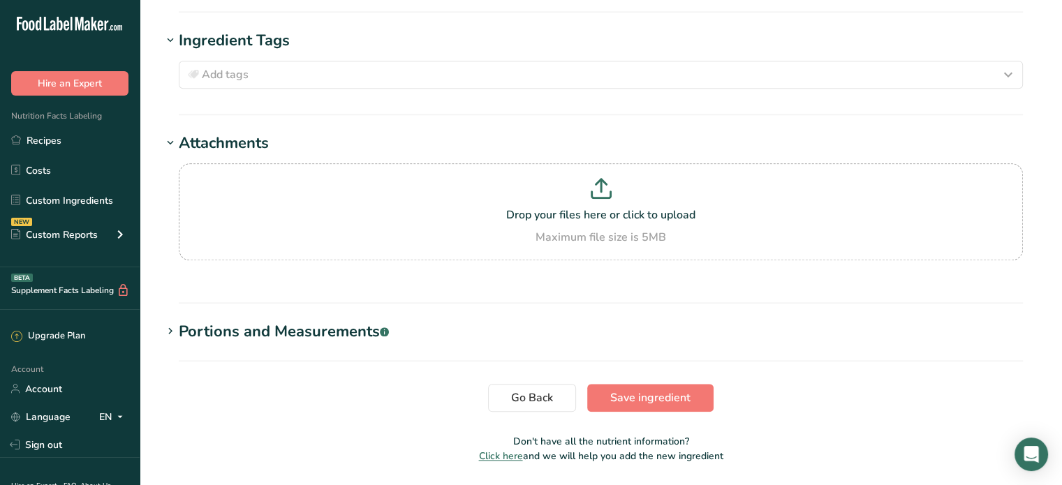
scroll to position [1474, 0]
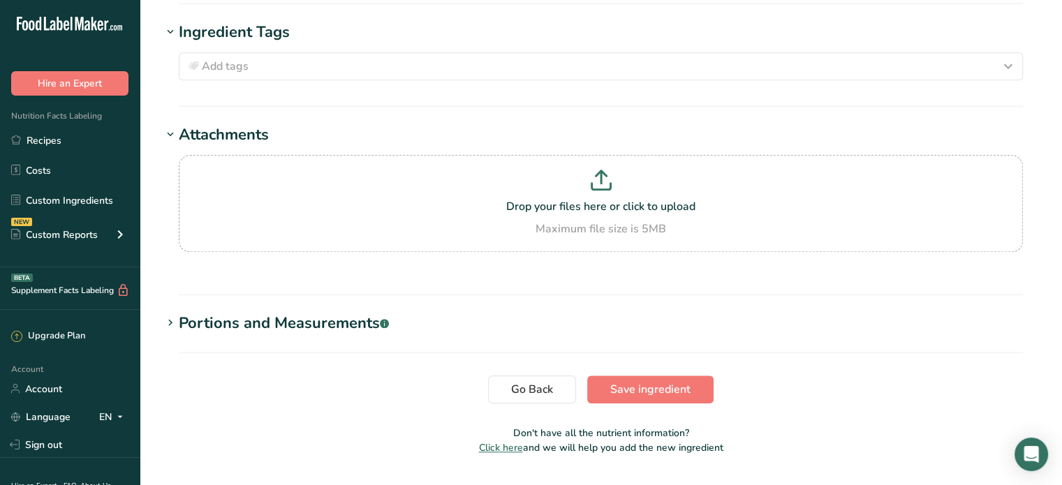
click at [439, 312] on h1 "Portions and Measurements .a-a{fill:#347362;}.b-a{fill:#fff;}" at bounding box center [600, 323] width 877 height 23
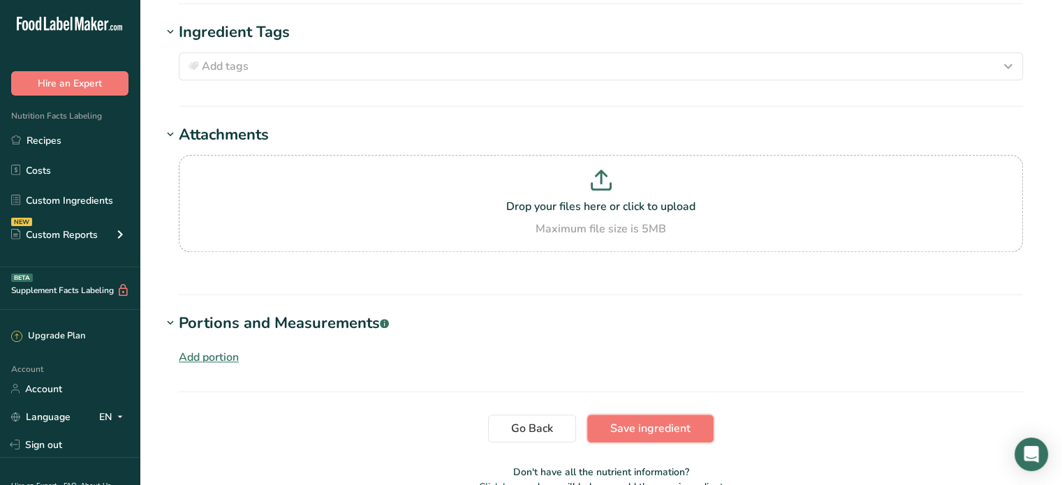
drag, startPoint x: 632, startPoint y: 396, endPoint x: 836, endPoint y: 276, distance: 237.2
click at [632, 420] on span "Save ingredient" at bounding box center [650, 428] width 80 height 17
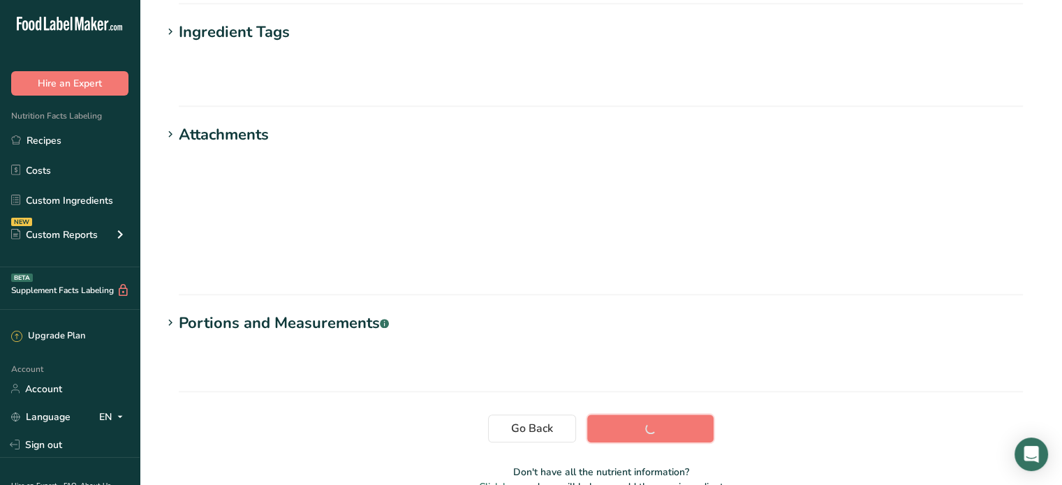
scroll to position [253, 0]
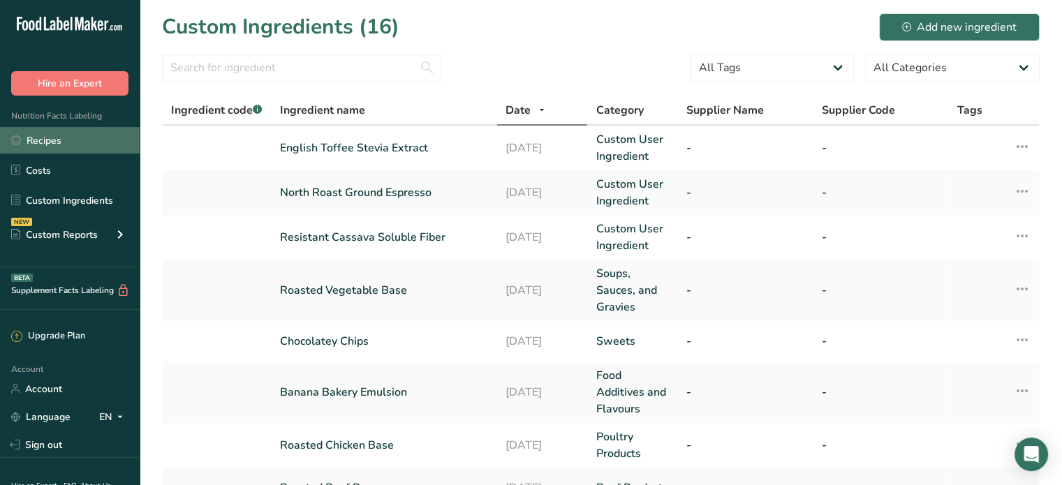
click at [46, 139] on link "Recipes" at bounding box center [70, 140] width 140 height 27
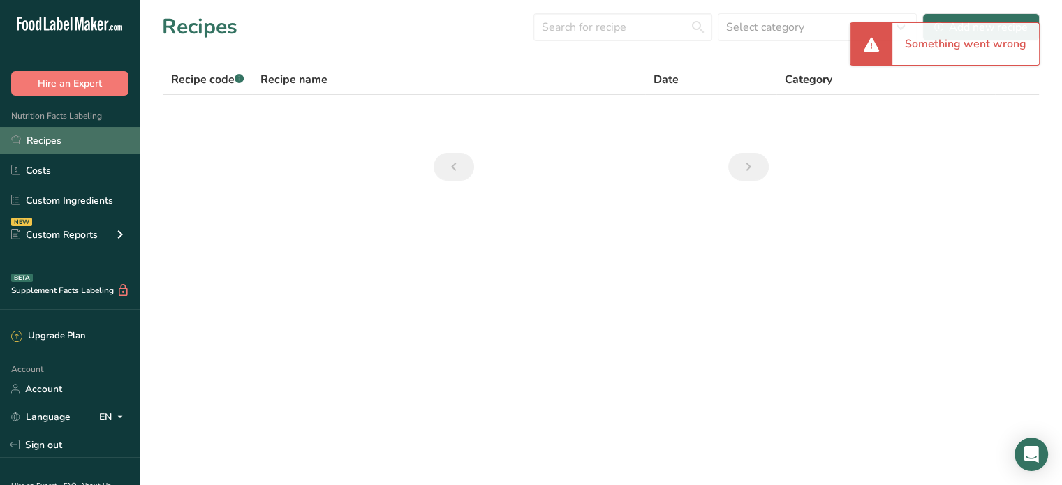
click at [31, 138] on link "Recipes" at bounding box center [70, 140] width 140 height 27
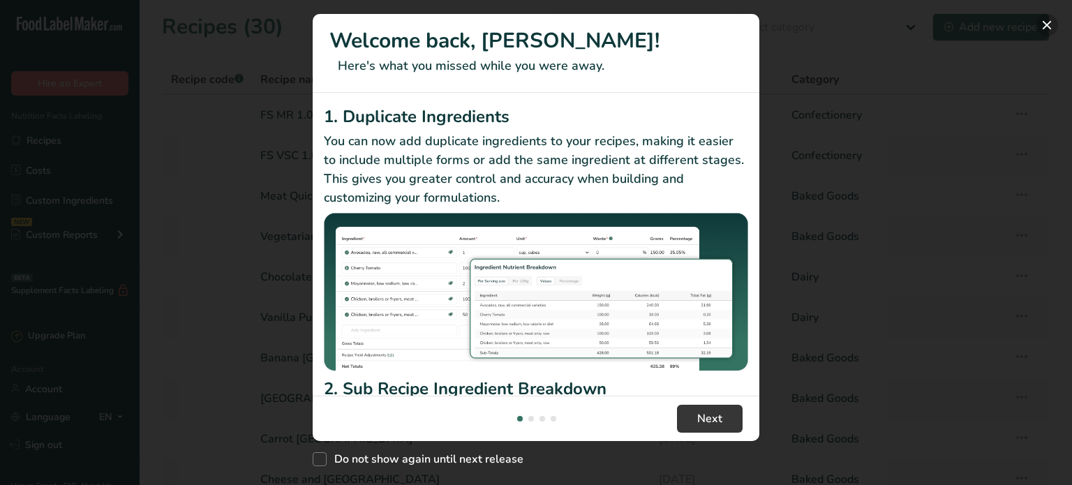
click at [1044, 23] on button "New Features" at bounding box center [1047, 25] width 22 height 22
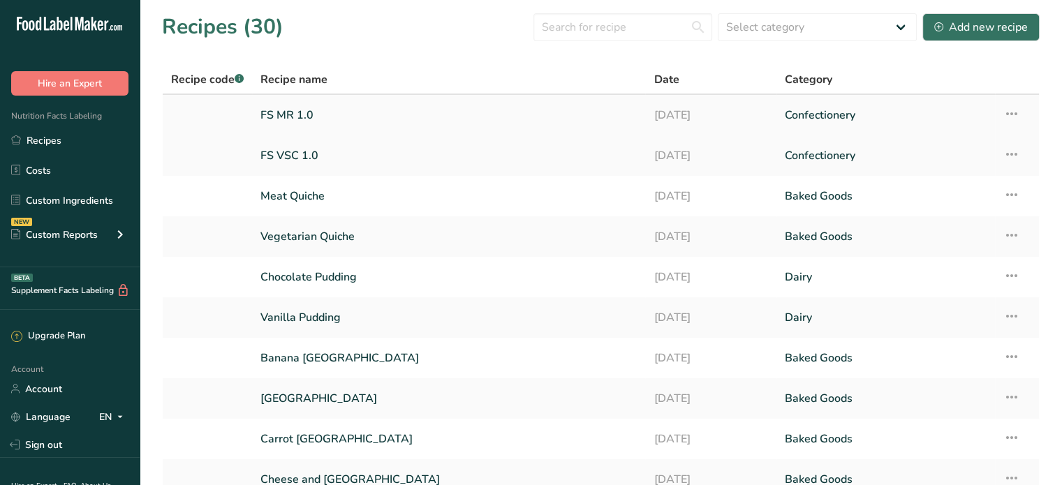
click at [297, 110] on link "FS MR 1.0" at bounding box center [448, 115] width 376 height 29
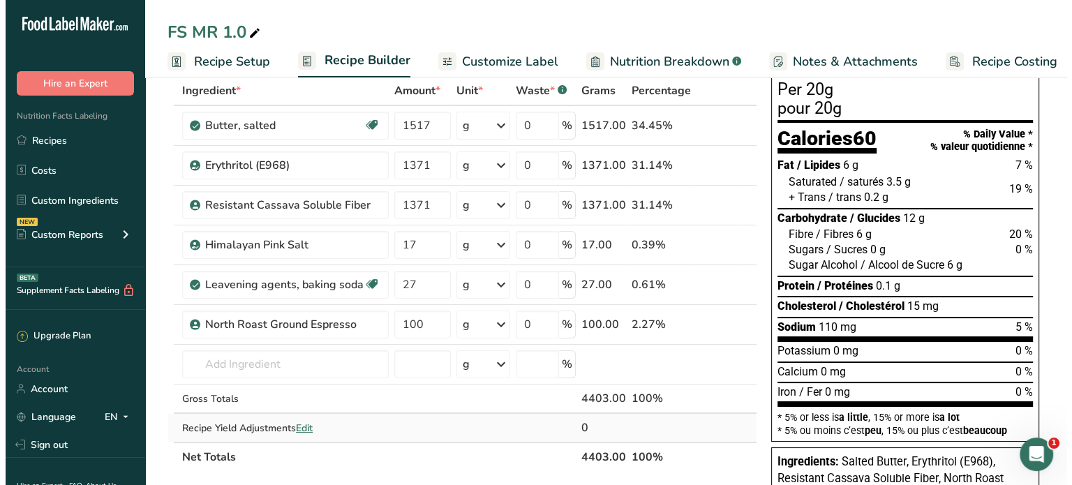
scroll to position [70, 0]
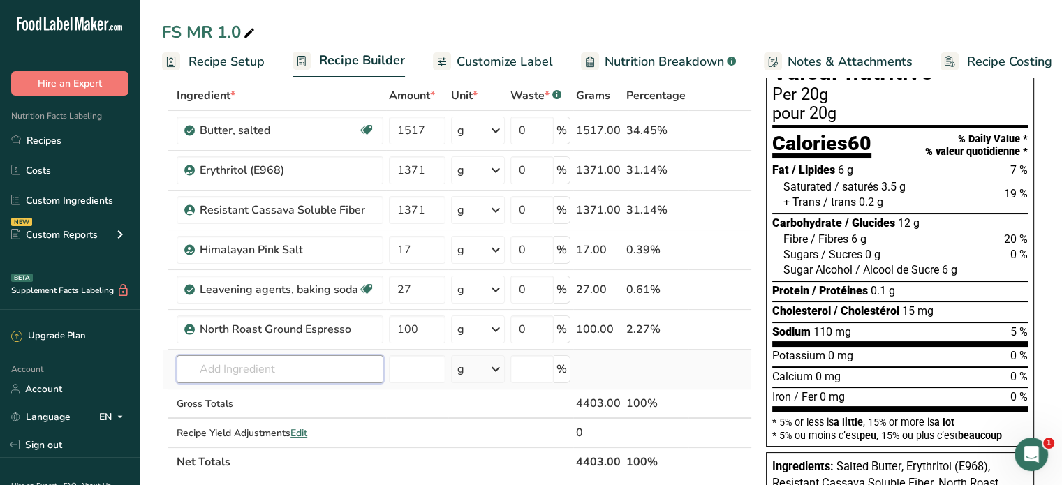
click at [271, 367] on input "text" at bounding box center [280, 369] width 207 height 28
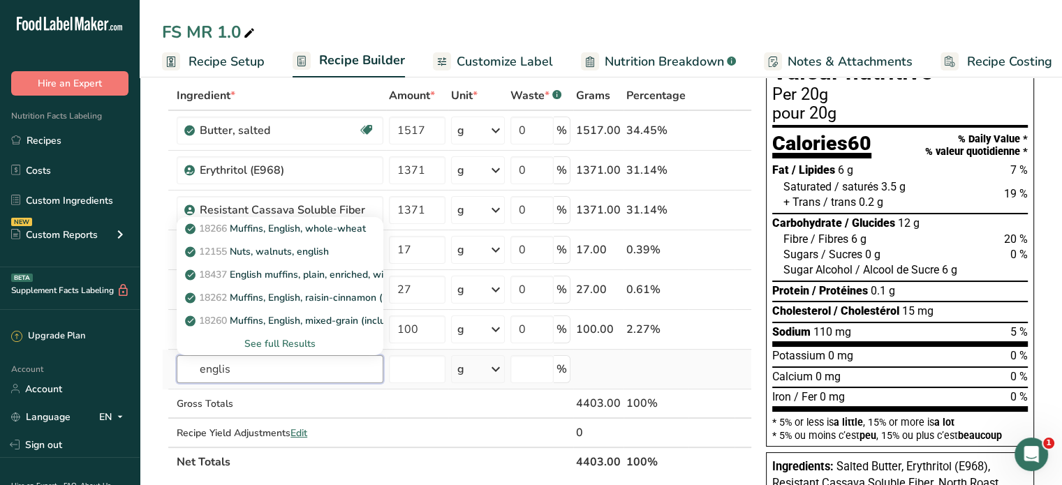
type input "englis"
click at [280, 341] on div "See full Results" at bounding box center [280, 343] width 184 height 15
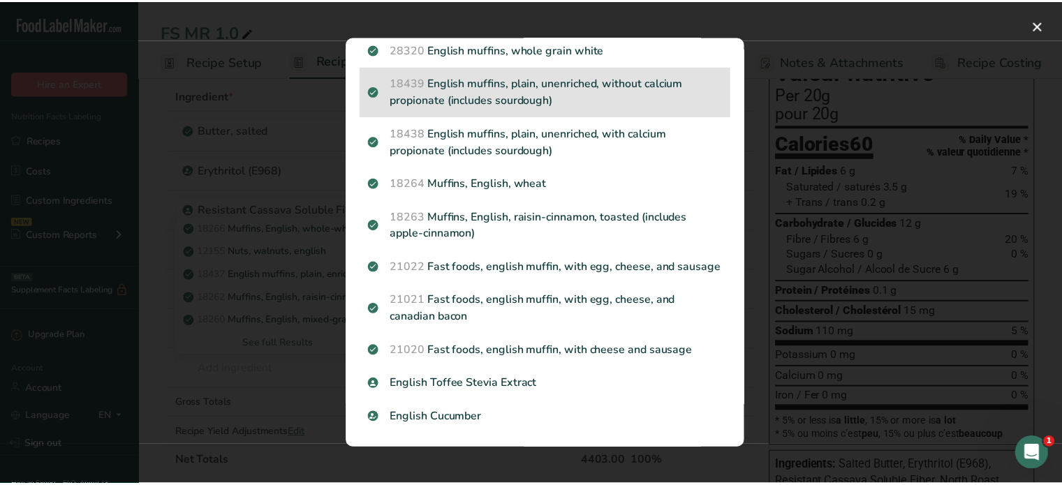
scroll to position [349, 0]
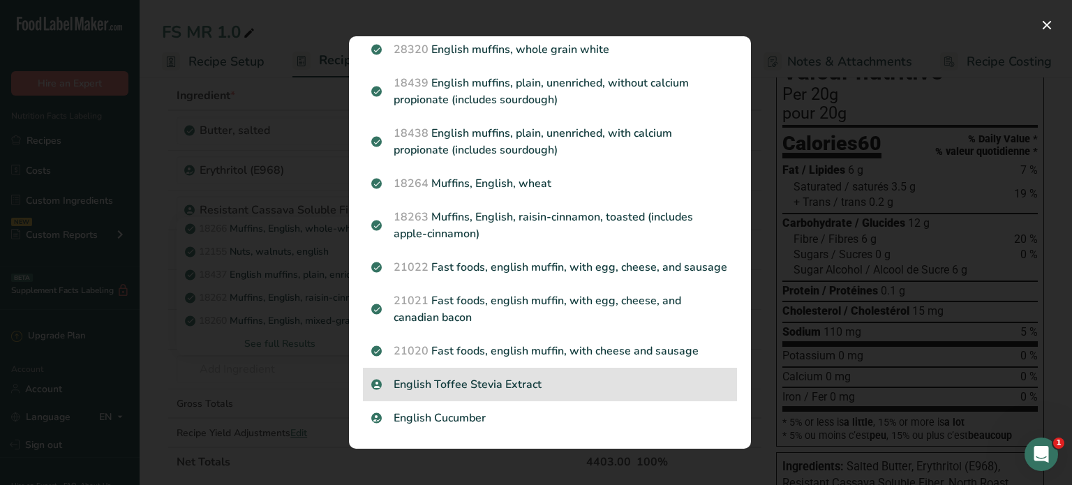
click at [523, 392] on p "English Toffee Stevia Extract" at bounding box center [549, 384] width 357 height 17
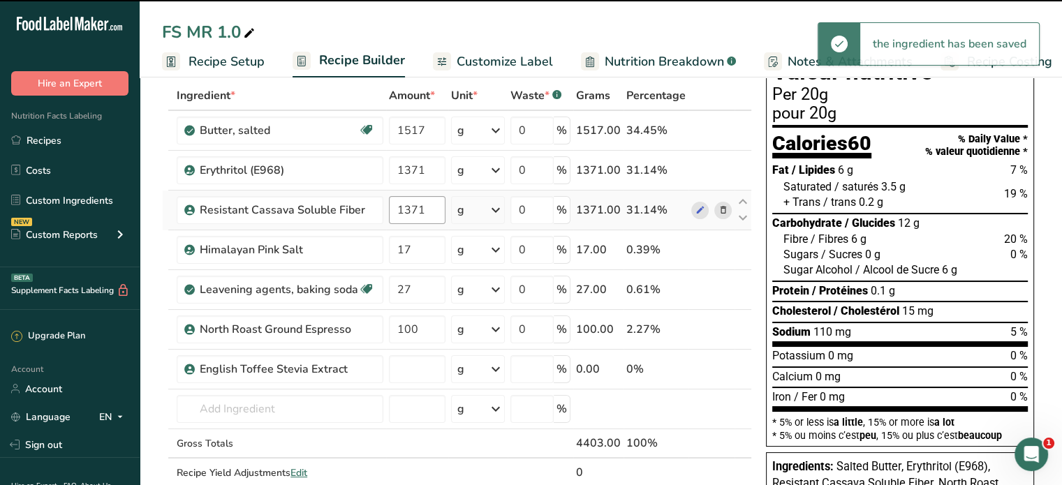
type input "0"
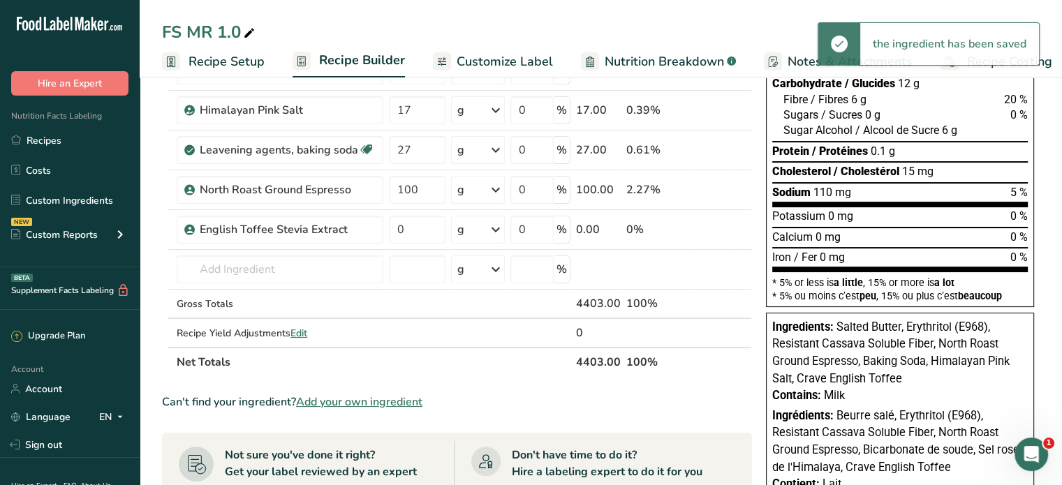
scroll to position [279, 0]
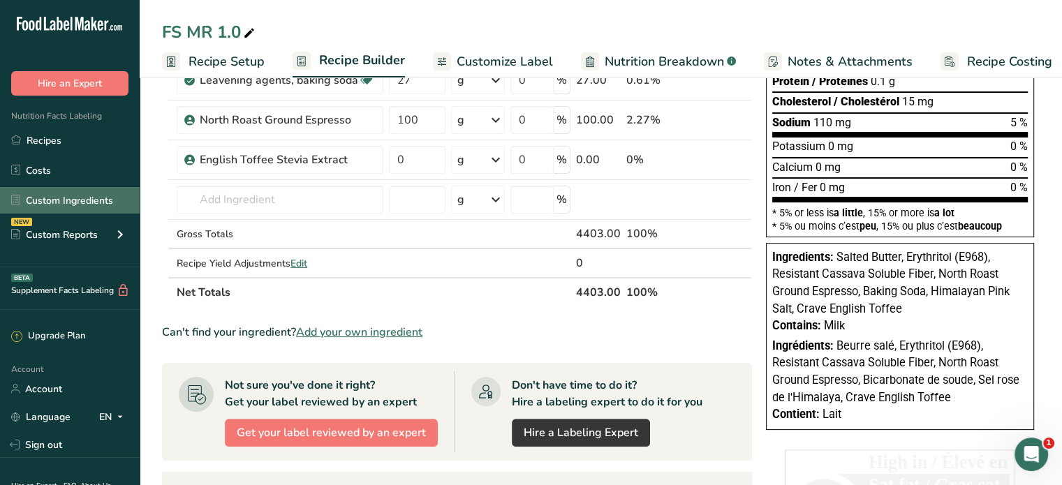
click at [59, 200] on link "Custom Ingredients" at bounding box center [70, 200] width 140 height 27
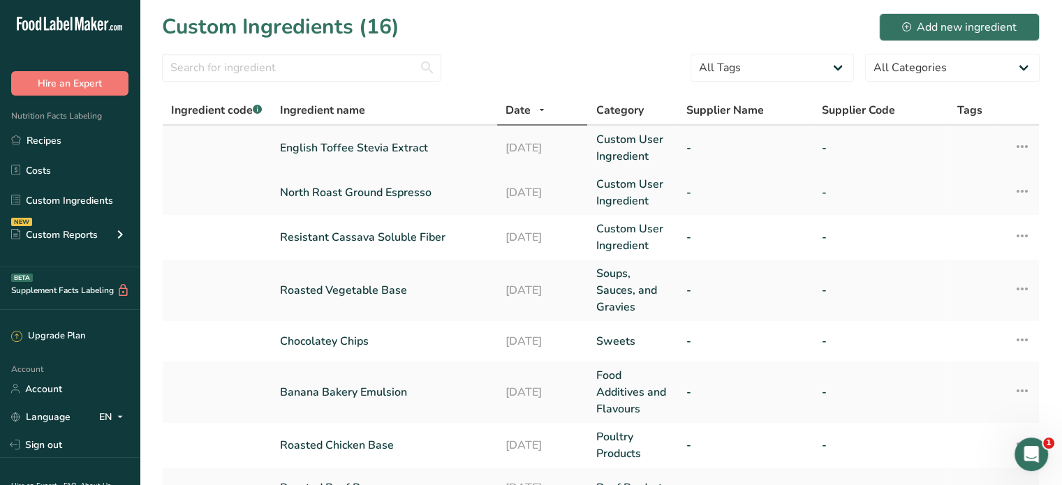
click at [367, 145] on link "English Toffee Stevia Extract" at bounding box center [384, 148] width 209 height 17
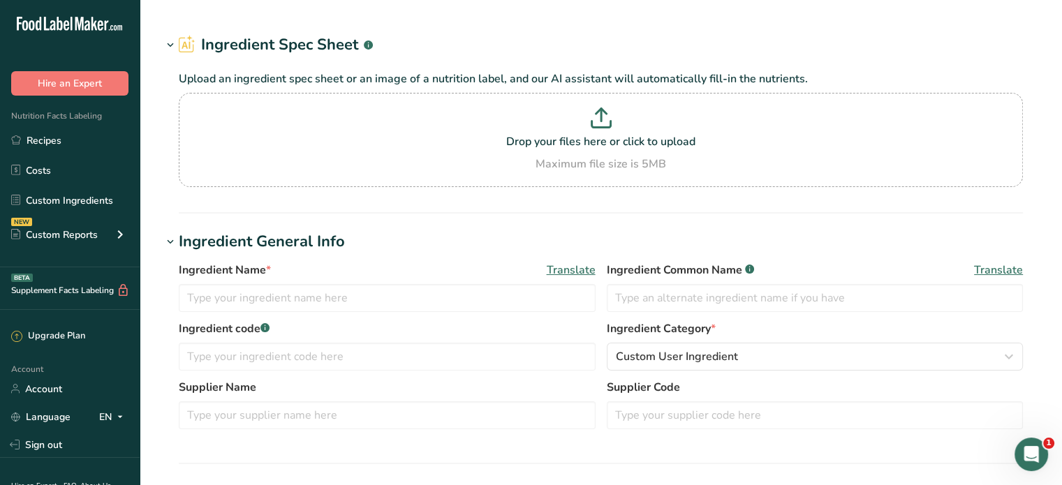
type input "English Toffee Stevia Extract"
type input "Crave English Toffee"
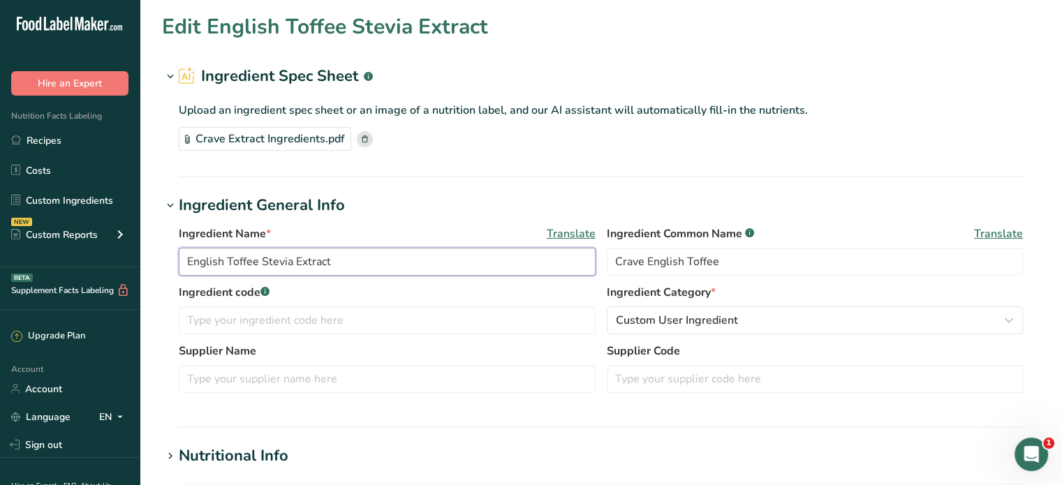
drag, startPoint x: 345, startPoint y: 262, endPoint x: 113, endPoint y: 265, distance: 231.8
type input "Crave English Toffee"
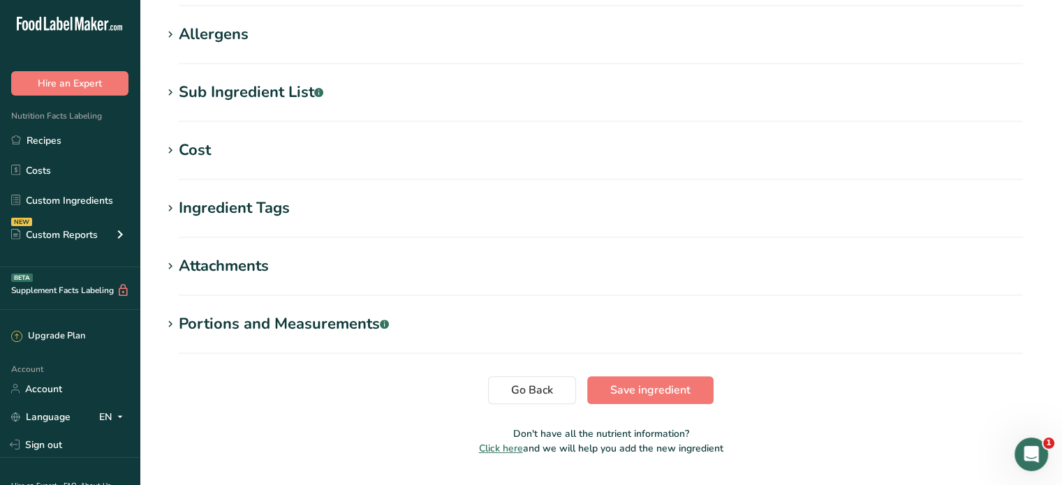
scroll to position [517, 0]
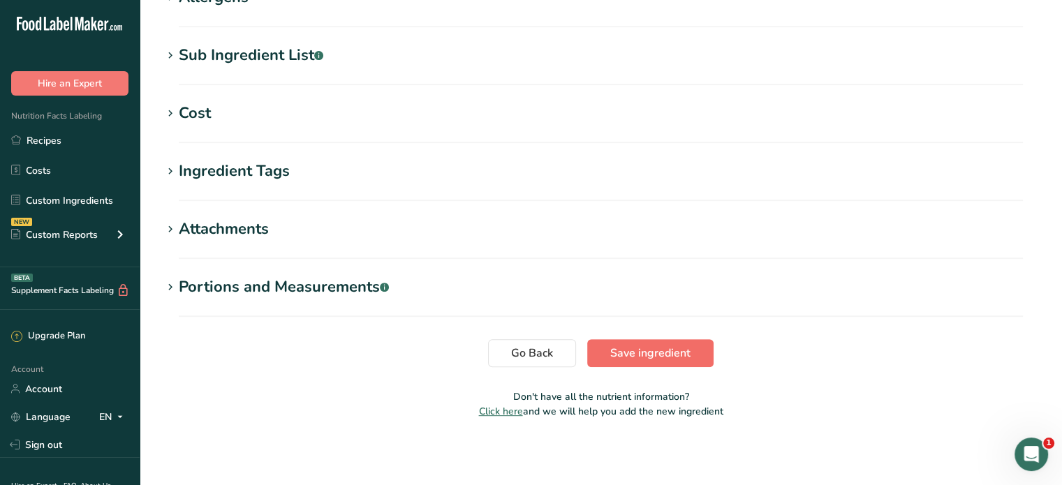
type input "English Toffee Stevia Extract"
click at [654, 348] on span "Save ingredient" at bounding box center [650, 353] width 80 height 17
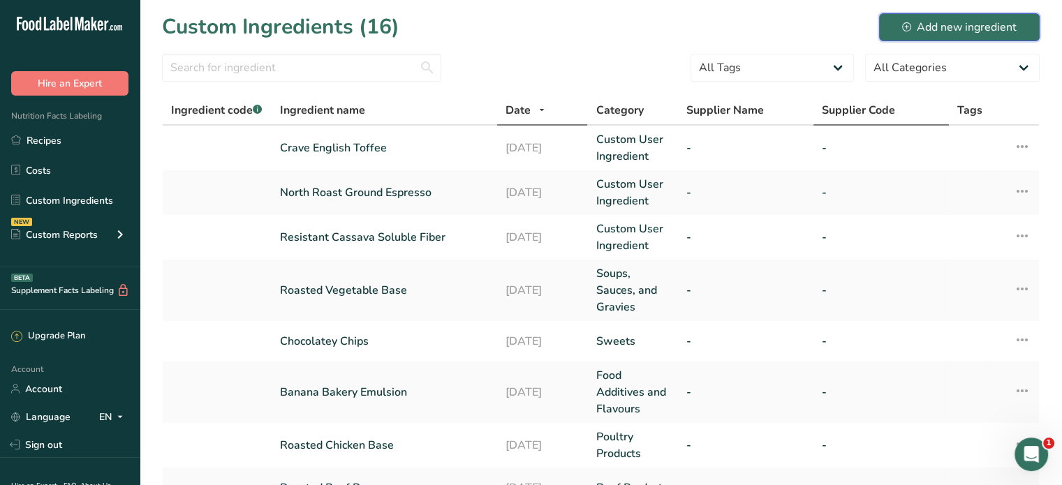
drag, startPoint x: 975, startPoint y: 26, endPoint x: 815, endPoint y: 108, distance: 179.2
click at [975, 26] on div "Add new ingredient" at bounding box center [959, 27] width 114 height 17
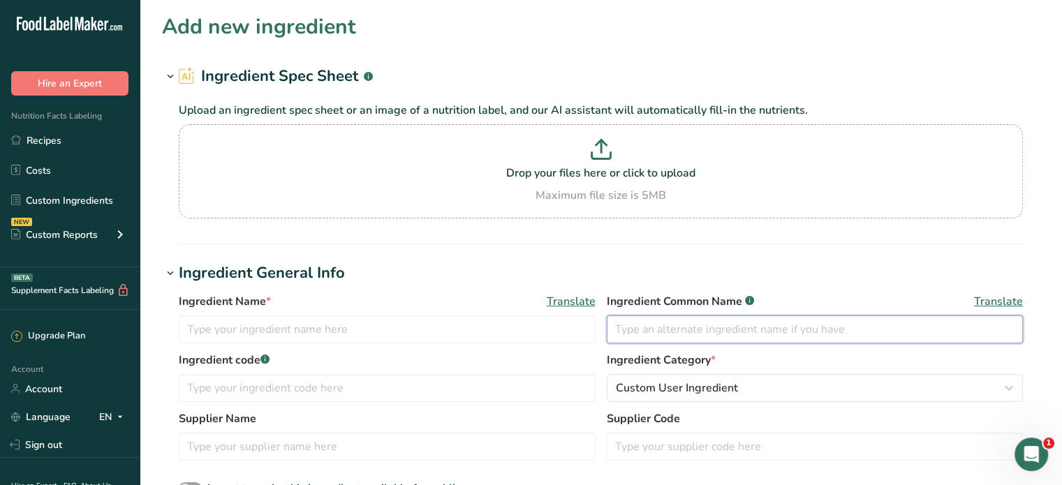
click at [631, 326] on input "text" at bounding box center [815, 330] width 417 height 28
type input "English Toffee Extract"
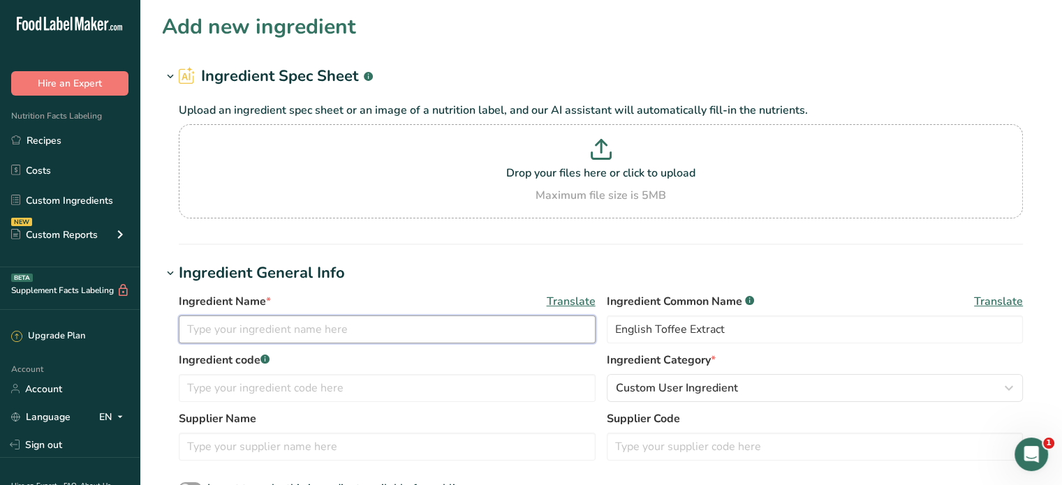
click at [289, 325] on input "text" at bounding box center [387, 330] width 417 height 28
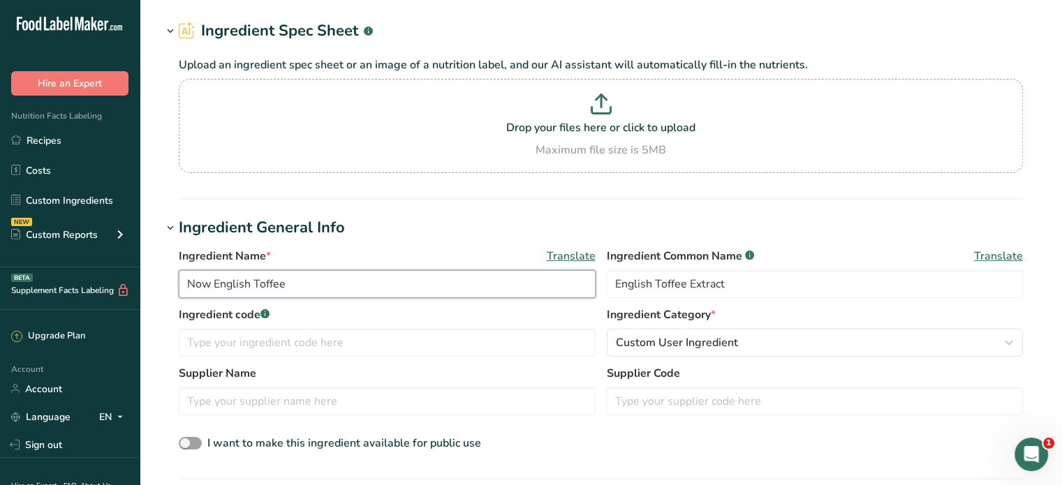
scroll to position [70, 0]
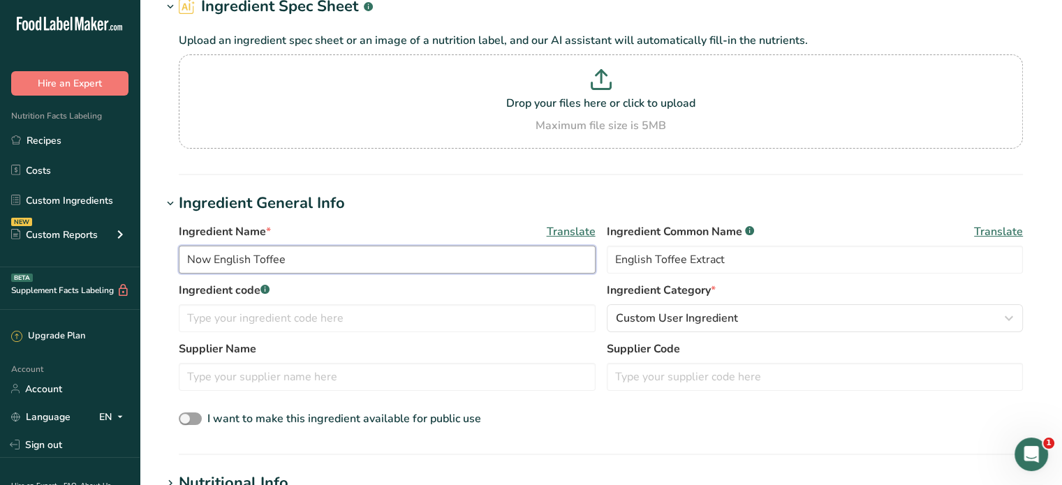
type input "Now English Toffee"
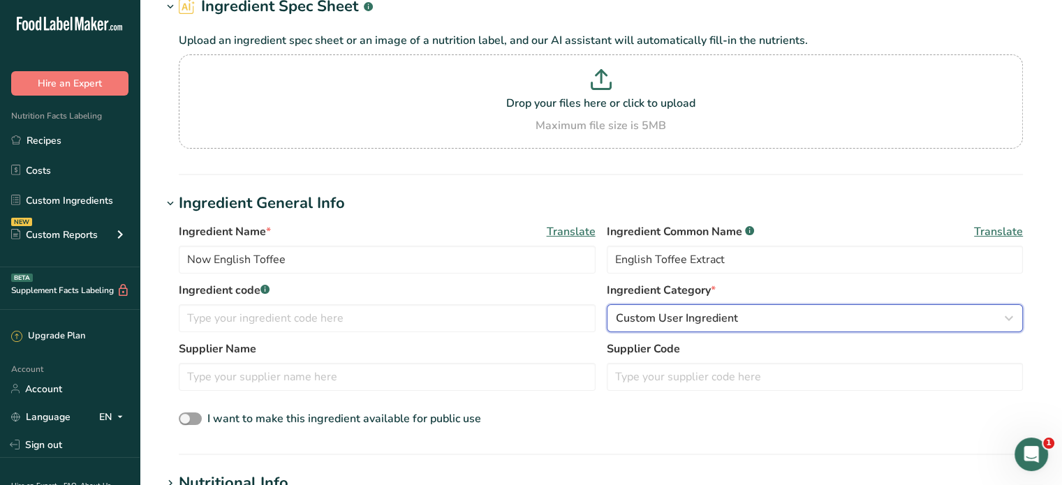
click at [711, 317] on span "Custom User Ingredient" at bounding box center [677, 318] width 122 height 17
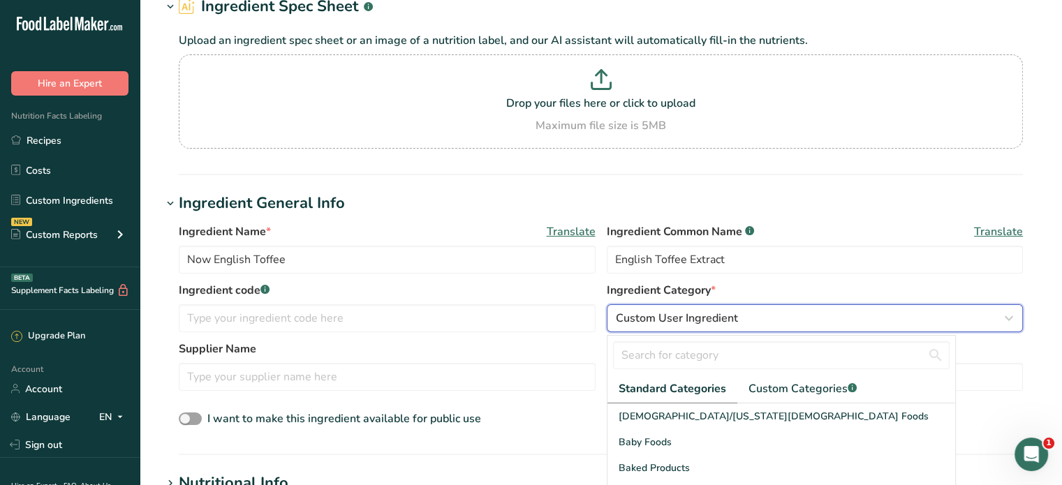
click at [711, 317] on span "Custom User Ingredient" at bounding box center [677, 318] width 122 height 17
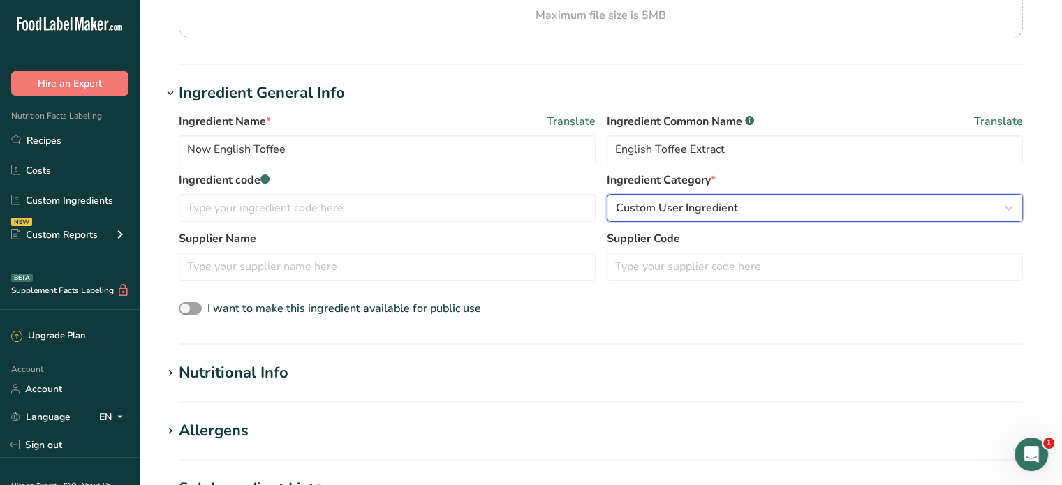
scroll to position [0, 0]
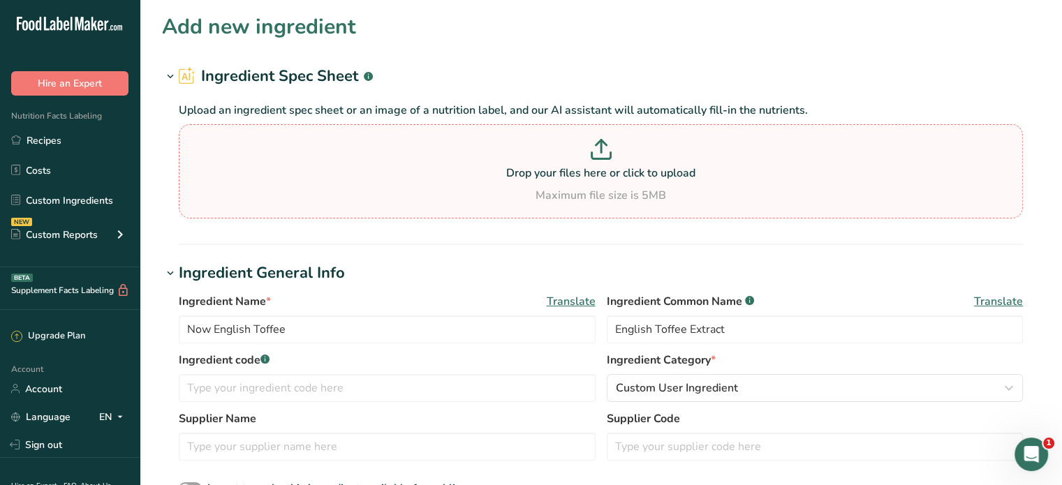
click at [605, 174] on p "Drop your files here or click to upload" at bounding box center [600, 173] width 837 height 17
click at [605, 174] on input "Drop your files here or click to upload Maximum file size is 5MB" at bounding box center [601, 171] width 844 height 94
type input "C:\fakepath\Now English Toffee Ingredients.jpg"
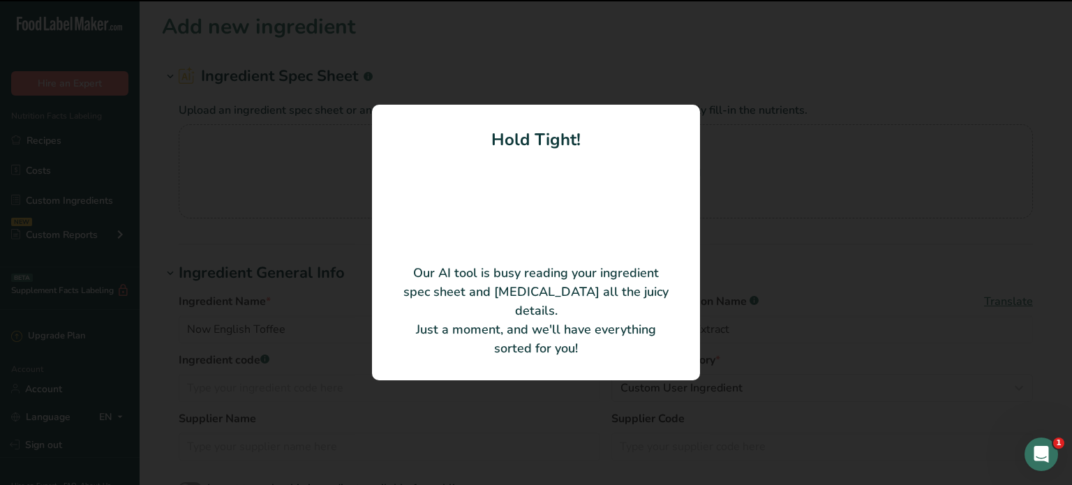
type input "Vegetable [MEDICAL_DATA]"
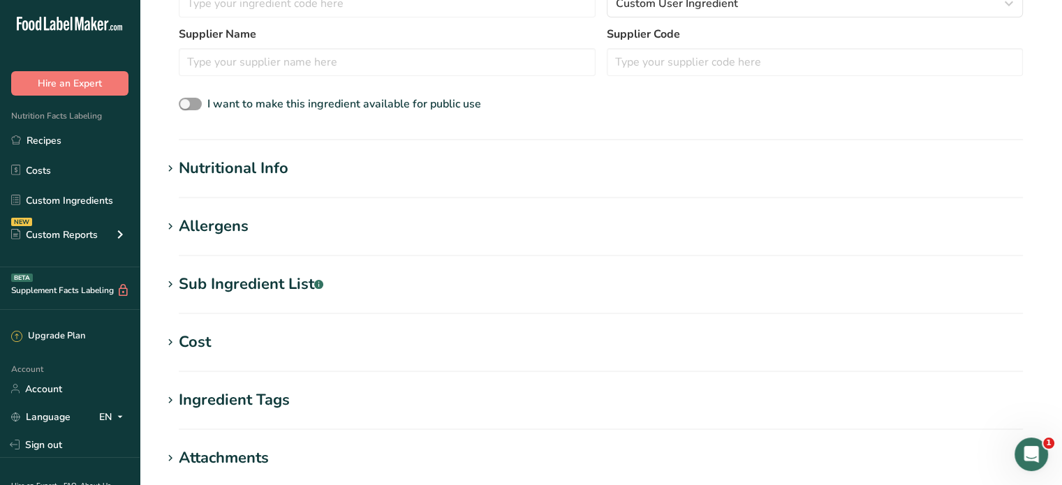
scroll to position [349, 0]
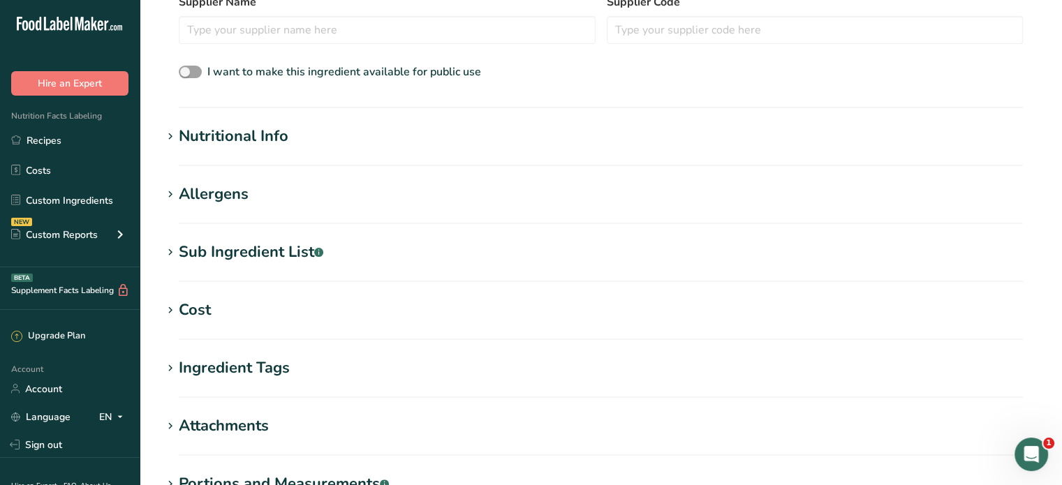
click at [170, 133] on icon at bounding box center [170, 137] width 13 height 20
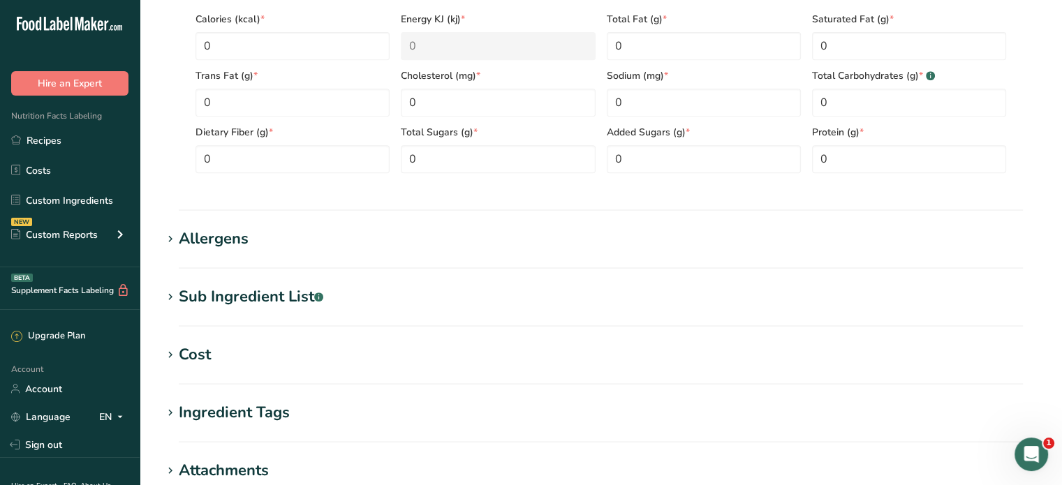
scroll to position [628, 0]
click at [168, 236] on icon at bounding box center [170, 239] width 13 height 20
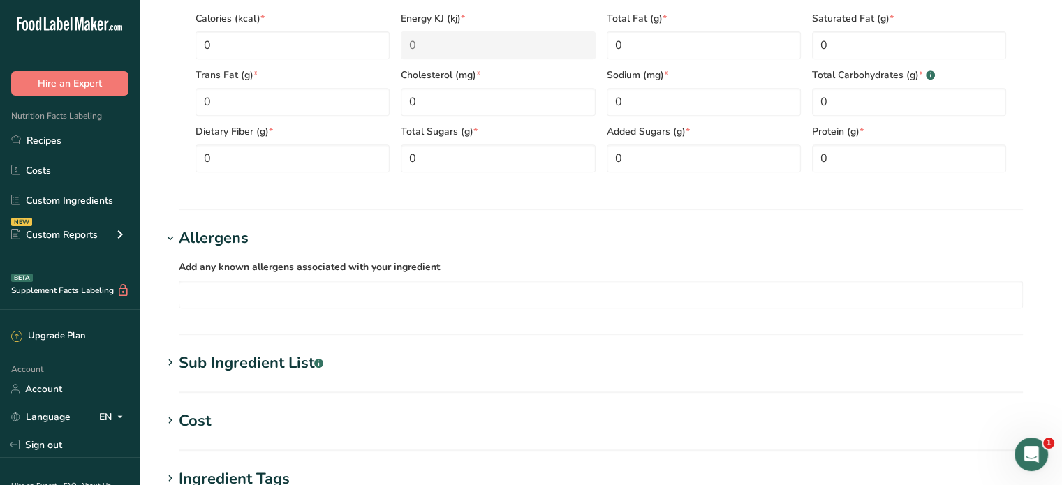
drag, startPoint x: 167, startPoint y: 361, endPoint x: 221, endPoint y: 348, distance: 55.4
click at [167, 360] on icon at bounding box center [170, 363] width 13 height 20
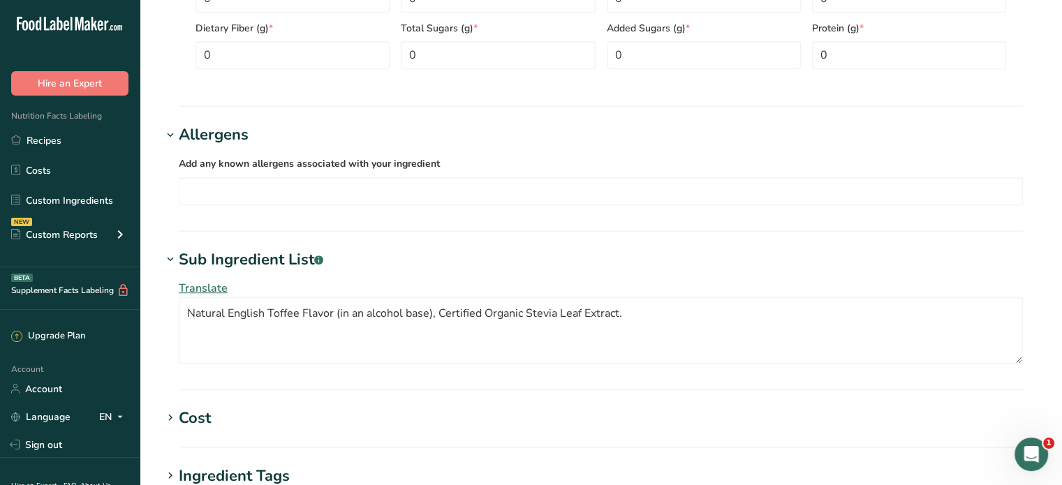
scroll to position [768, 0]
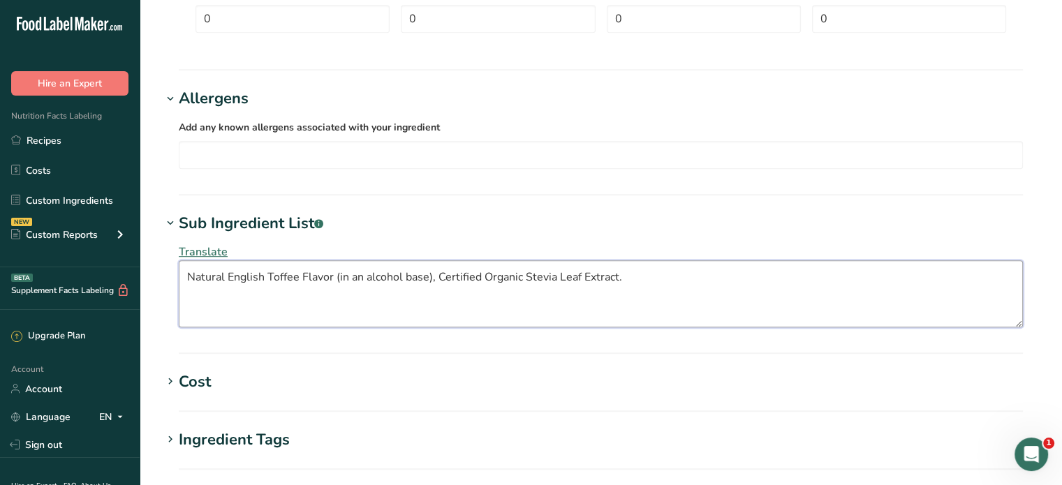
click at [429, 274] on textarea "Natural English Toffee Flavor (in an alcohol base), Certified Organic Stevia Le…" at bounding box center [601, 293] width 844 height 67
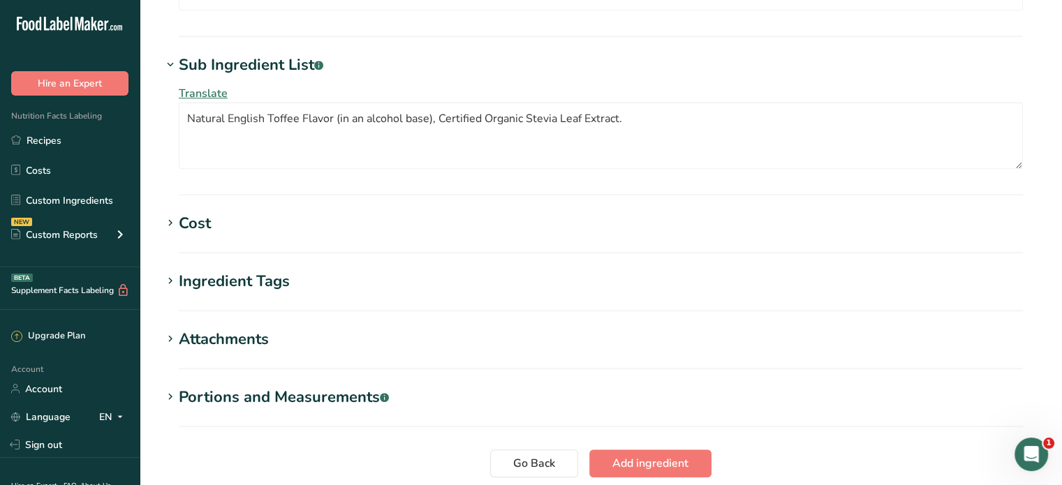
scroll to position [1036, 0]
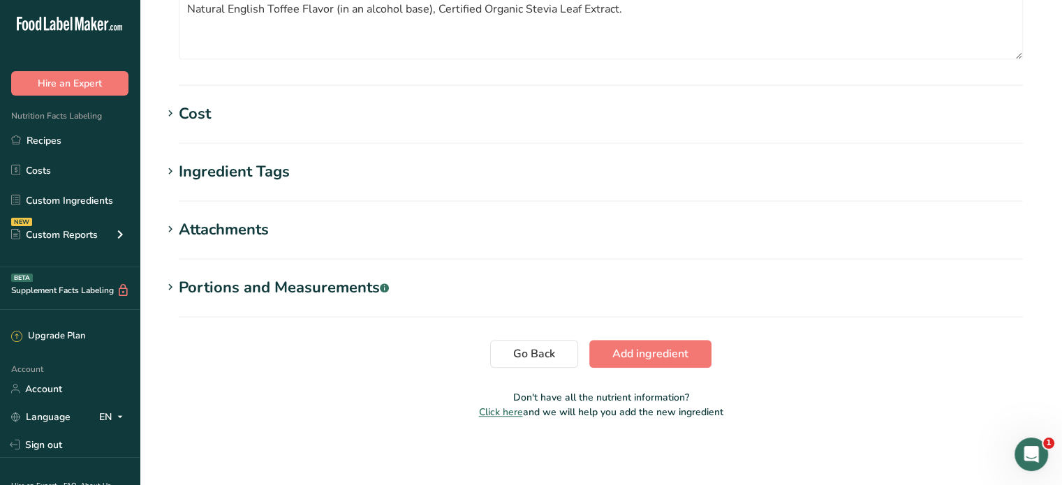
click at [172, 163] on icon at bounding box center [170, 172] width 13 height 20
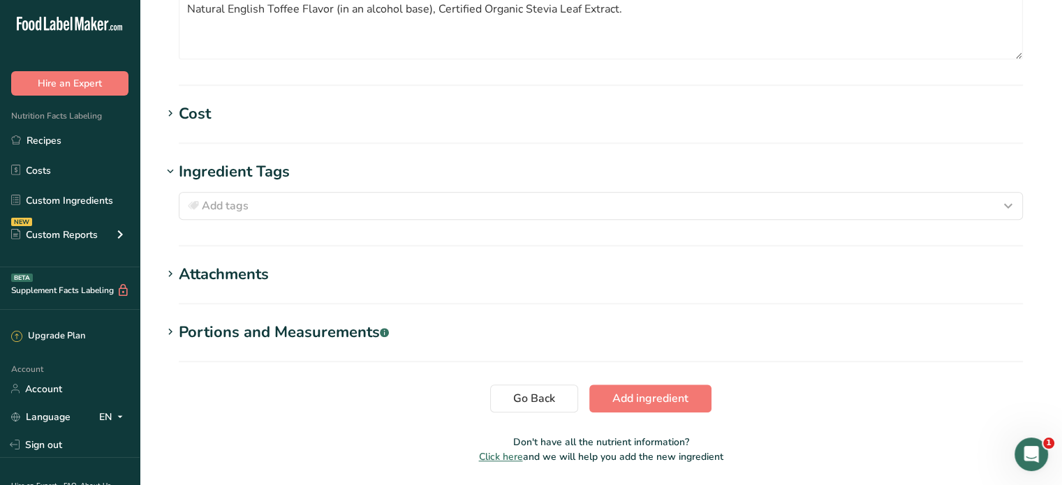
click at [170, 272] on icon at bounding box center [170, 275] width 13 height 20
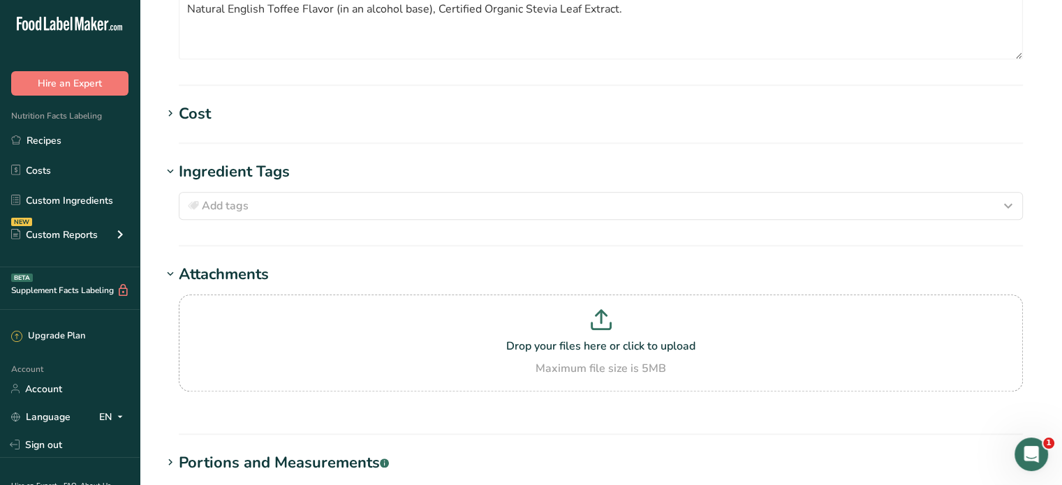
click at [170, 106] on icon at bounding box center [170, 114] width 13 height 20
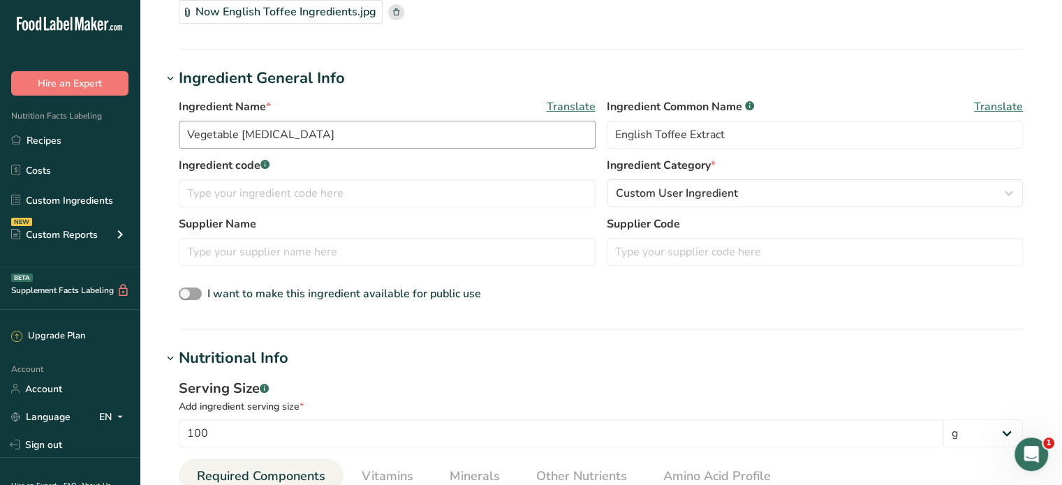
scroll to position [0, 0]
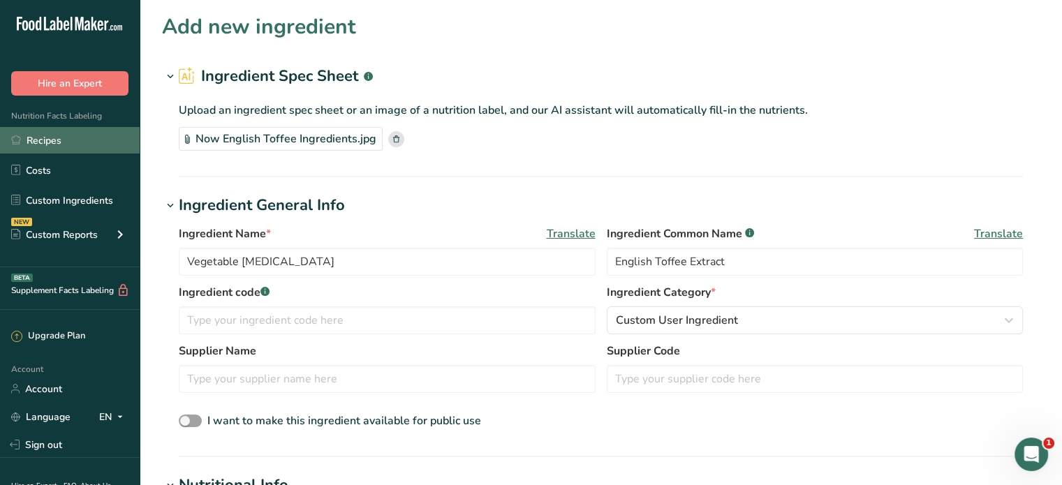
click at [48, 135] on link "Recipes" at bounding box center [70, 140] width 140 height 27
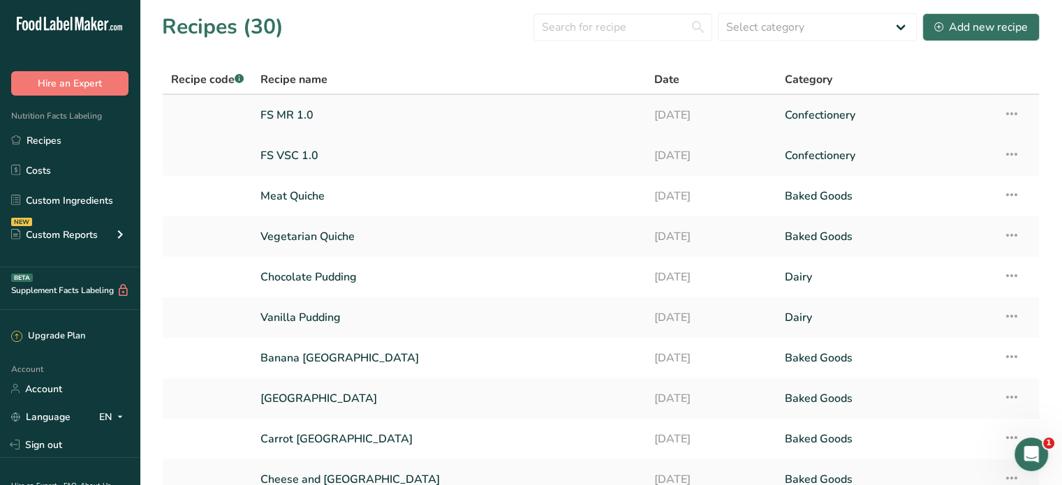
click at [290, 118] on link "FS MR 1.0" at bounding box center [448, 115] width 376 height 29
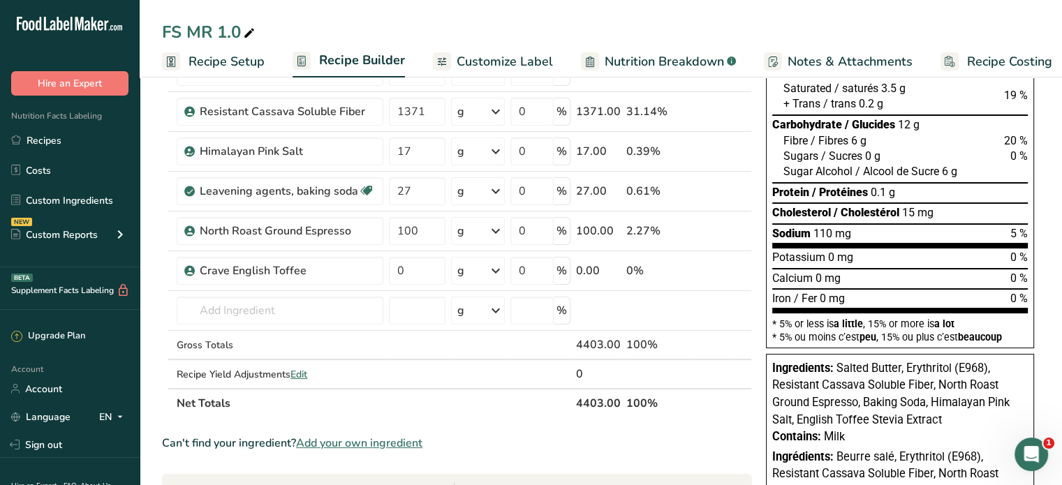
scroll to position [209, 0]
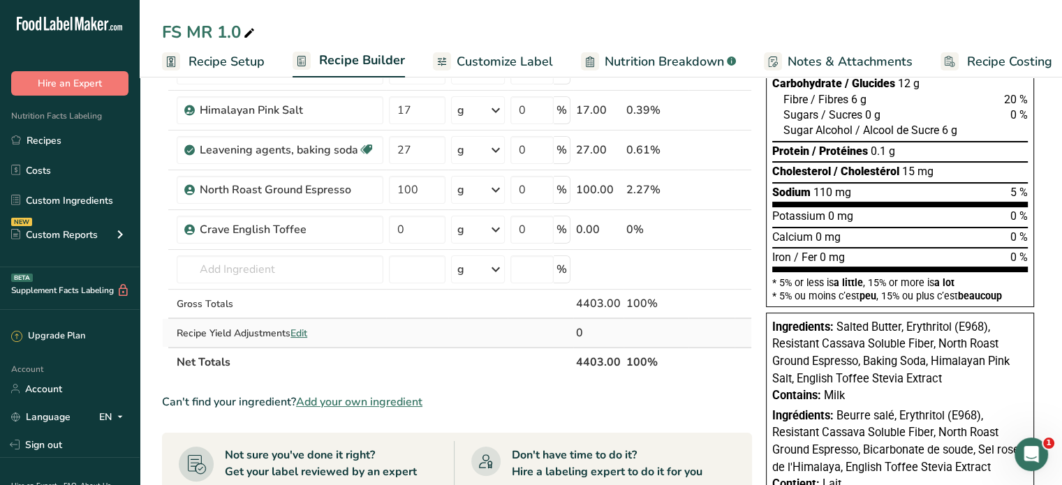
click at [307, 330] on span "Edit" at bounding box center [298, 333] width 17 height 13
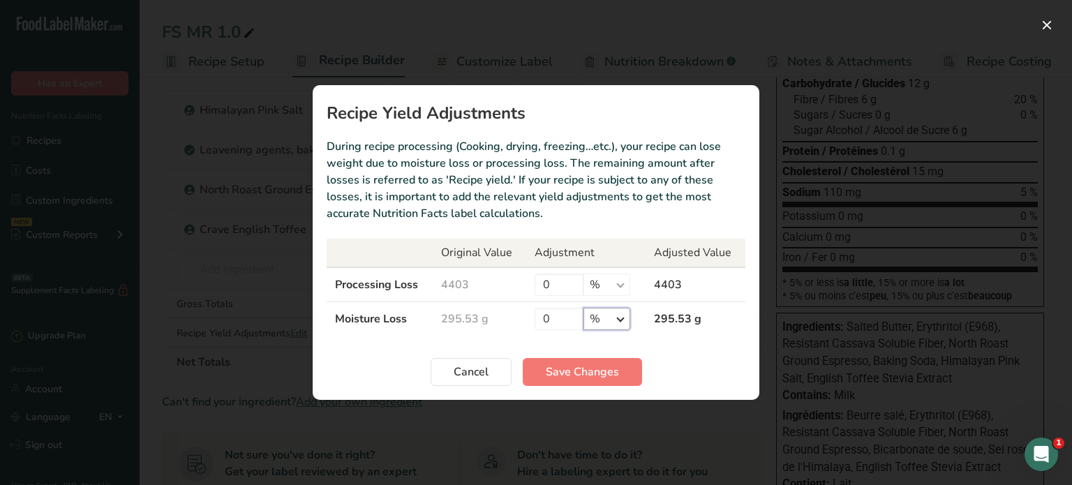
click at [621, 316] on select "% g kg mg mcg lb oz" at bounding box center [607, 319] width 47 height 22
select select "0"
click at [587, 308] on select "% g kg mg mcg lb oz" at bounding box center [607, 319] width 47 height 22
drag, startPoint x: 561, startPoint y: 316, endPoint x: 533, endPoint y: 317, distance: 27.9
click at [533, 317] on td "0 % g kg mg mcg lb oz" at bounding box center [585, 319] width 119 height 34
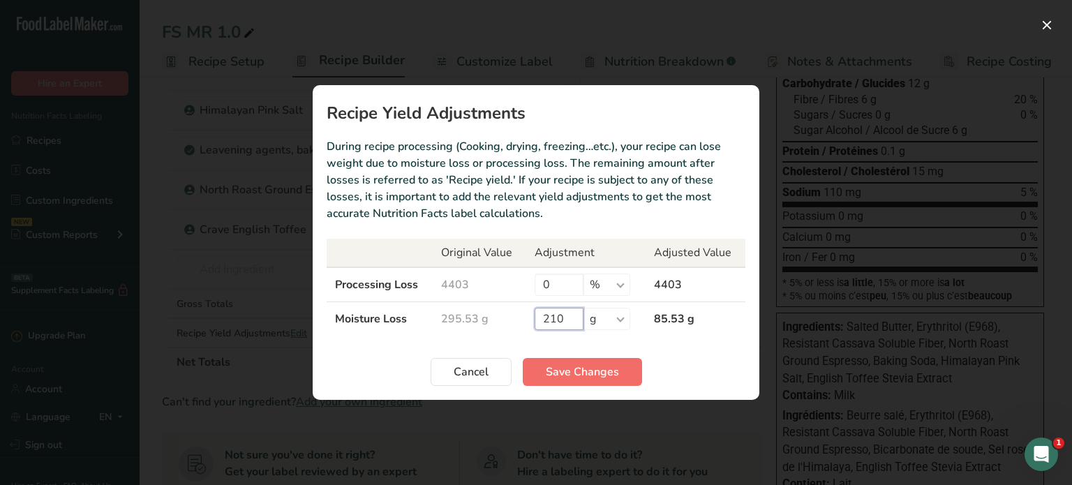
type input "210"
click at [612, 370] on span "Save Changes" at bounding box center [582, 372] width 73 height 17
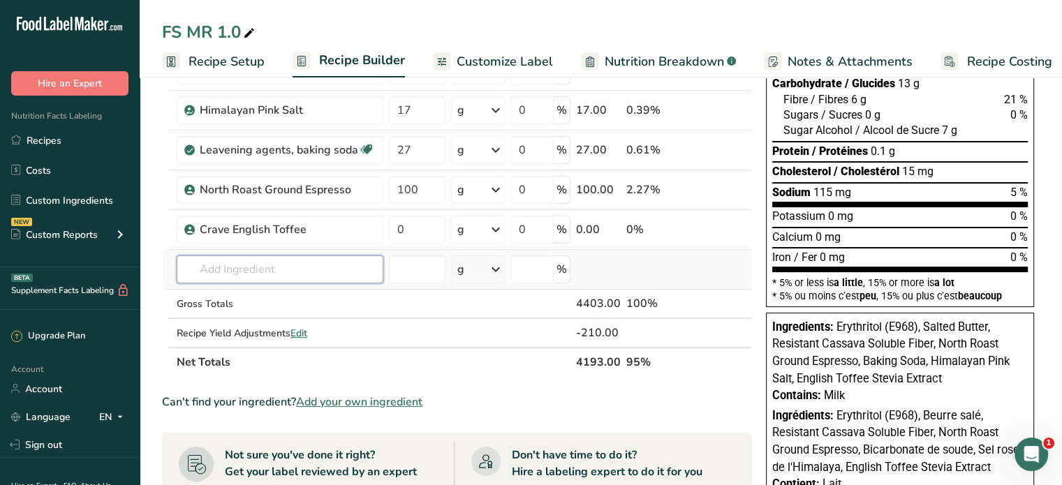
click at [303, 265] on input "text" at bounding box center [280, 269] width 207 height 28
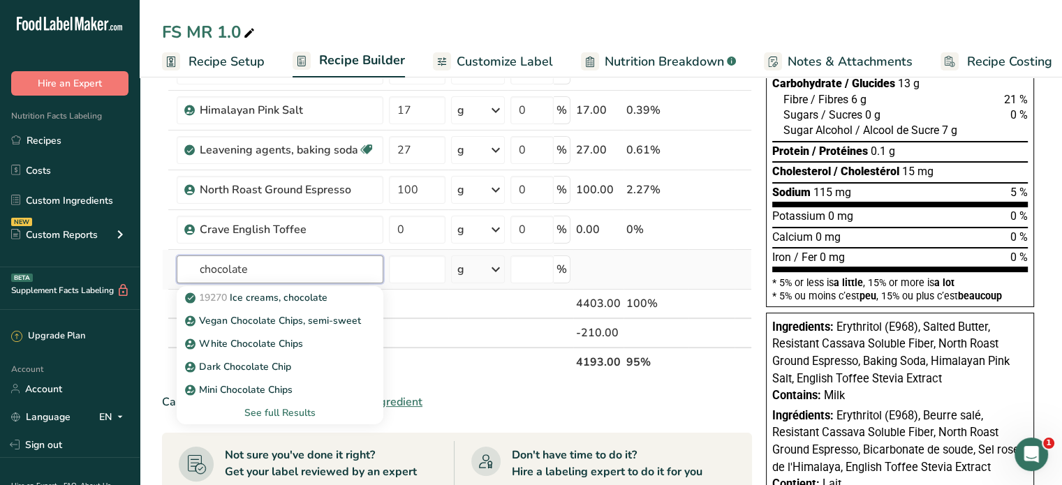
type input "chocolate"
click at [302, 410] on div "See full Results" at bounding box center [280, 413] width 184 height 15
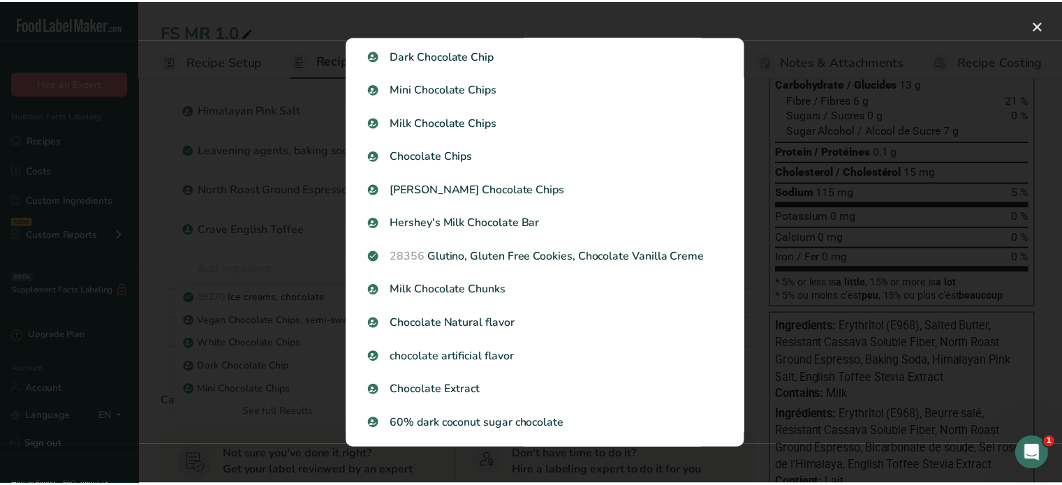
scroll to position [0, 0]
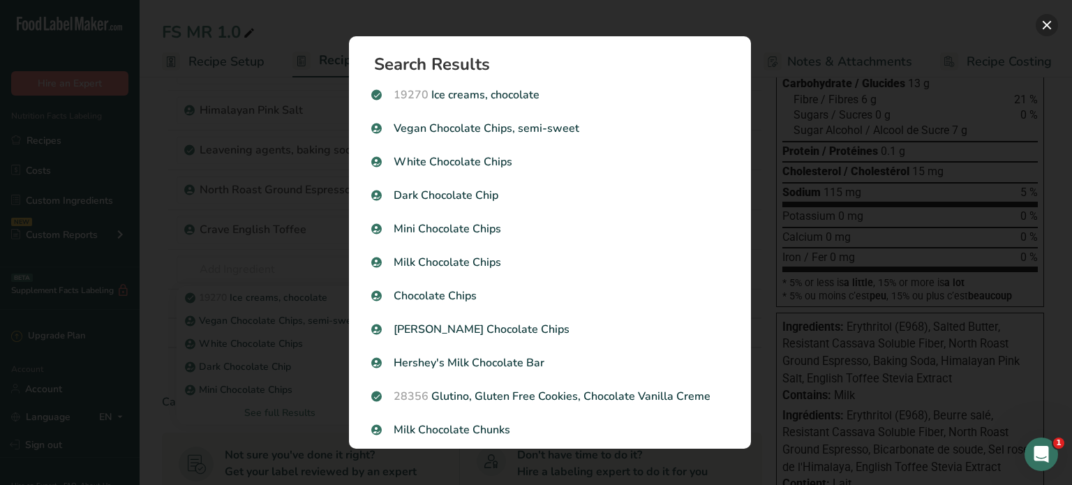
click at [1047, 22] on button "Search results modal" at bounding box center [1047, 25] width 22 height 22
